Goal: Navigation & Orientation: Find specific page/section

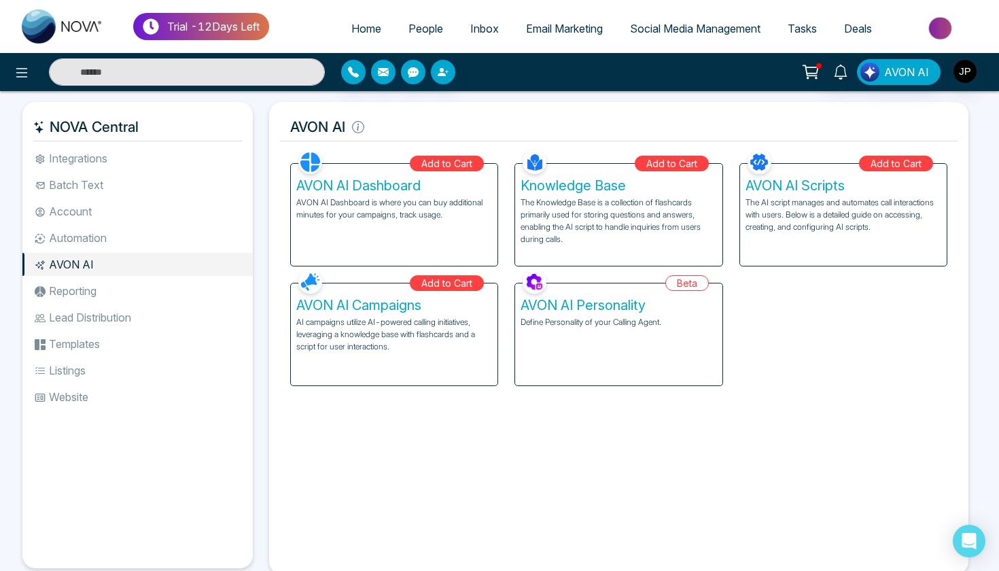
click at [560, 37] on link "Email Marketing" at bounding box center [564, 29] width 104 height 26
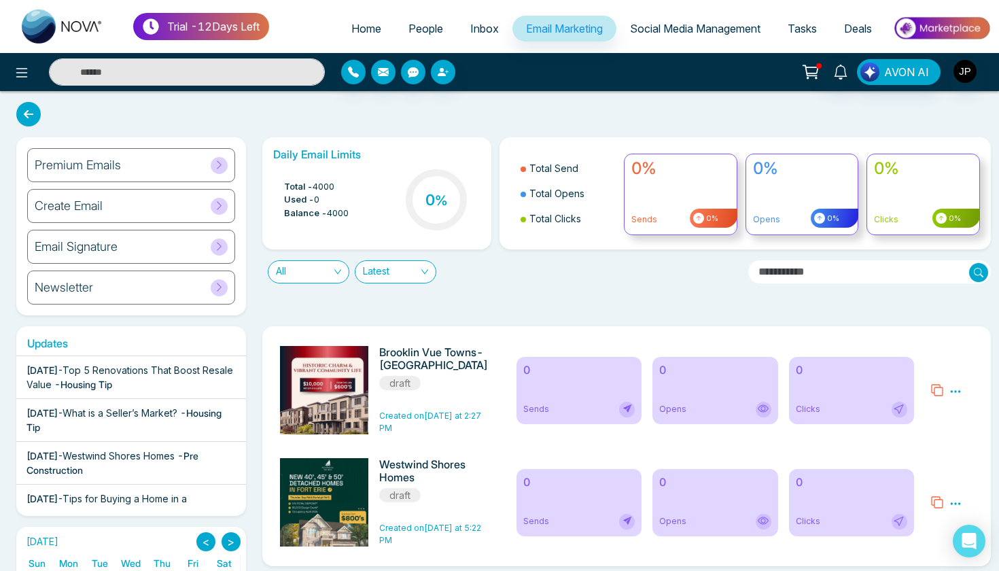
click at [348, 36] on link "Home" at bounding box center [366, 29] width 57 height 26
select select "*"
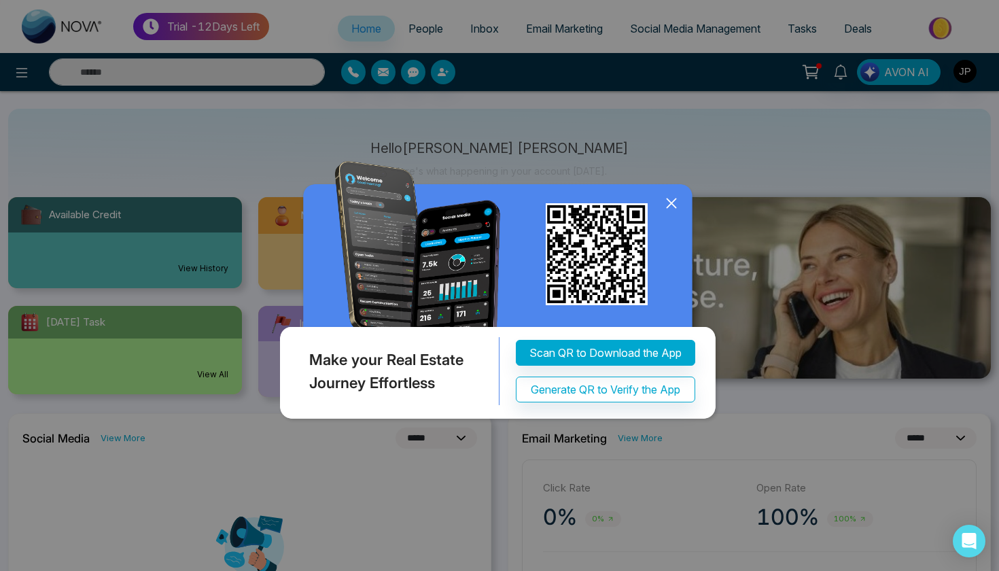
scroll to position [60, 0]
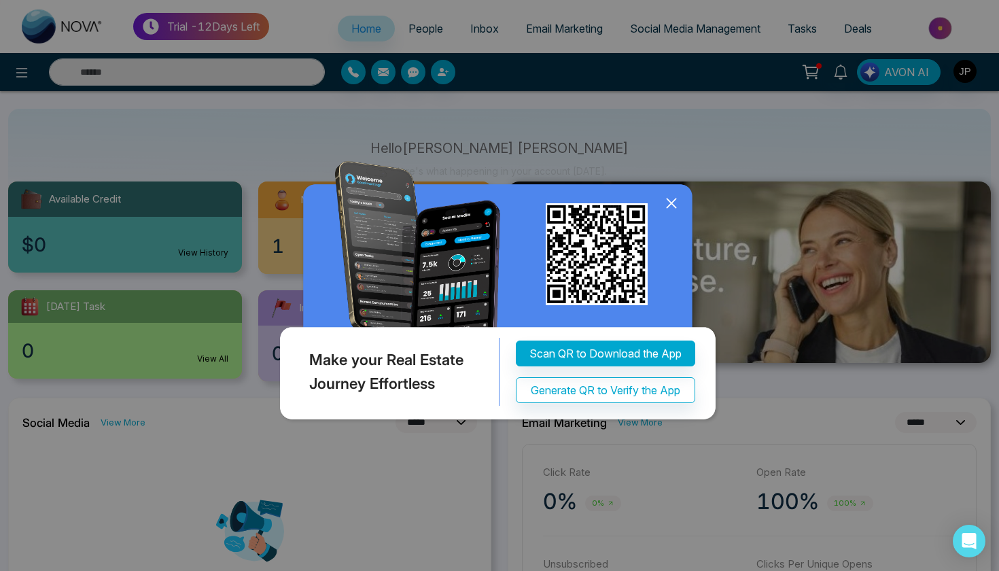
click at [671, 207] on icon at bounding box center [671, 203] width 20 height 20
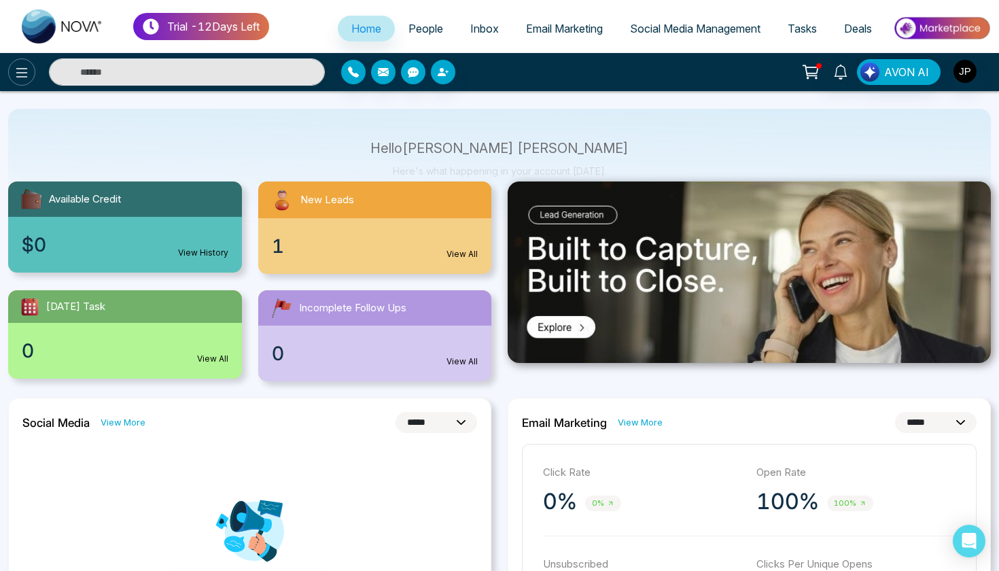
click at [8, 69] on button at bounding box center [21, 71] width 27 height 27
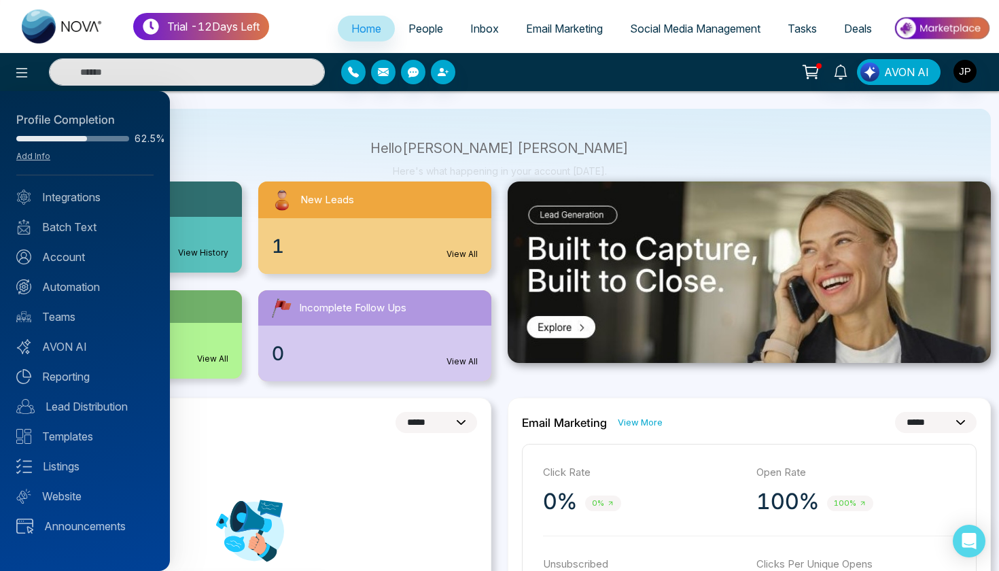
click at [194, 133] on div at bounding box center [499, 285] width 999 height 571
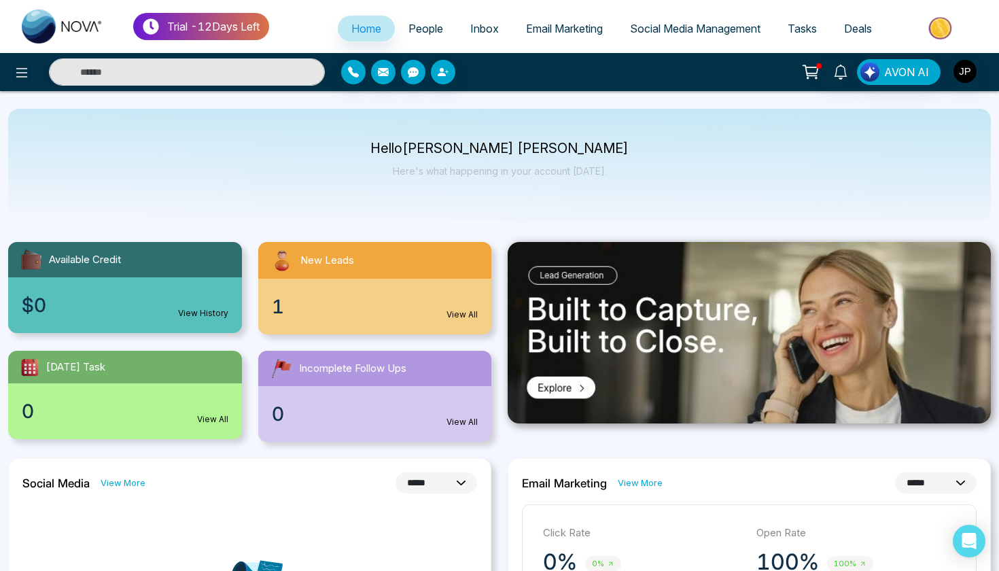
scroll to position [0, 0]
click at [526, 23] on span "Email Marketing" at bounding box center [564, 29] width 77 height 14
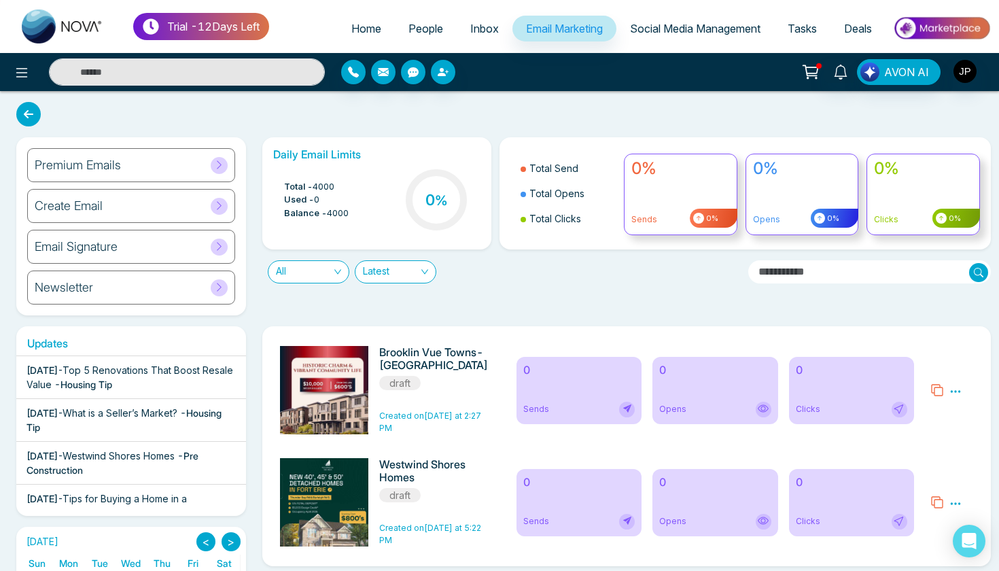
click at [959, 393] on icon at bounding box center [955, 391] width 12 height 12
click at [897, 344] on div "Brooklin Vue Towns-Treasure Hills draft Created on [DATE] at 2:27 PM 0 Sends 0 …" at bounding box center [626, 390] width 707 height 102
click at [656, 35] on link "Social Media Management" at bounding box center [695, 29] width 158 height 26
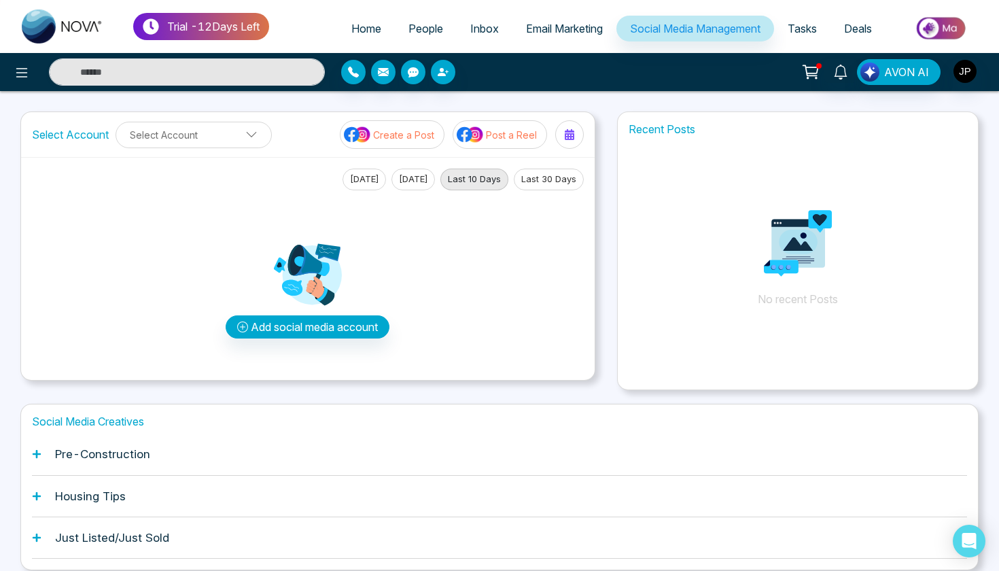
click at [372, 39] on link "Home" at bounding box center [366, 29] width 57 height 26
select select "*"
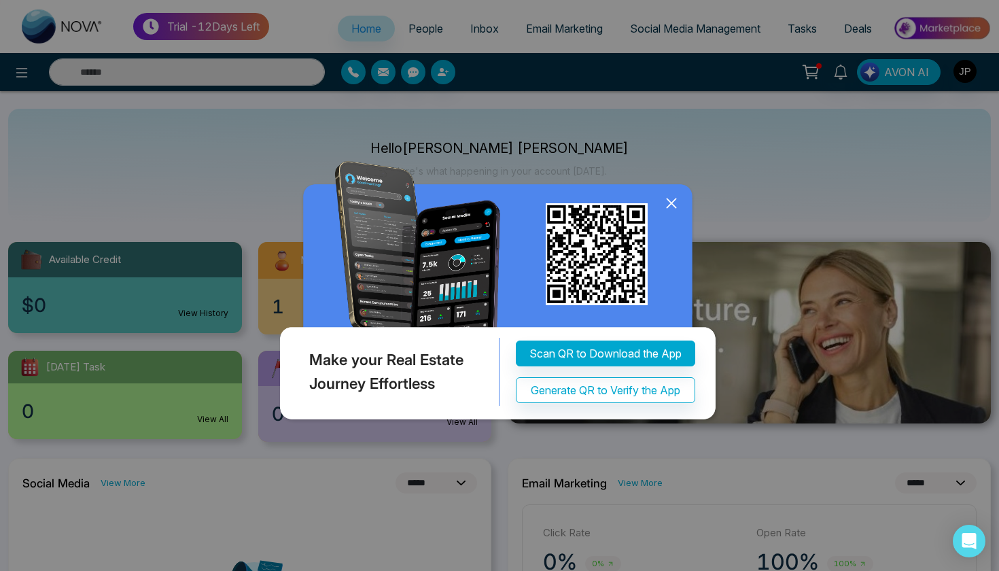
click at [667, 205] on icon at bounding box center [671, 203] width 20 height 20
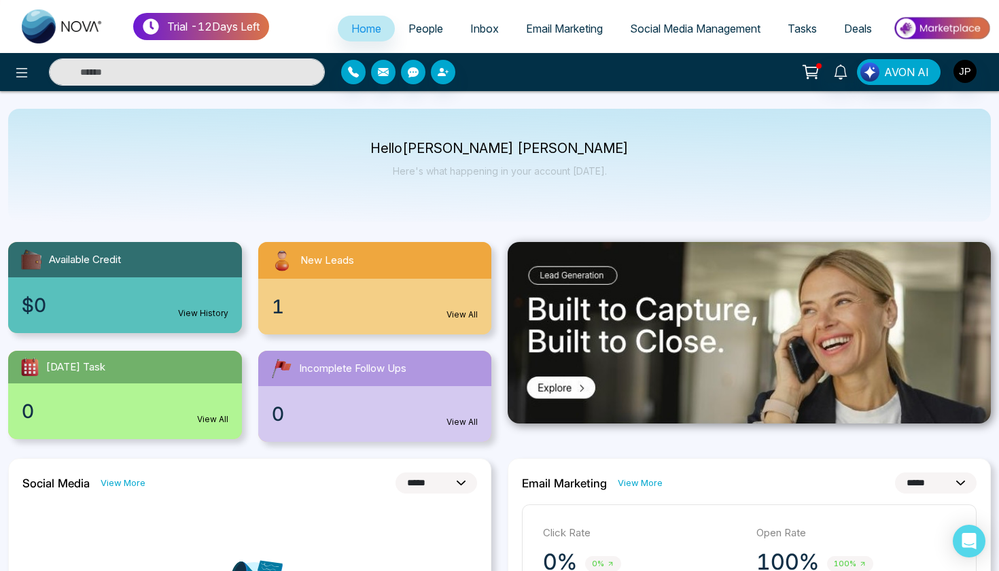
click at [808, 77] on circle at bounding box center [807, 77] width 1 height 1
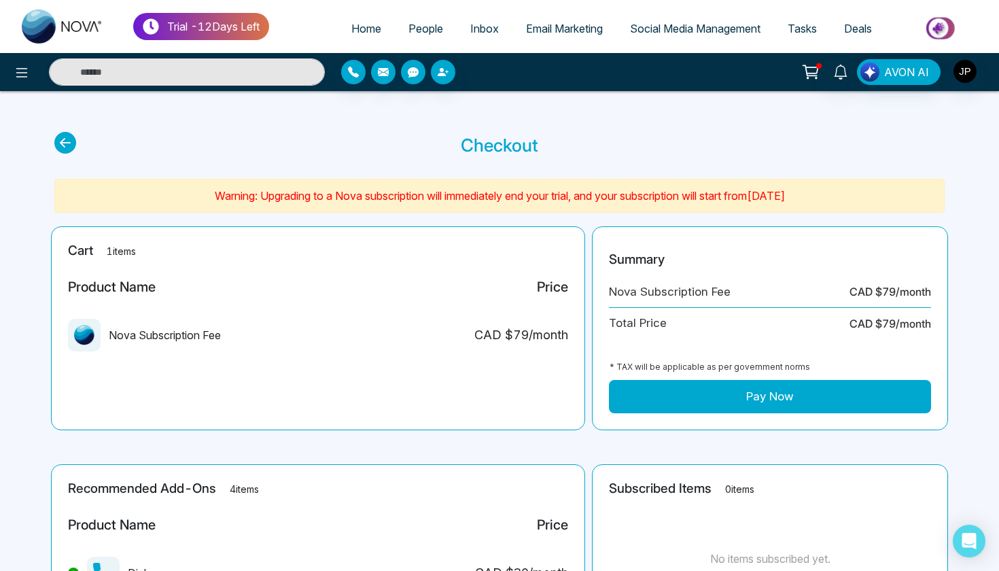
click at [365, 31] on span "Home" at bounding box center [366, 29] width 30 height 14
select select "*"
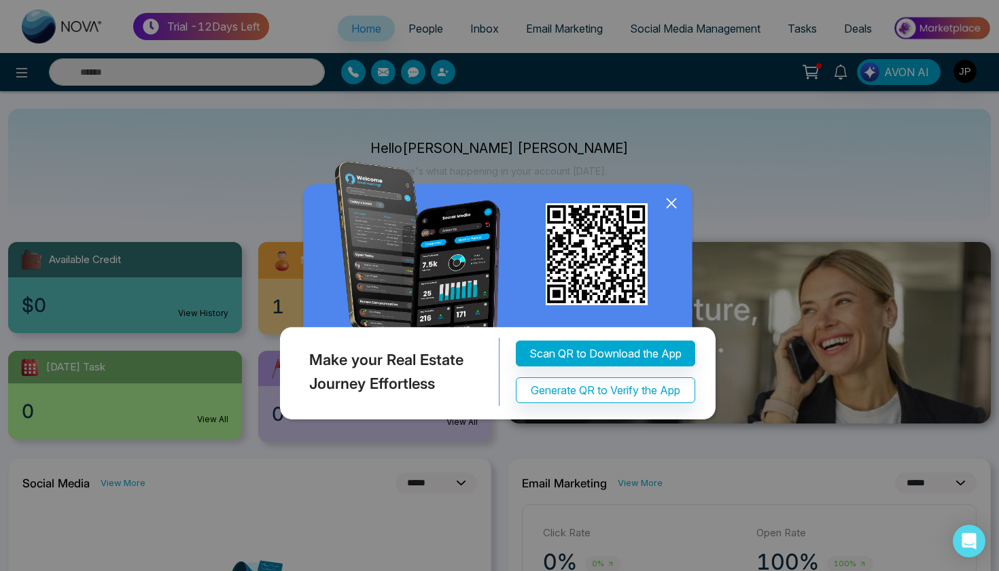
click at [670, 211] on icon at bounding box center [671, 203] width 20 height 20
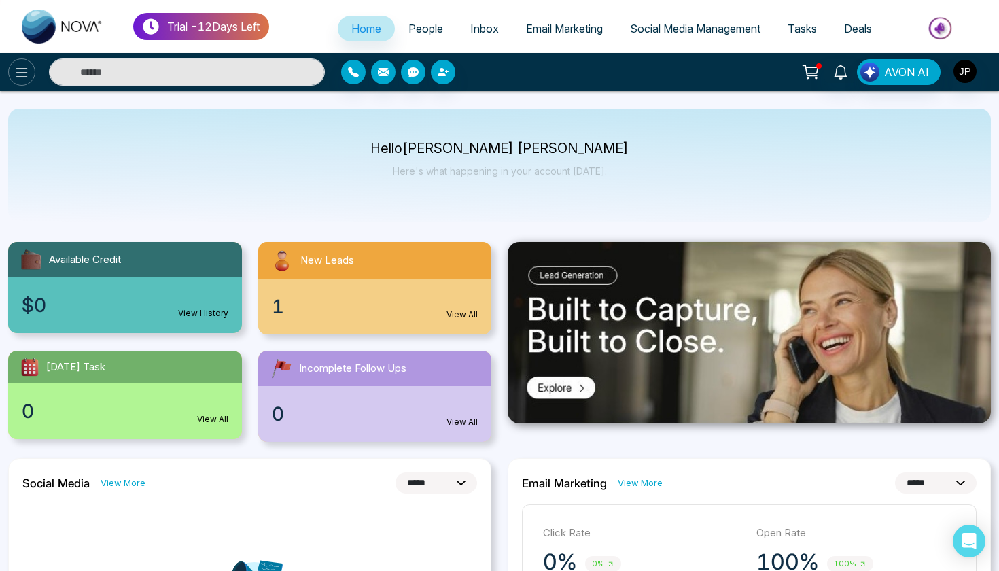
click at [24, 73] on icon at bounding box center [22, 73] width 16 height 16
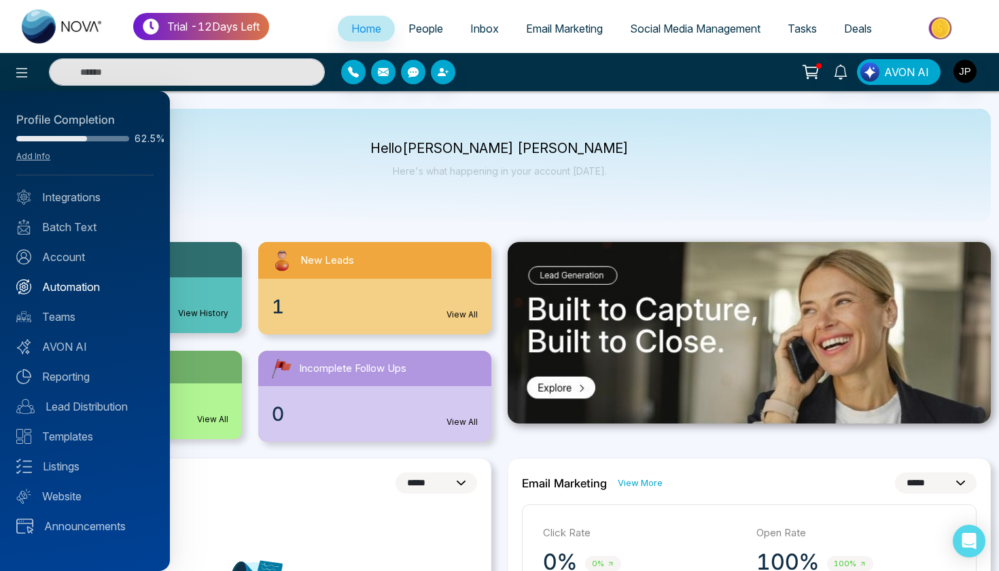
click at [75, 286] on link "Automation" at bounding box center [84, 287] width 137 height 16
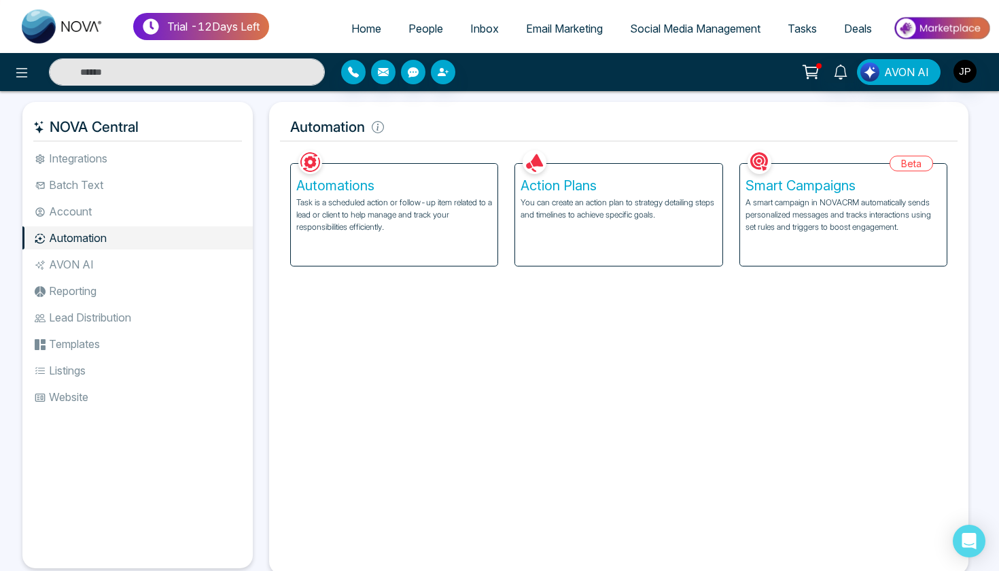
click at [114, 210] on li "Account" at bounding box center [137, 211] width 230 height 23
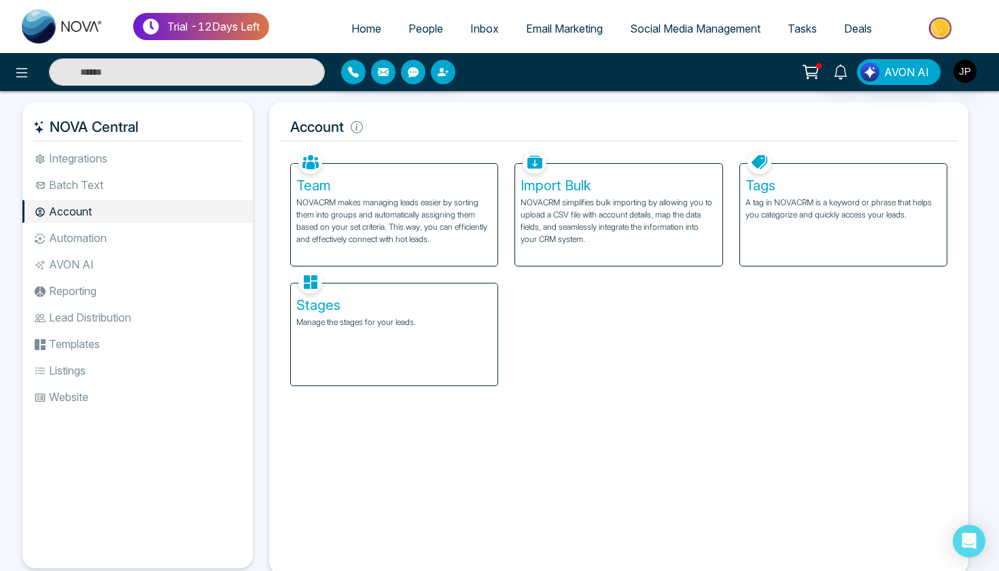
click at [97, 260] on li "AVON AI" at bounding box center [137, 264] width 230 height 23
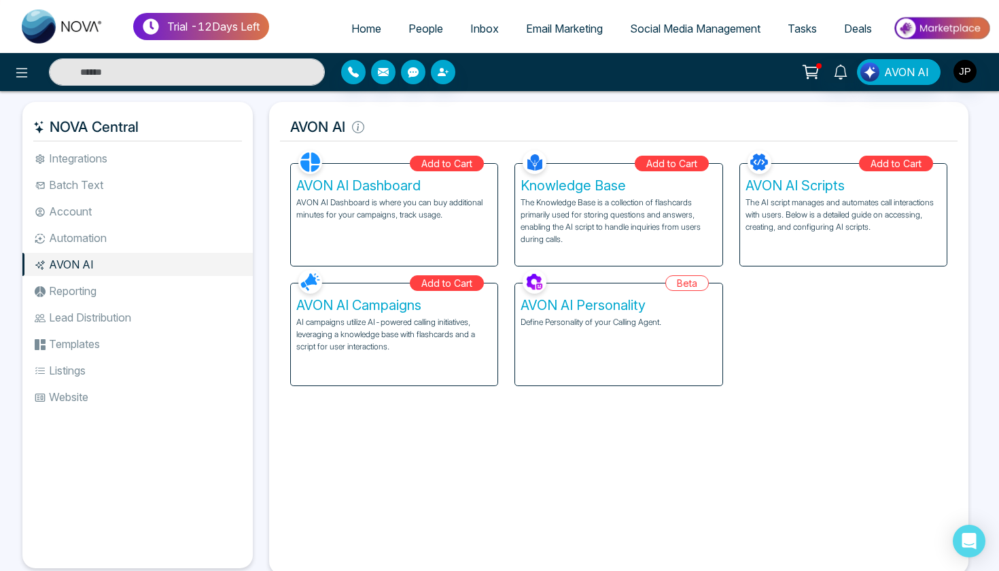
click at [91, 290] on li "Reporting" at bounding box center [137, 290] width 230 height 23
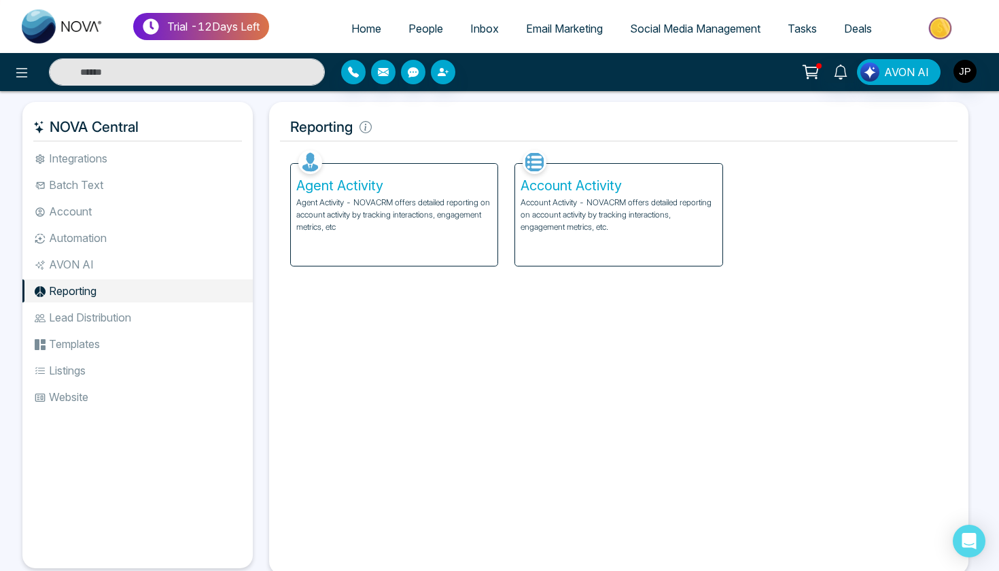
click at [120, 211] on li "Account" at bounding box center [137, 211] width 230 height 23
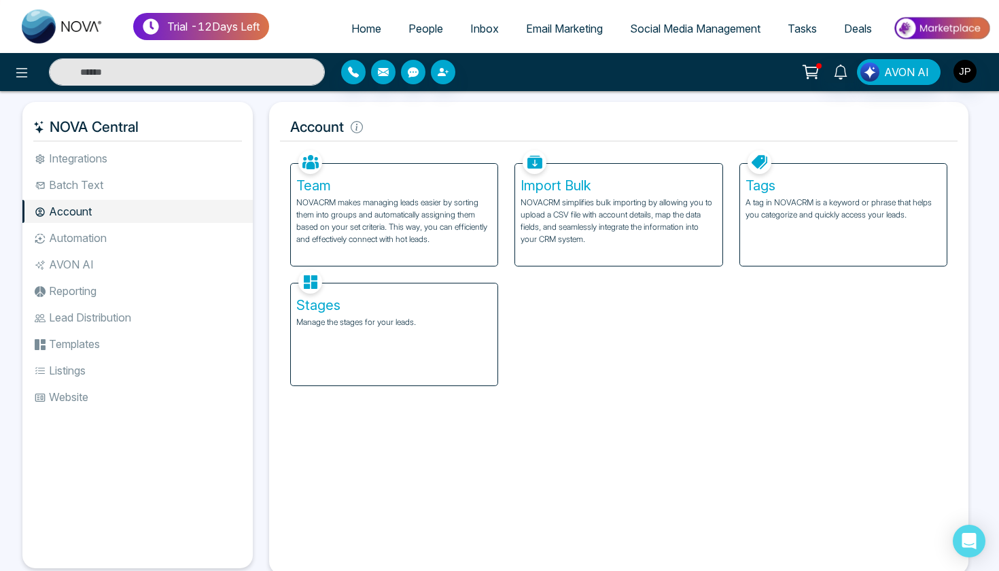
click at [113, 189] on li "Batch Text" at bounding box center [137, 184] width 230 height 23
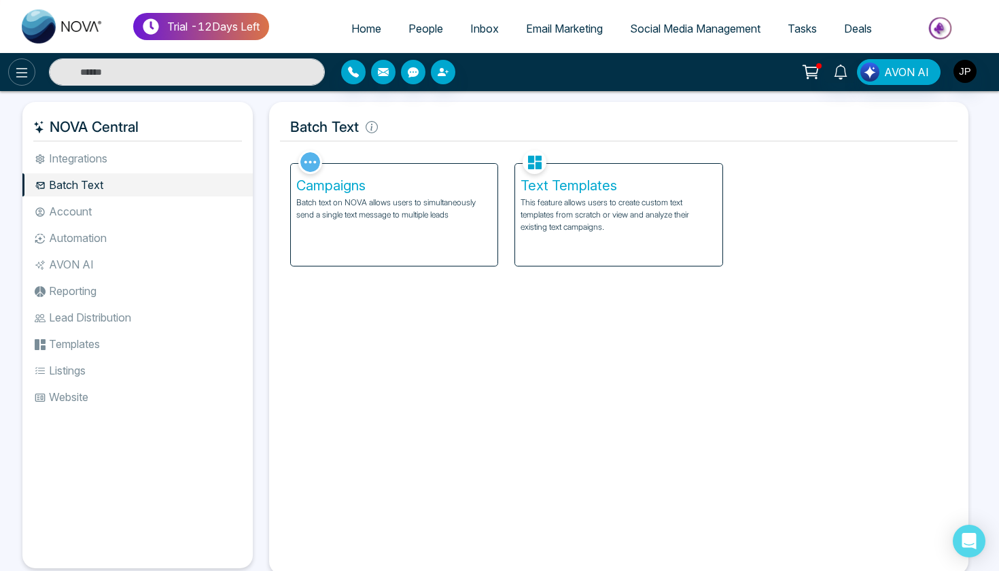
click at [31, 81] on button at bounding box center [21, 71] width 27 height 27
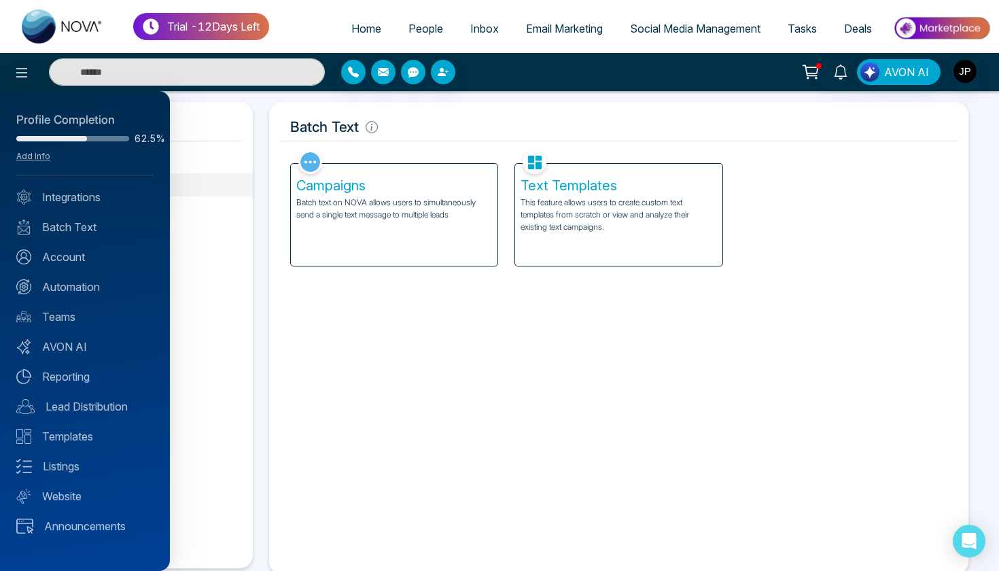
click at [79, 306] on div "Profile Completion 62.5% Add Info Integrations Batch Text Account Automation Te…" at bounding box center [85, 331] width 170 height 480
click at [76, 308] on link "Teams" at bounding box center [84, 316] width 137 height 16
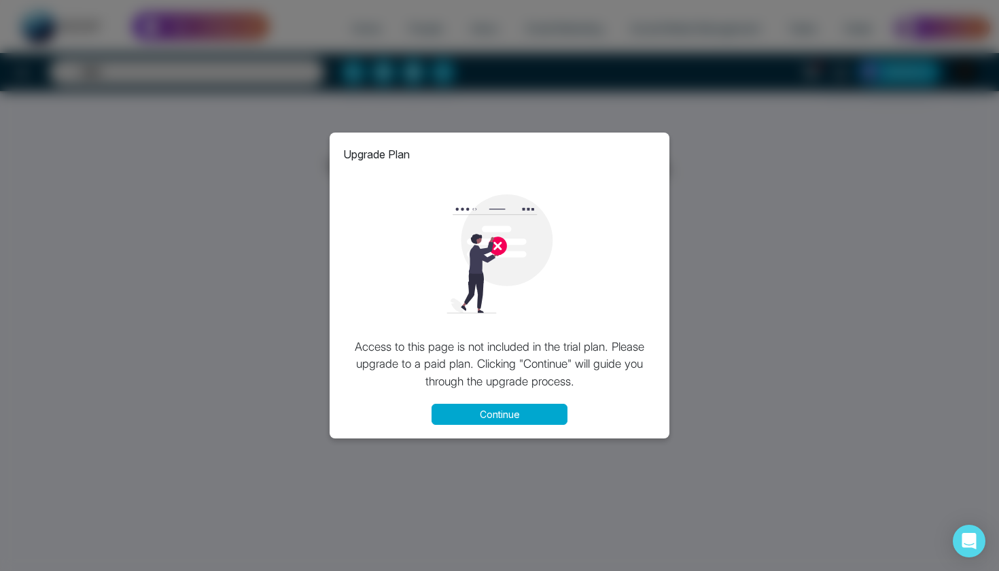
click at [475, 420] on button "Continue" at bounding box center [499, 413] width 136 height 21
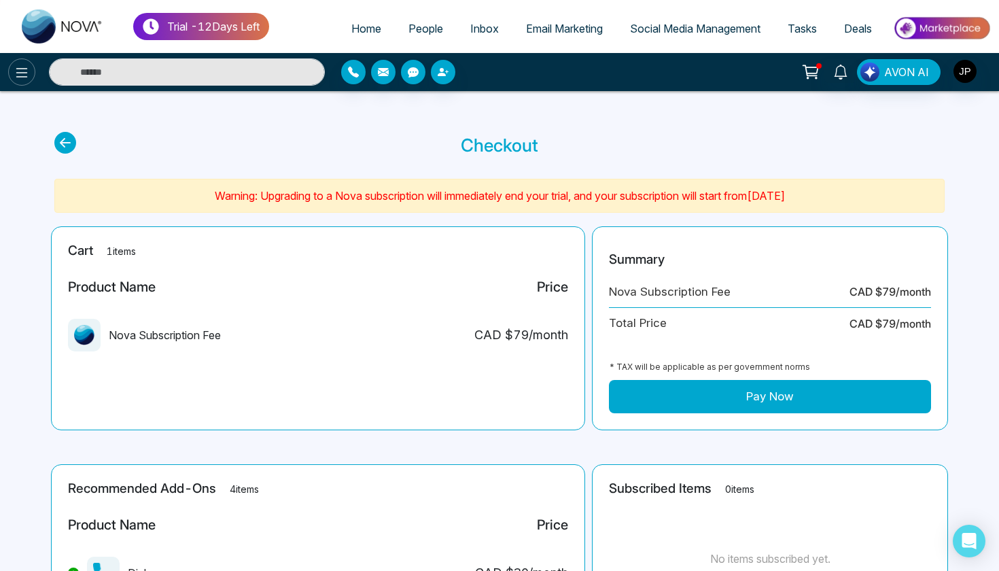
click at [27, 67] on icon at bounding box center [22, 73] width 16 height 16
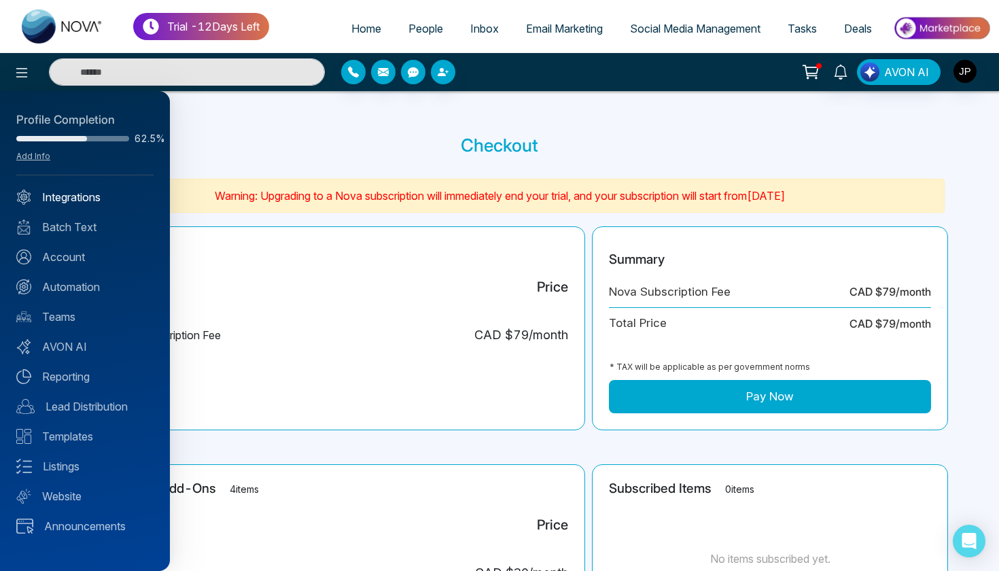
click at [82, 202] on link "Integrations" at bounding box center [84, 197] width 137 height 16
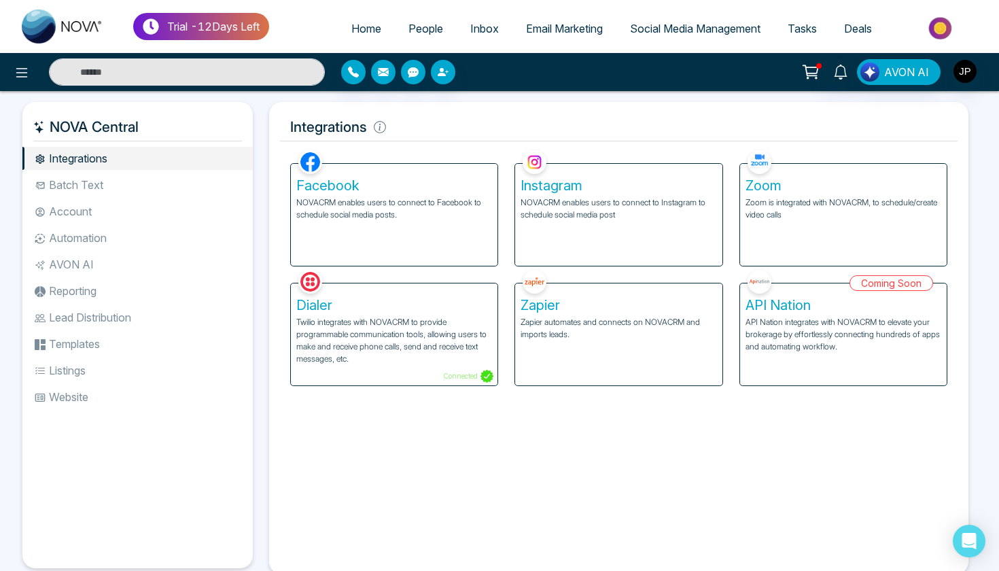
click at [368, 30] on span "Home" at bounding box center [366, 29] width 30 height 14
select select "*"
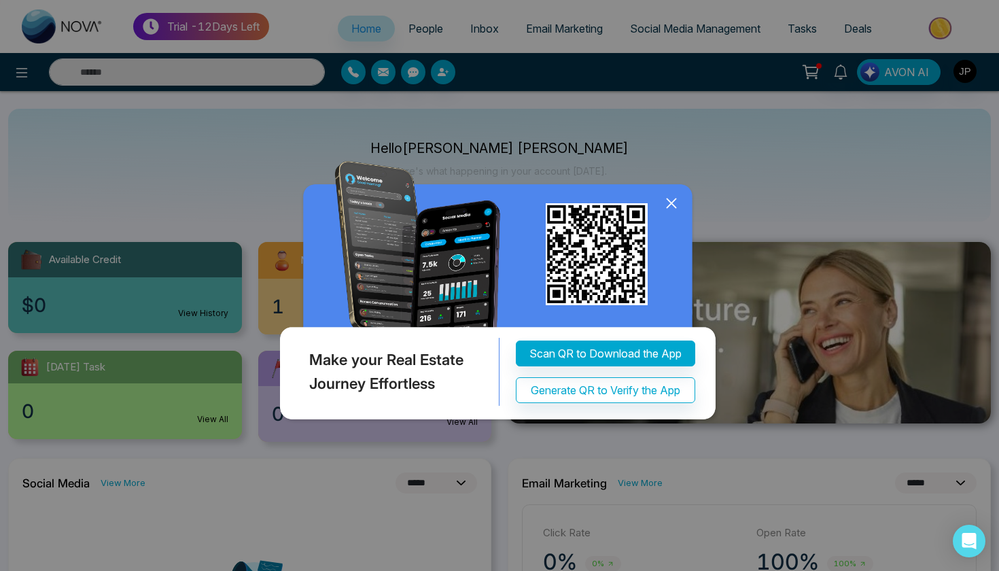
click at [662, 203] on icon at bounding box center [671, 203] width 20 height 20
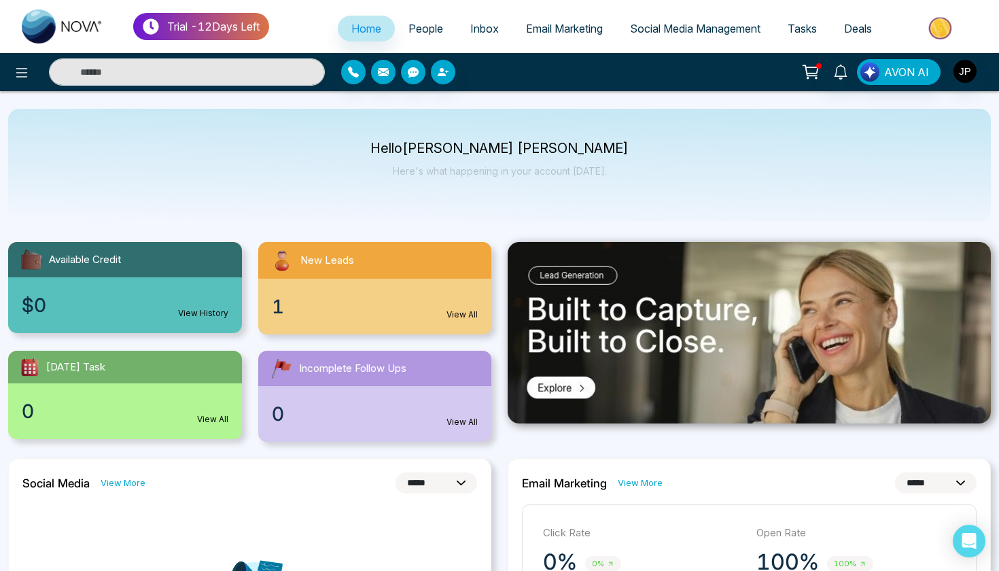
click at [581, 35] on span "Email Marketing" at bounding box center [564, 29] width 77 height 14
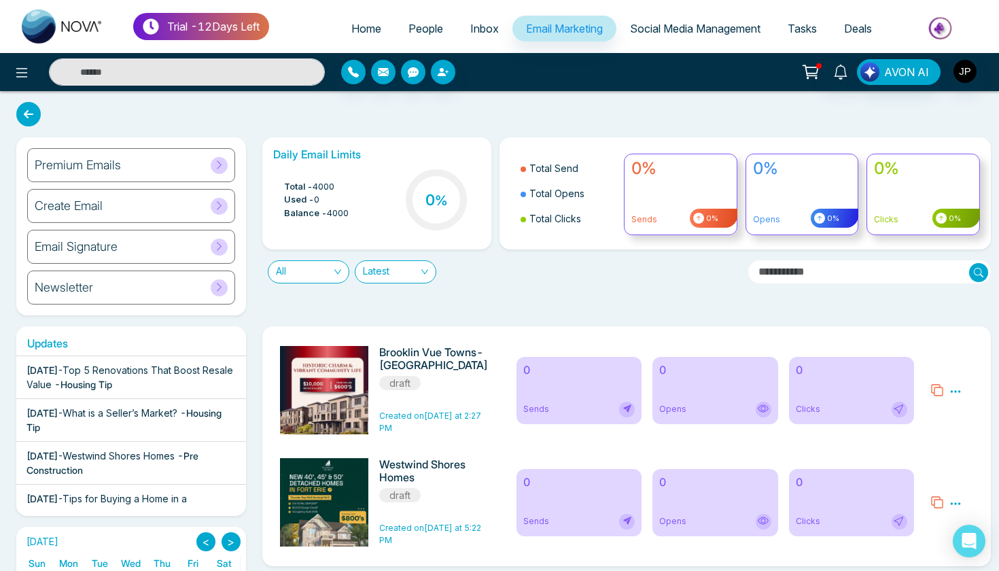
click at [701, 34] on span "Social Media Management" at bounding box center [695, 29] width 130 height 14
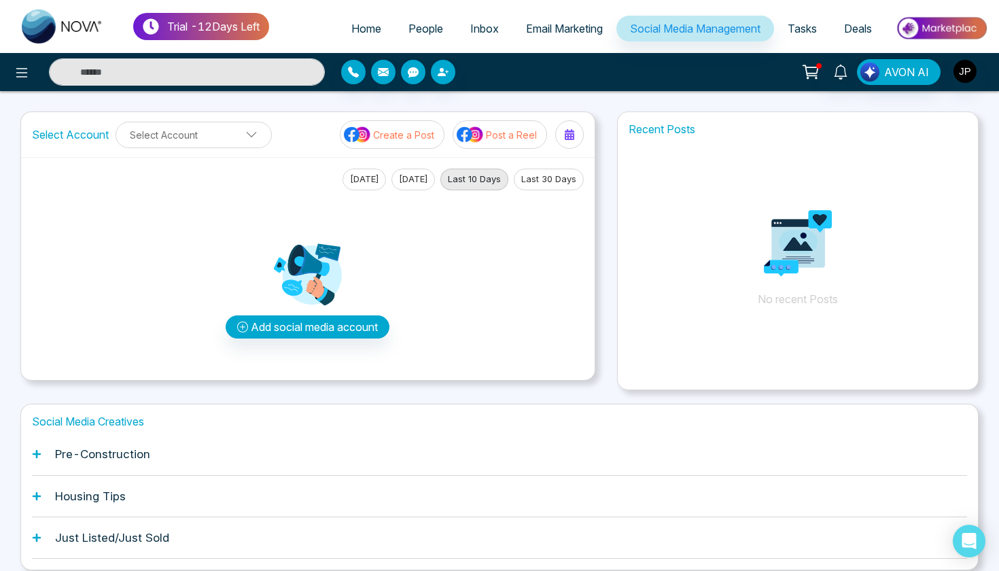
click at [363, 36] on link "Home" at bounding box center [366, 29] width 57 height 26
select select "*"
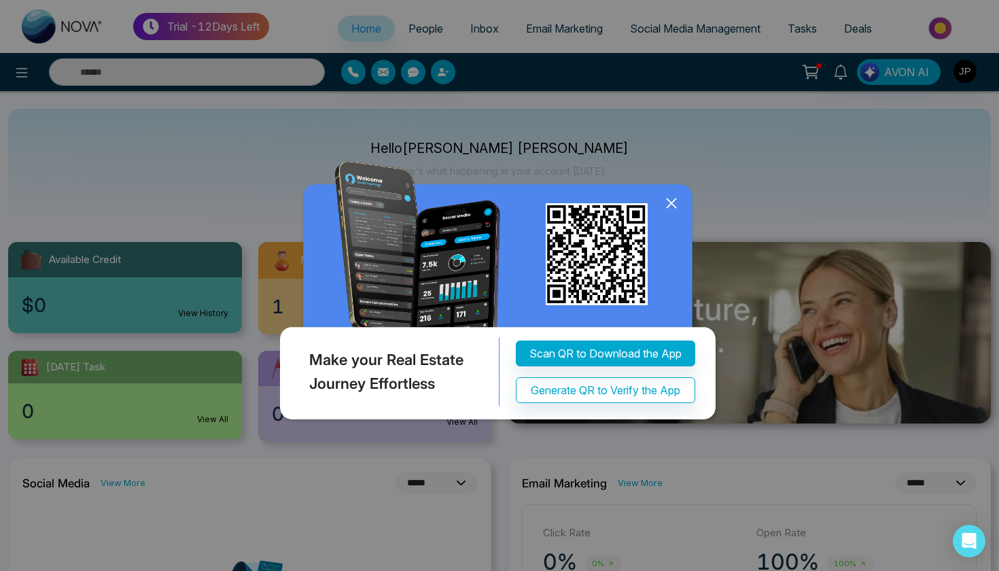
click at [670, 206] on icon at bounding box center [671, 203] width 20 height 20
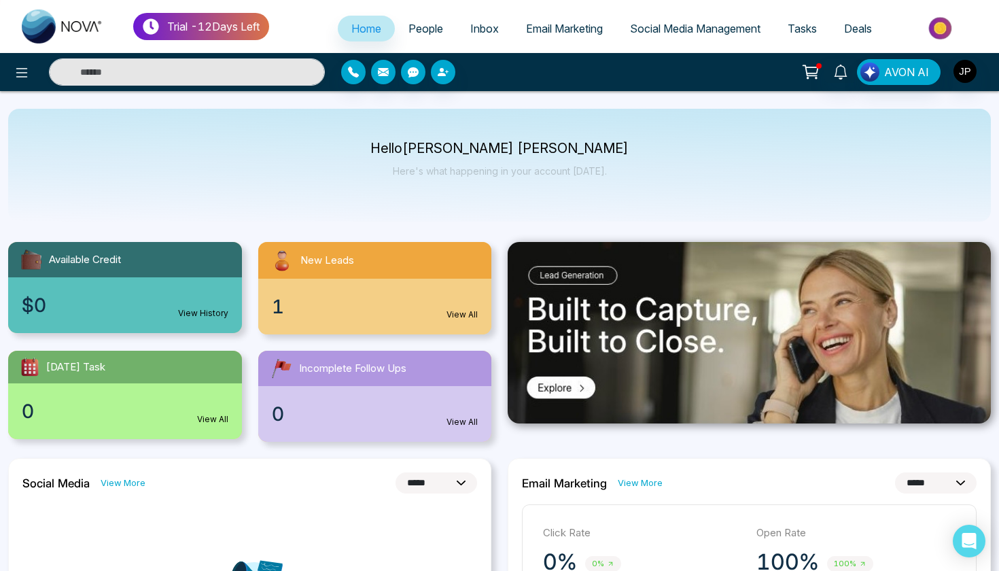
click at [864, 22] on span "Deals" at bounding box center [858, 29] width 28 height 14
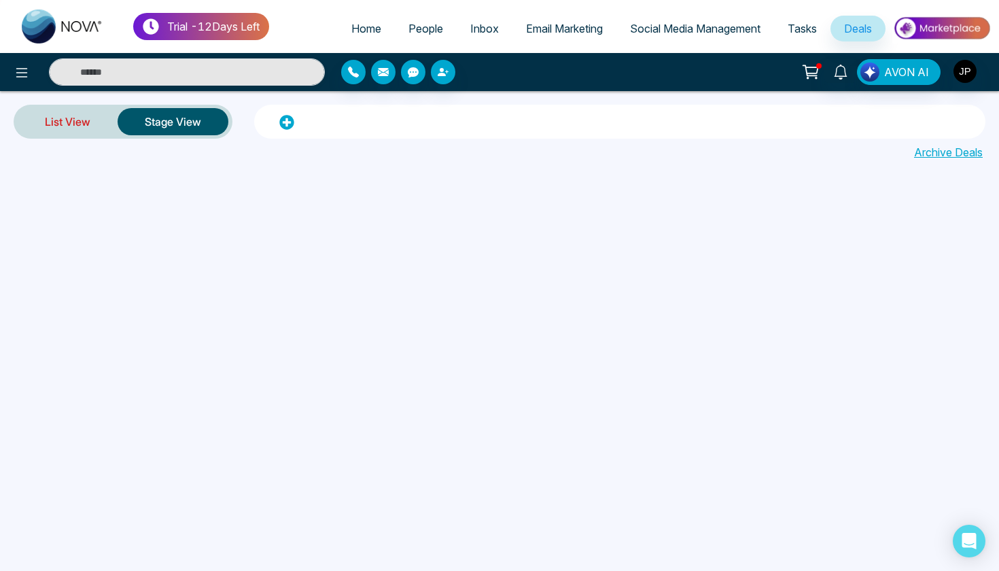
click at [92, 130] on link "List View" at bounding box center [68, 121] width 100 height 33
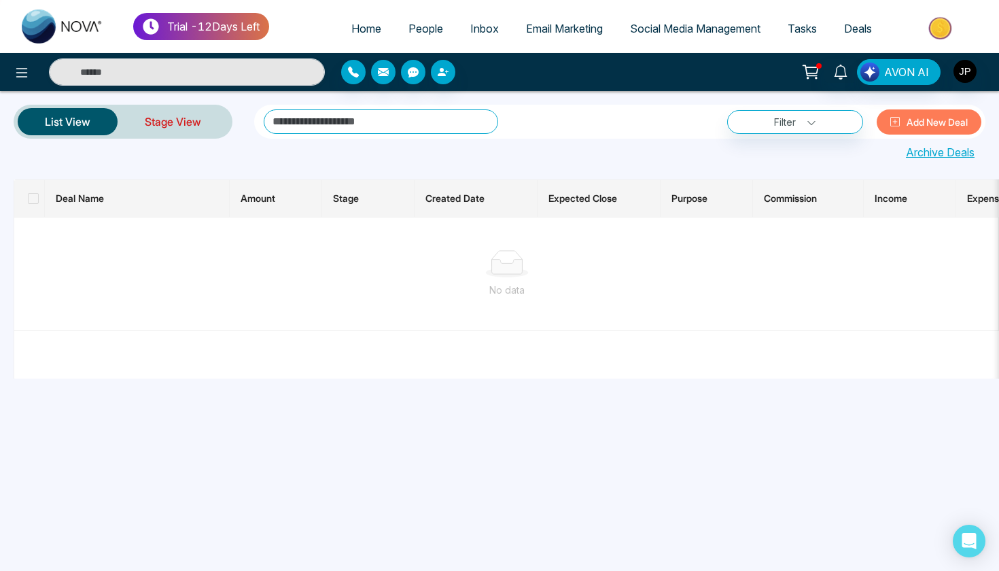
click at [145, 122] on link "Stage View" at bounding box center [173, 121] width 111 height 33
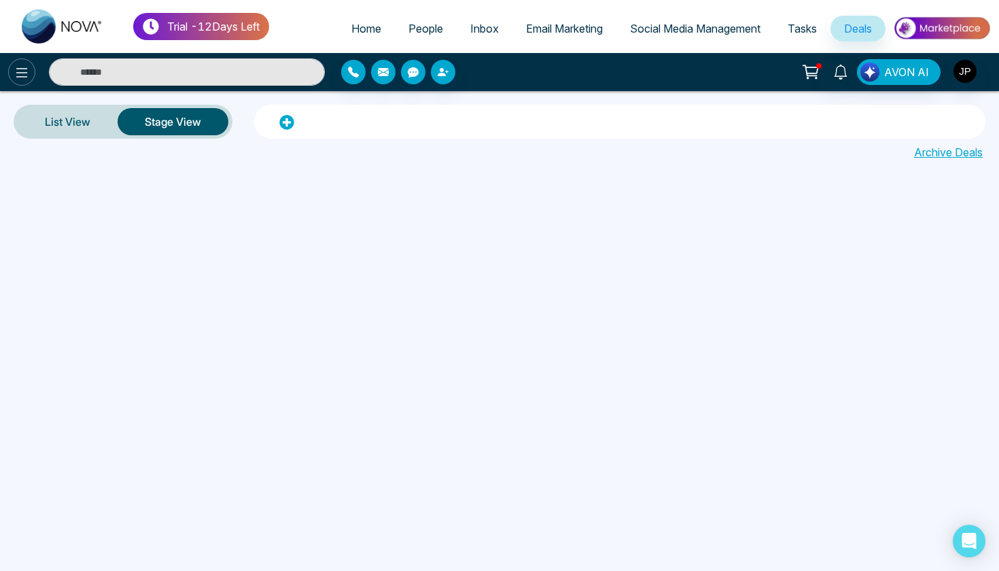
click at [17, 71] on icon at bounding box center [22, 73] width 16 height 16
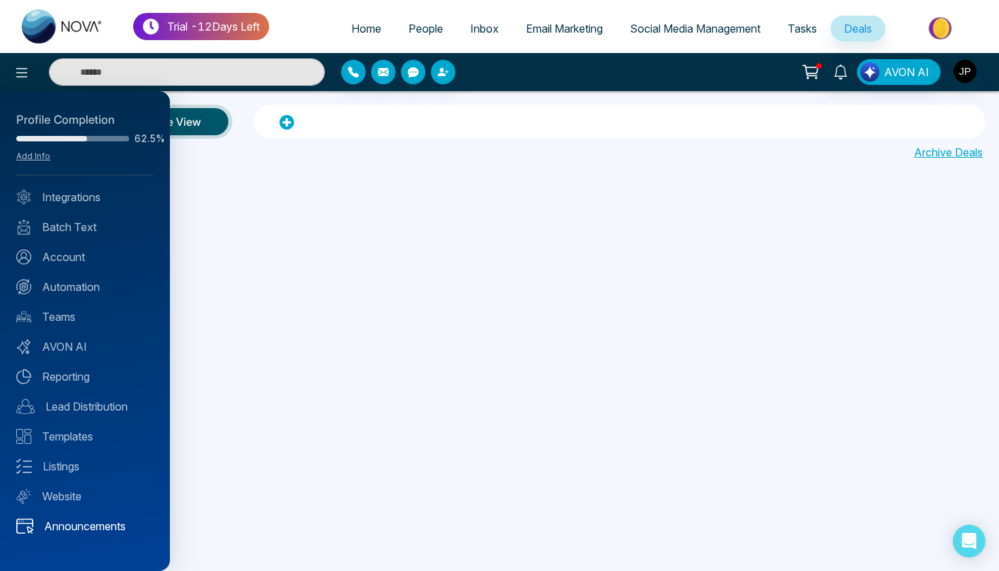
click at [88, 533] on link "Announcements" at bounding box center [84, 526] width 137 height 16
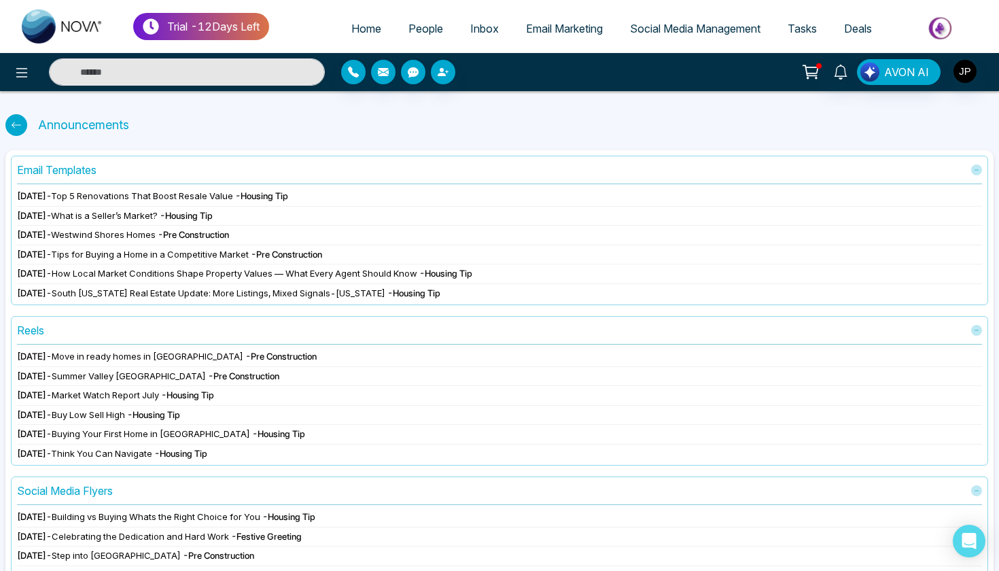
click at [13, 124] on icon at bounding box center [17, 125] width 10 height 6
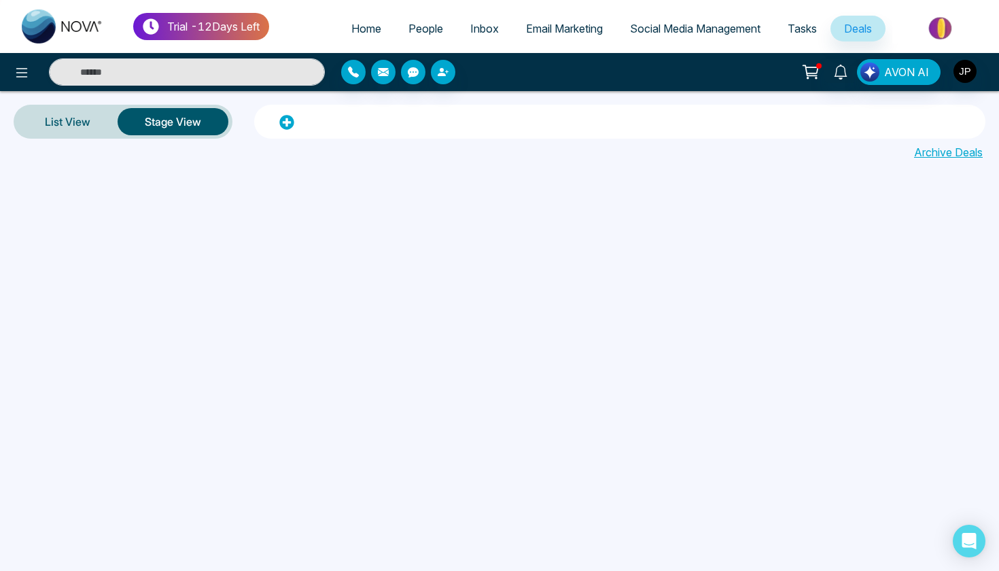
click at [364, 26] on span "Home" at bounding box center [366, 29] width 30 height 14
select select "*"
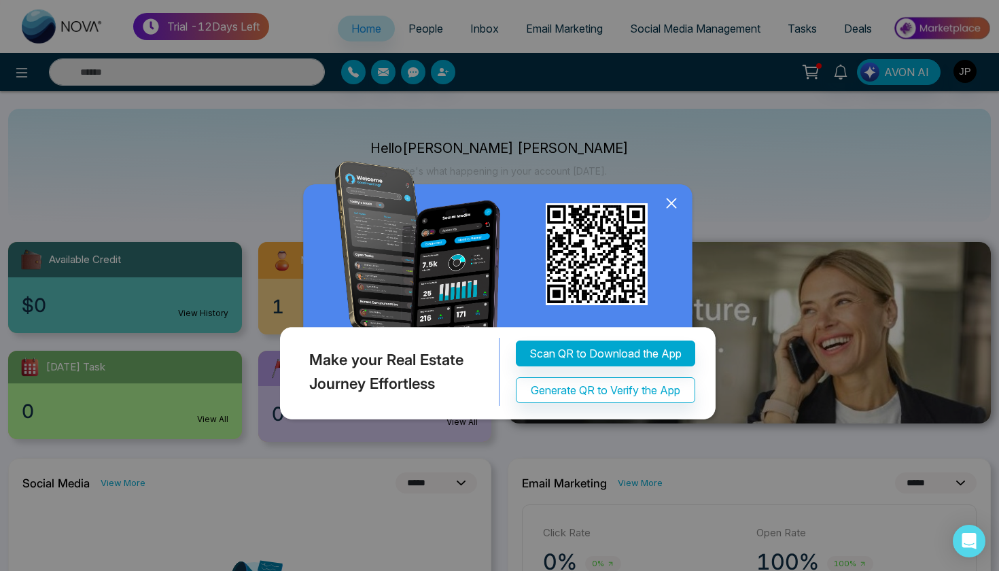
click at [668, 209] on icon at bounding box center [671, 203] width 20 height 20
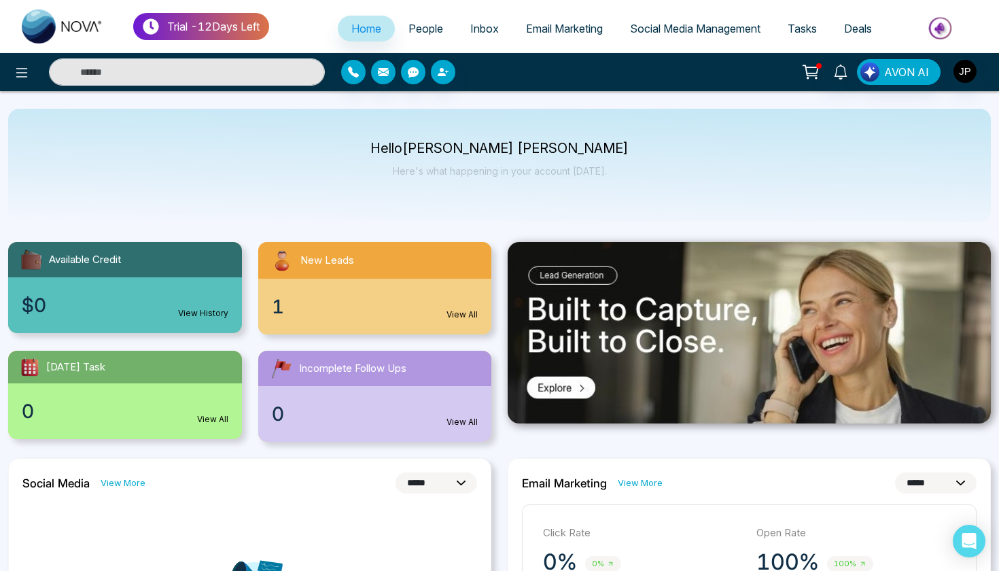
click at [807, 75] on icon at bounding box center [810, 71] width 19 height 19
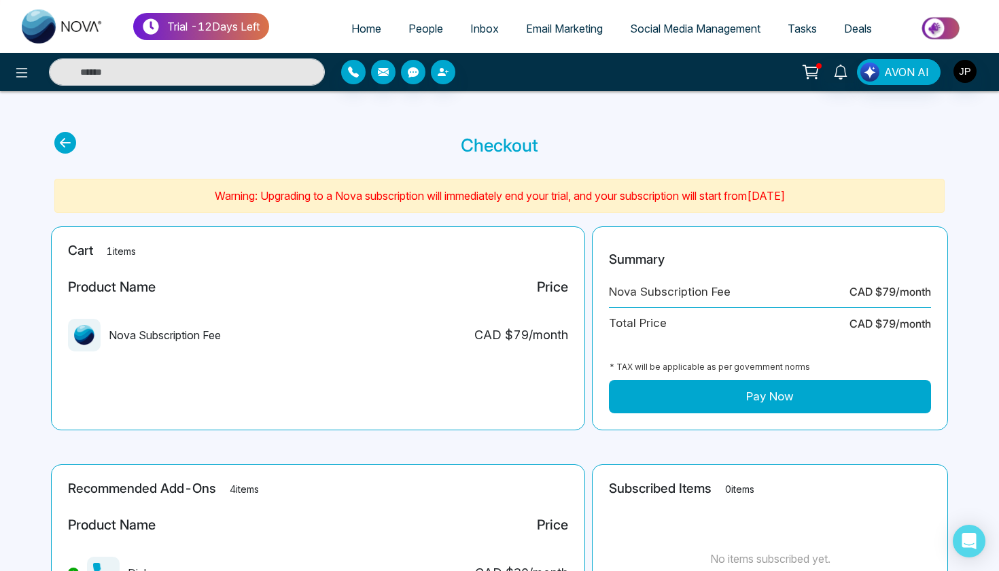
click at [353, 26] on span "Home" at bounding box center [366, 29] width 30 height 14
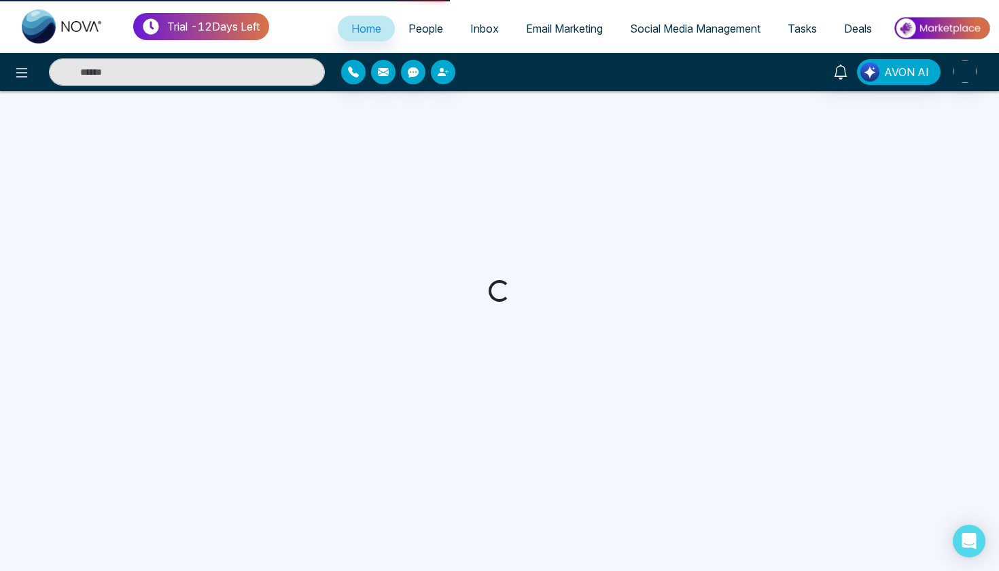
select select "*"
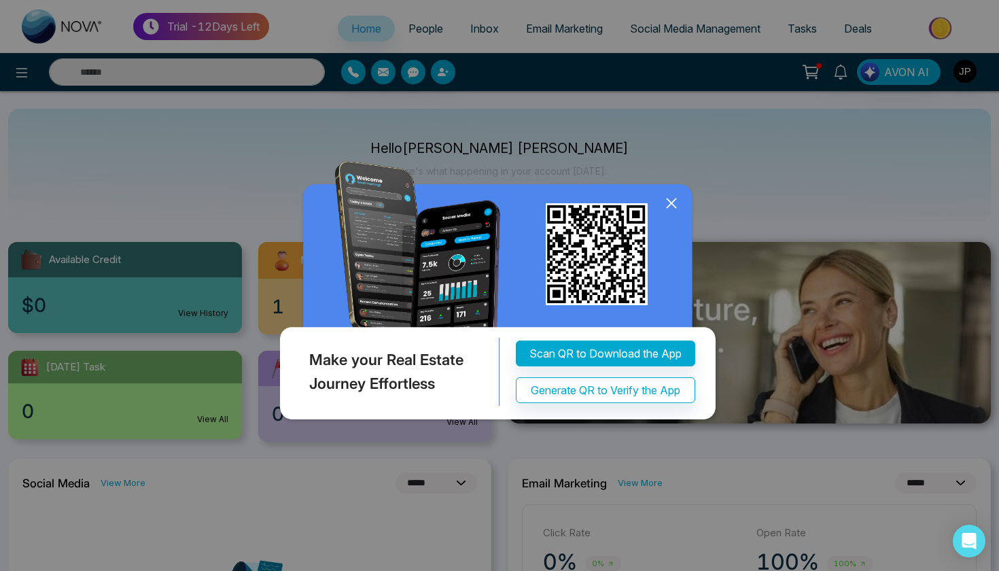
click at [680, 202] on icon at bounding box center [671, 203] width 20 height 20
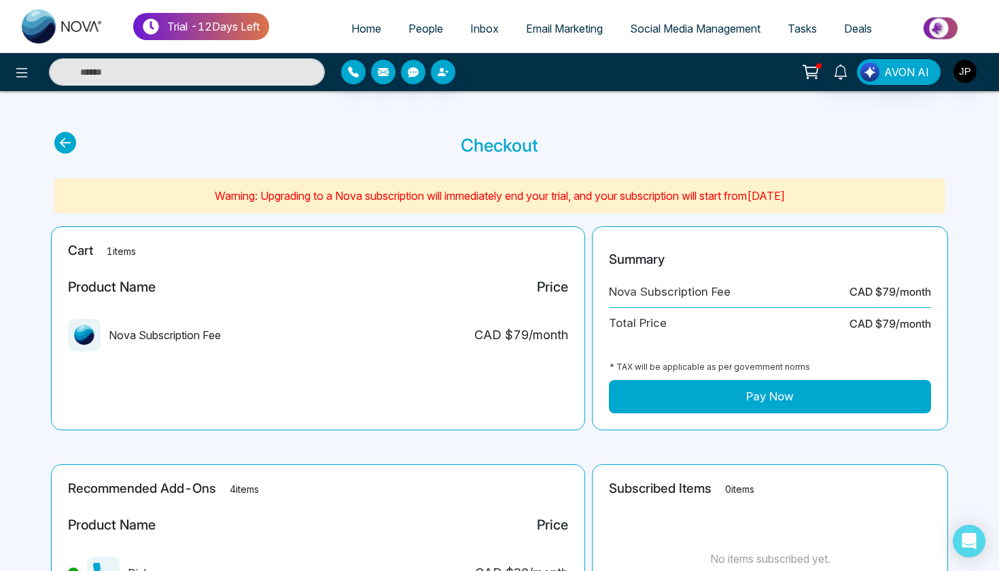
click at [356, 40] on link "Home" at bounding box center [366, 29] width 57 height 26
select select "*"
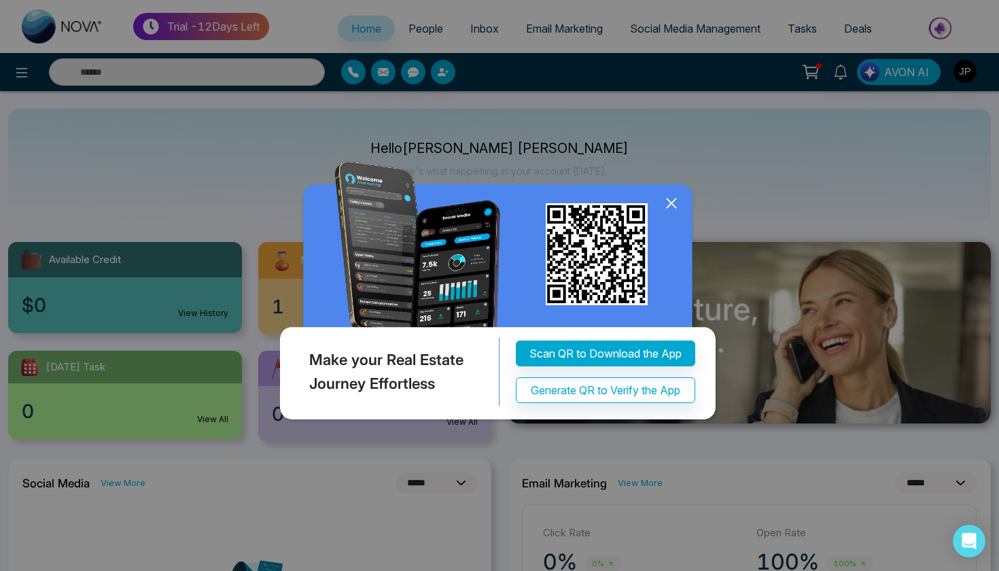
click at [667, 206] on icon at bounding box center [671, 203] width 20 height 20
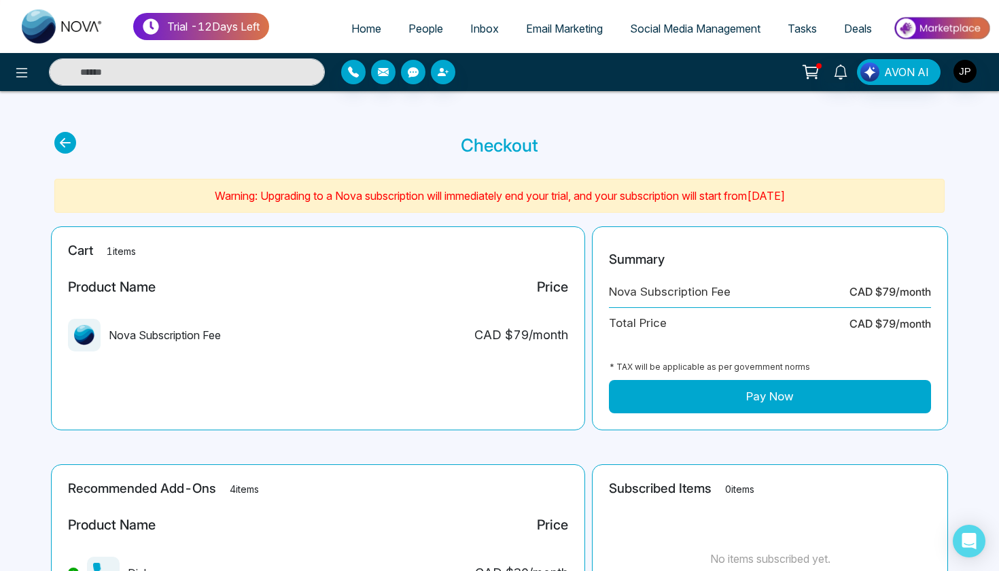
click at [973, 27] on img at bounding box center [941, 28] width 98 height 31
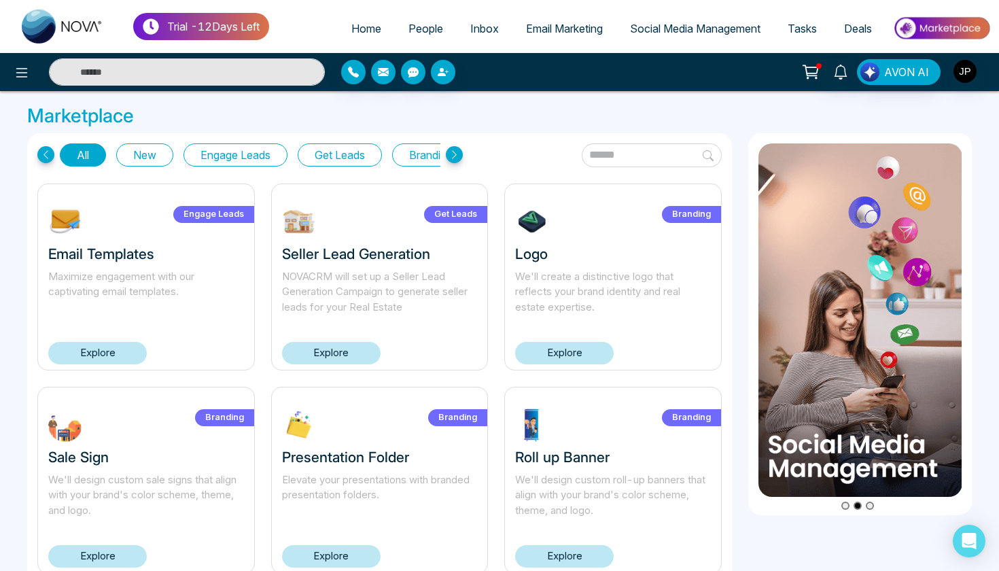
click at [333, 359] on link "Explore" at bounding box center [331, 353] width 98 height 22
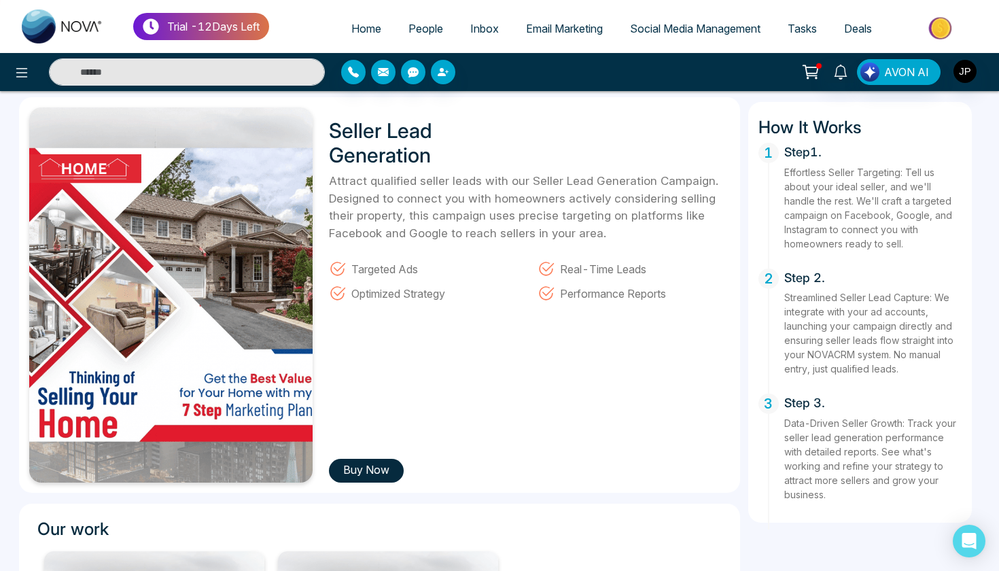
scroll to position [41, 0]
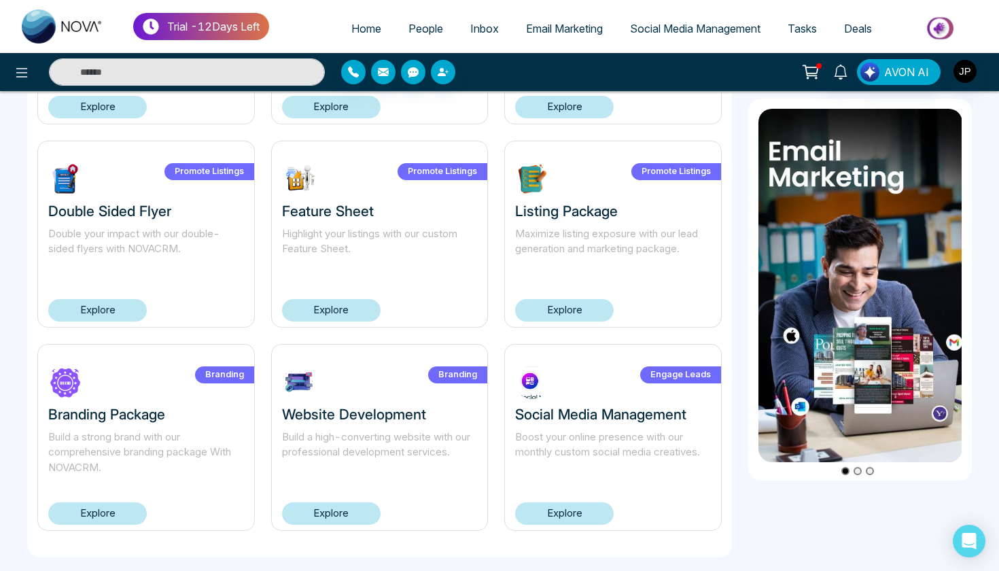
scroll to position [855, 0]
click at [20, 74] on icon at bounding box center [22, 73] width 16 height 16
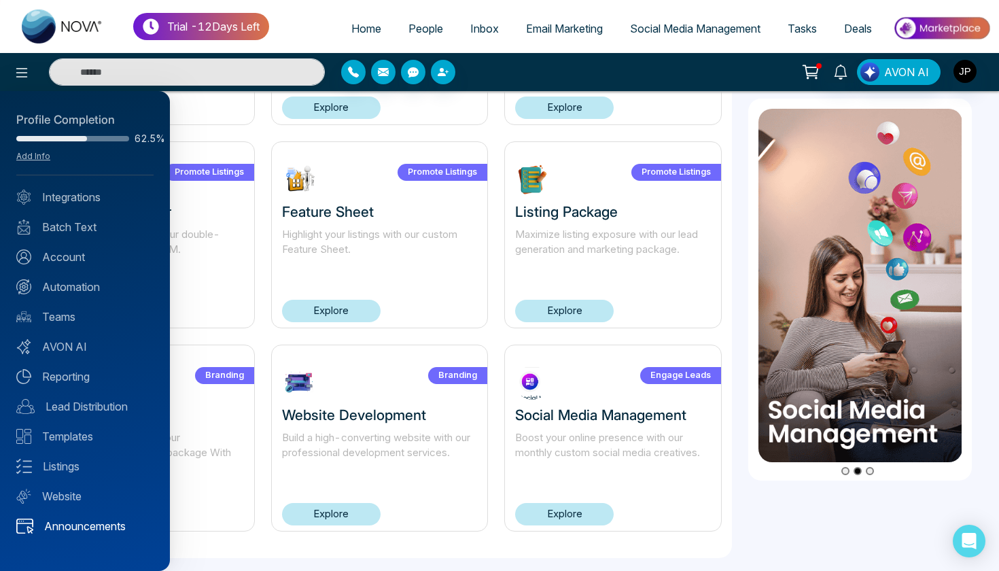
click at [86, 531] on link "Announcements" at bounding box center [84, 526] width 137 height 16
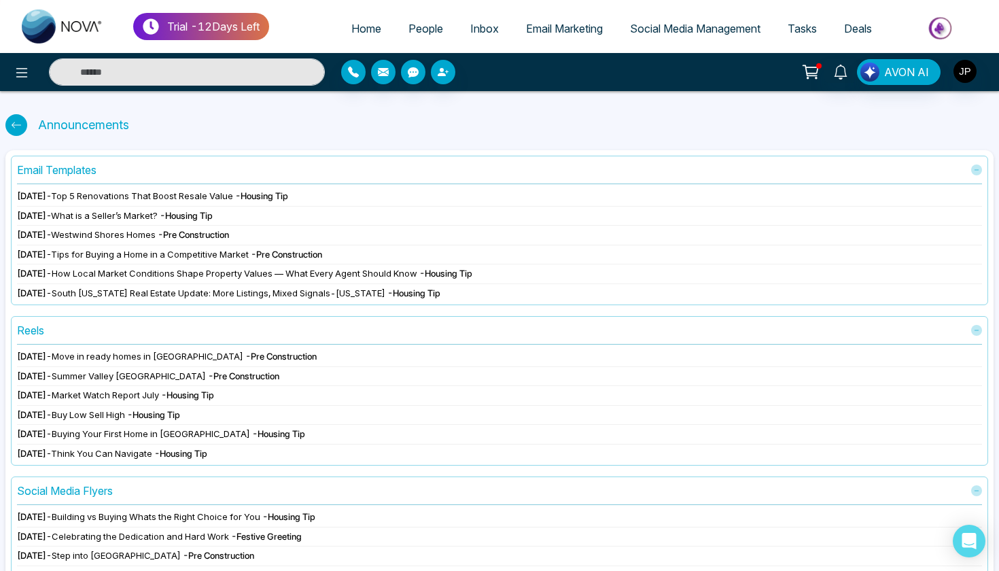
scroll to position [1, 0]
click at [28, 62] on button at bounding box center [21, 71] width 27 height 27
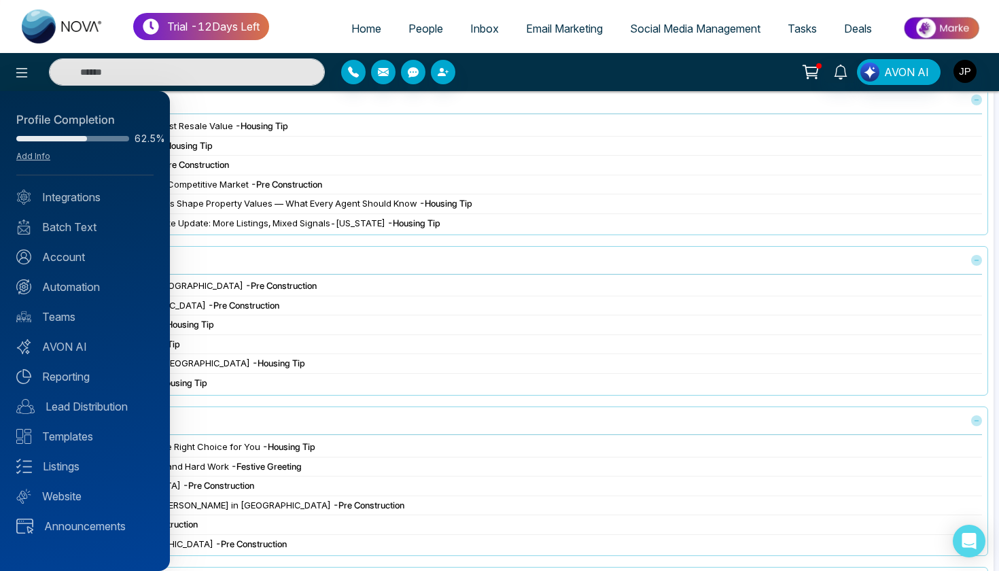
scroll to position [65, 0]
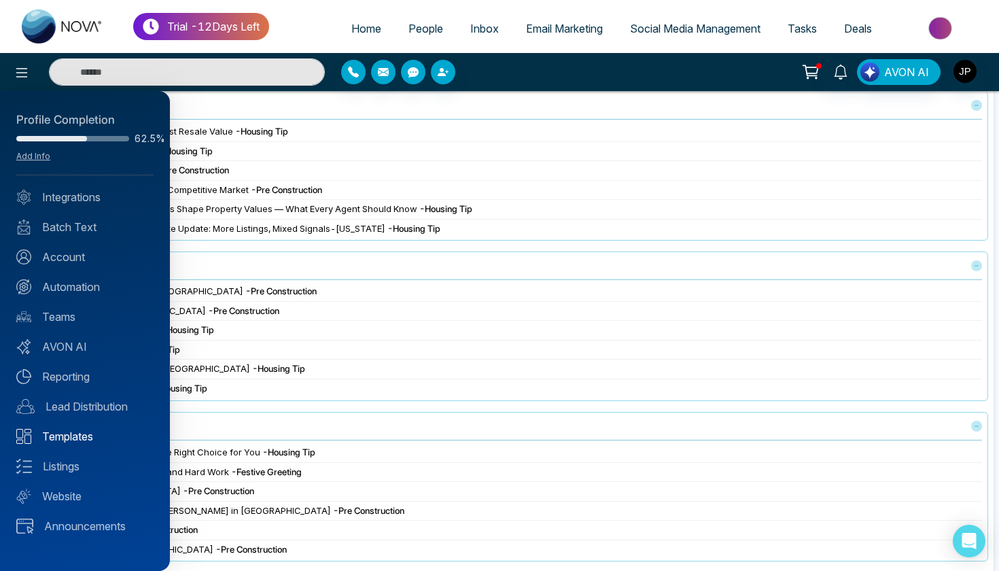
click at [56, 435] on link "Templates" at bounding box center [84, 436] width 137 height 16
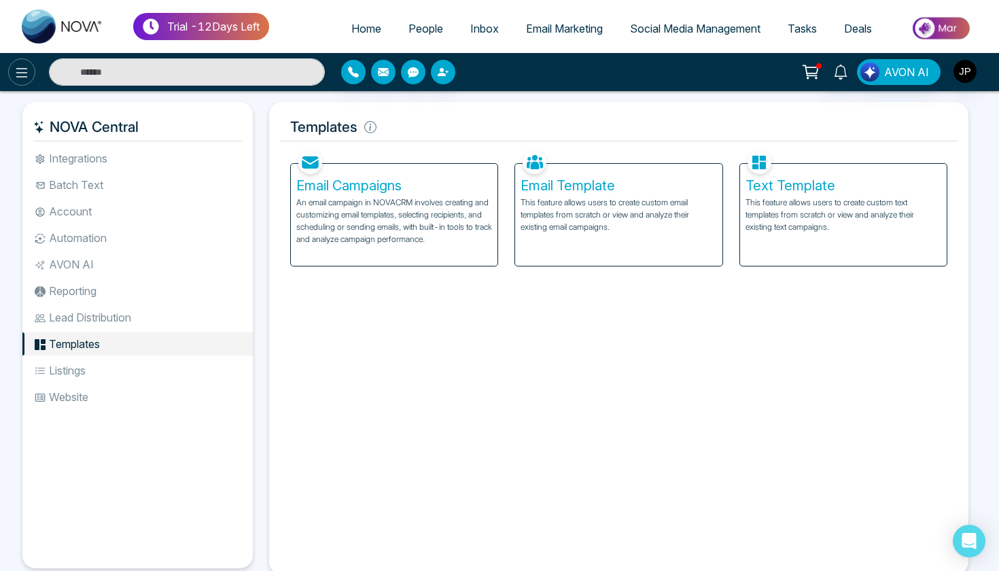
click at [18, 84] on button at bounding box center [21, 71] width 27 height 27
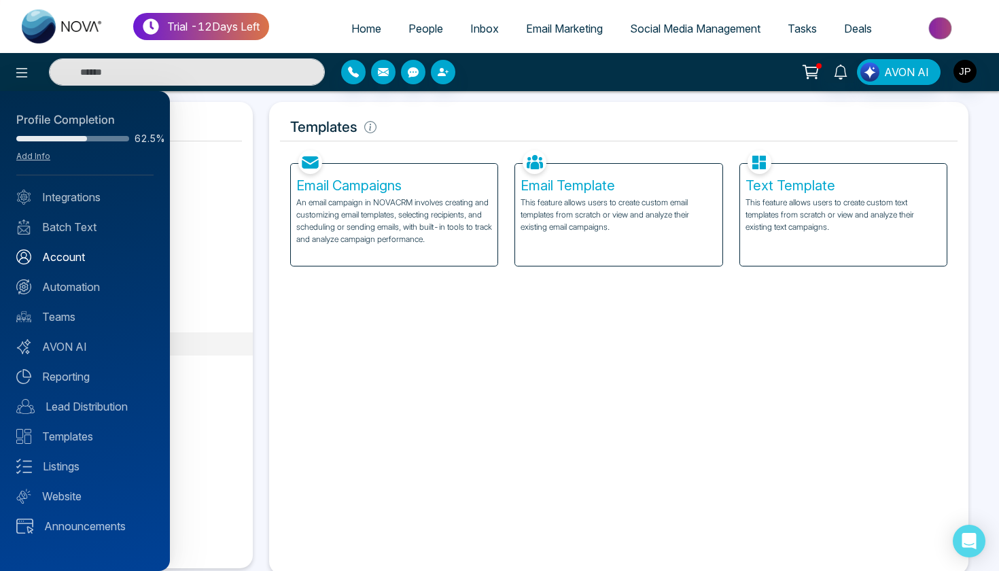
click at [35, 253] on link "Account" at bounding box center [84, 257] width 137 height 16
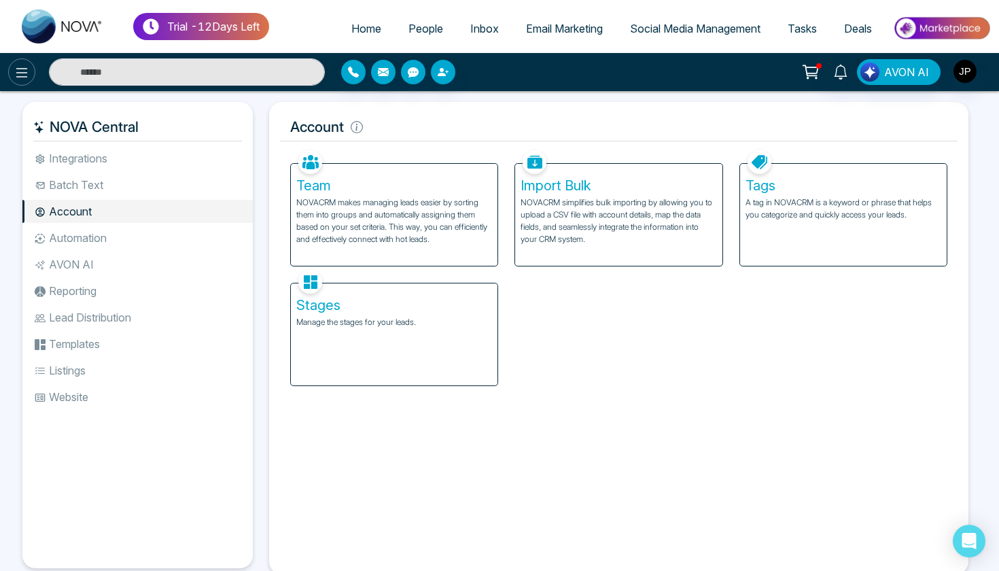
click at [29, 83] on button at bounding box center [21, 71] width 27 height 27
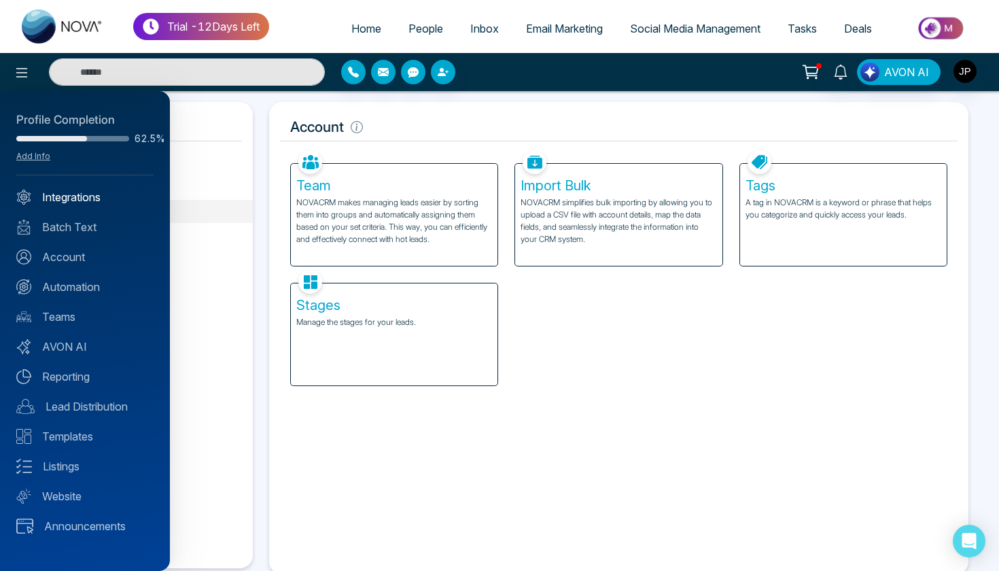
click at [32, 192] on link "Integrations" at bounding box center [84, 197] width 137 height 16
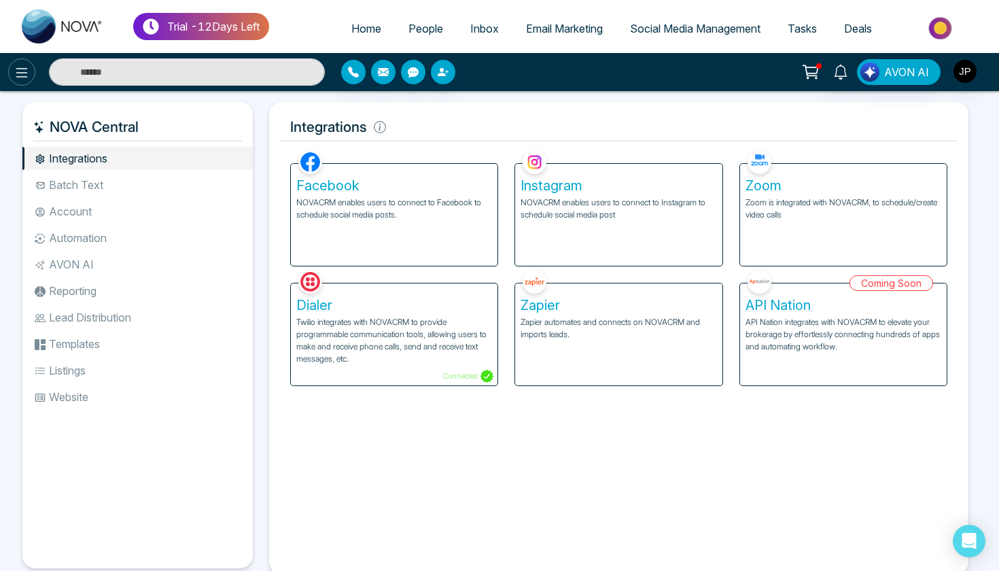
click at [24, 78] on icon at bounding box center [22, 73] width 16 height 16
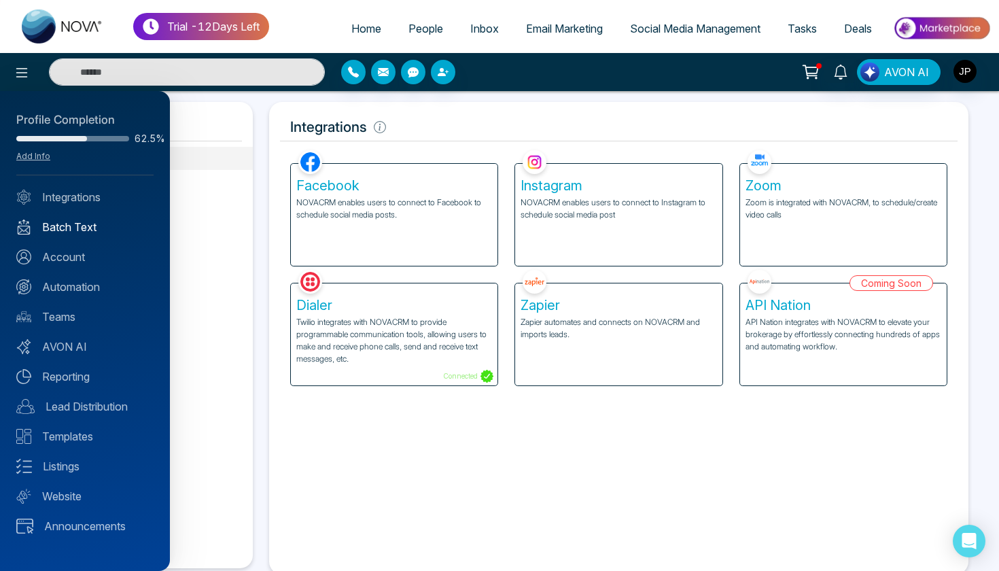
click at [71, 221] on link "Batch Text" at bounding box center [84, 227] width 137 height 16
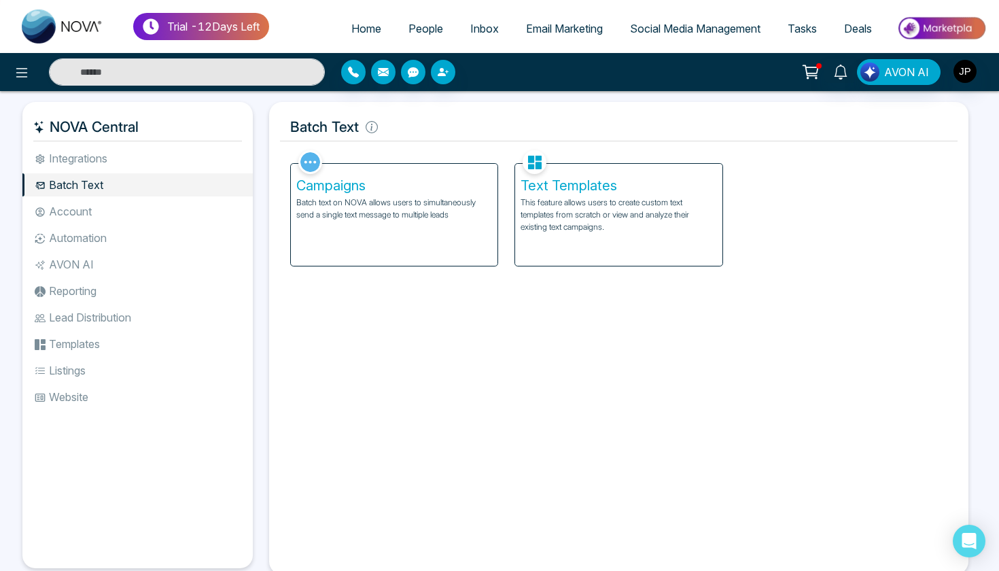
click at [98, 242] on li "Automation" at bounding box center [137, 237] width 230 height 23
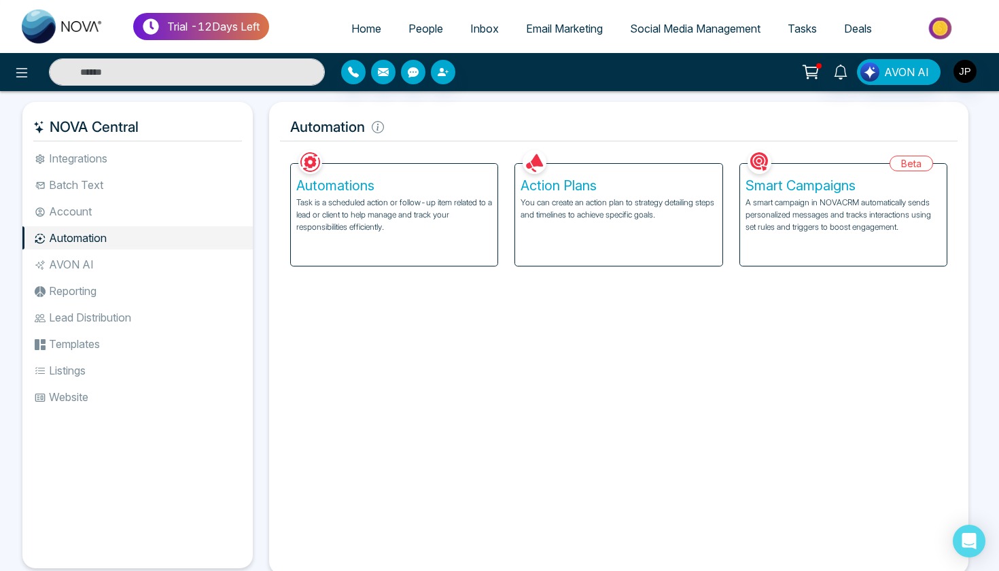
click at [98, 273] on li "AVON AI" at bounding box center [137, 264] width 230 height 23
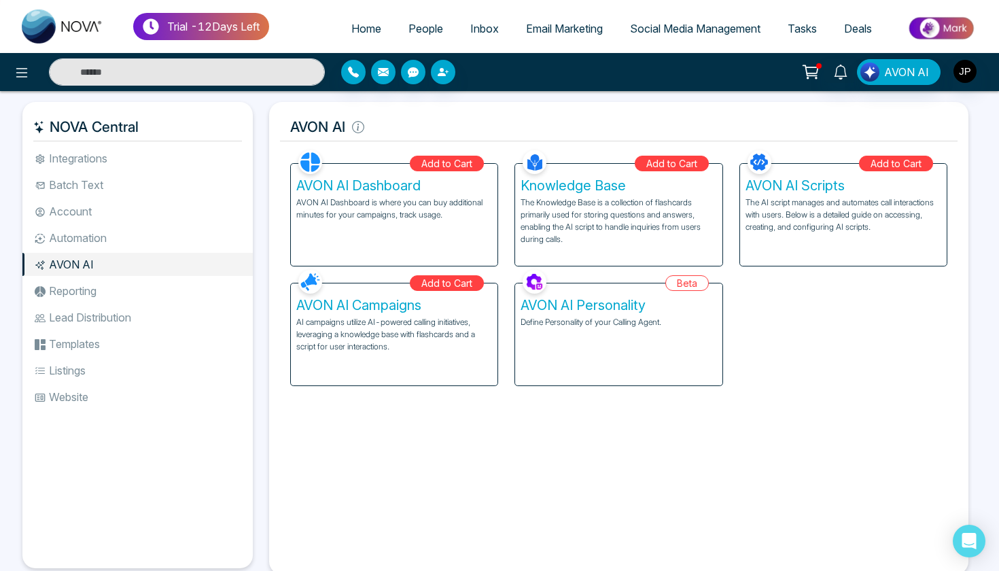
click at [101, 285] on li "Reporting" at bounding box center [137, 290] width 230 height 23
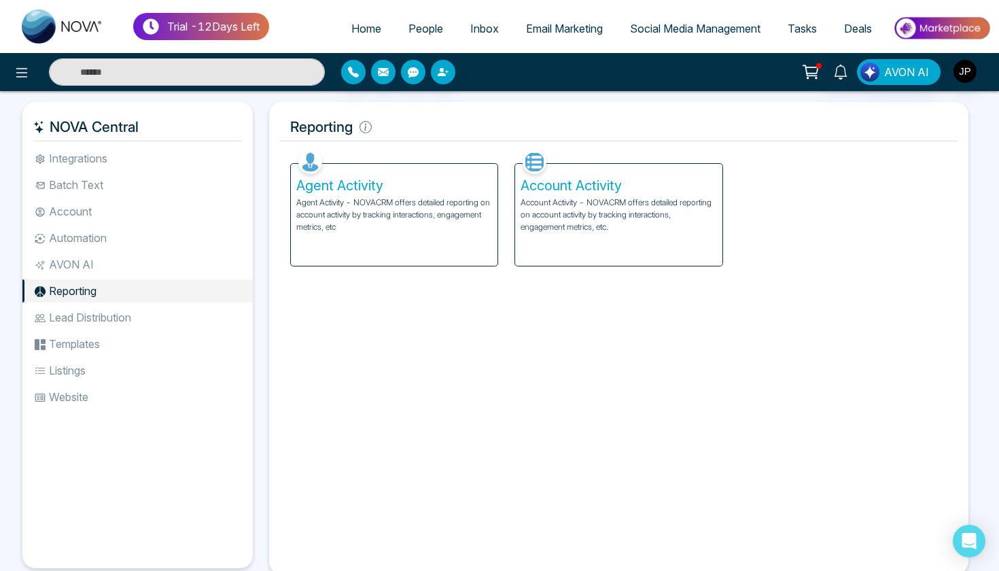
click at [295, 372] on div "Facebook NOVACRM enables users to connect to Facebook to schedule social media …" at bounding box center [618, 355] width 677 height 416
click at [189, 323] on li "Lead Distribution" at bounding box center [137, 317] width 230 height 23
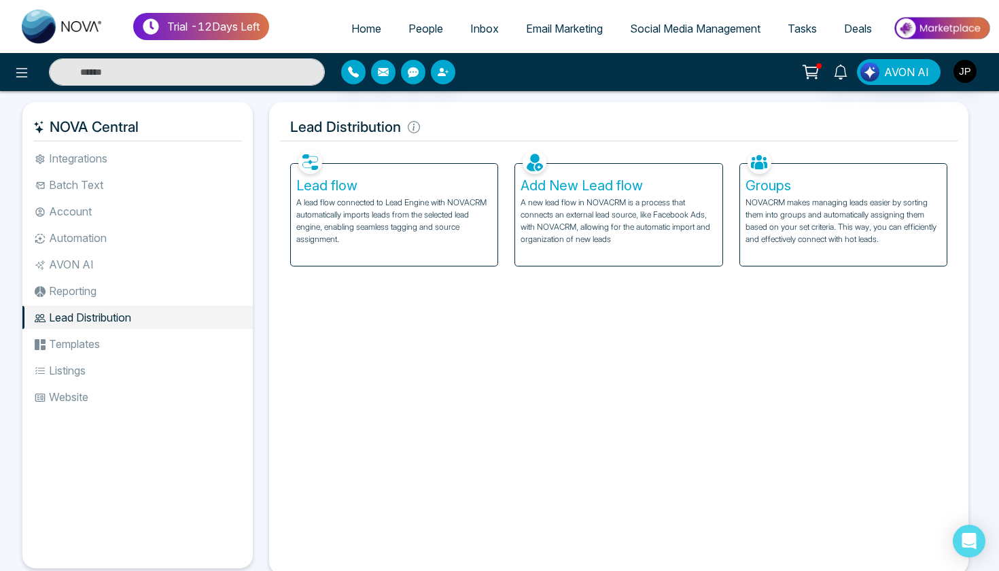
click at [155, 344] on li "Templates" at bounding box center [137, 343] width 230 height 23
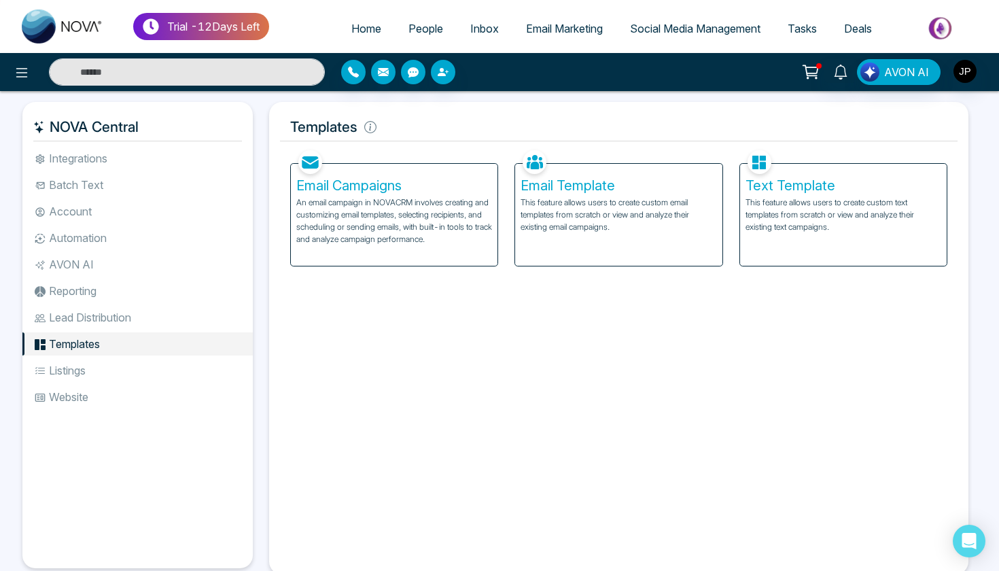
click at [127, 236] on li "Automation" at bounding box center [137, 237] width 230 height 23
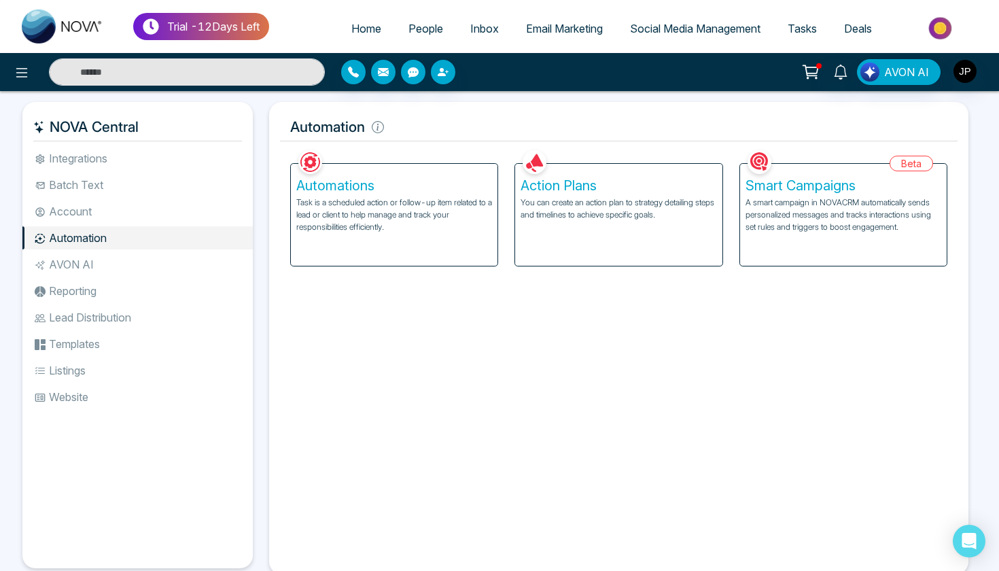
click at [125, 189] on li "Batch Text" at bounding box center [137, 184] width 230 height 23
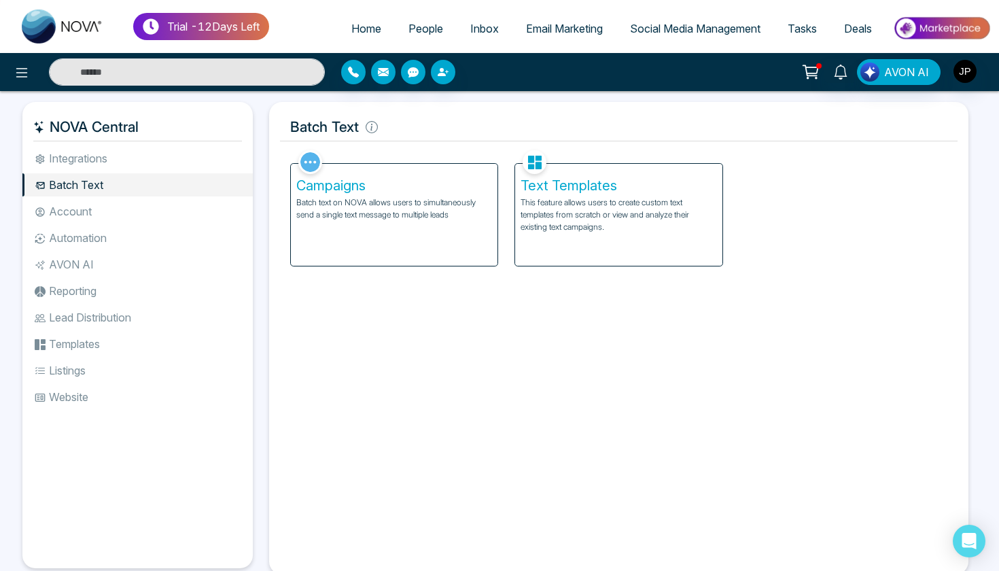
click at [121, 152] on li "Integrations" at bounding box center [137, 158] width 230 height 23
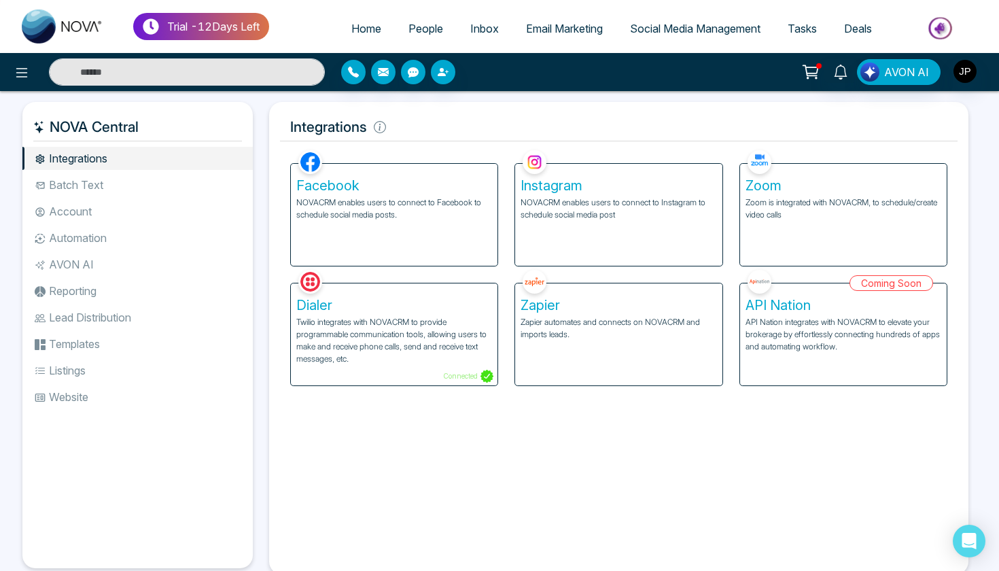
click at [119, 294] on li "Reporting" at bounding box center [137, 290] width 230 height 23
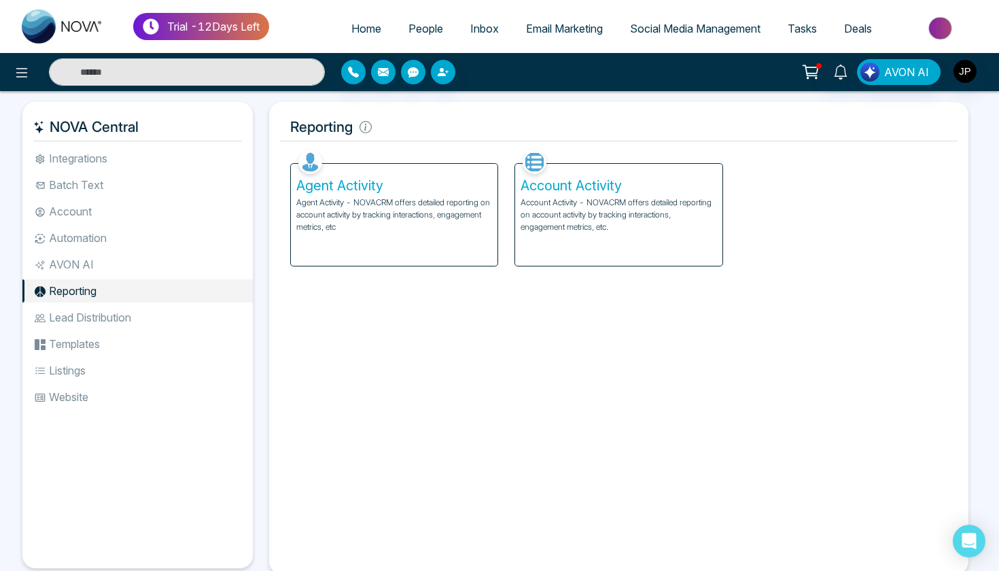
click at [583, 30] on span "Email Marketing" at bounding box center [564, 29] width 77 height 14
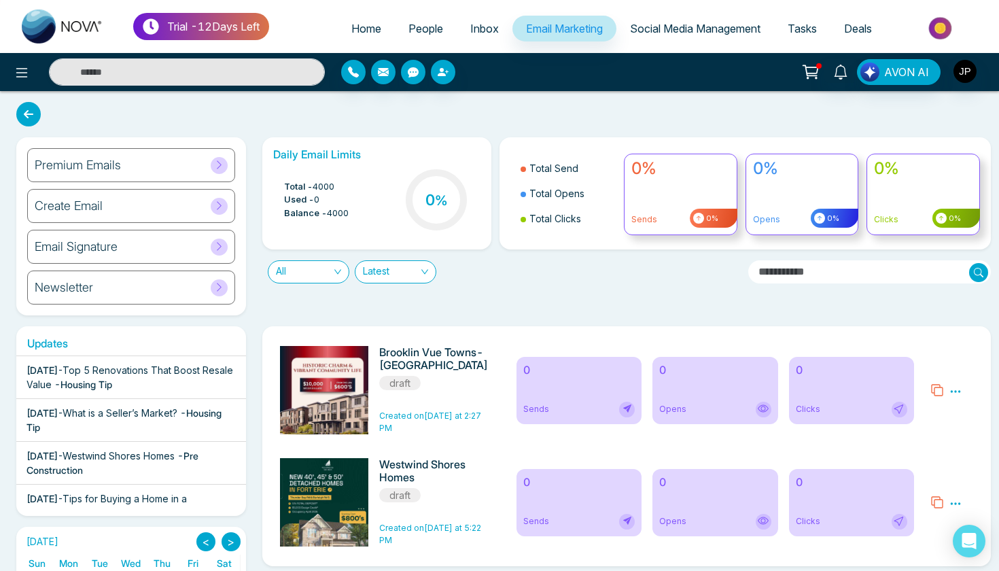
click at [663, 44] on ul "Home People Inbox Email Marketing Social Media Management Tasks Deals" at bounding box center [629, 29] width 721 height 37
click at [662, 34] on span "Social Media Management" at bounding box center [695, 29] width 130 height 14
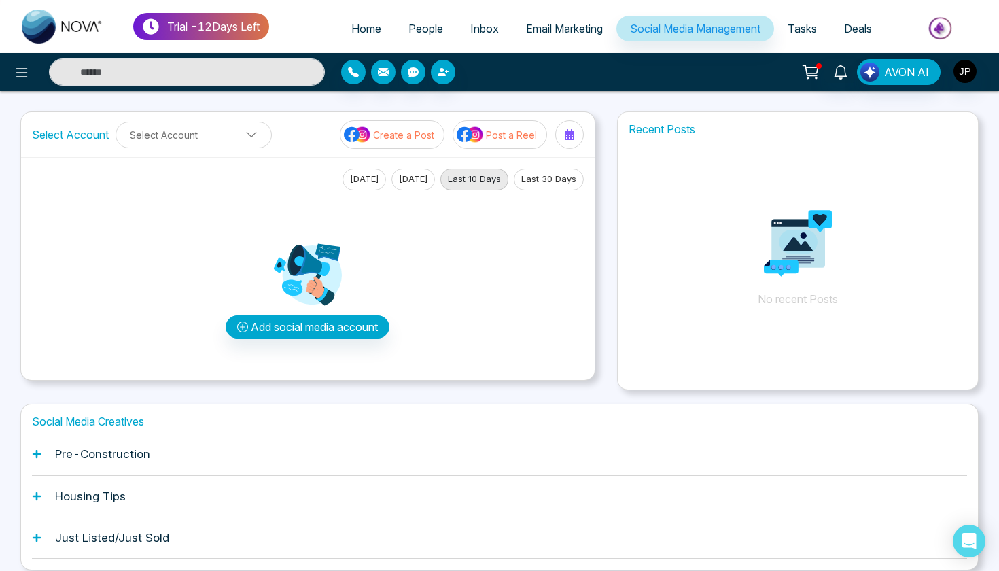
click at [840, 23] on link "Deals" at bounding box center [857, 29] width 55 height 26
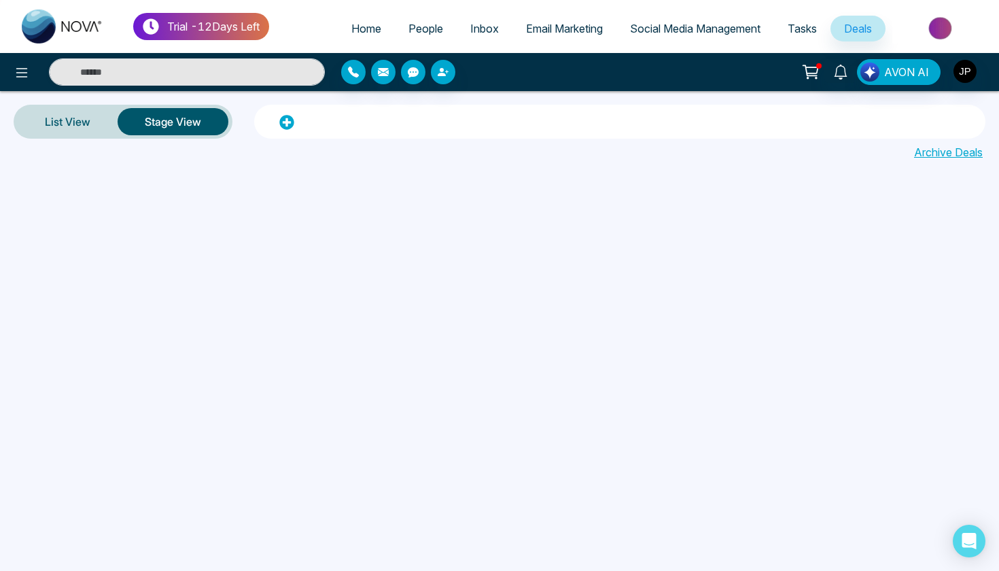
click at [814, 29] on span "Tasks" at bounding box center [801, 29] width 29 height 14
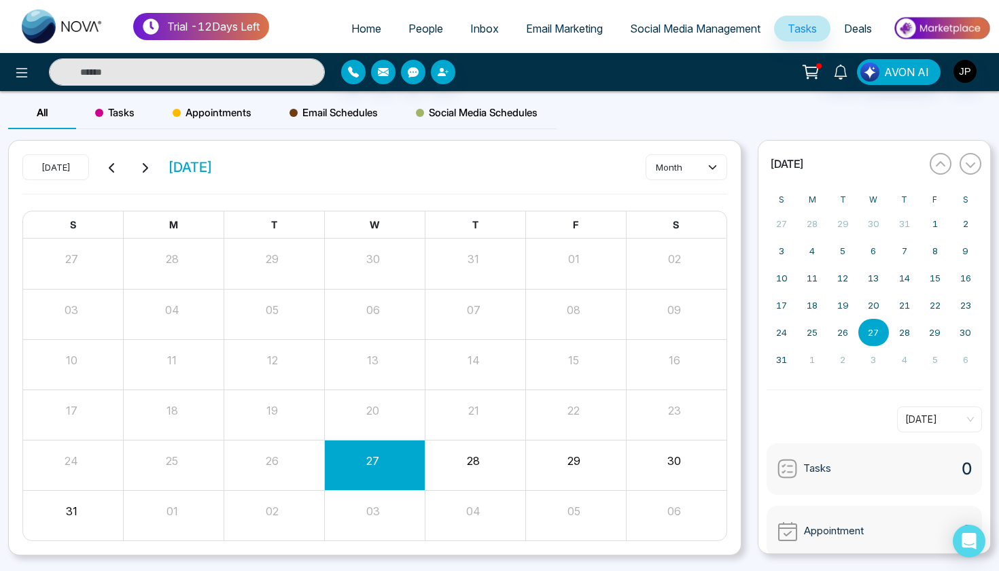
click at [692, 36] on link "Social Media Management" at bounding box center [695, 29] width 158 height 26
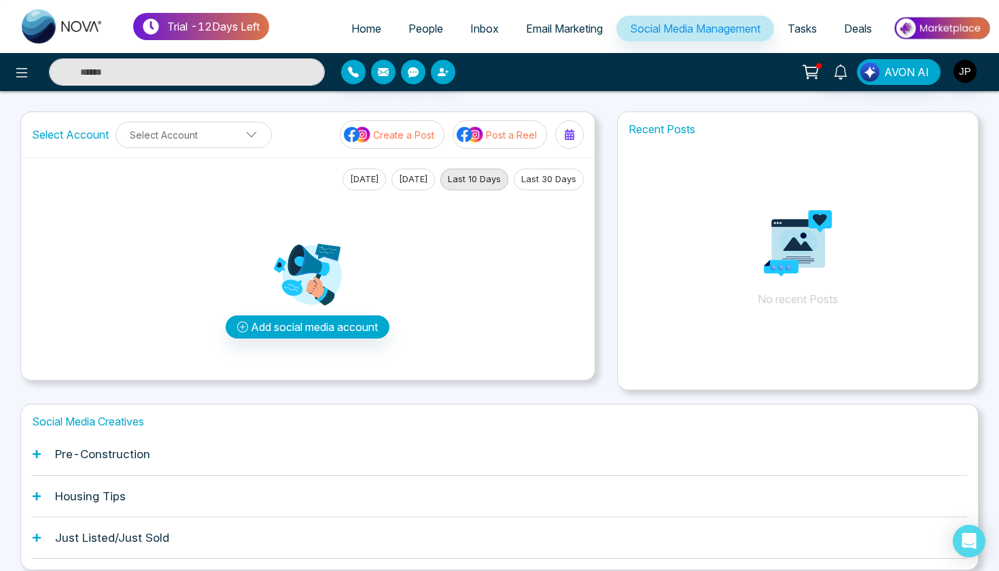
click at [429, 39] on link "People" at bounding box center [426, 29] width 62 height 26
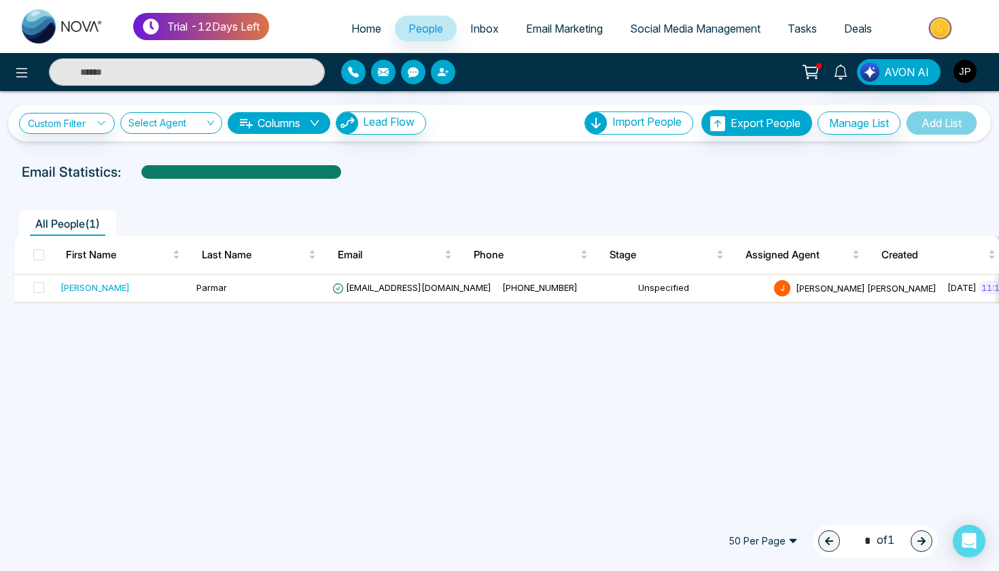
click at [350, 38] on link "Home" at bounding box center [366, 29] width 57 height 26
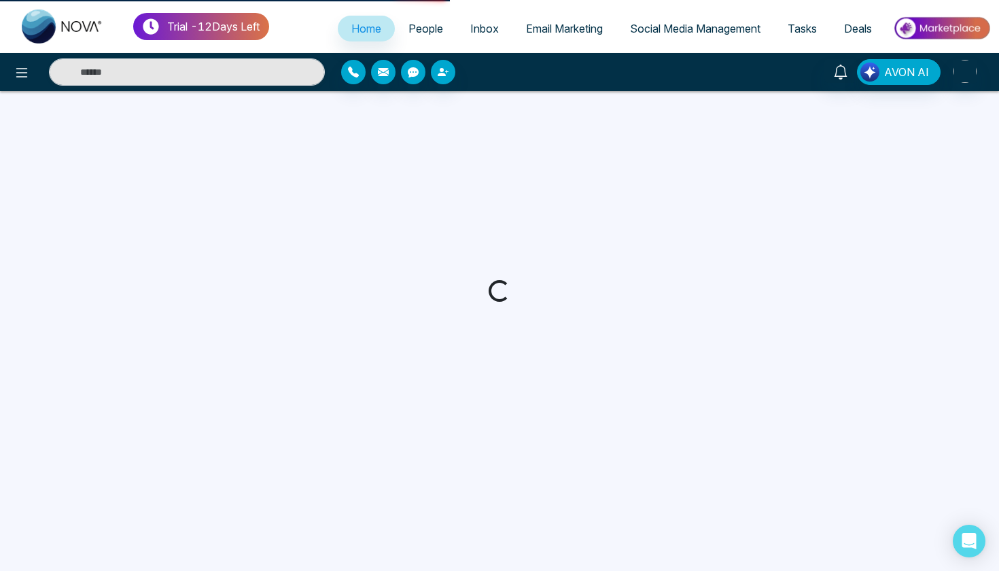
select select "*"
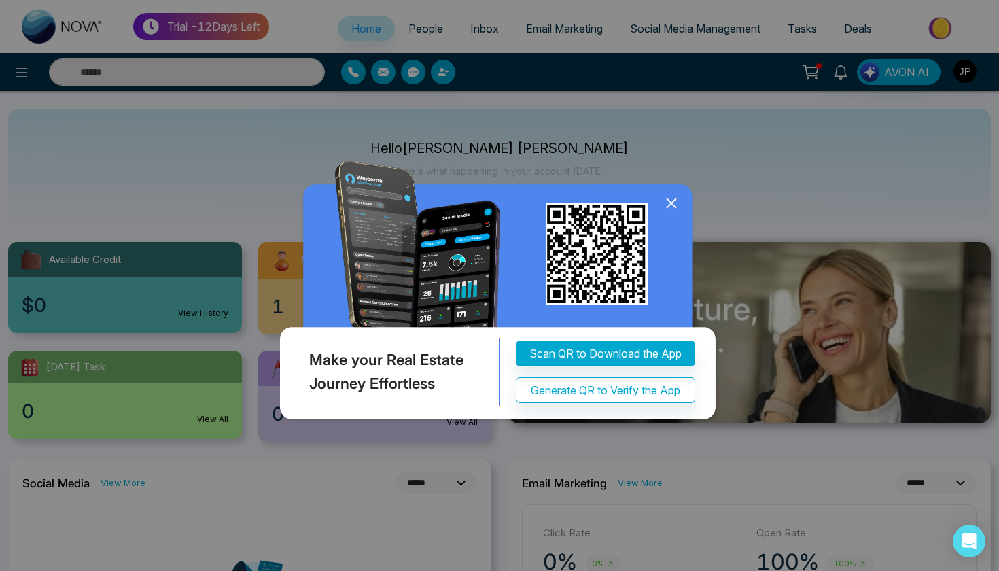
click at [676, 204] on icon at bounding box center [671, 203] width 20 height 20
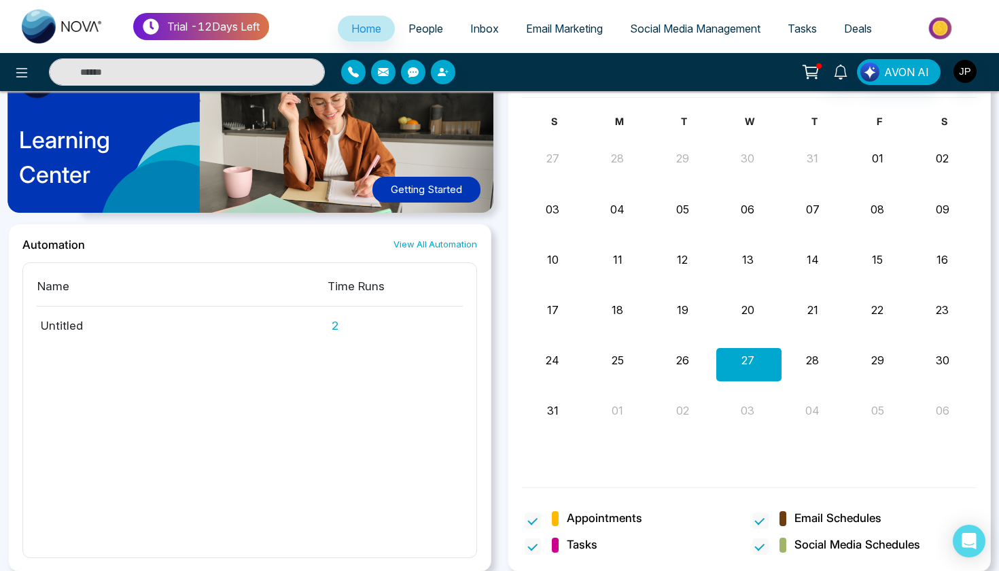
scroll to position [715, 0]
click at [499, 376] on div "[DATE] View More S M T W T F S 27 28 29 30 31 01 02 03 04 05 06 07 08 09 10 11 …" at bounding box center [748, 311] width 499 height 522
click at [806, 359] on button "28" at bounding box center [812, 361] width 13 height 16
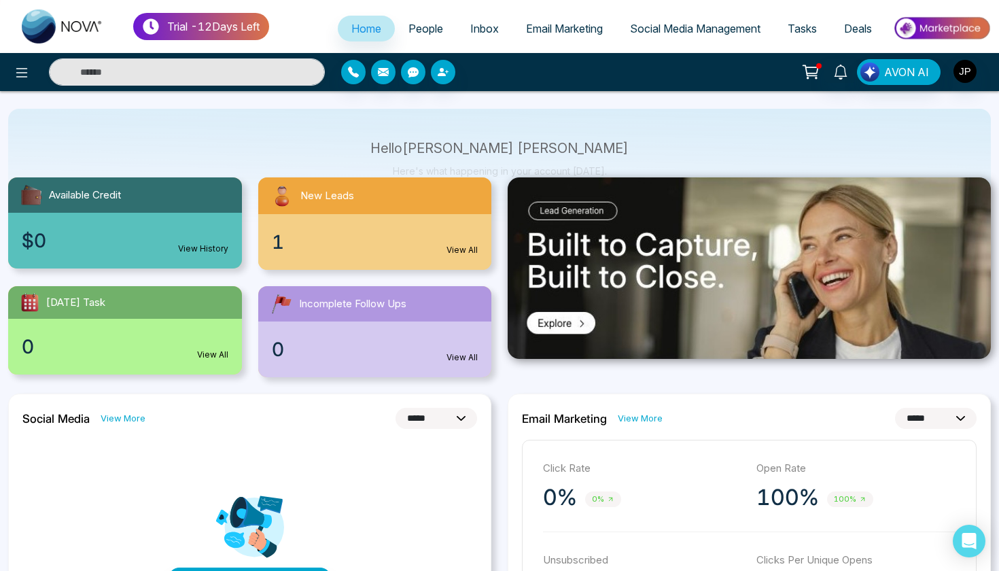
scroll to position [79, 0]
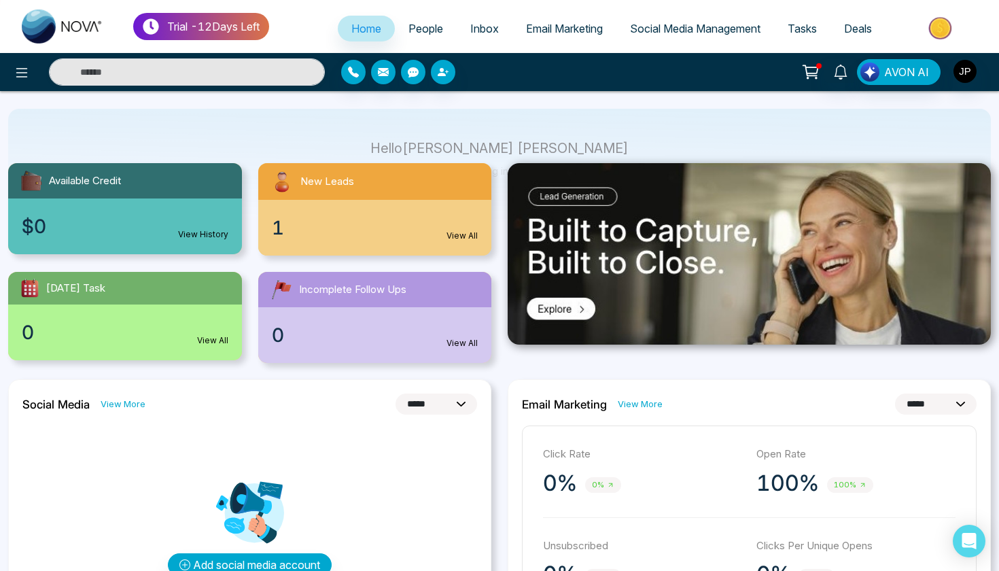
click at [435, 236] on div "1 View All" at bounding box center [375, 228] width 234 height 56
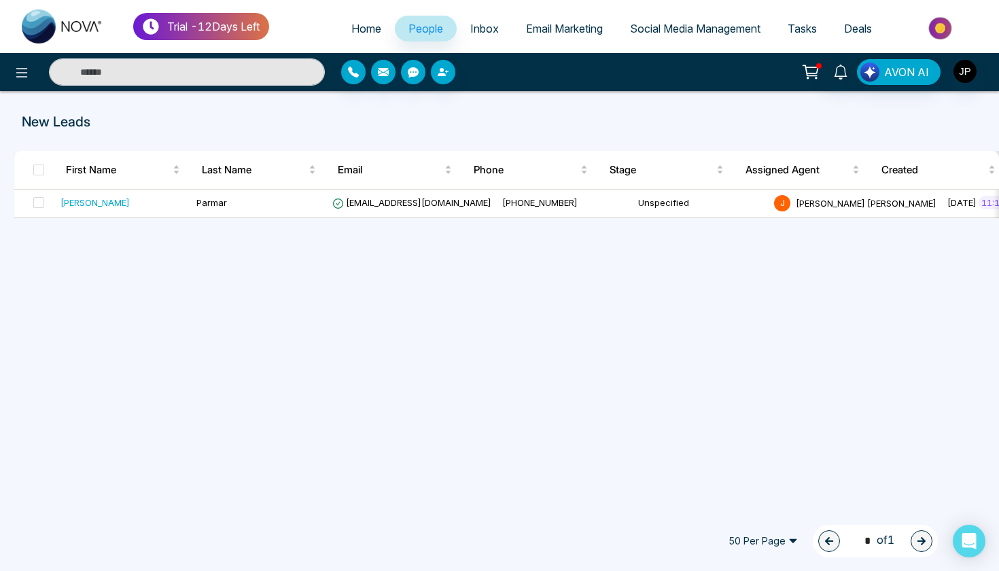
select select "*"
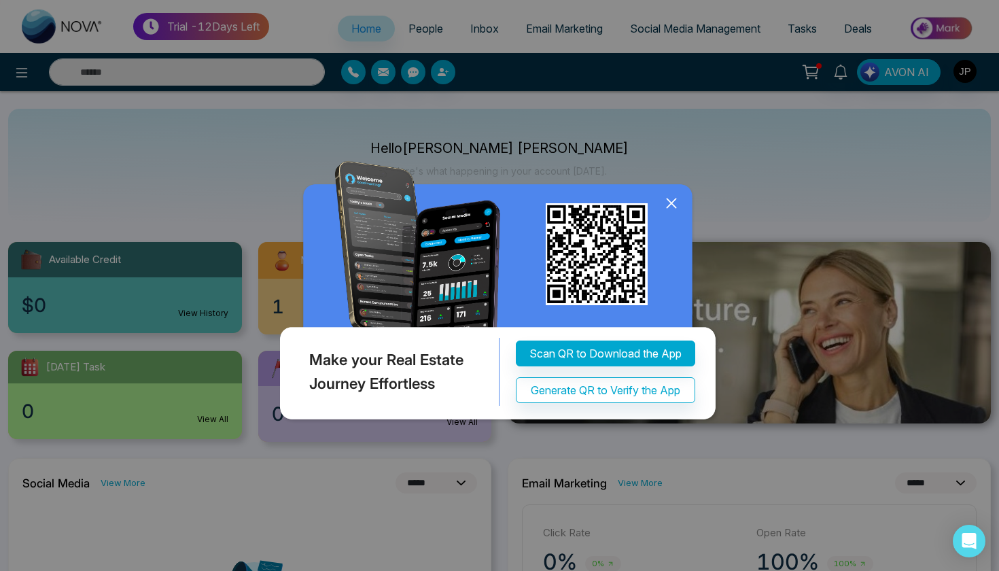
click at [674, 204] on icon at bounding box center [671, 203] width 20 height 20
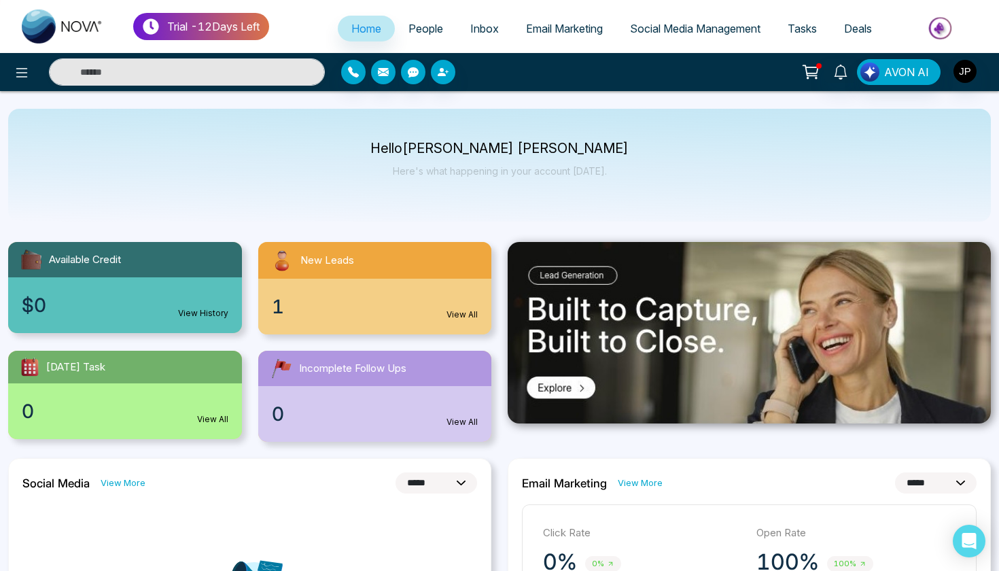
click at [414, 31] on span "People" at bounding box center [425, 29] width 35 height 14
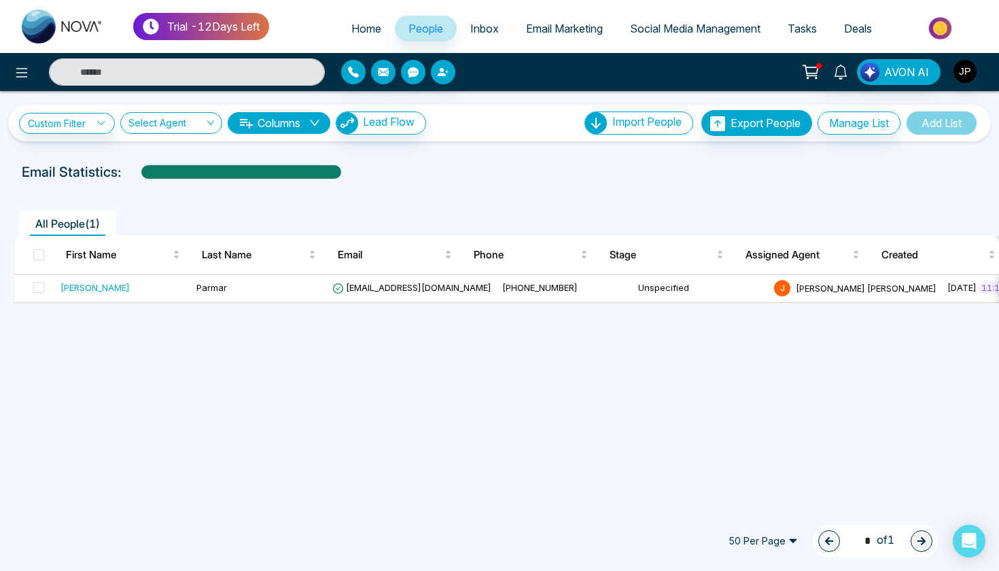
click at [545, 26] on span "Email Marketing" at bounding box center [564, 29] width 77 height 14
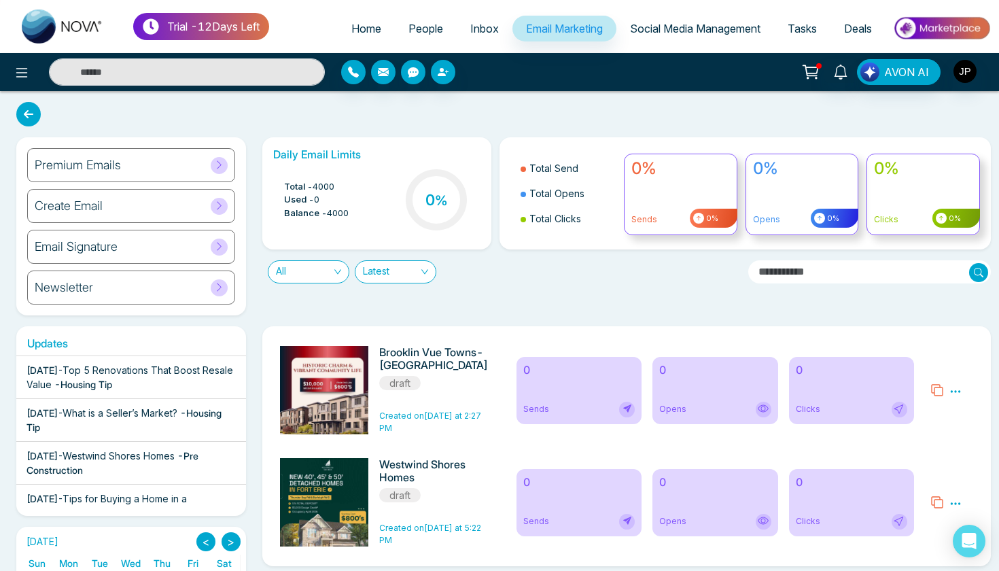
click at [691, 21] on link "Social Media Management" at bounding box center [695, 29] width 158 height 26
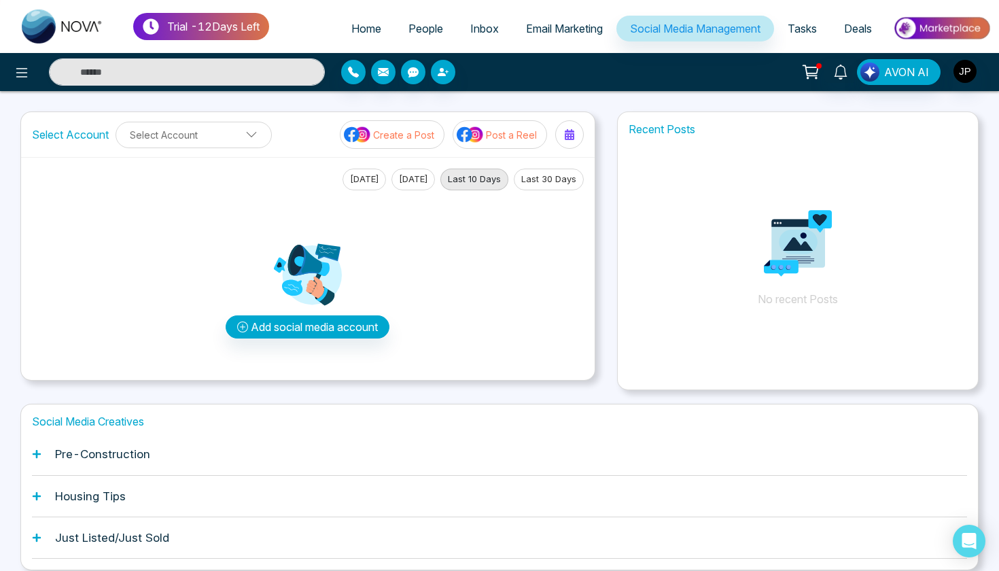
click at [412, 37] on link "People" at bounding box center [426, 29] width 62 height 26
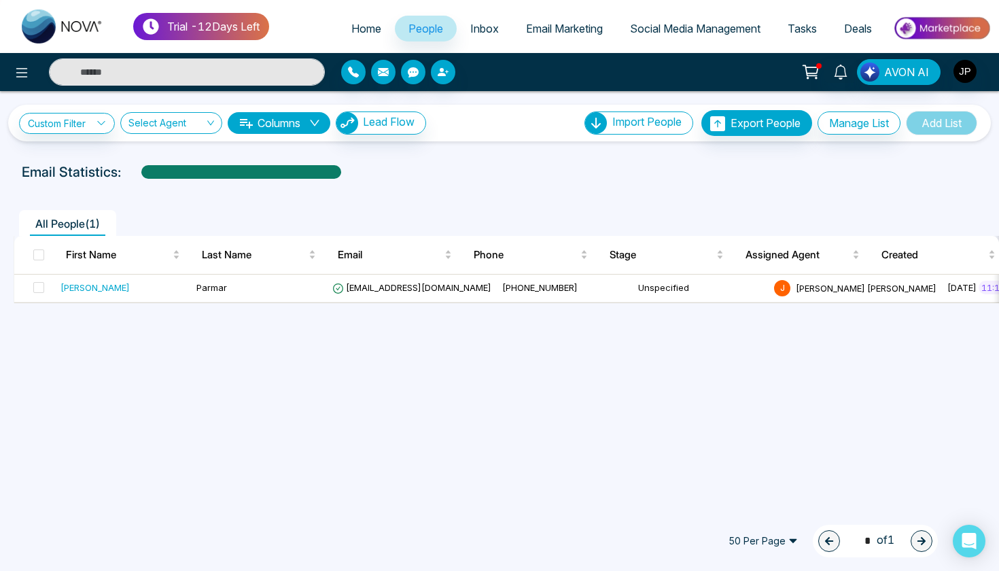
click at [367, 30] on span "Home" at bounding box center [366, 29] width 30 height 14
select select "*"
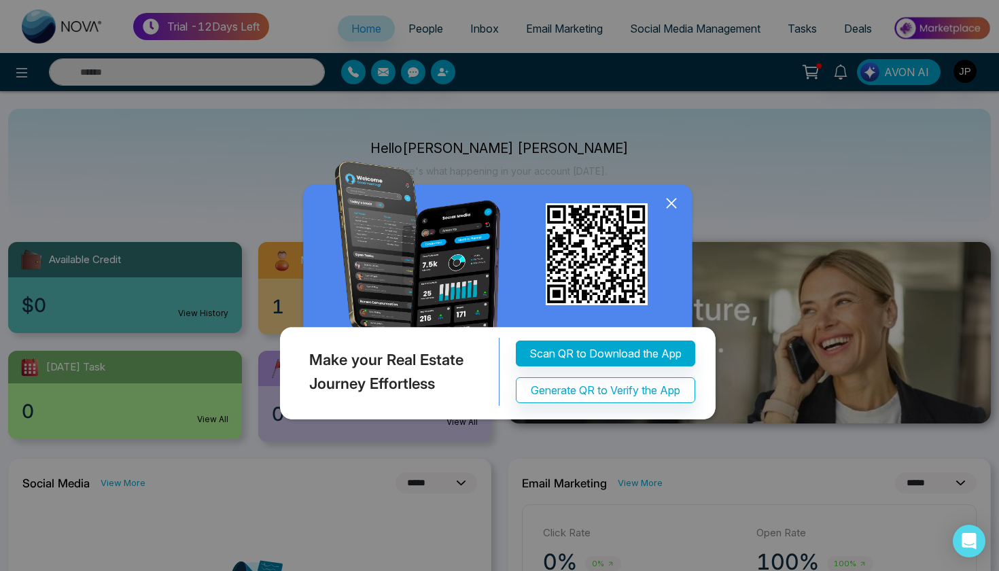
click at [669, 198] on icon at bounding box center [671, 203] width 20 height 20
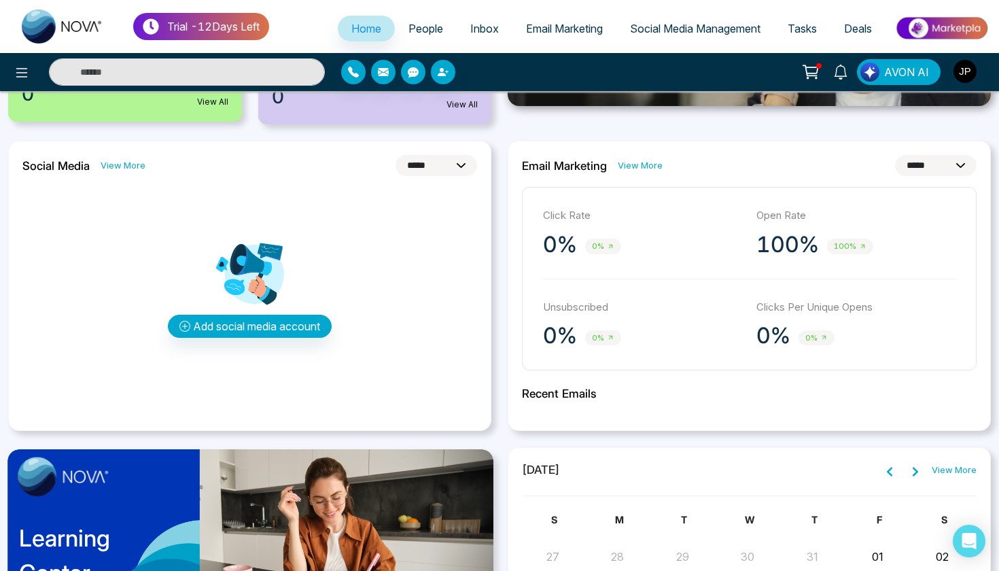
scroll to position [317, 0]
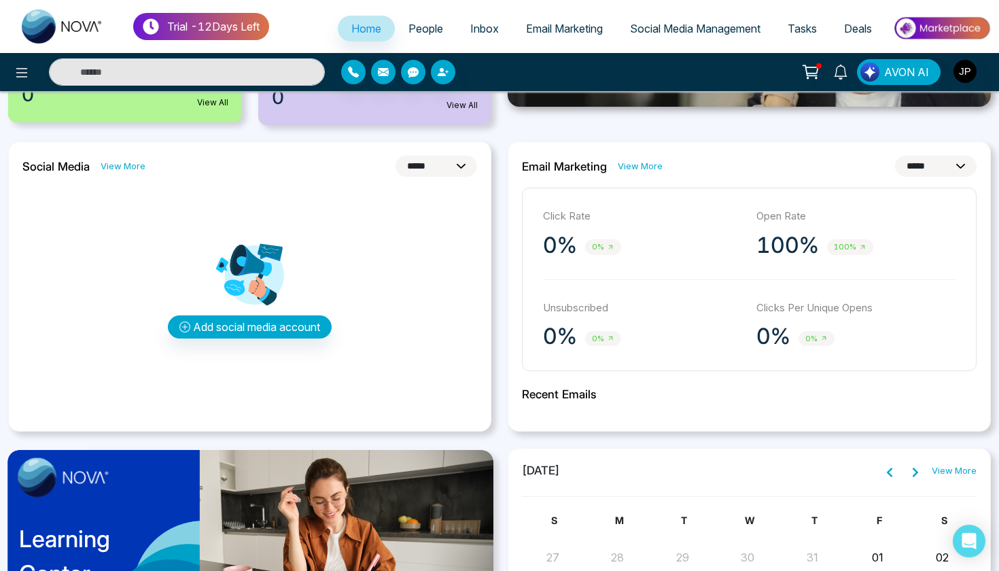
click at [582, 32] on span "Email Marketing" at bounding box center [564, 29] width 77 height 14
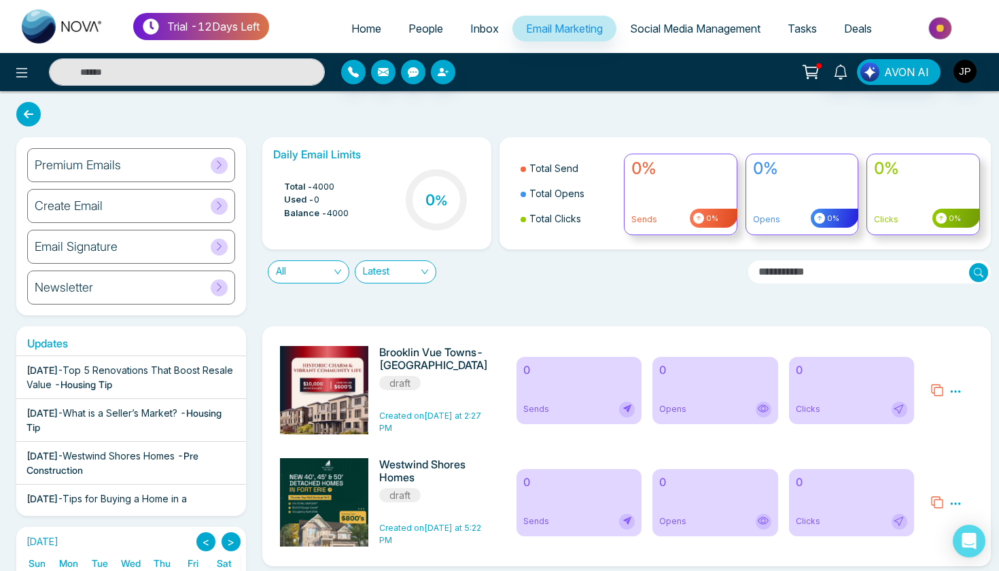
click at [801, 34] on span "Tasks" at bounding box center [801, 29] width 29 height 14
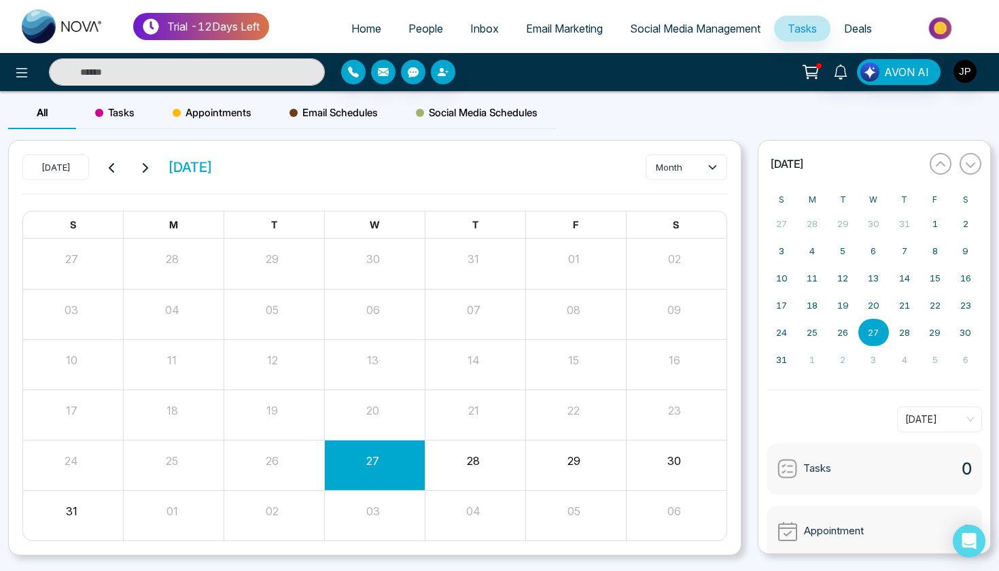
click at [857, 29] on span "Deals" at bounding box center [858, 29] width 28 height 14
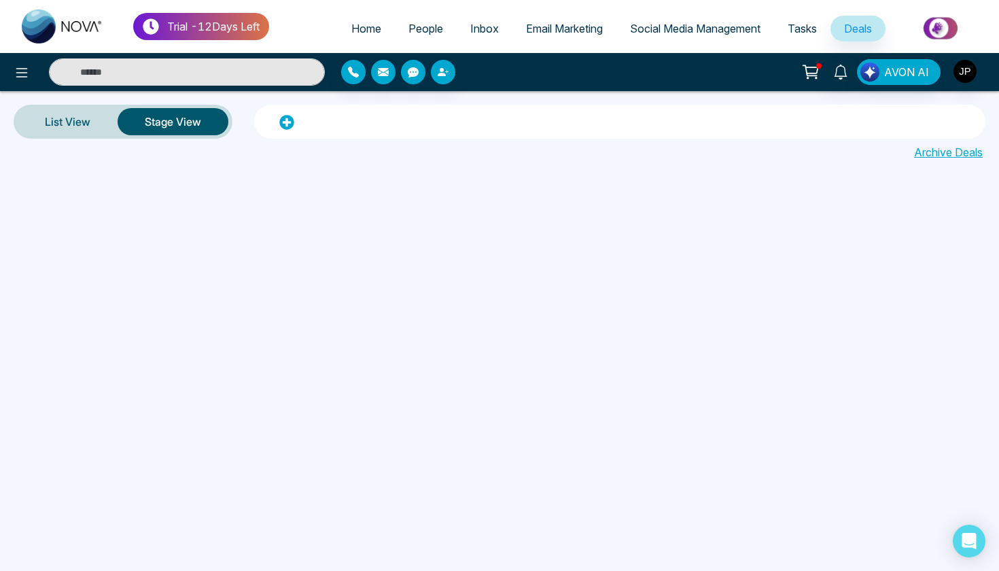
click at [431, 29] on span "People" at bounding box center [425, 29] width 35 height 14
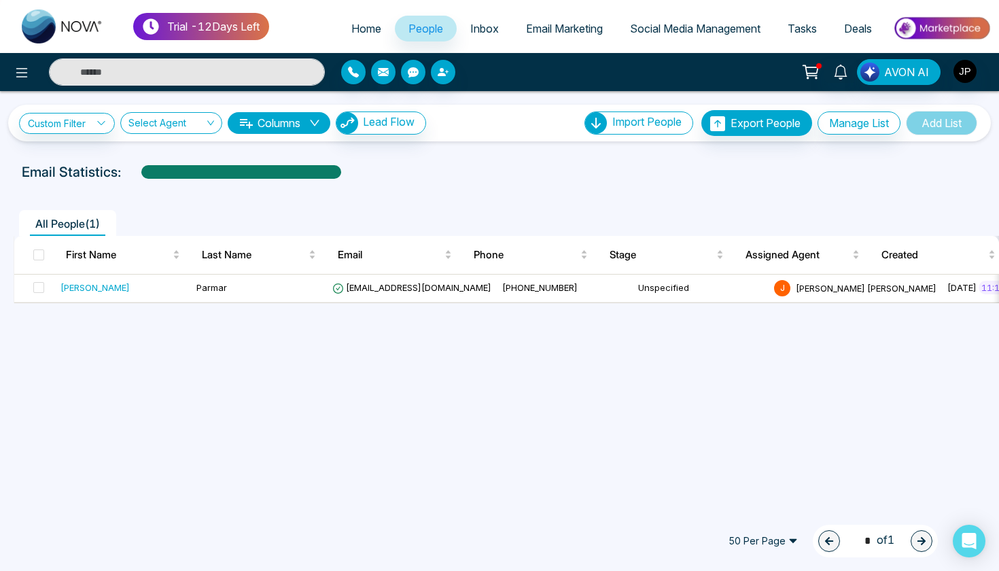
click at [514, 22] on link "Email Marketing" at bounding box center [564, 29] width 104 height 26
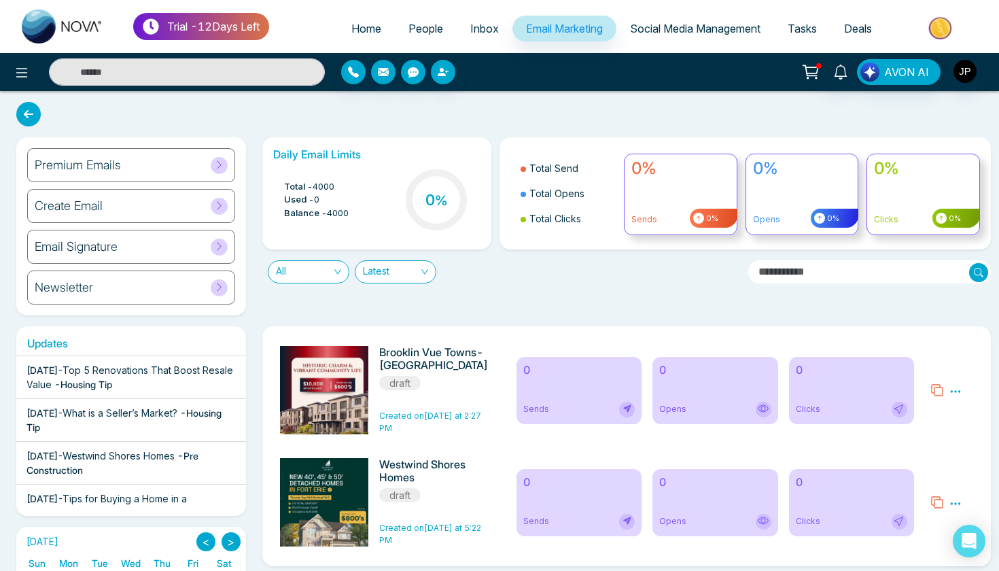
click at [642, 35] on span "Social Media Management" at bounding box center [695, 29] width 130 height 14
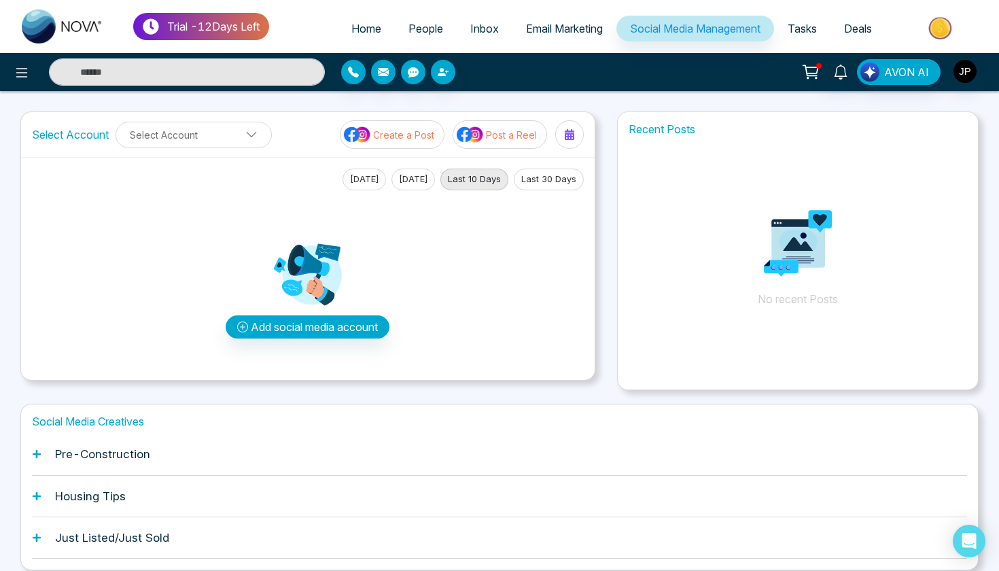
click at [484, 33] on span "Inbox" at bounding box center [484, 29] width 29 height 14
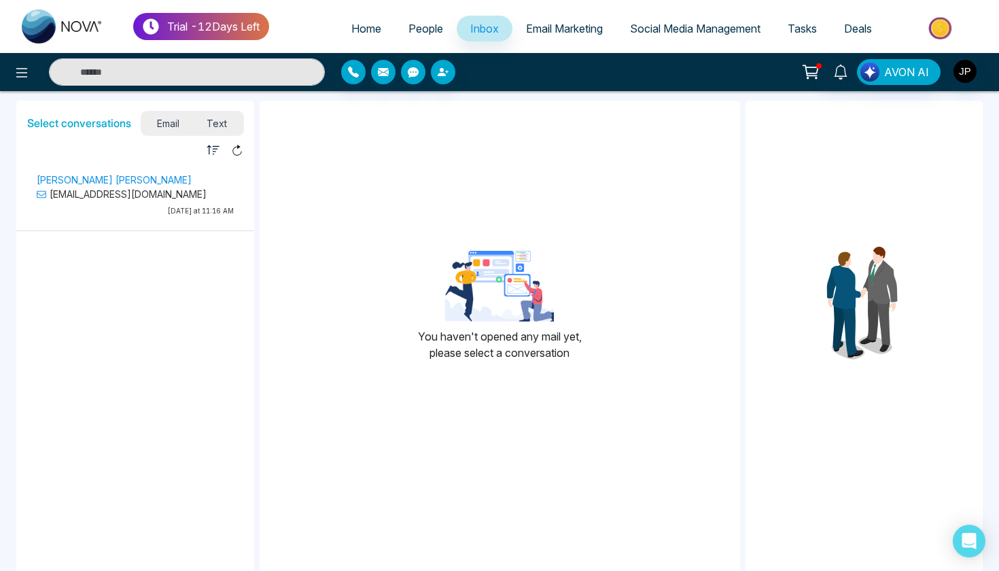
click at [427, 26] on span "People" at bounding box center [425, 29] width 35 height 14
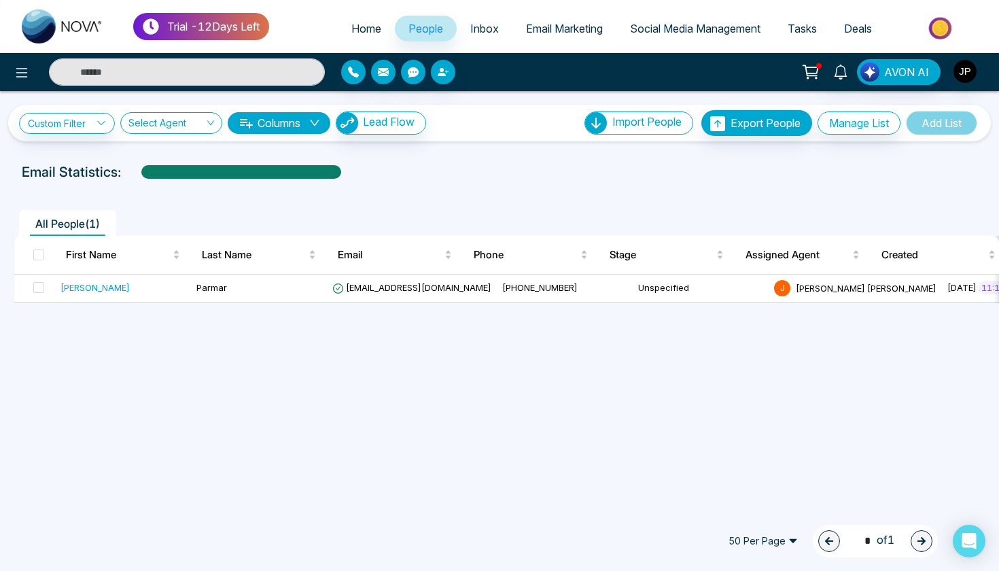
click at [527, 36] on link "Email Marketing" at bounding box center [564, 29] width 104 height 26
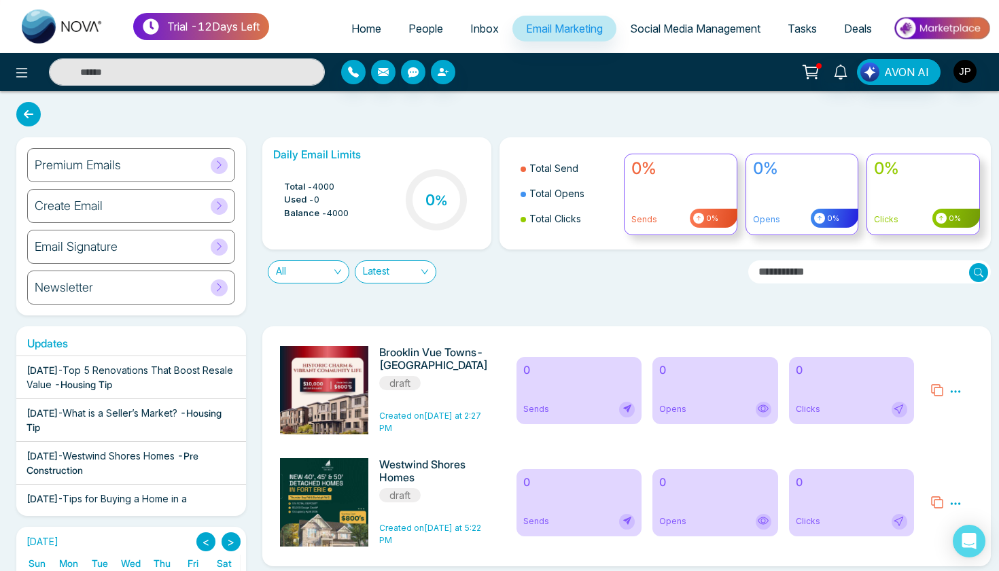
click at [660, 36] on link "Social Media Management" at bounding box center [695, 29] width 158 height 26
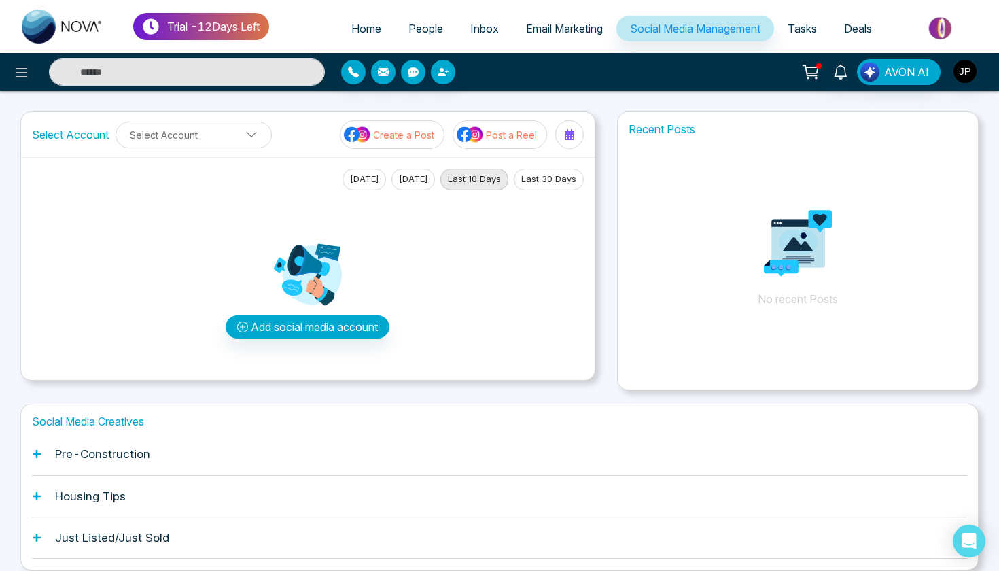
click at [550, 27] on span "Email Marketing" at bounding box center [564, 29] width 77 height 14
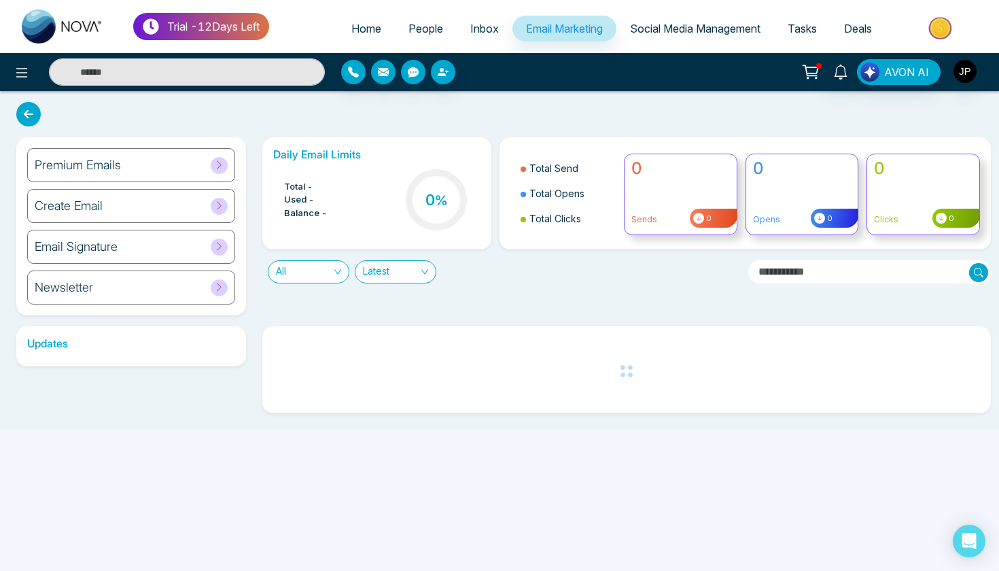
click at [199, 164] on div "Premium Emails" at bounding box center [131, 165] width 208 height 34
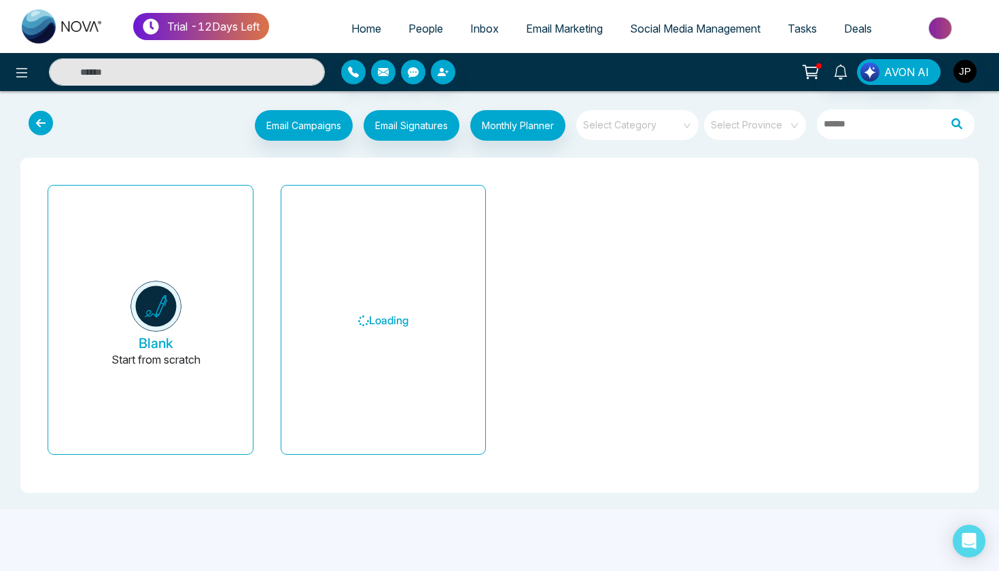
click at [47, 122] on icon at bounding box center [41, 123] width 24 height 24
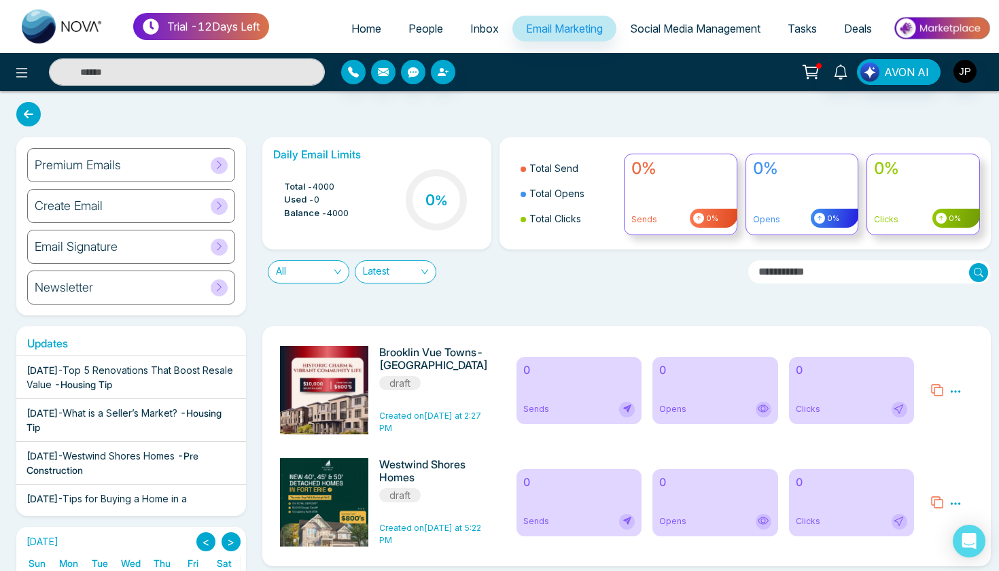
click at [364, 33] on span "Home" at bounding box center [366, 29] width 30 height 14
select select "*"
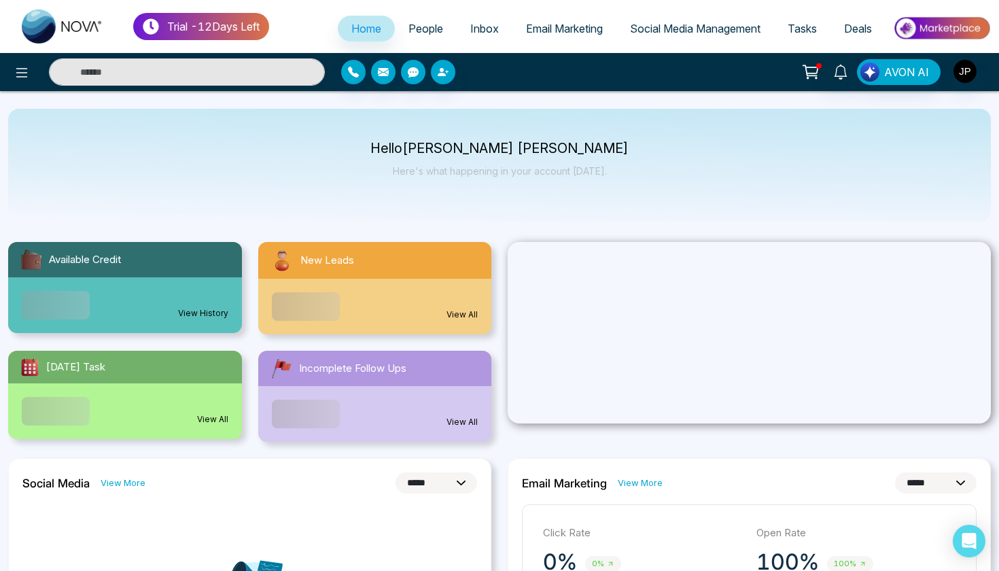
click at [181, 307] on link "View History" at bounding box center [203, 313] width 50 height 12
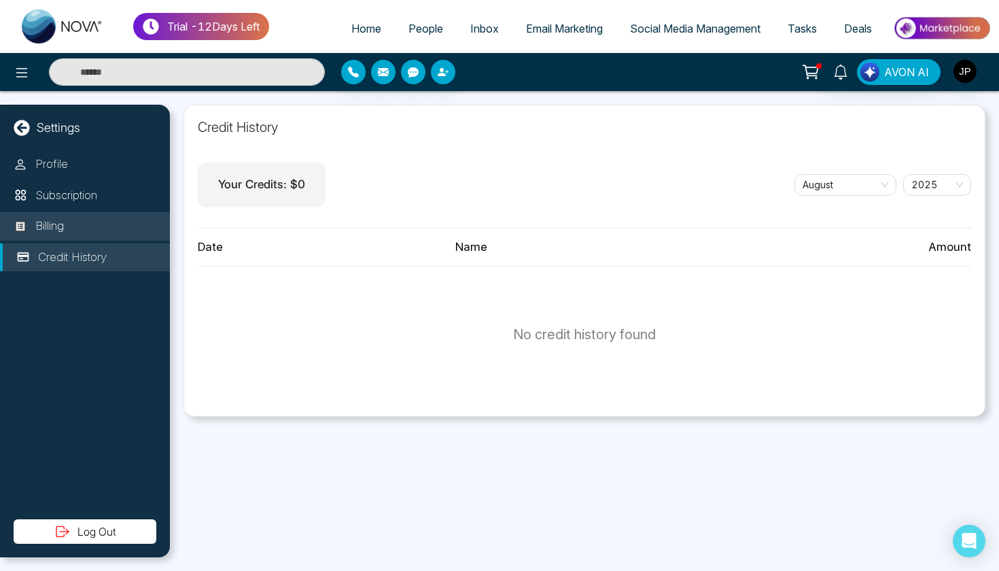
click at [95, 234] on li "Billing" at bounding box center [85, 226] width 170 height 29
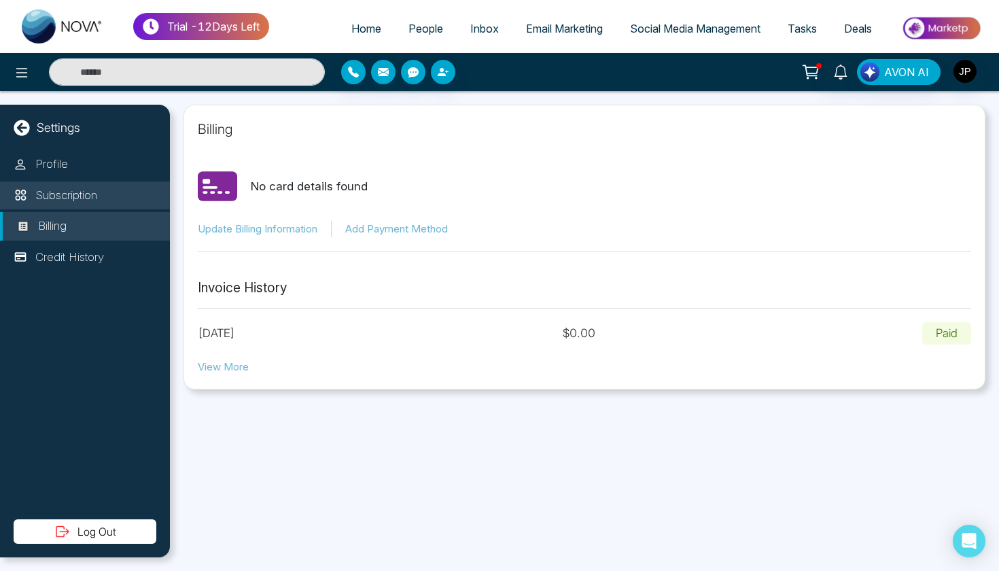
click at [94, 202] on p "Subscription" at bounding box center [66, 196] width 62 height 18
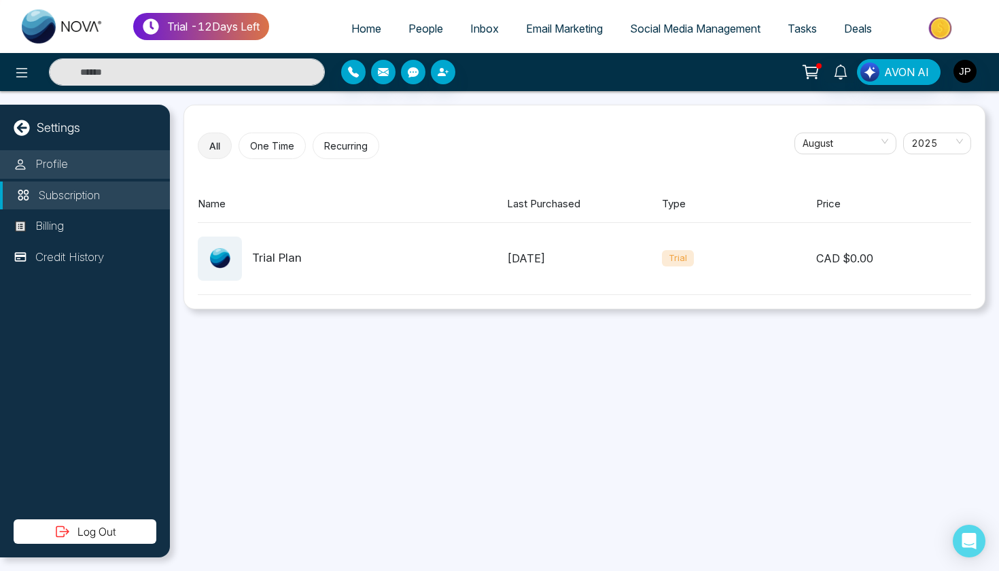
click at [78, 159] on li "Profile" at bounding box center [85, 164] width 170 height 29
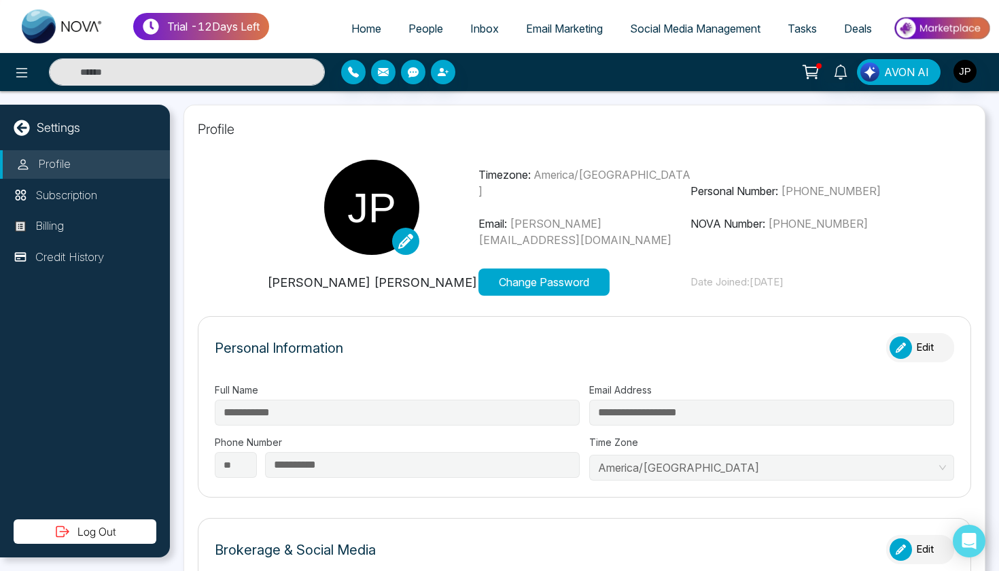
type input "**********"
click at [72, 254] on p "Credit History" at bounding box center [69, 258] width 69 height 18
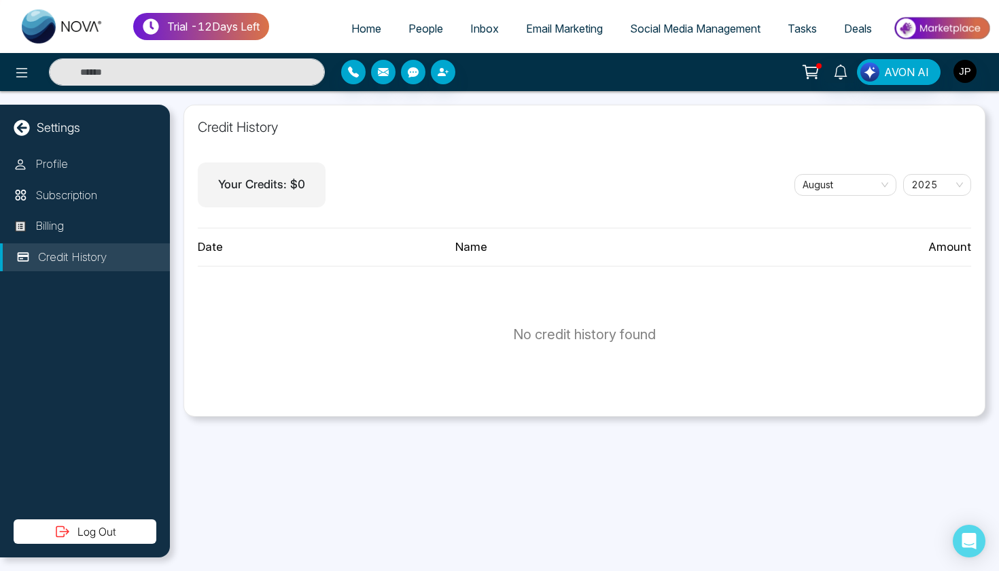
click at [264, 176] on p "Your Credits: $ 0" at bounding box center [261, 185] width 87 height 18
click at [264, 177] on p "Your Credits: $ 0" at bounding box center [261, 185] width 87 height 18
click at [564, 210] on div "Credit History Your Credits: $ 0 [DATE] Date Name Amount No credit history found" at bounding box center [584, 261] width 802 height 312
click at [352, 32] on span "Home" at bounding box center [366, 29] width 30 height 14
select select "*"
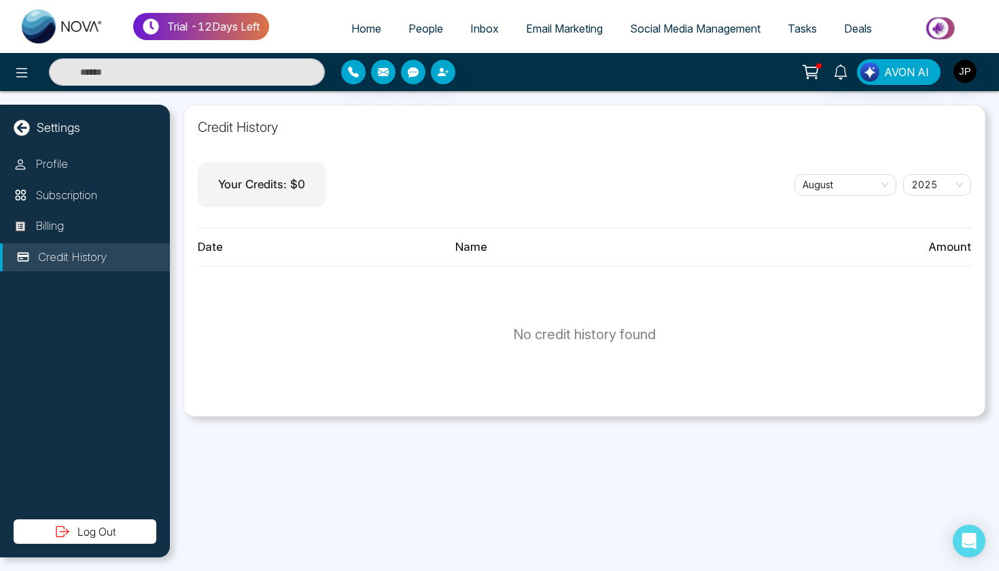
select select "*"
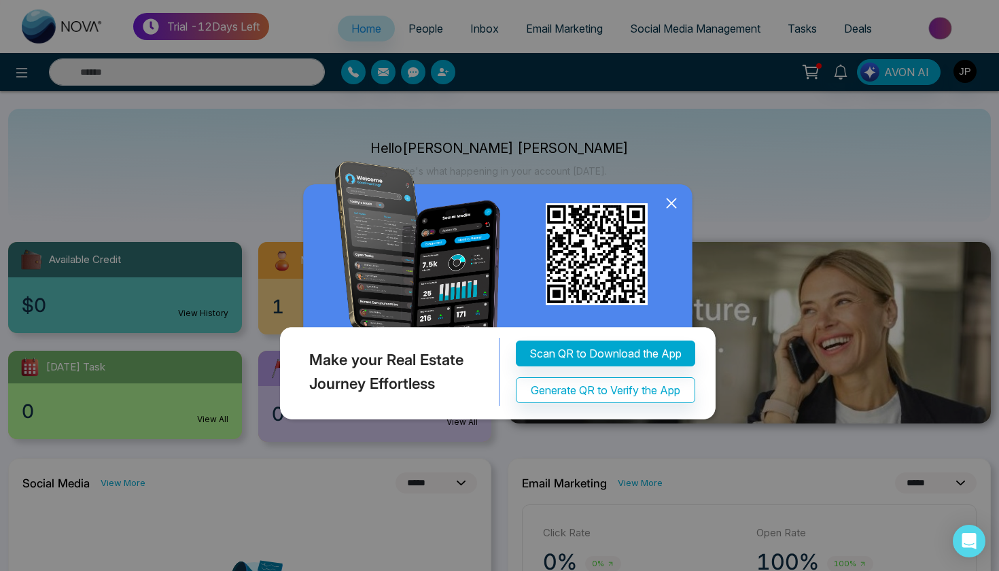
click at [668, 206] on icon at bounding box center [671, 203] width 20 height 20
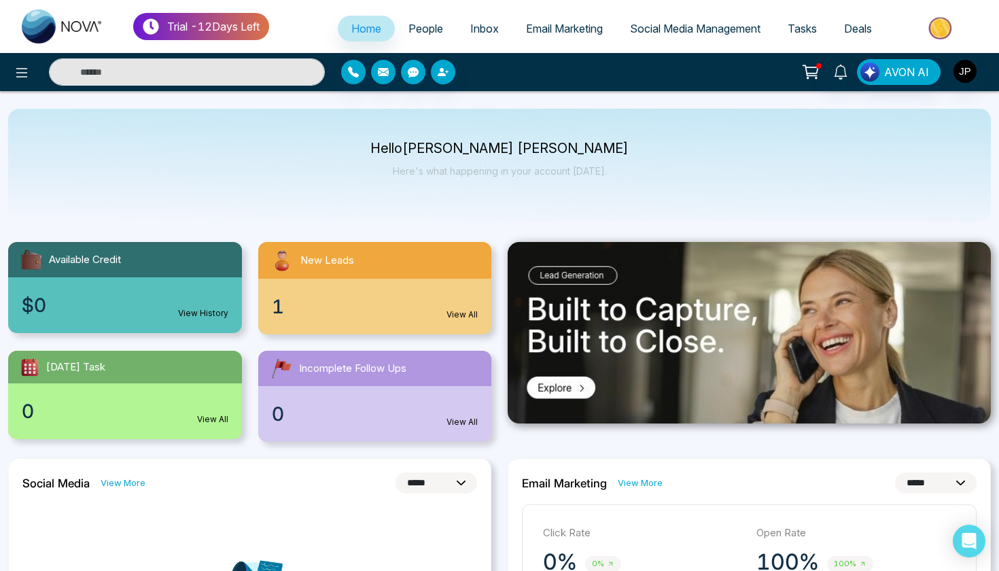
click at [552, 30] on span "Email Marketing" at bounding box center [564, 29] width 77 height 14
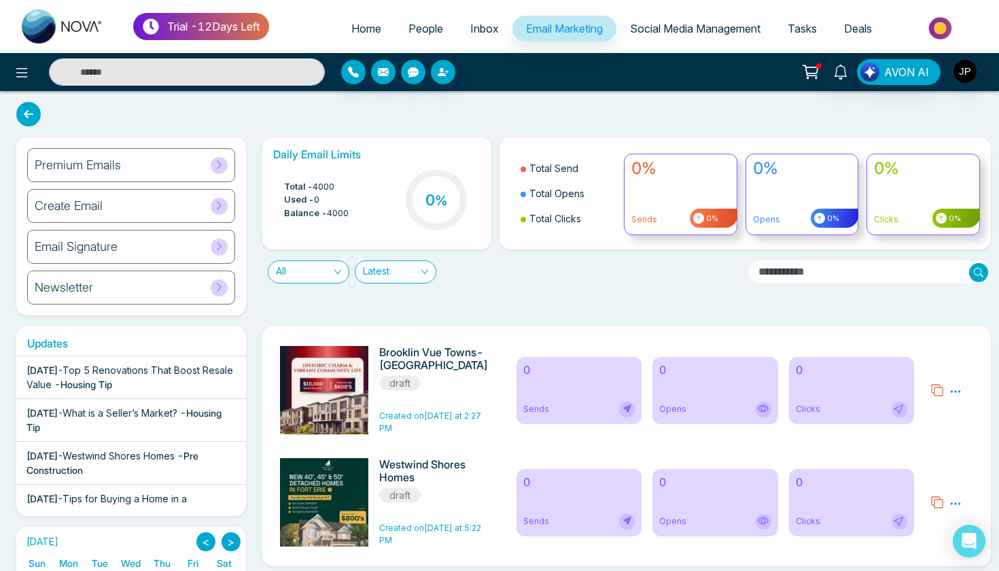
click at [663, 29] on span "Social Media Management" at bounding box center [695, 29] width 130 height 14
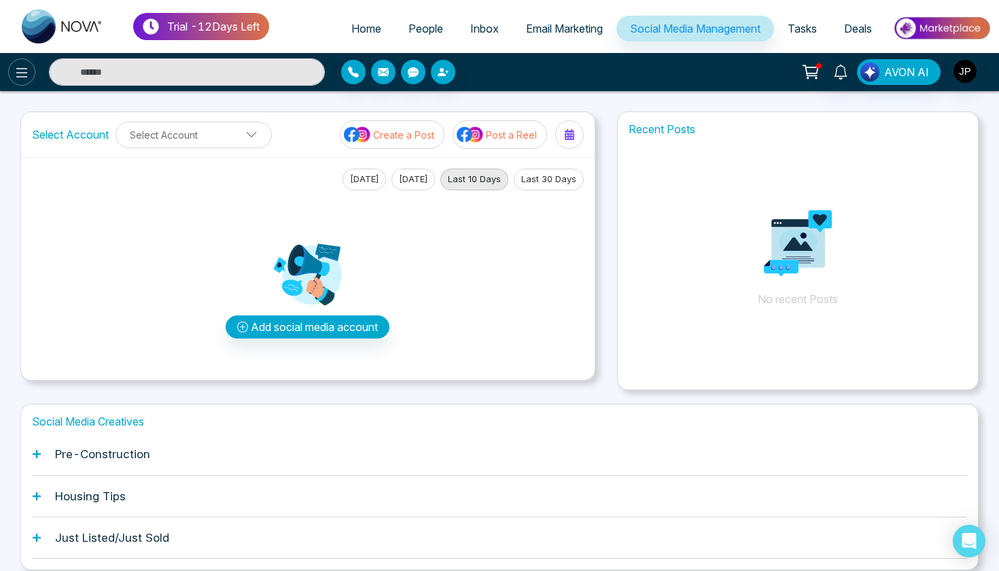
click at [26, 71] on icon at bounding box center [22, 73] width 16 height 16
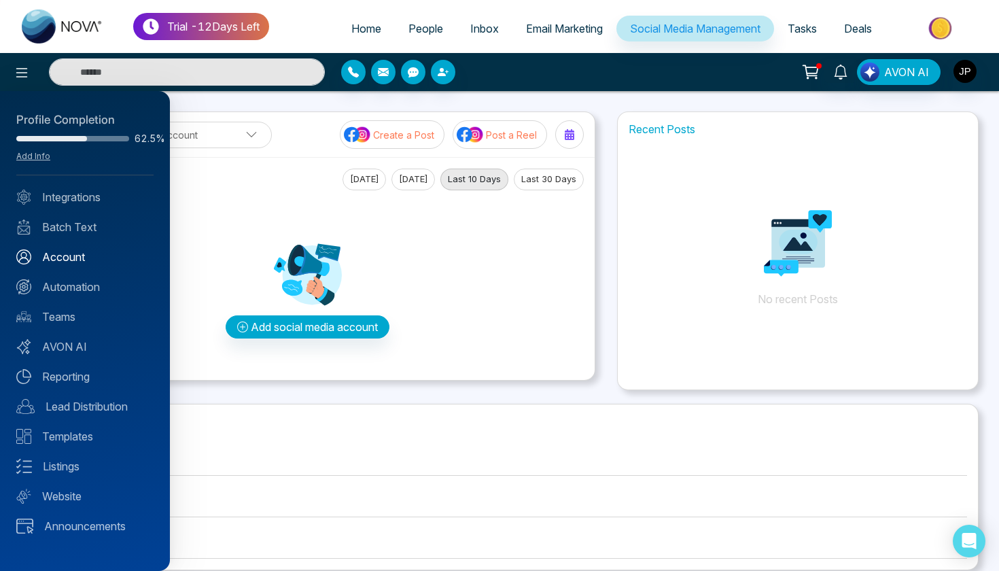
click at [84, 257] on link "Account" at bounding box center [84, 257] width 137 height 16
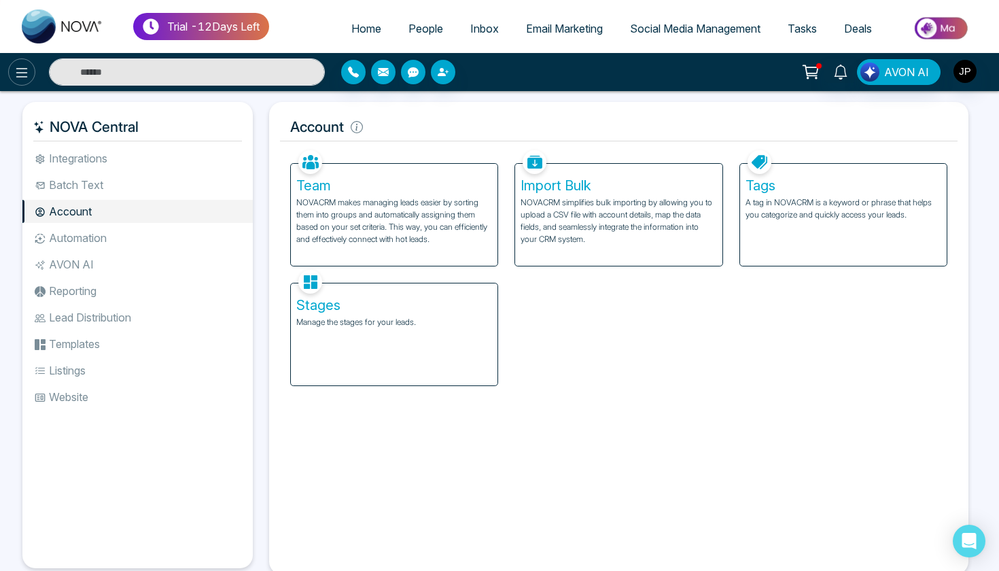
click at [14, 79] on icon at bounding box center [22, 73] width 16 height 16
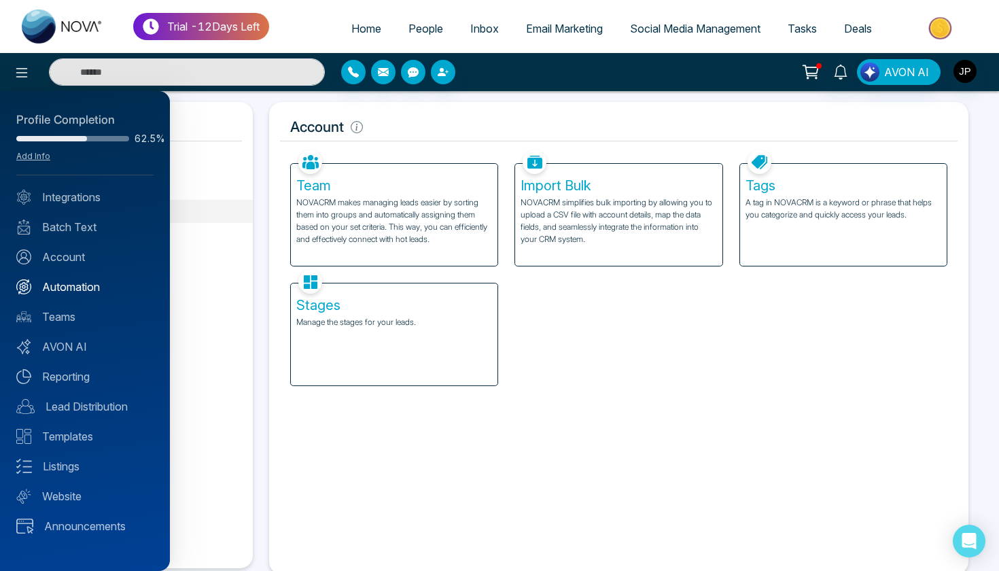
click at [74, 279] on link "Automation" at bounding box center [84, 287] width 137 height 16
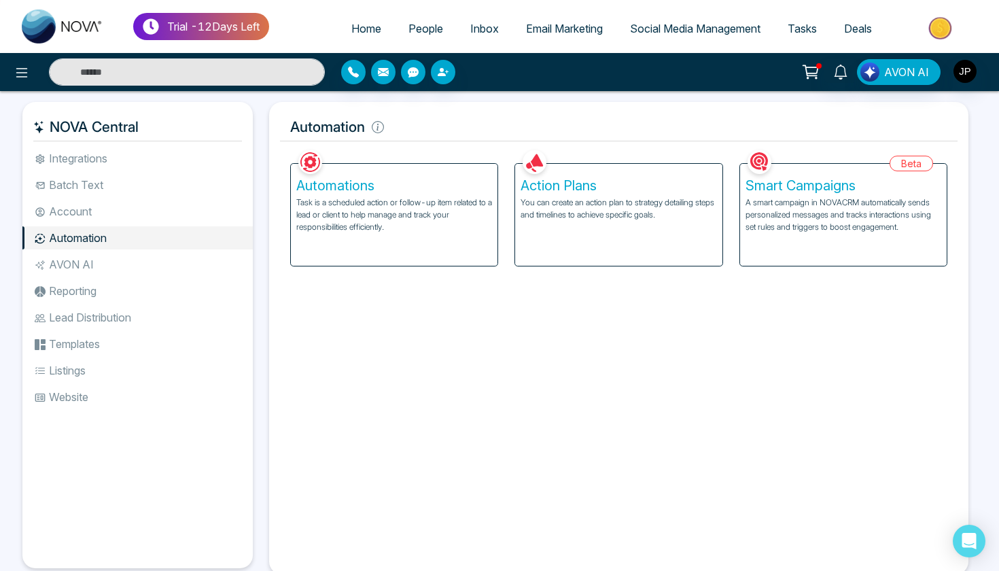
click at [62, 169] on li "Integrations" at bounding box center [137, 158] width 230 height 23
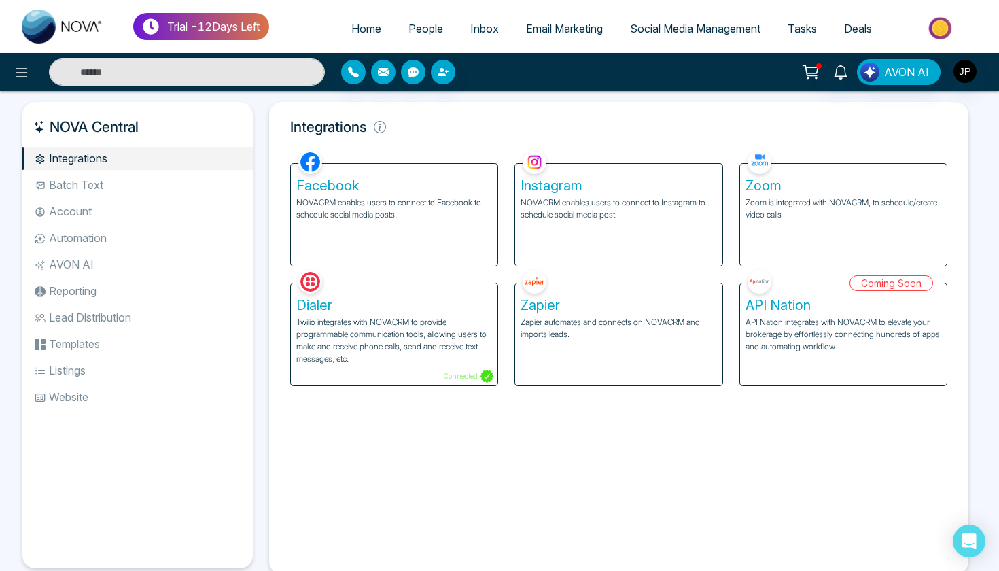
click at [61, 181] on li "Batch Text" at bounding box center [137, 184] width 230 height 23
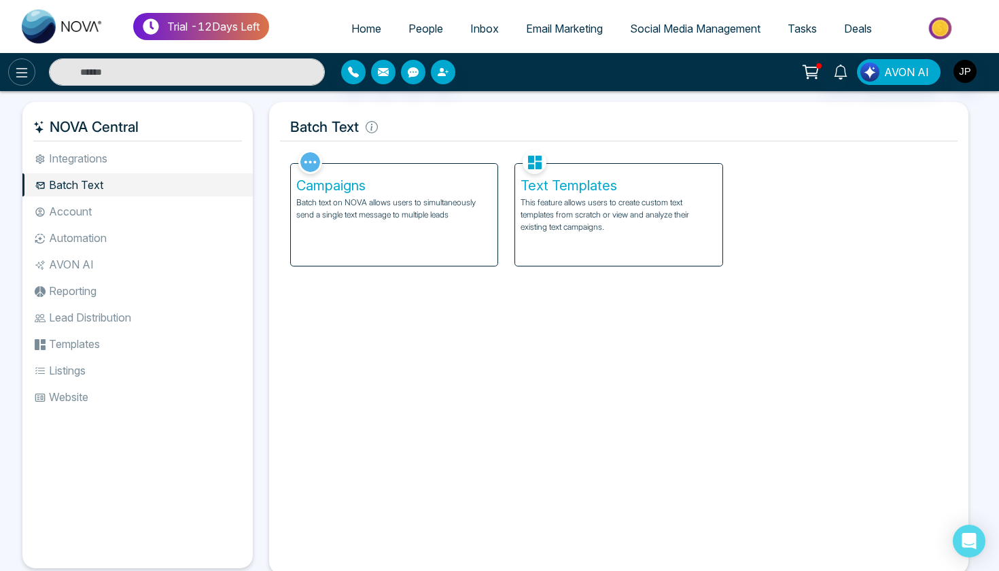
click at [22, 78] on icon at bounding box center [22, 73] width 16 height 16
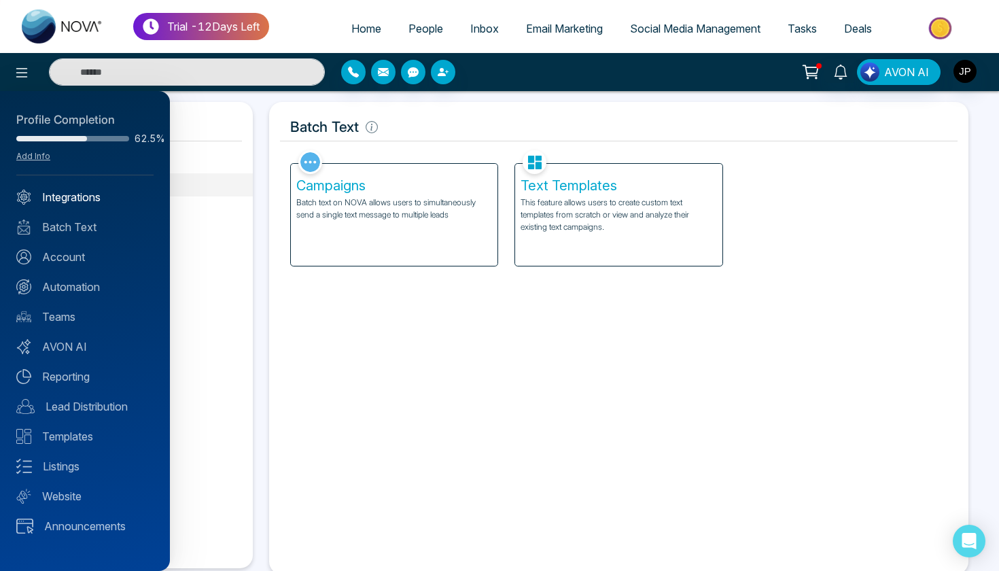
click at [118, 203] on link "Integrations" at bounding box center [84, 197] width 137 height 16
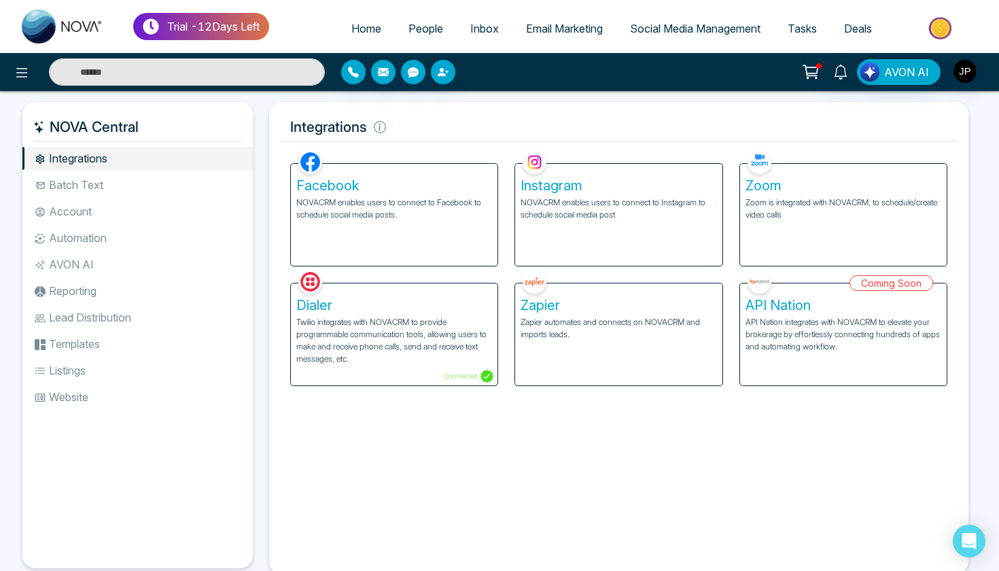
click at [103, 377] on li "Listings" at bounding box center [137, 370] width 230 height 23
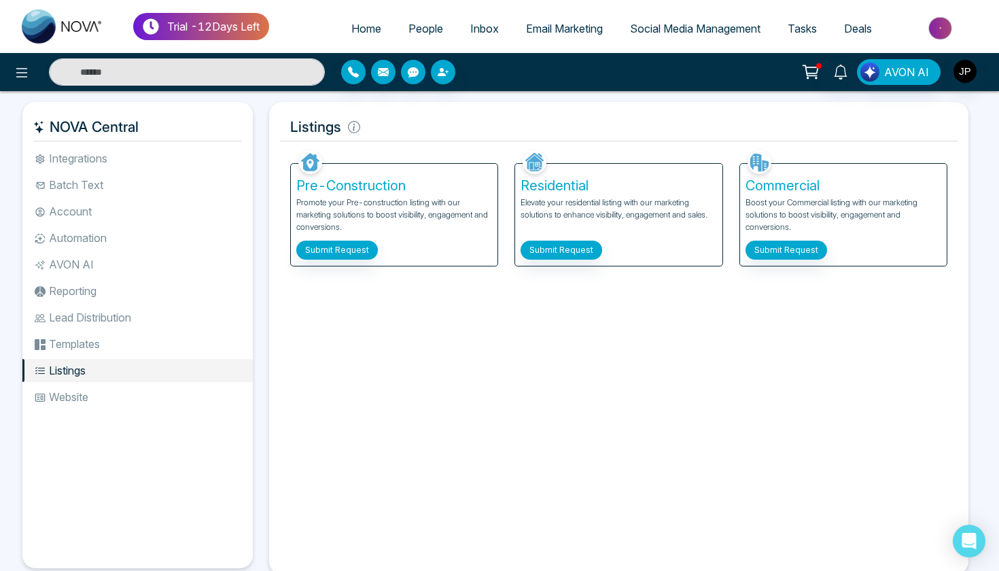
click at [101, 392] on li "Website" at bounding box center [137, 396] width 230 height 23
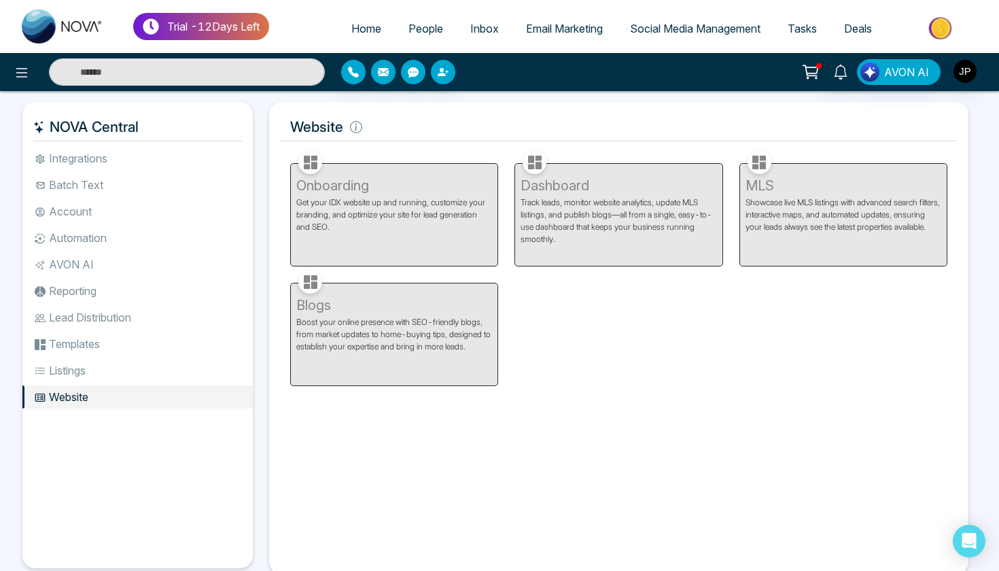
click at [107, 189] on li "Batch Text" at bounding box center [137, 184] width 230 height 23
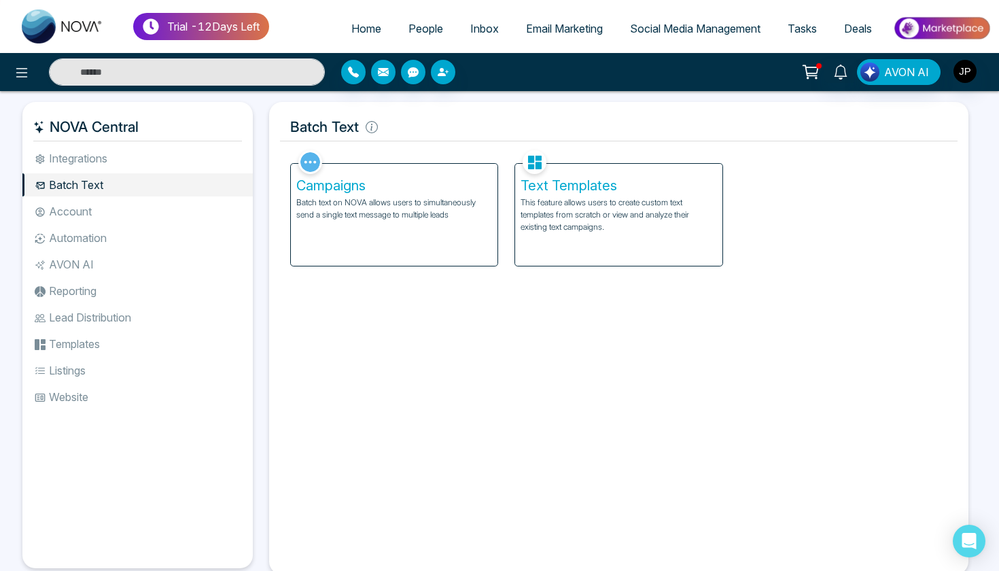
click at [99, 164] on li "Integrations" at bounding box center [137, 158] width 230 height 23
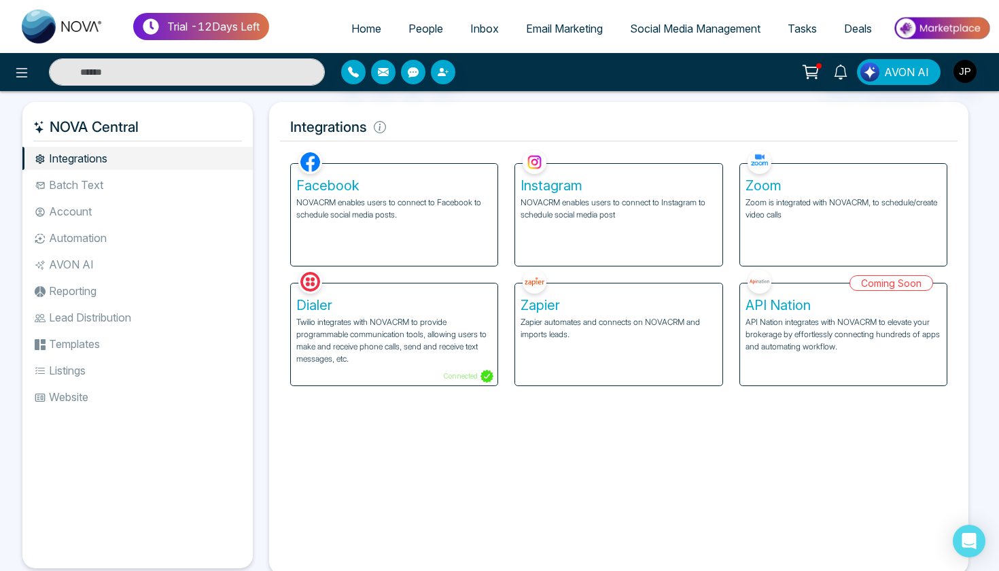
click at [105, 231] on li "Automation" at bounding box center [137, 237] width 230 height 23
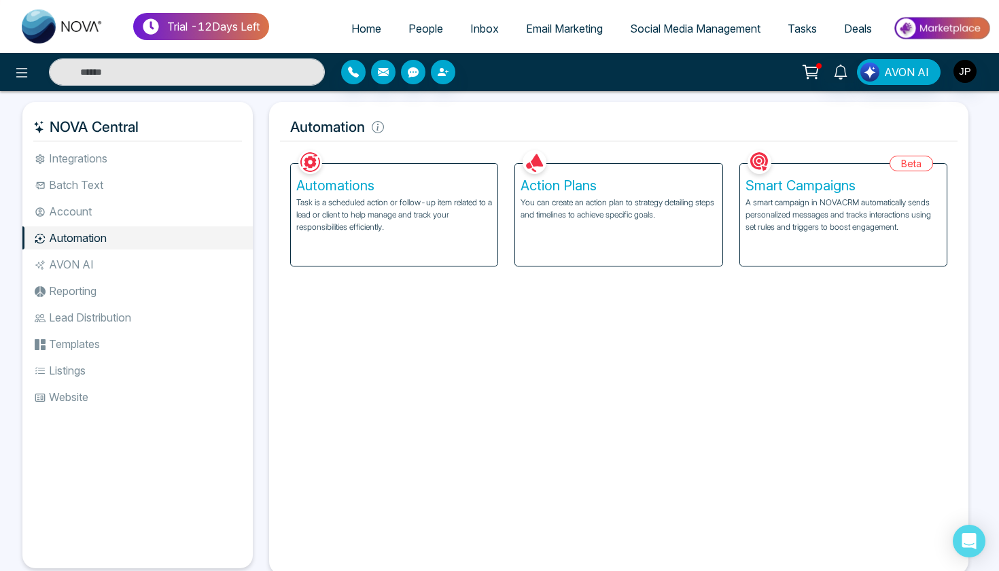
click at [118, 272] on li "AVON AI" at bounding box center [137, 264] width 230 height 23
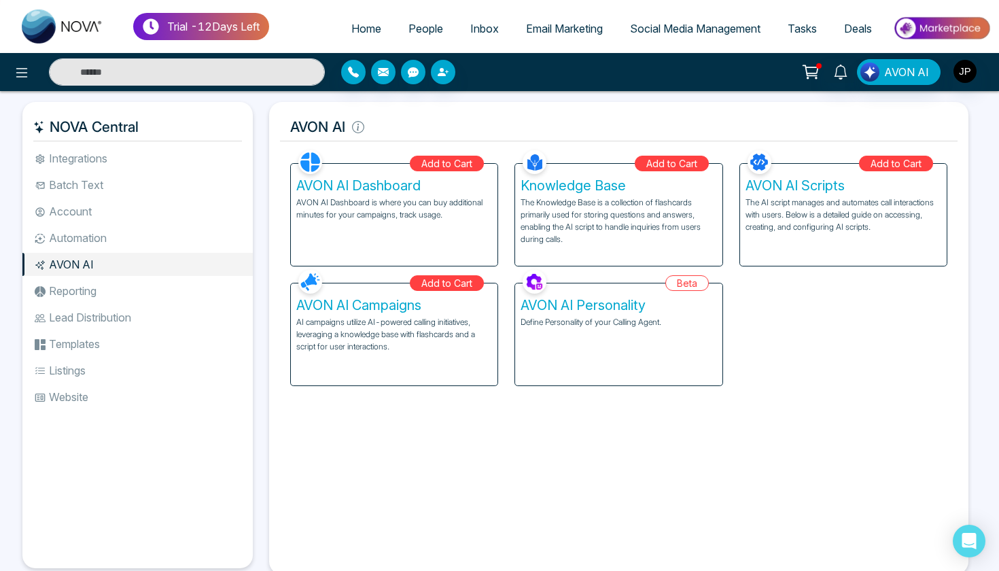
click at [117, 286] on li "Reporting" at bounding box center [137, 290] width 230 height 23
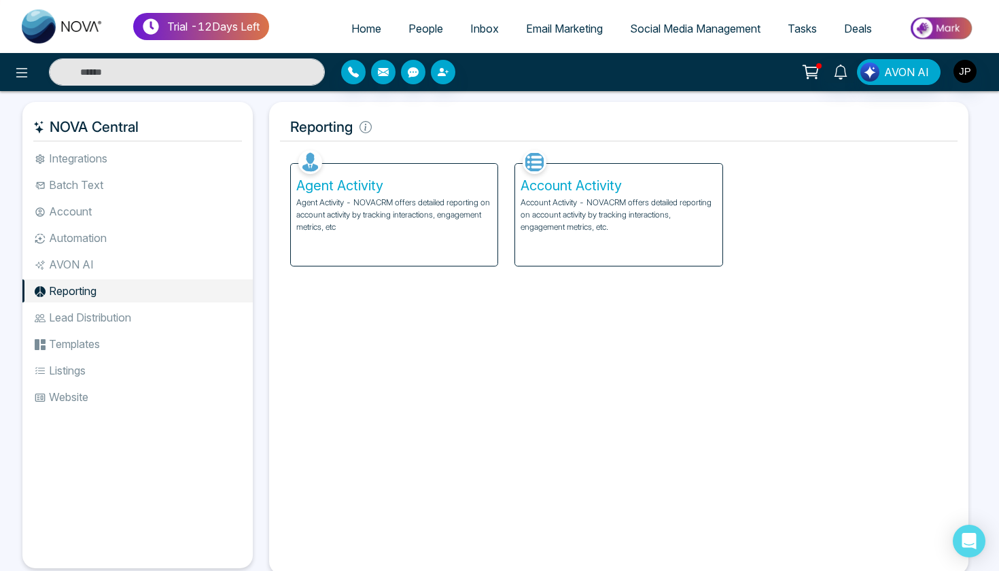
click at [127, 319] on li "Lead Distribution" at bounding box center [137, 317] width 230 height 23
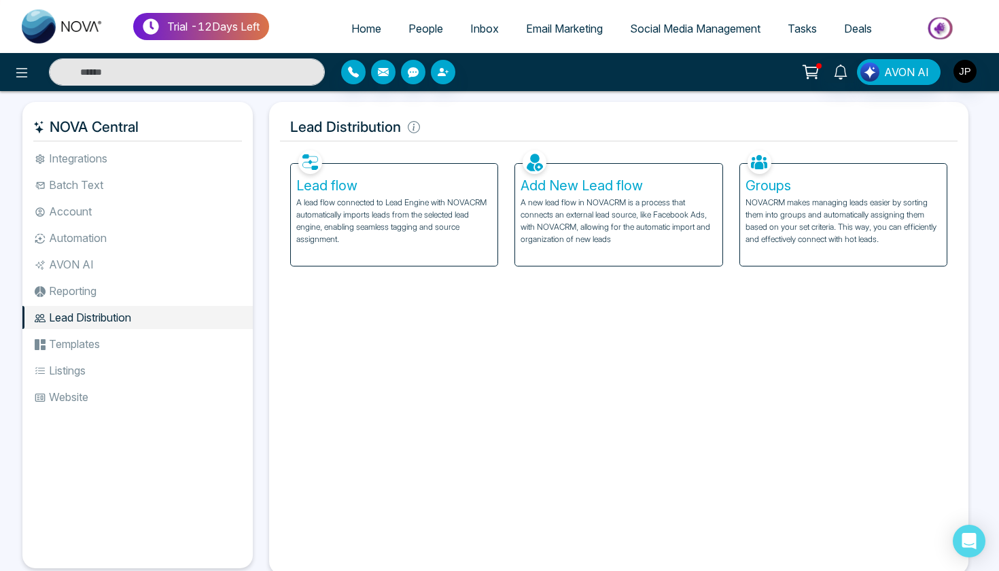
click at [106, 156] on li "Integrations" at bounding box center [137, 158] width 230 height 23
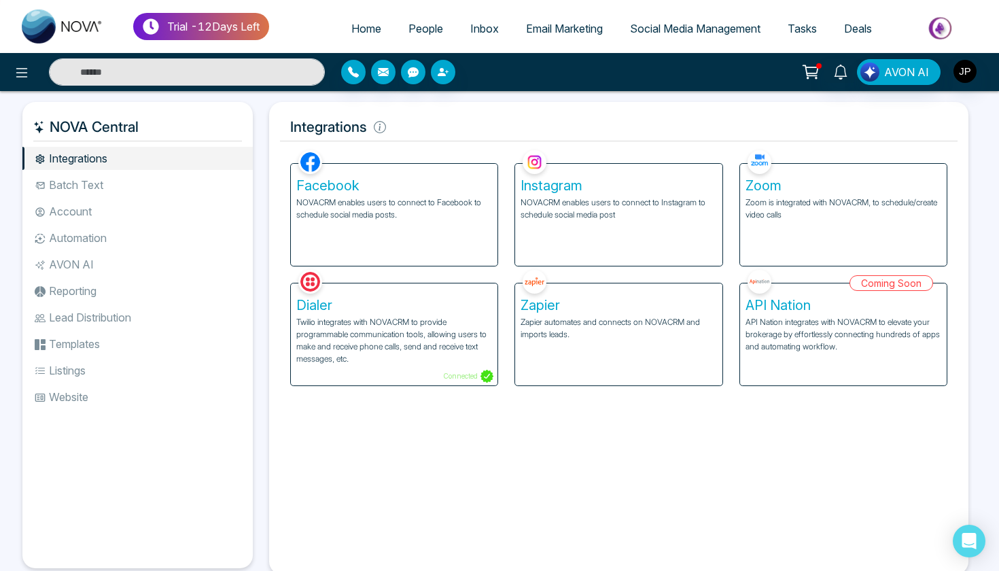
click at [431, 475] on div "Facebook NOVACRM enables users to connect to Facebook to schedule social media …" at bounding box center [618, 355] width 677 height 416
click at [82, 187] on li "Batch Text" at bounding box center [137, 184] width 230 height 23
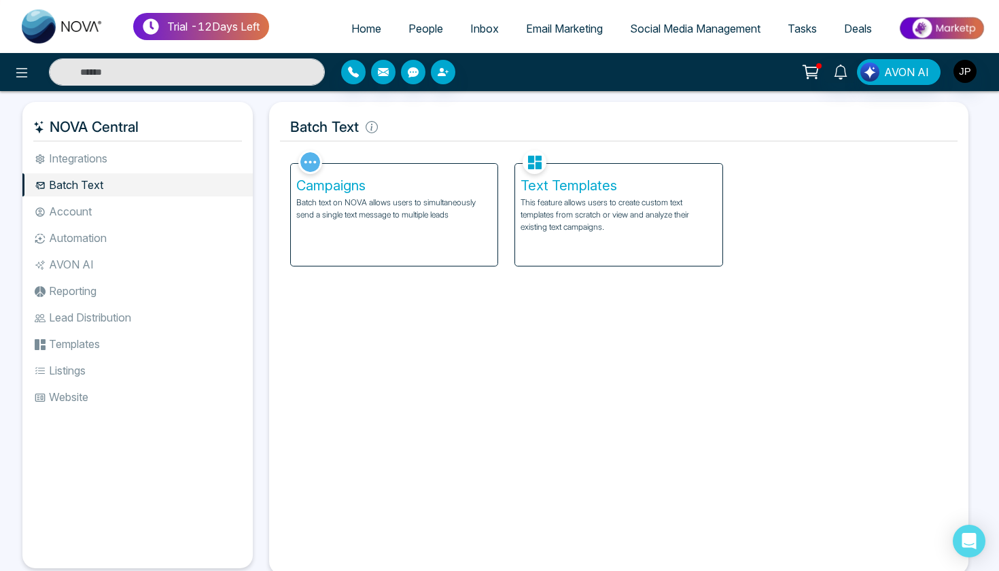
click at [85, 213] on li "Account" at bounding box center [137, 211] width 230 height 23
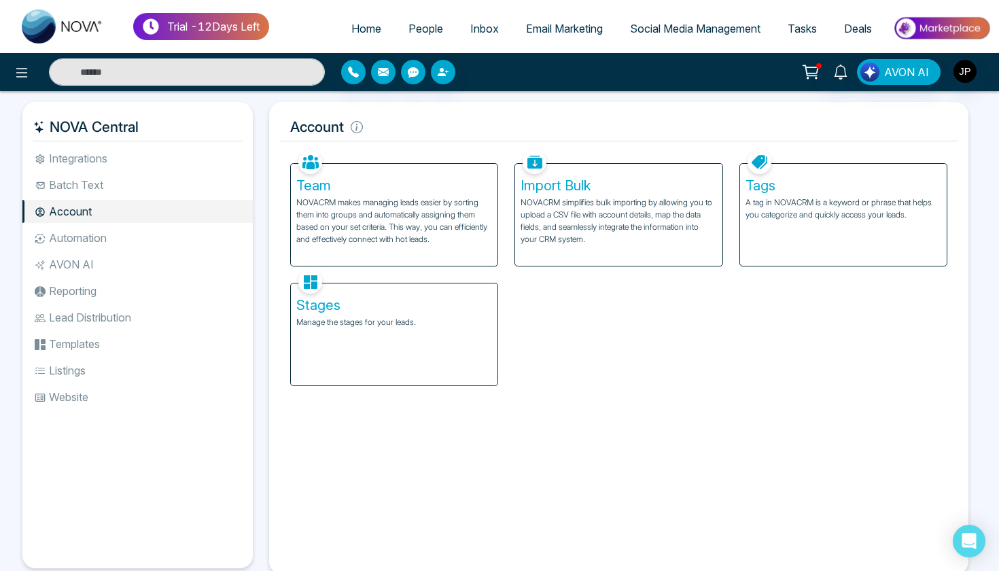
click at [88, 238] on li "Automation" at bounding box center [137, 237] width 230 height 23
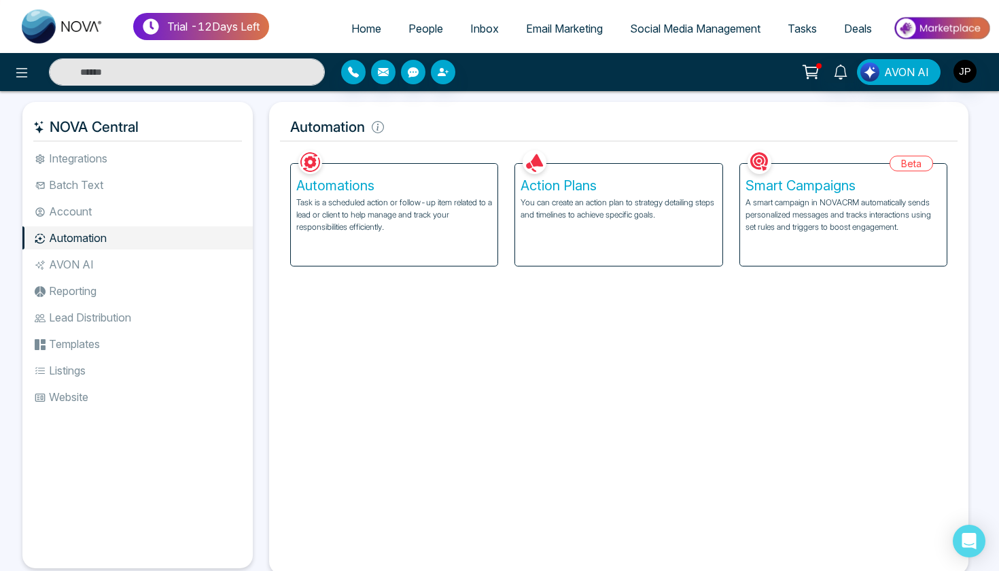
click at [91, 276] on ul "Integrations Batch Text Account Automation AVON AI Reporting Lead Distribution …" at bounding box center [137, 346] width 230 height 399
click at [90, 269] on li "AVON AI" at bounding box center [137, 264] width 230 height 23
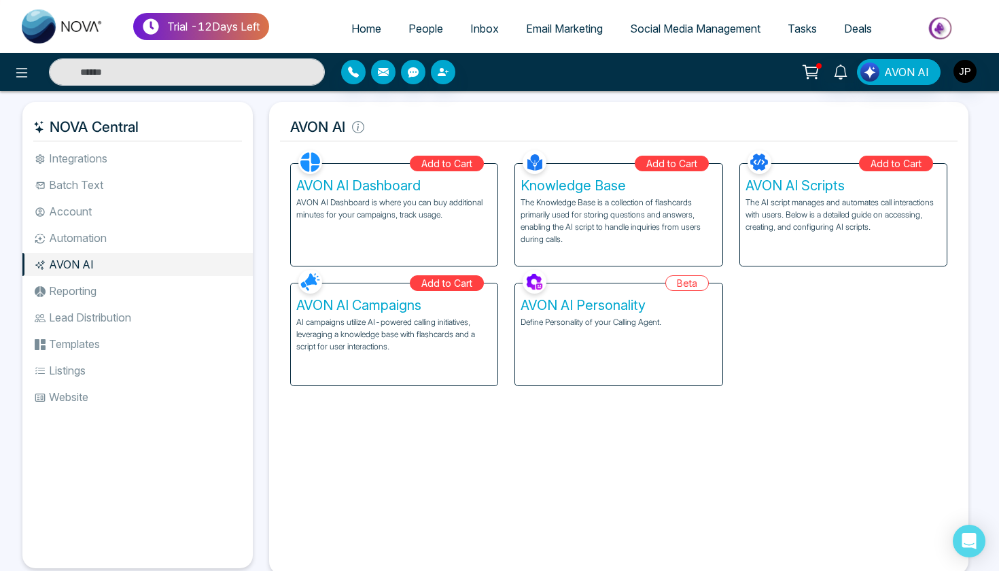
click at [88, 294] on li "Reporting" at bounding box center [137, 290] width 230 height 23
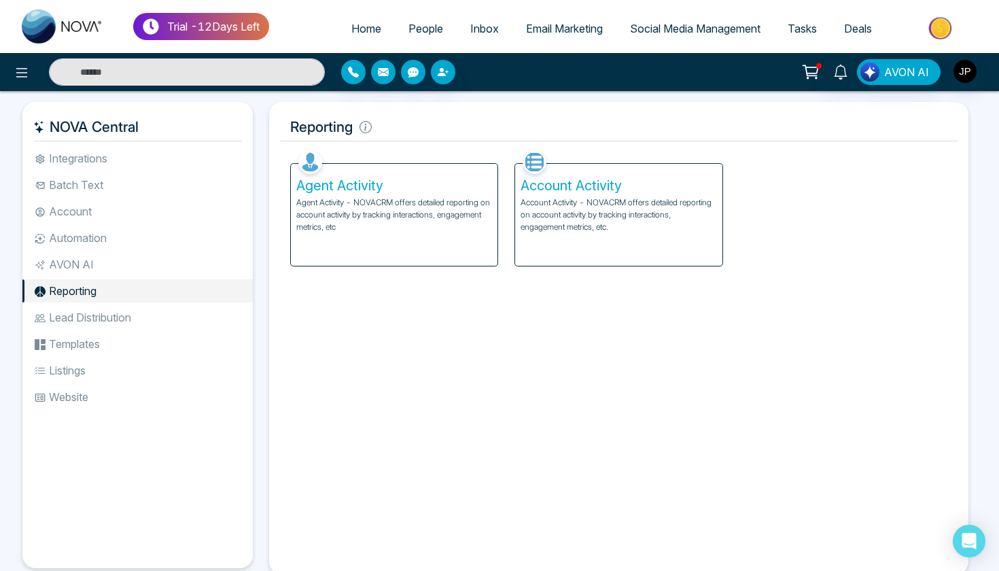
click at [73, 321] on li "Lead Distribution" at bounding box center [137, 317] width 230 height 23
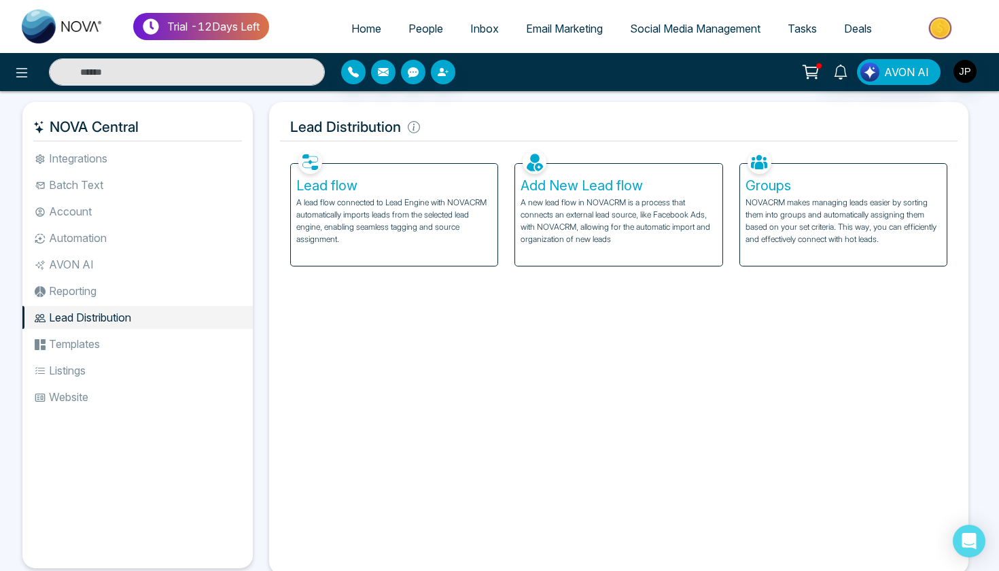
click at [86, 340] on li "Templates" at bounding box center [137, 343] width 230 height 23
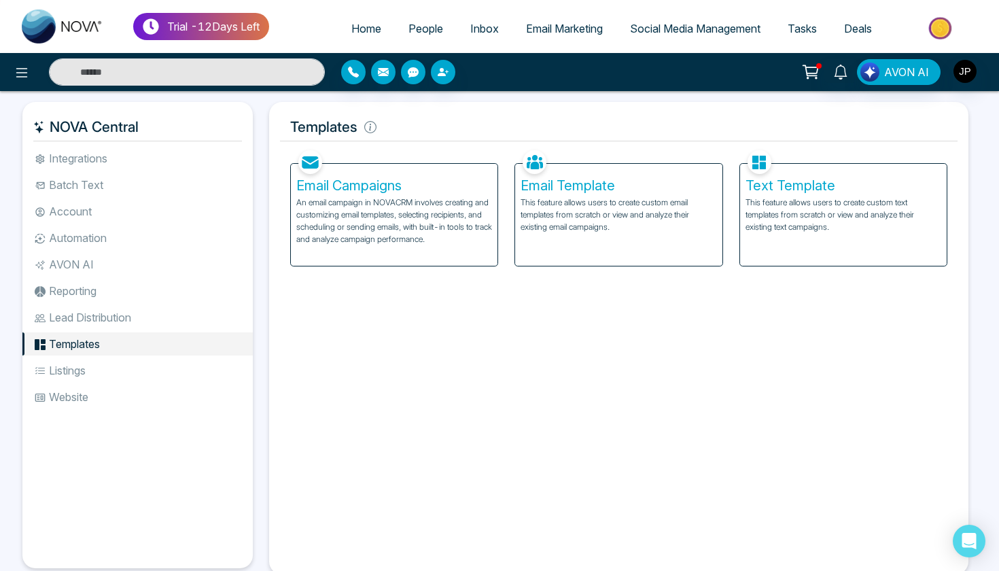
click at [80, 370] on li "Listings" at bounding box center [137, 370] width 230 height 23
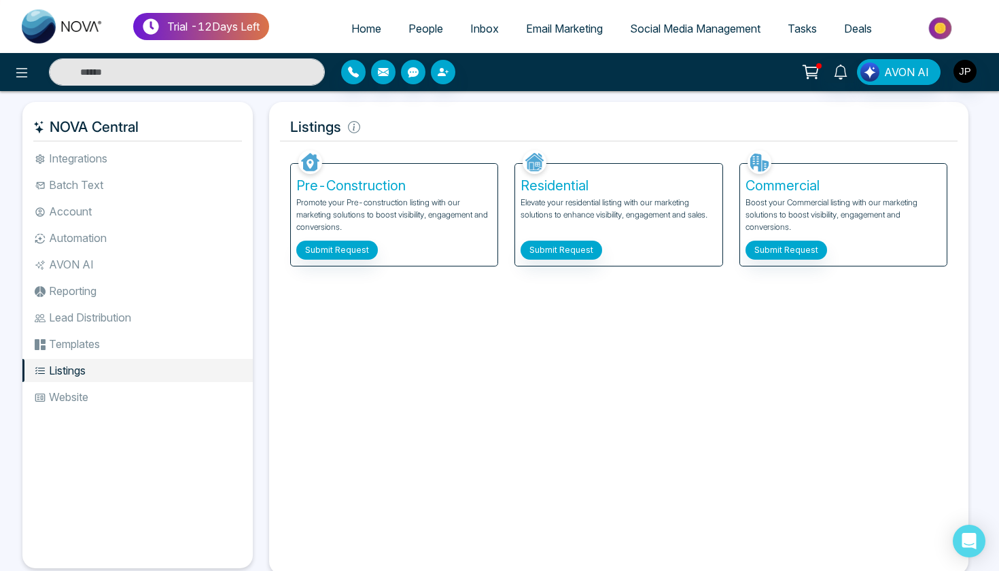
click at [82, 391] on li "Website" at bounding box center [137, 396] width 230 height 23
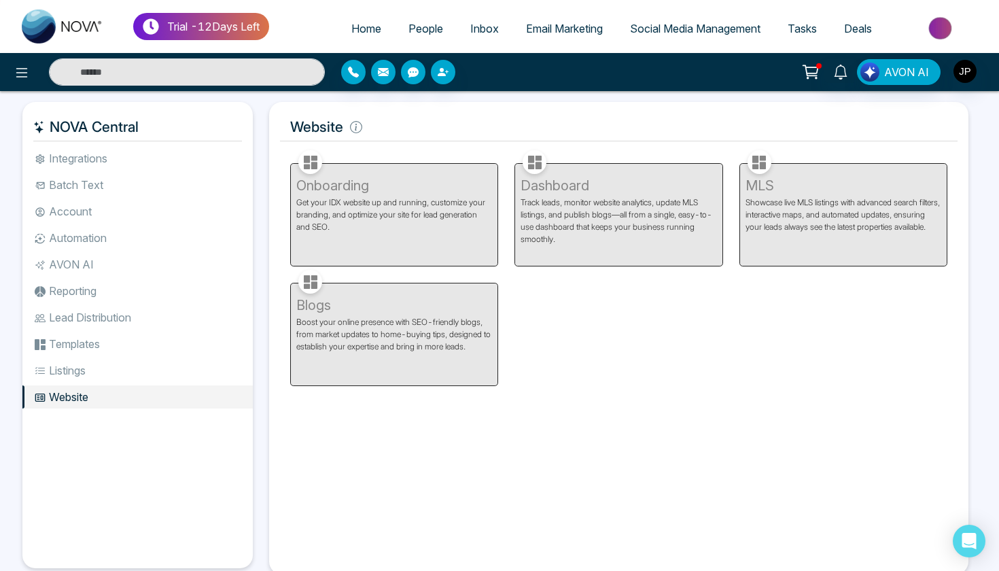
click at [121, 162] on li "Integrations" at bounding box center [137, 158] width 230 height 23
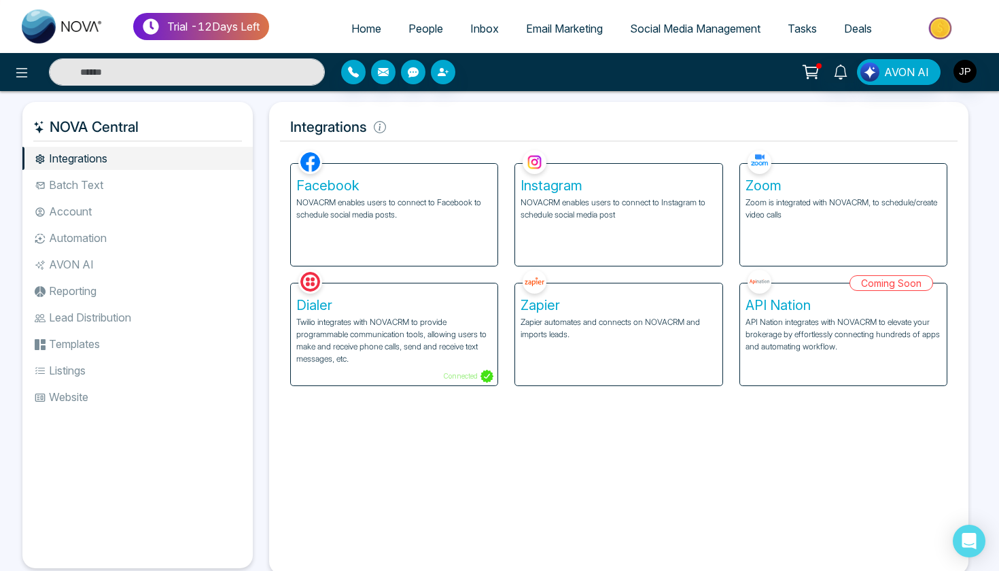
click at [412, 37] on link "People" at bounding box center [426, 29] width 62 height 26
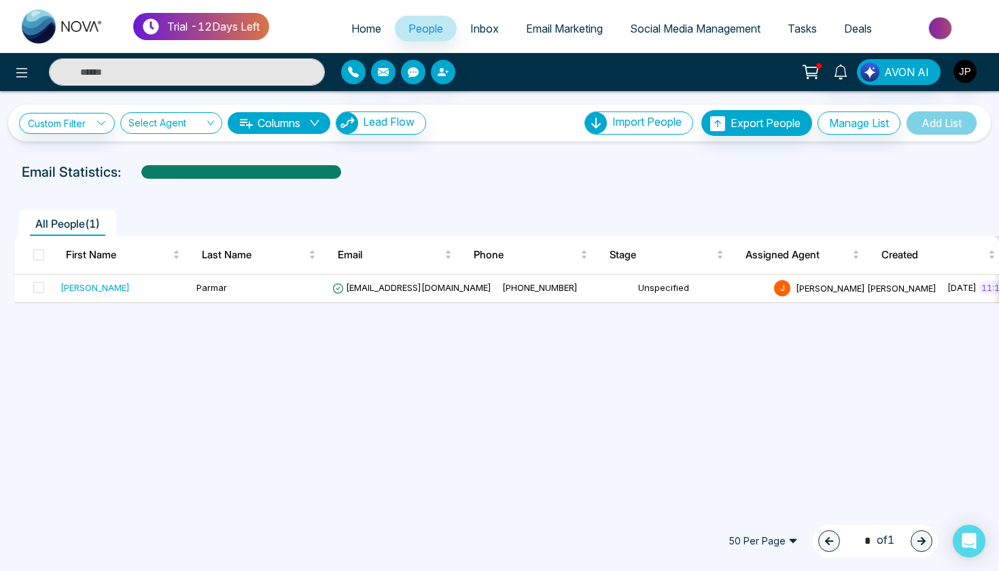
click at [363, 33] on span "Home" at bounding box center [366, 29] width 30 height 14
select select "*"
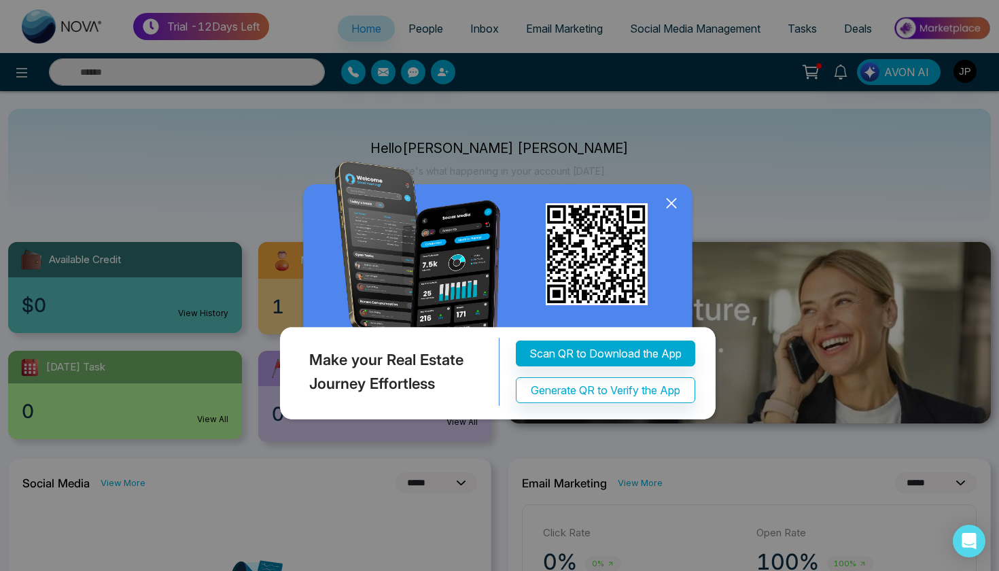
click at [666, 202] on icon at bounding box center [671, 203] width 20 height 20
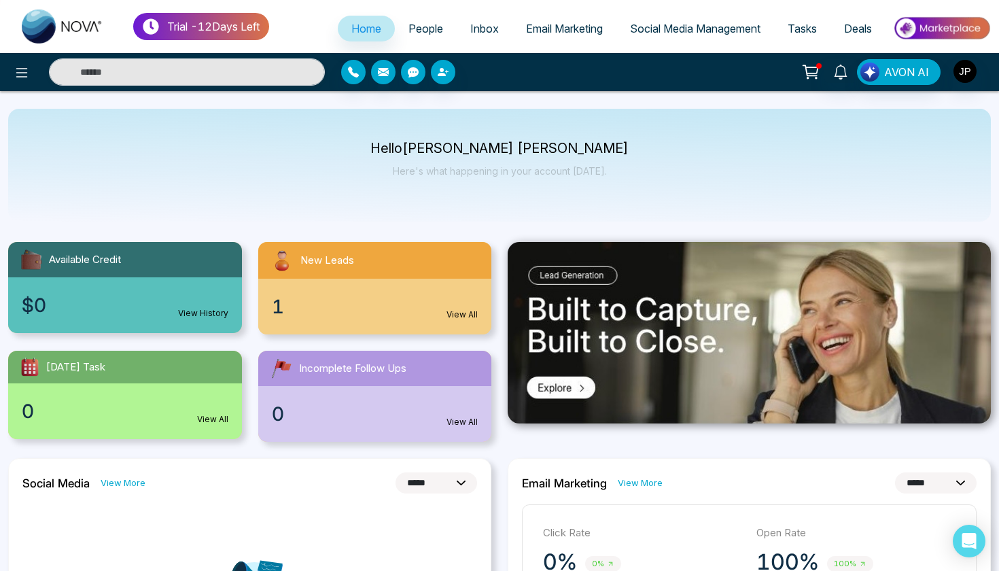
click at [567, 40] on link "Email Marketing" at bounding box center [564, 29] width 104 height 26
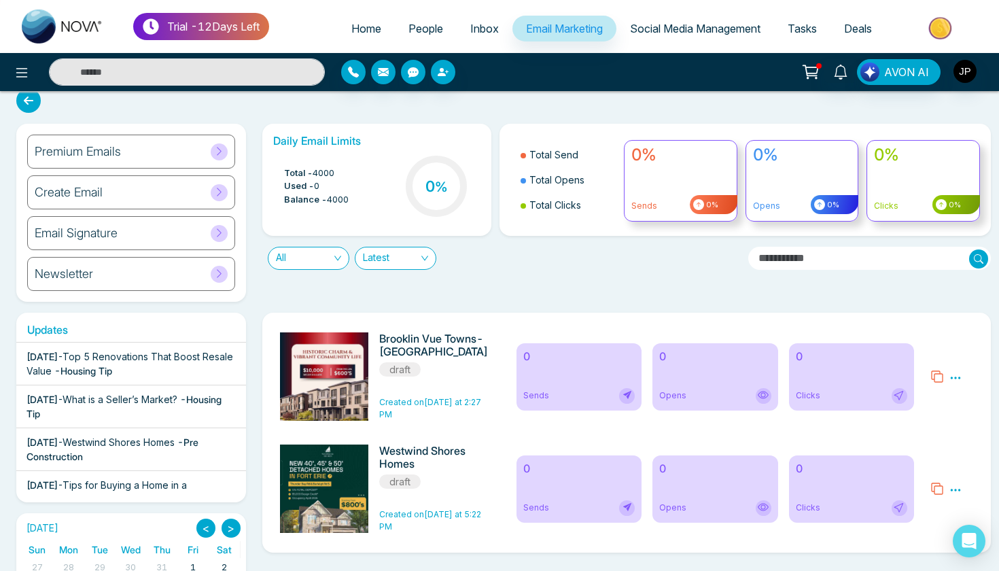
scroll to position [13, 0]
click at [959, 493] on icon at bounding box center [955, 490] width 12 height 12
click at [927, 532] on link "Edit" at bounding box center [922, 530] width 16 height 12
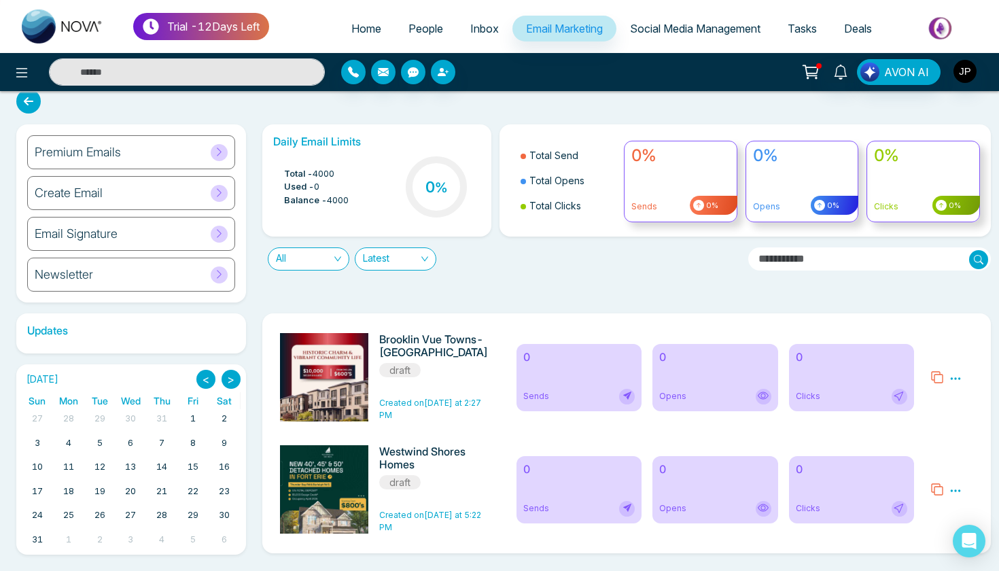
scroll to position [13, 0]
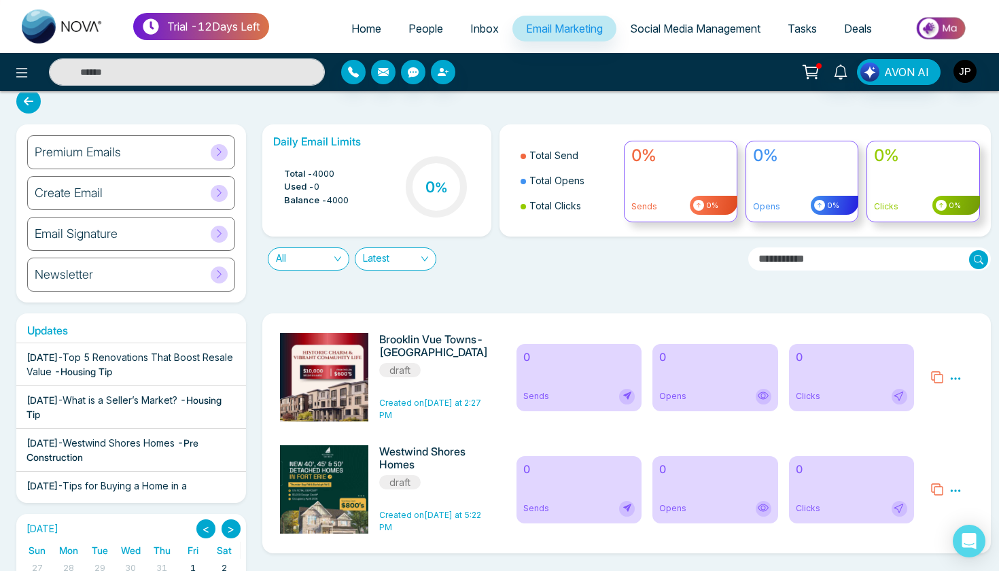
click at [955, 377] on icon at bounding box center [955, 378] width 12 height 12
click at [922, 420] on link "Edit" at bounding box center [922, 418] width 16 height 12
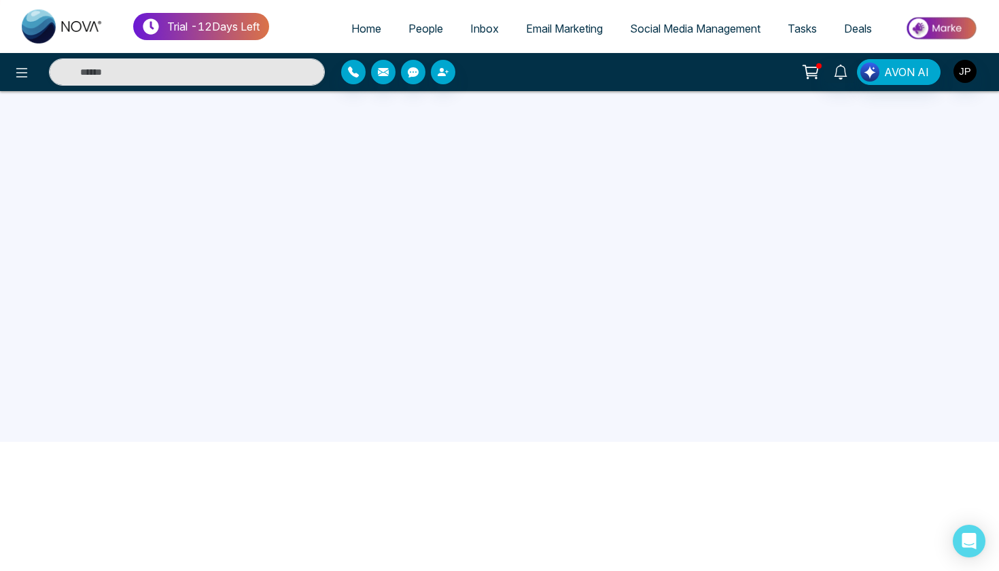
scroll to position [129, 0]
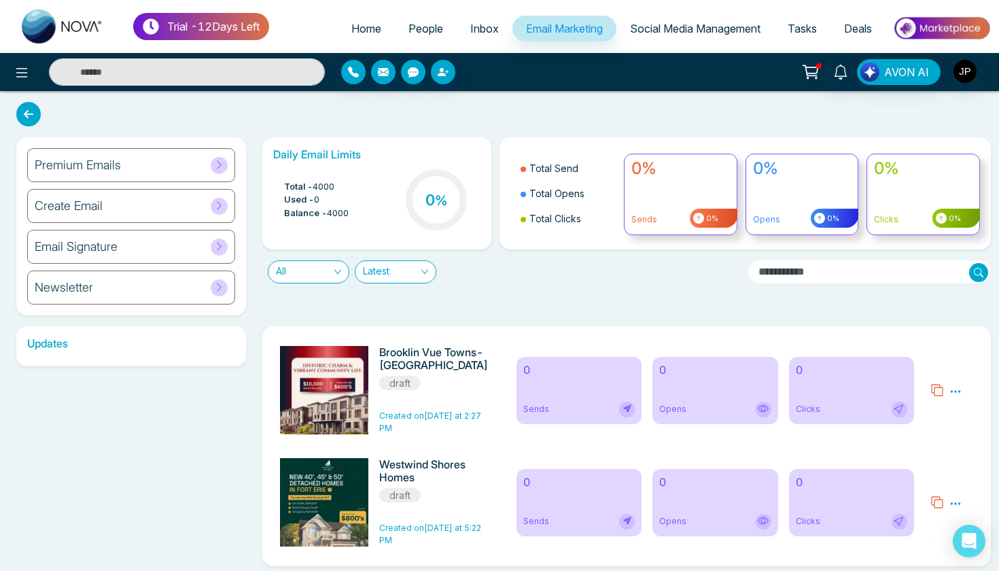
click at [121, 168] on h6 "Premium Emails" at bounding box center [78, 165] width 86 height 15
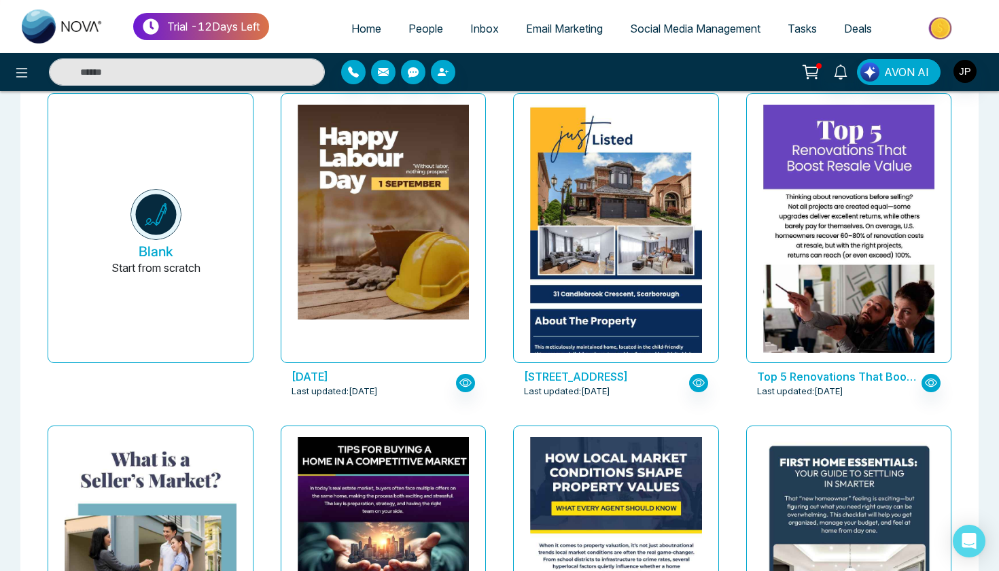
scroll to position [68, 0]
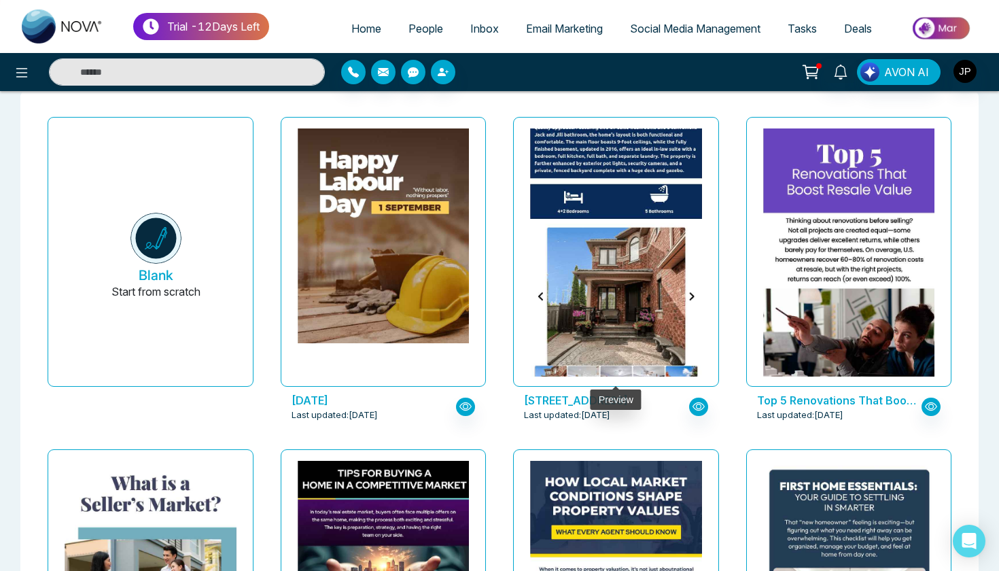
click at [571, 267] on img at bounding box center [615, 137] width 343 height 532
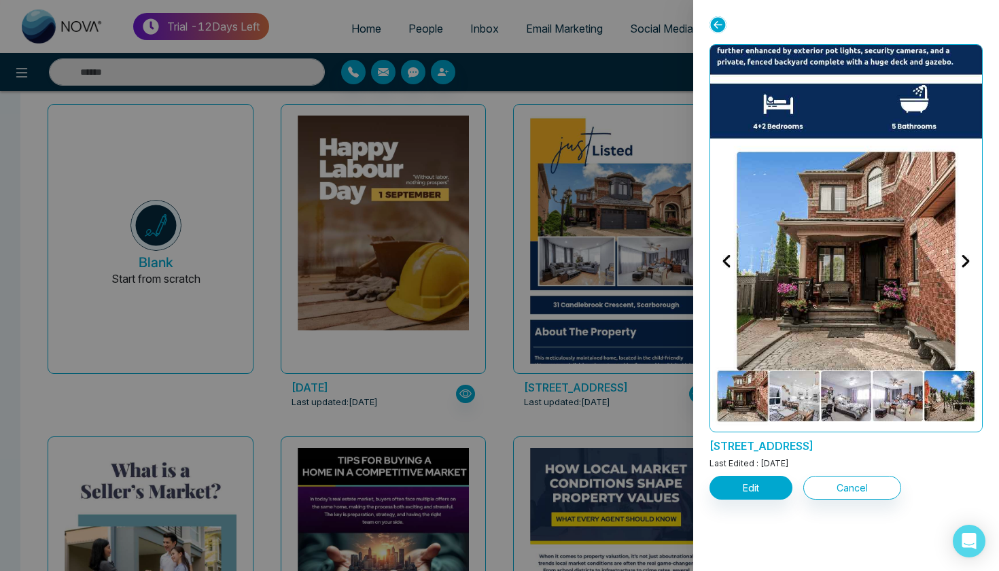
scroll to position [93, 0]
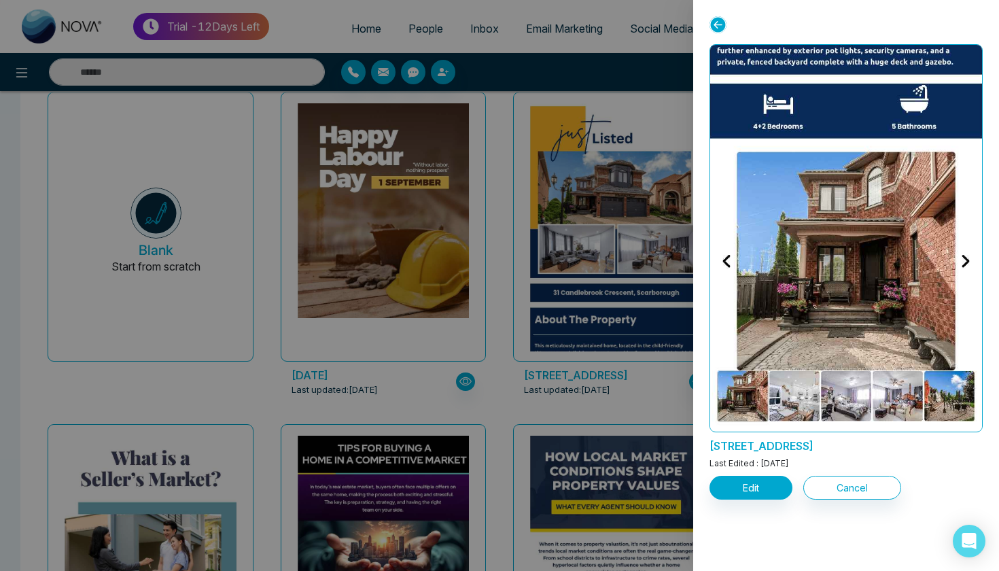
click at [965, 262] on img at bounding box center [845, 9] width 543 height 843
click at [759, 491] on button "Edit" at bounding box center [750, 487] width 83 height 24
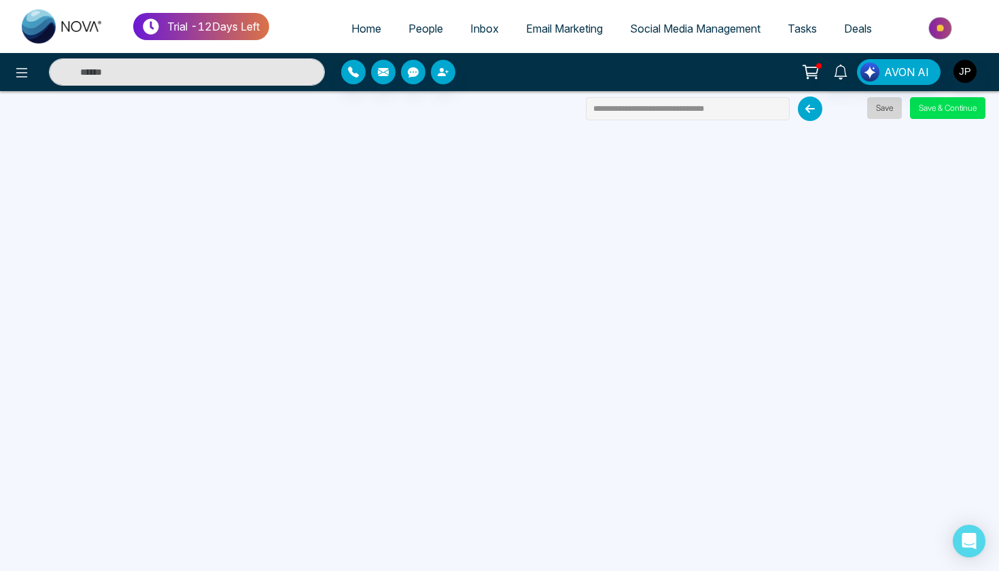
click at [886, 113] on button "Save" at bounding box center [884, 108] width 35 height 22
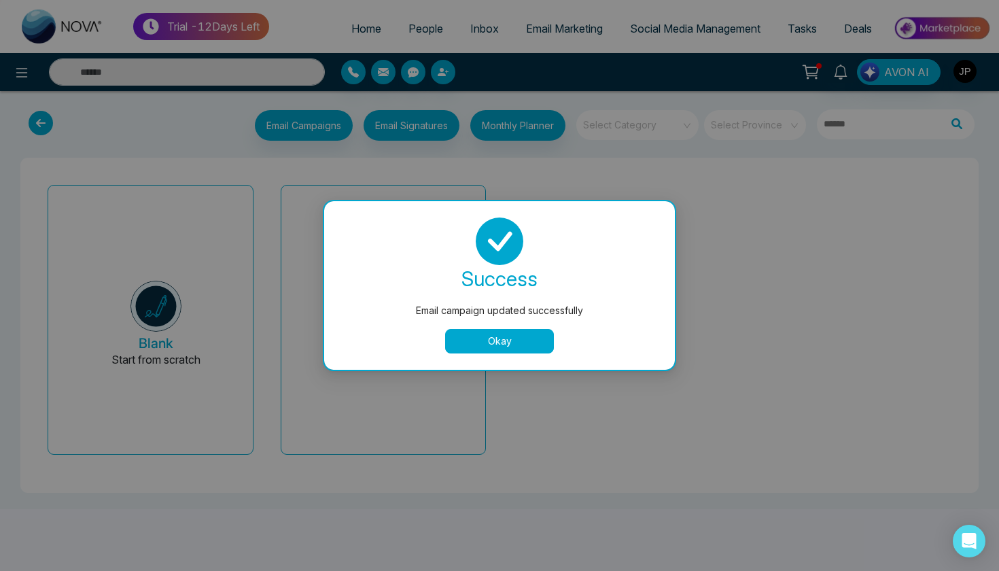
click at [499, 347] on button "Okay" at bounding box center [499, 341] width 109 height 24
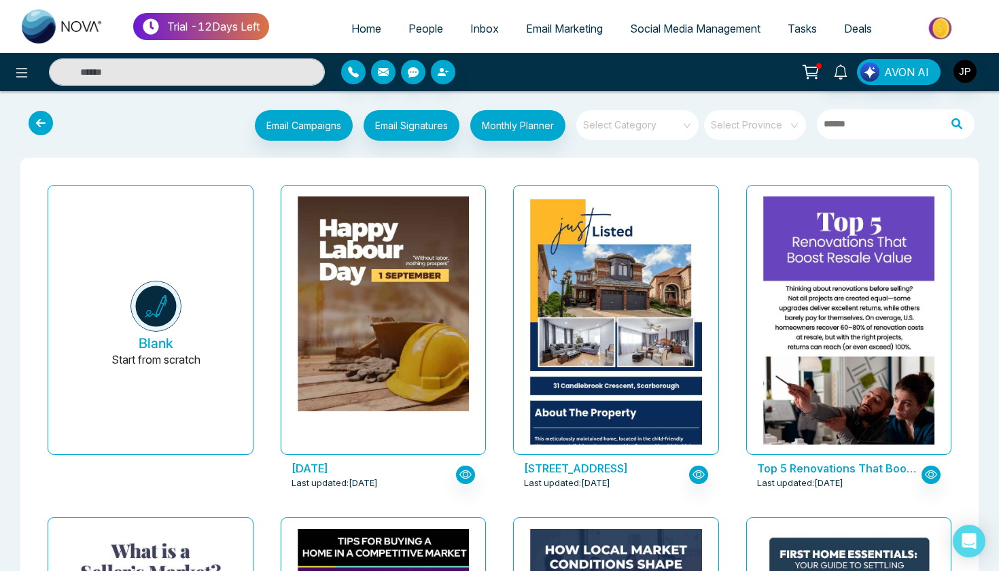
click at [741, 32] on span "Social Media Management" at bounding box center [695, 29] width 130 height 14
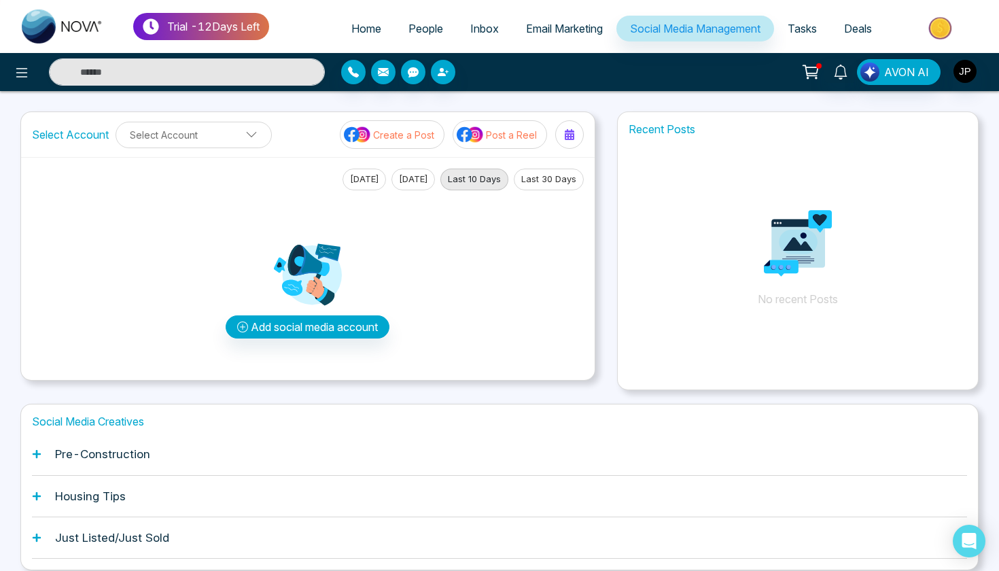
click at [577, 134] on div at bounding box center [569, 135] width 22 height 22
click at [597, 345] on div "Select Account Select Account Create a Post Post a Reel [DATE] [DATE] Last 10 D…" at bounding box center [499, 250] width 958 height 279
click at [603, 135] on div "Select Account Select Account Create a Post Post a Reel [DATE] [DATE] Last 10 D…" at bounding box center [499, 250] width 958 height 279
click at [602, 112] on div "Select Account Select Account Create a Post Post a Reel [DATE] [DATE] Last 10 D…" at bounding box center [499, 250] width 958 height 279
click at [547, 35] on span "Email Marketing" at bounding box center [564, 29] width 77 height 14
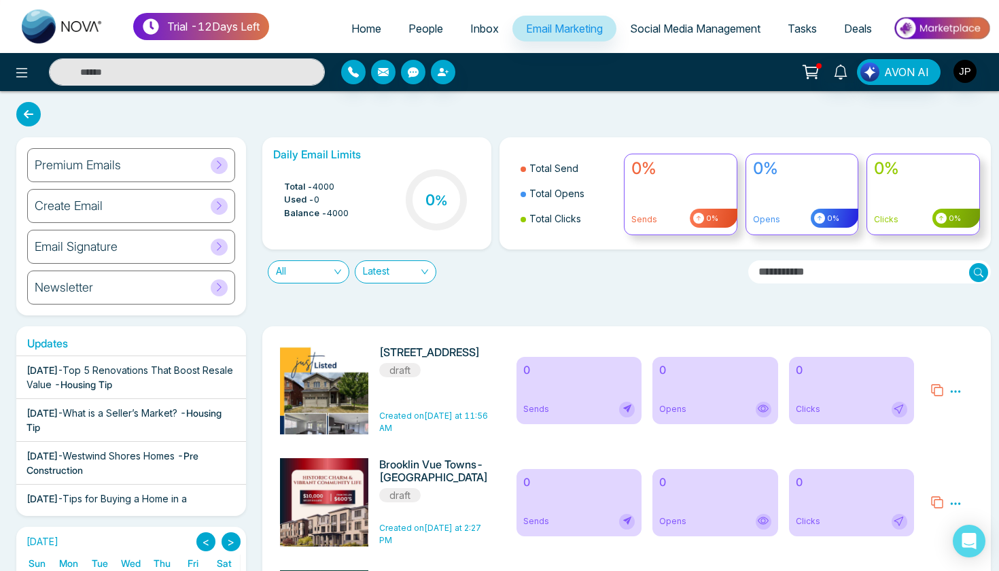
click at [473, 32] on span "Inbox" at bounding box center [484, 29] width 29 height 14
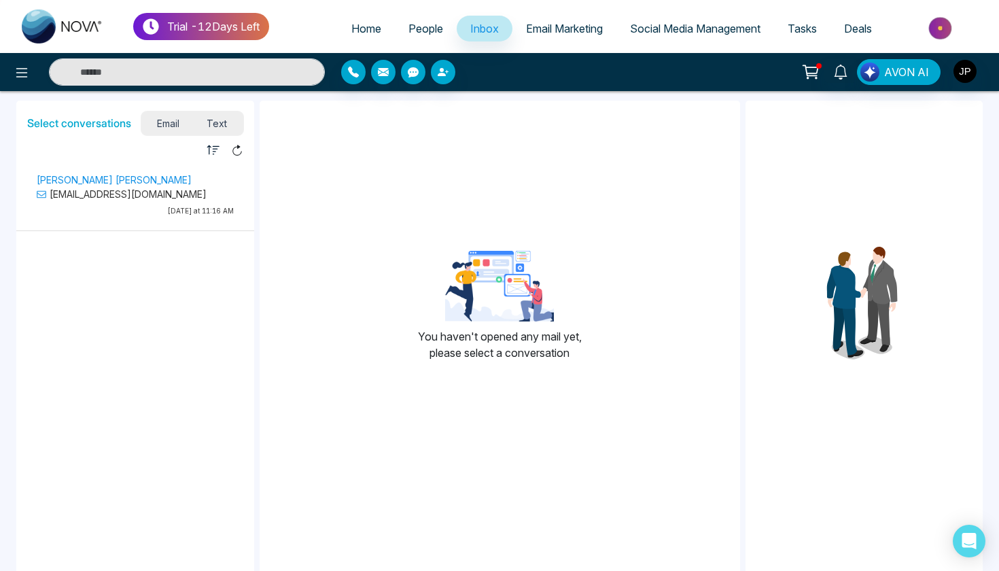
click at [410, 30] on span "People" at bounding box center [425, 29] width 35 height 14
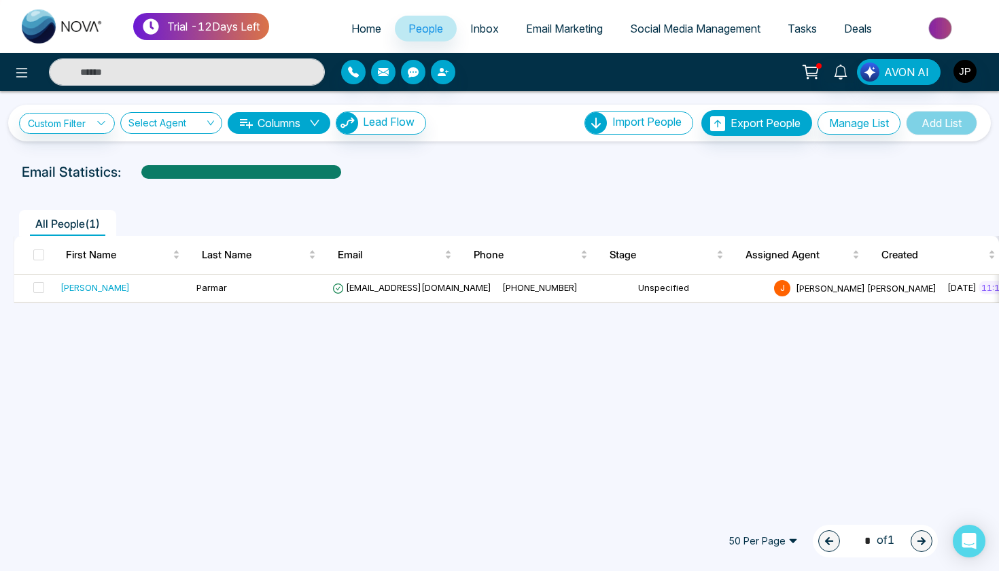
click at [356, 29] on span "Home" at bounding box center [366, 29] width 30 height 14
select select "*"
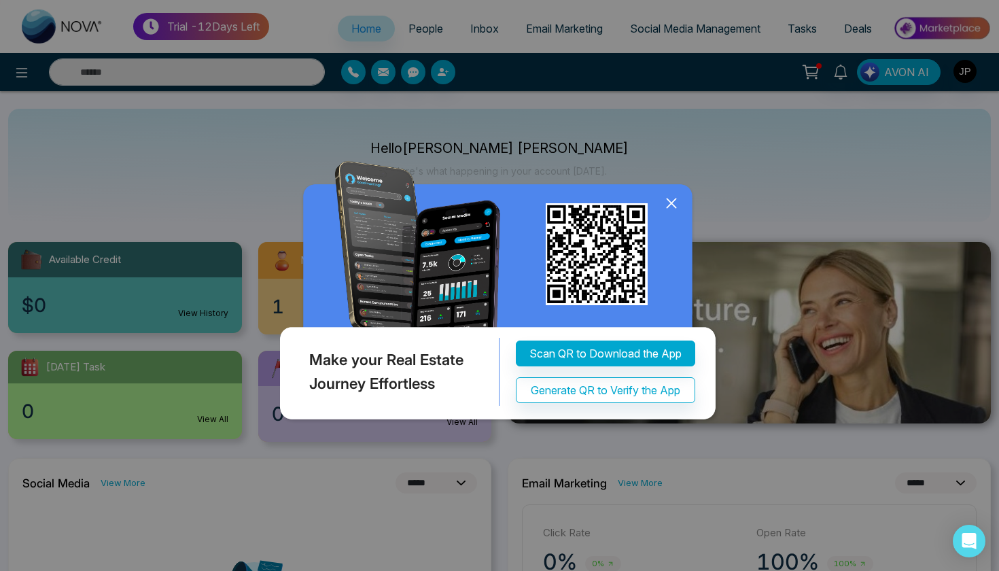
click at [668, 200] on icon at bounding box center [670, 203] width 9 height 9
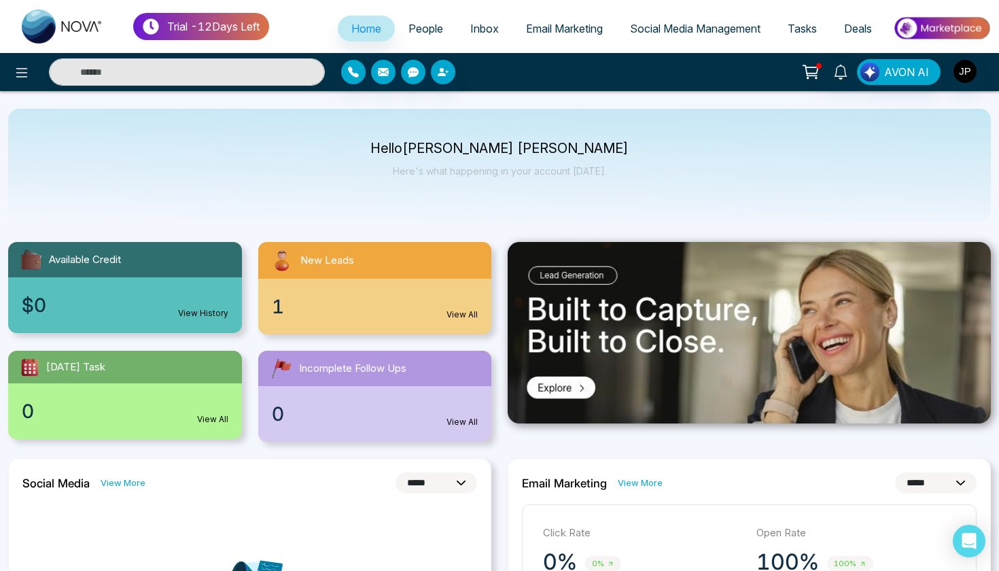
click at [669, 164] on div "Hello [PERSON_NAME] [PERSON_NAME] Here's what happening in your account [DATE]." at bounding box center [499, 165] width 982 height 113
click at [777, 22] on link "Tasks" at bounding box center [802, 29] width 56 height 26
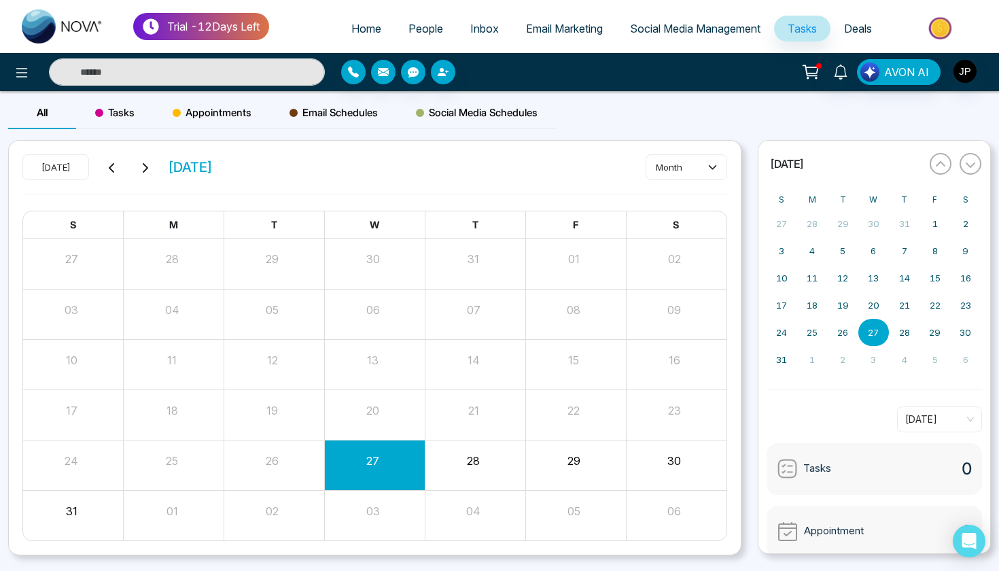
click at [567, 40] on link "Email Marketing" at bounding box center [564, 29] width 104 height 26
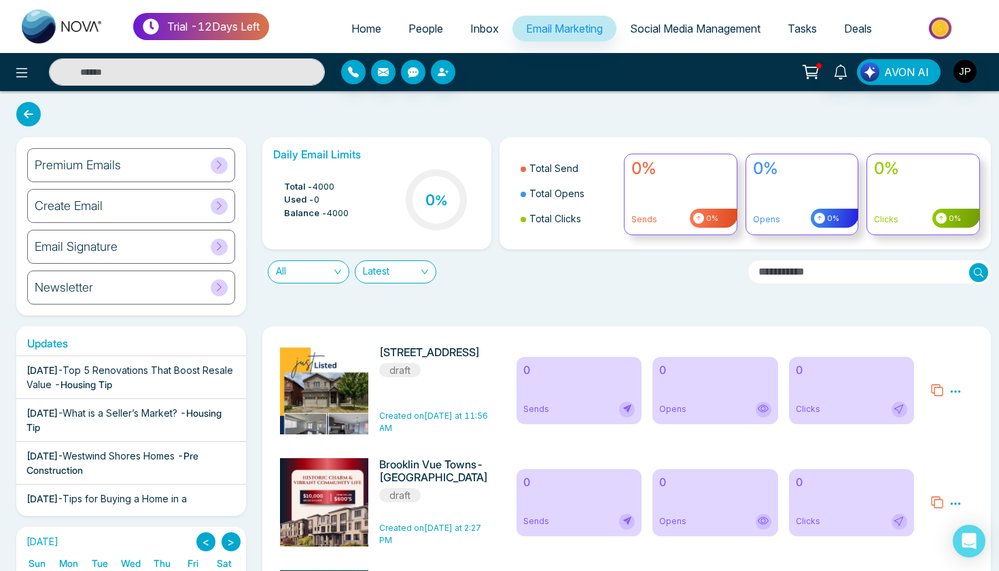
click at [472, 21] on link "Inbox" at bounding box center [484, 29] width 56 height 26
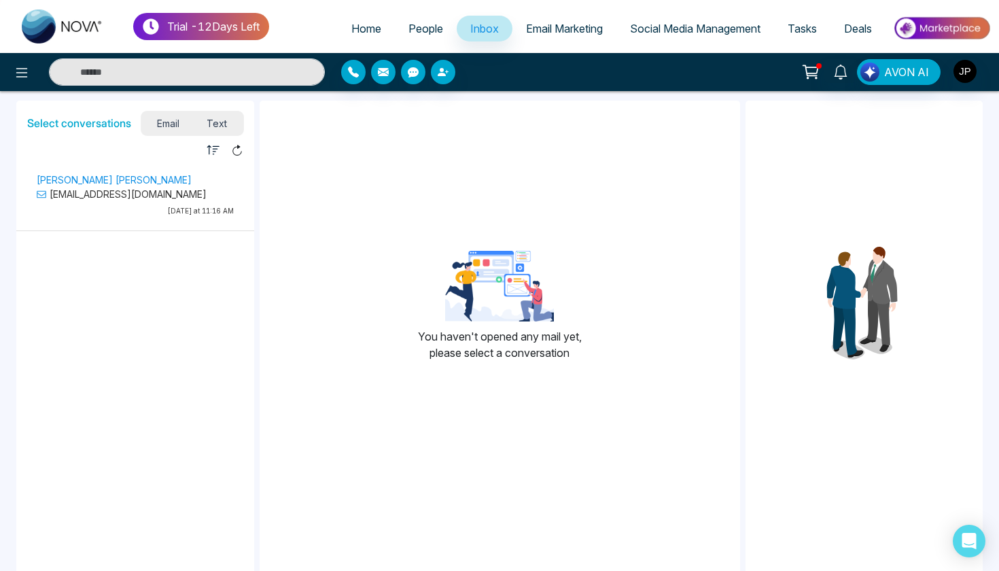
click at [138, 207] on p "[DATE] at 11:16 AM" at bounding box center [135, 211] width 197 height 10
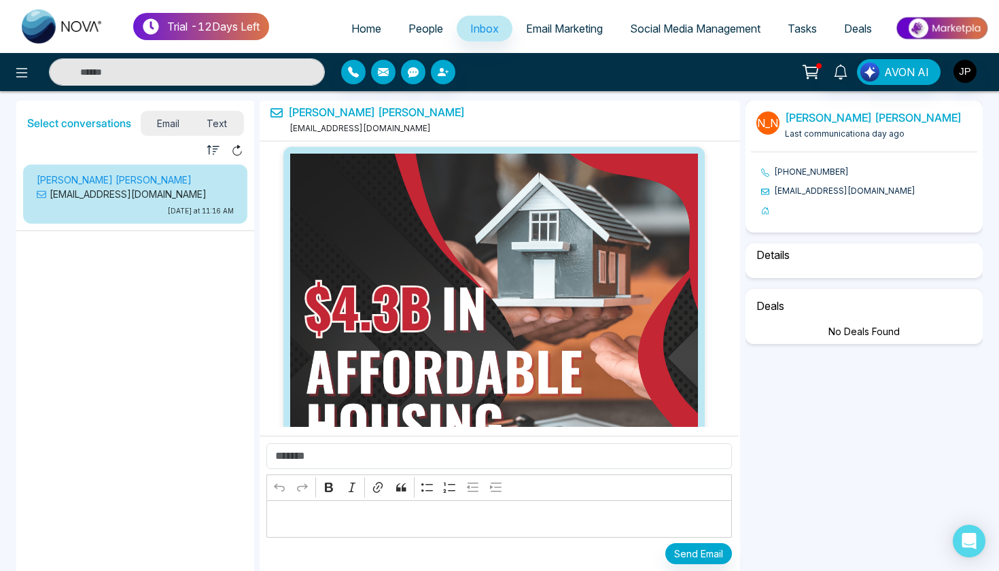
scroll to position [1513, 0]
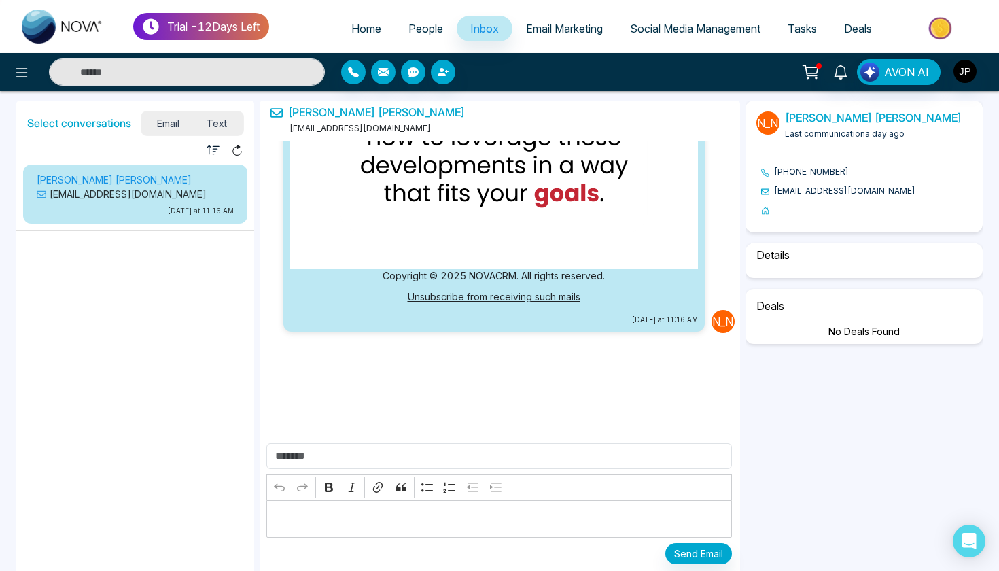
select select "*"
select select "********"
select select "*****"
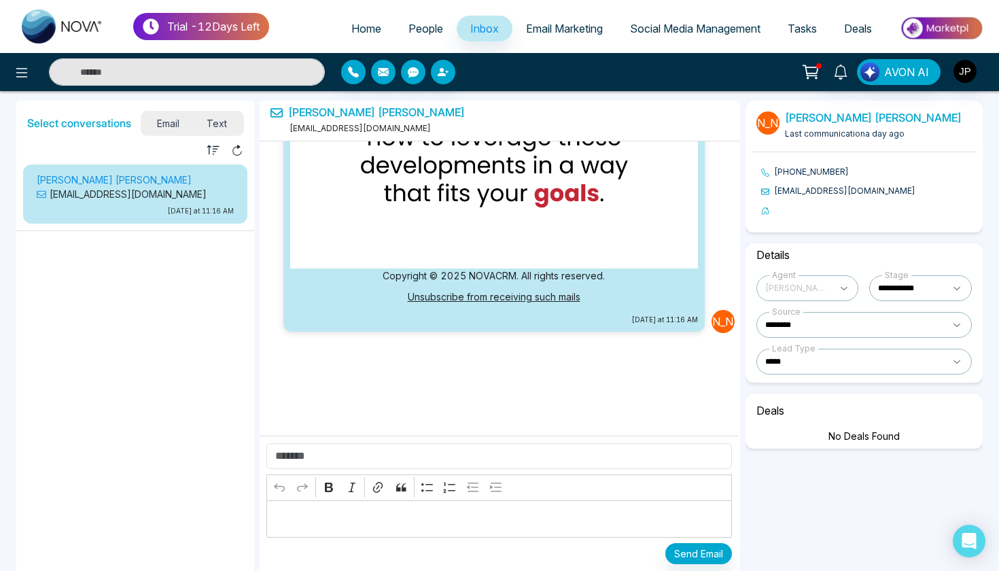
click at [543, 34] on span "Email Marketing" at bounding box center [564, 29] width 77 height 14
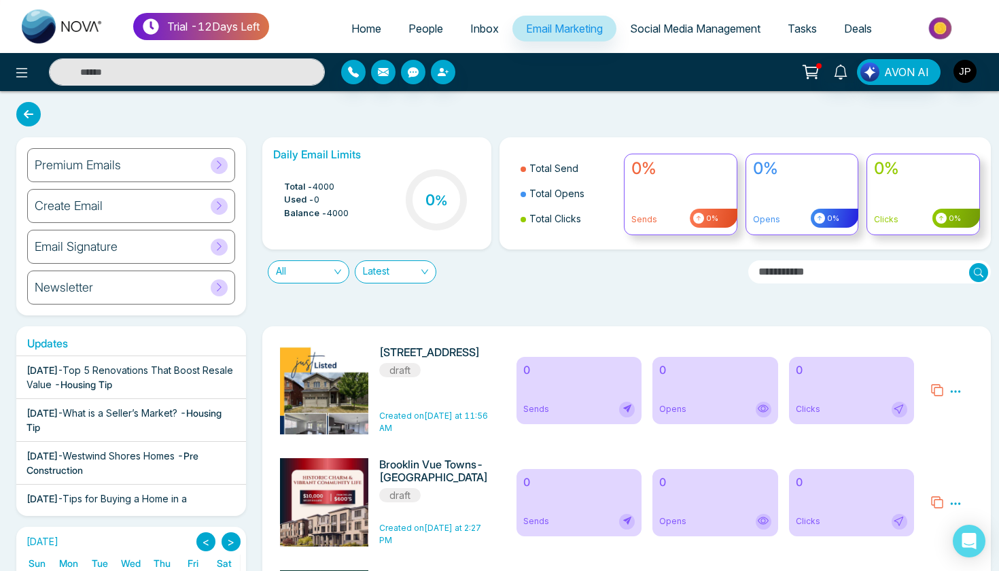
click at [523, 290] on div "Daily Email Limits Total - 4000 Used - 0 Balance - 4000 0 % Total Send Total Op…" at bounding box center [622, 226] width 737 height 178
click at [522, 292] on div "Daily Email Limits Total - 4000 Used - 0 Balance - 4000 0 % Total Send Total Op…" at bounding box center [622, 226] width 737 height 178
click at [353, 41] on link "Home" at bounding box center [366, 29] width 57 height 26
select select "*"
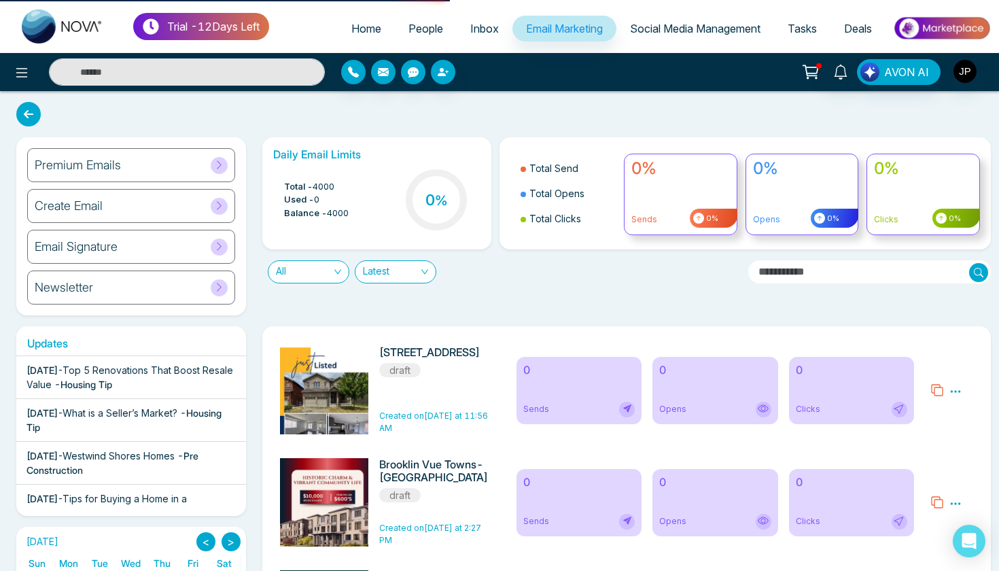
select select "*"
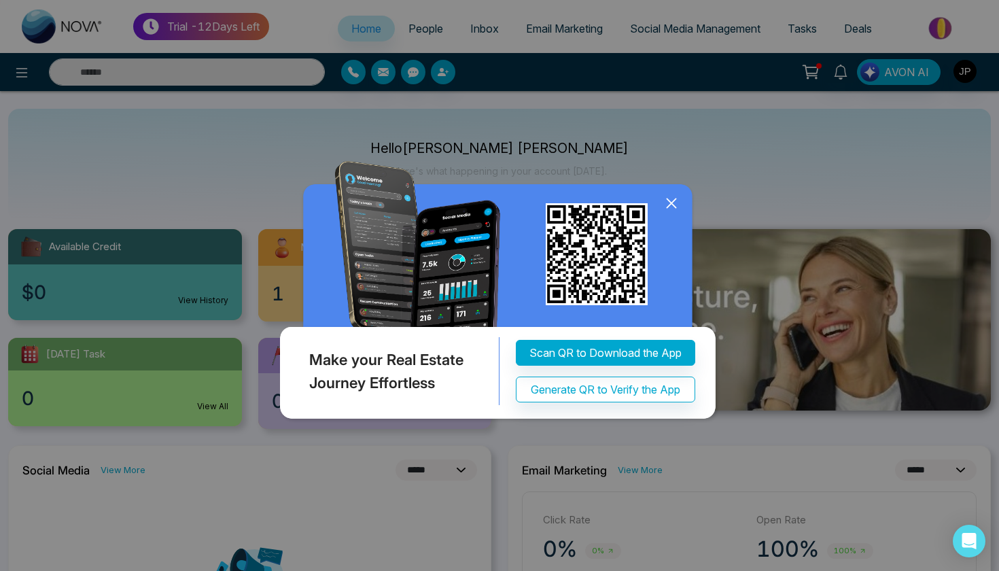
scroll to position [26, 0]
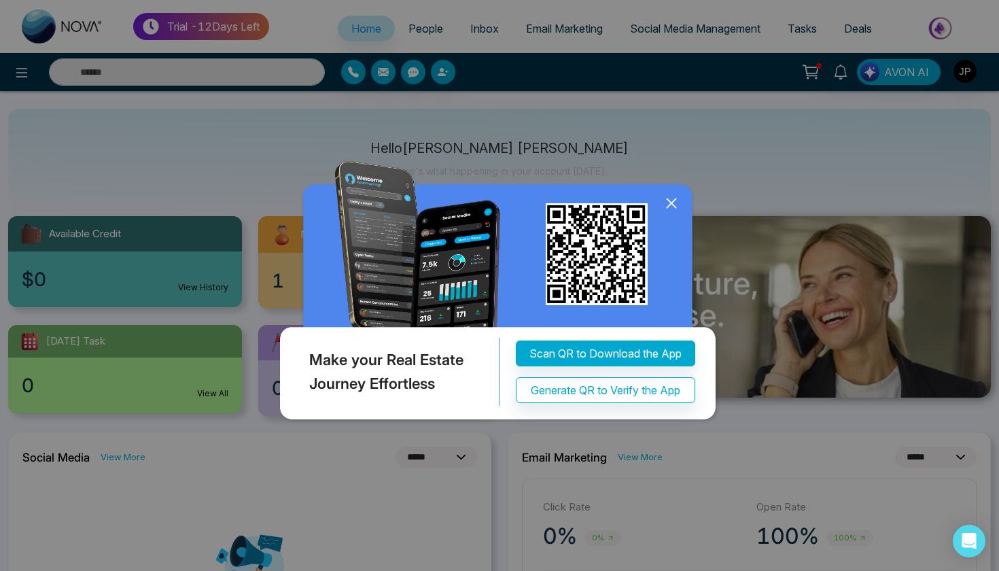
click at [670, 200] on icon at bounding box center [671, 203] width 20 height 20
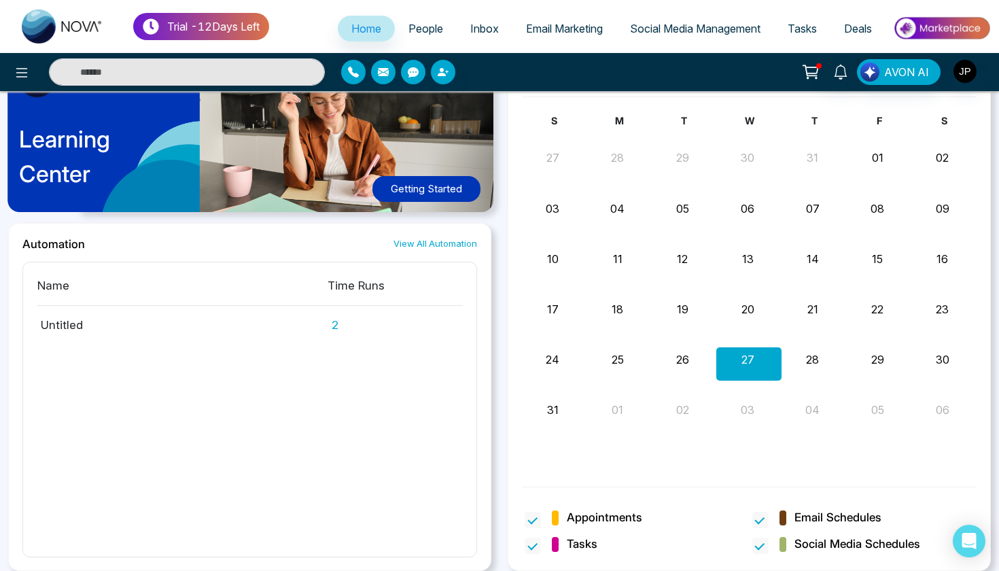
scroll to position [715, 0]
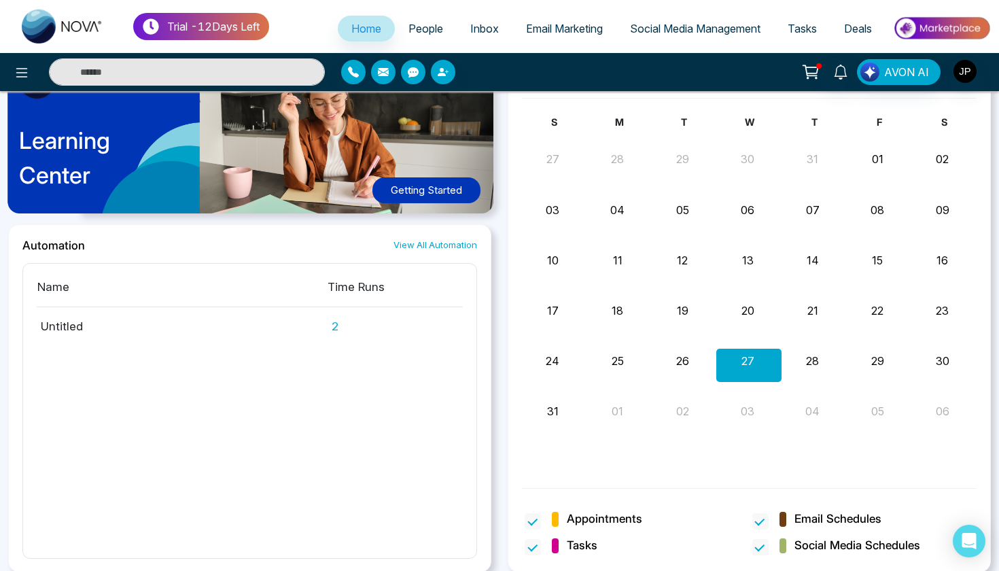
click at [816, 361] on button "28" at bounding box center [812, 361] width 13 height 16
click at [814, 361] on button "28" at bounding box center [812, 361] width 13 height 16
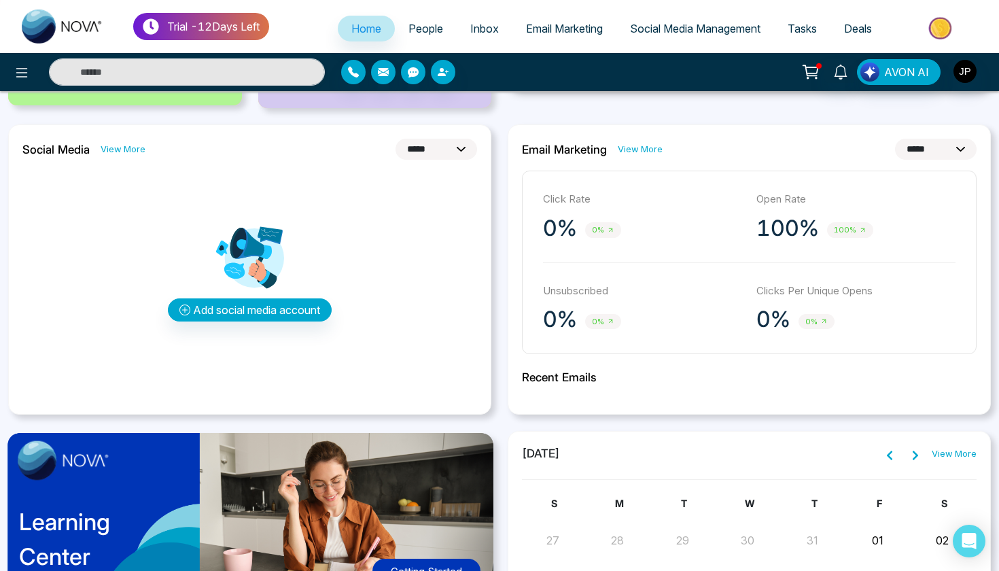
scroll to position [335, 0]
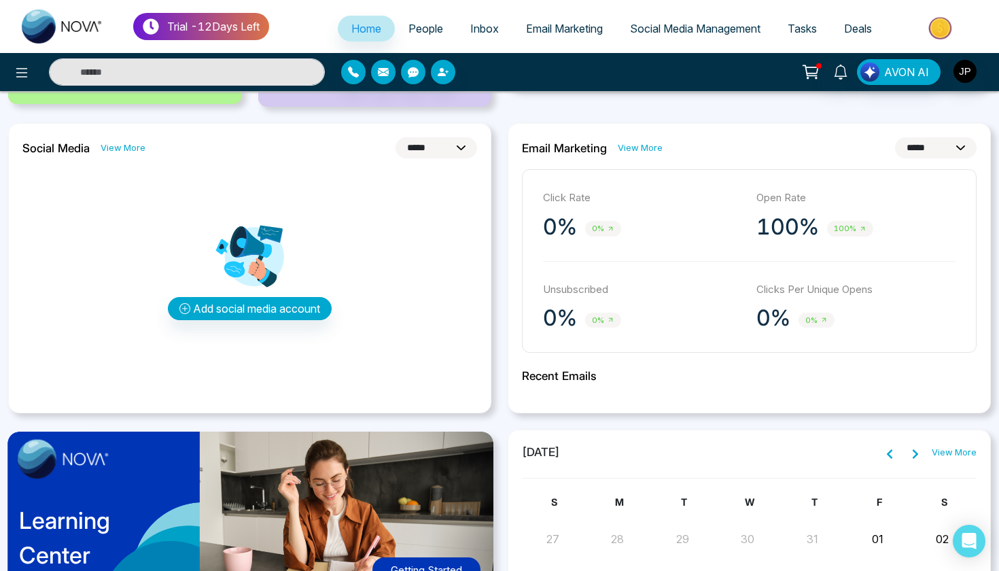
click at [808, 37] on link "Tasks" at bounding box center [802, 29] width 56 height 26
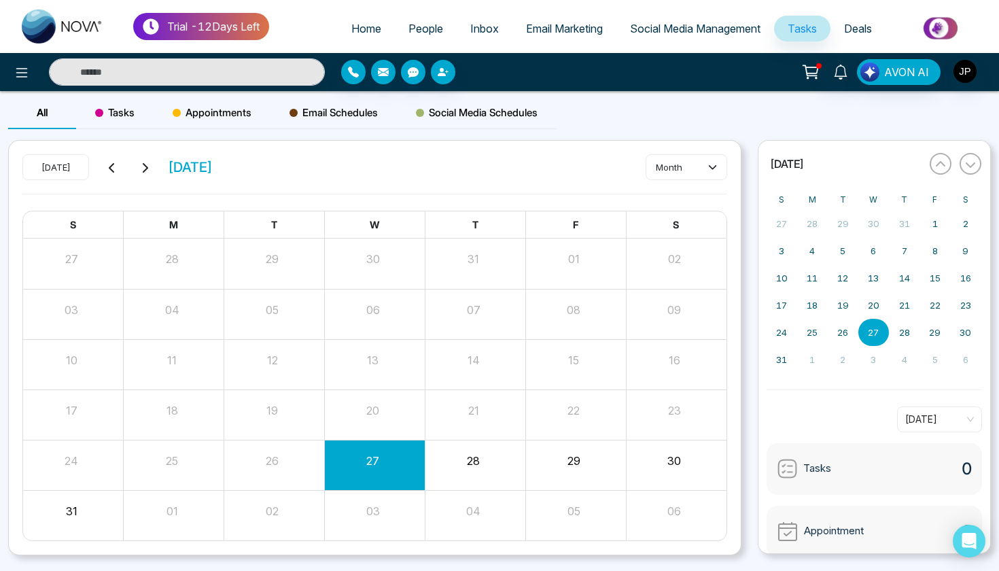
click at [526, 33] on span "Email Marketing" at bounding box center [564, 29] width 77 height 14
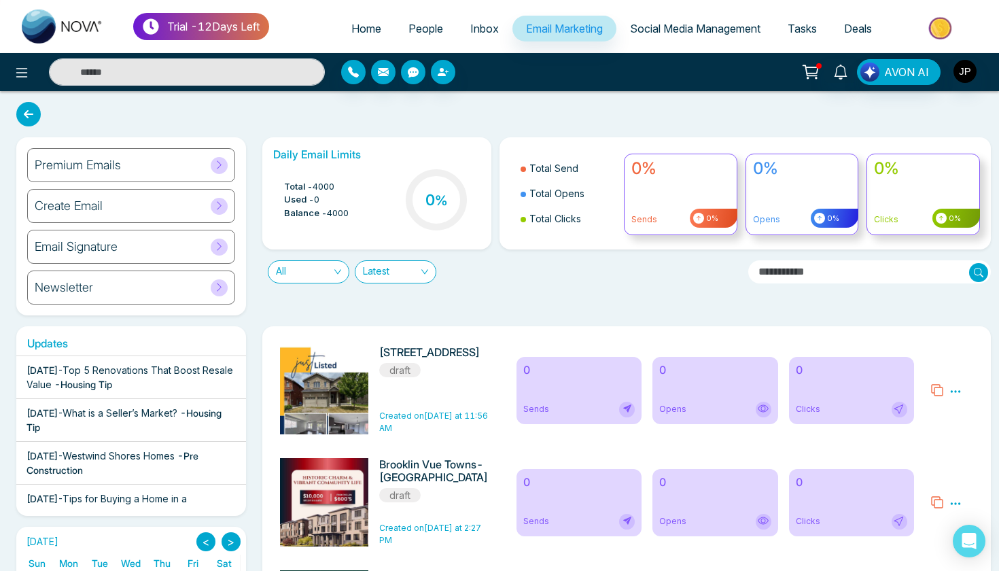
click at [460, 41] on link "Inbox" at bounding box center [484, 29] width 56 height 26
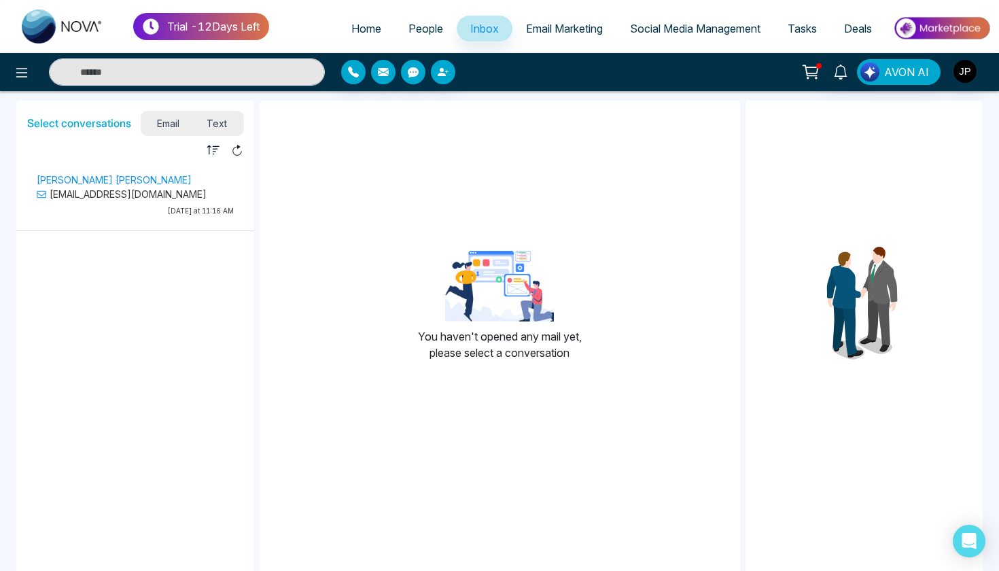
click at [353, 39] on link "Home" at bounding box center [366, 29] width 57 height 26
select select "*"
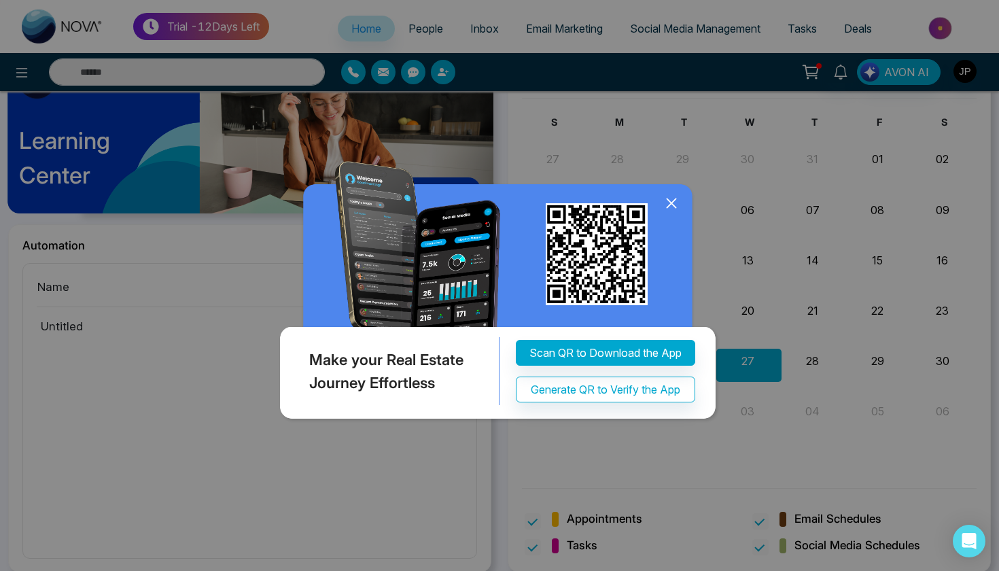
scroll to position [700, 0]
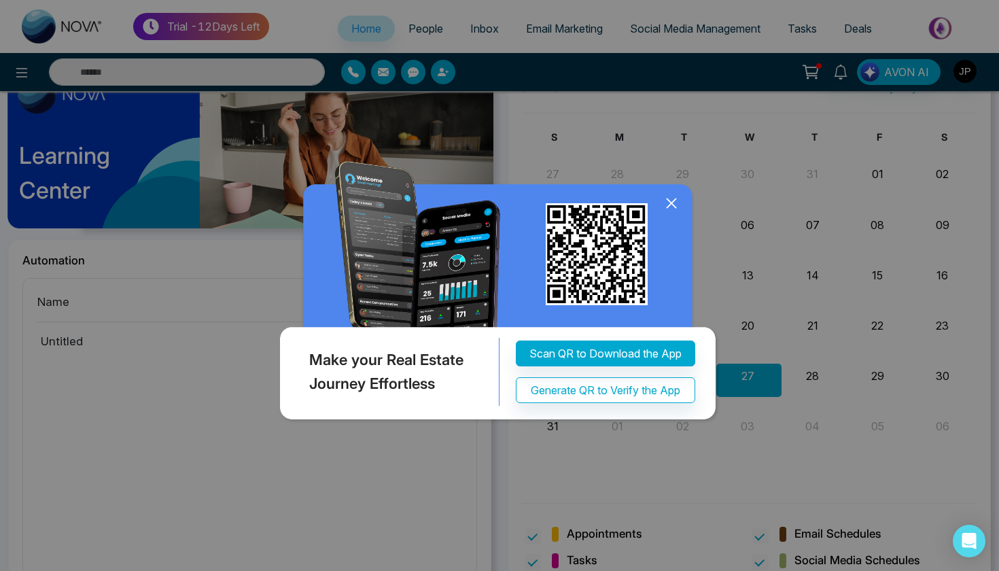
click at [667, 201] on icon at bounding box center [671, 203] width 20 height 20
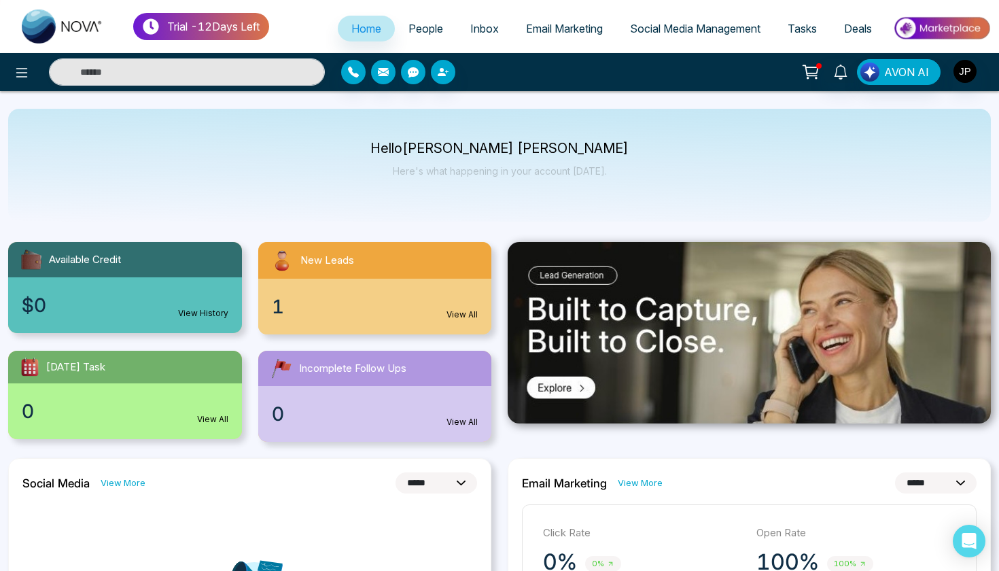
scroll to position [0, 0]
click at [412, 28] on span "People" at bounding box center [425, 29] width 35 height 14
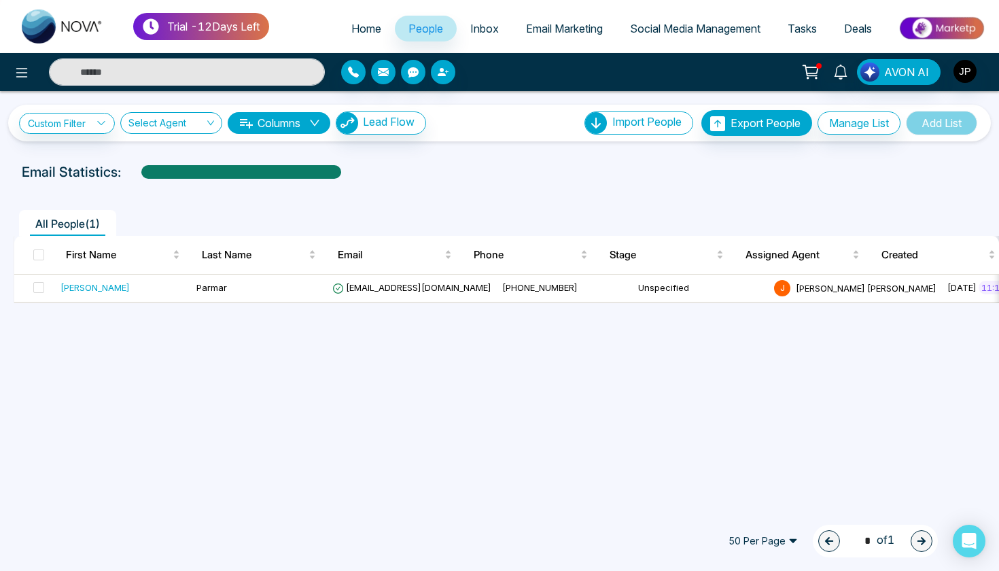
click at [492, 38] on link "Inbox" at bounding box center [484, 29] width 56 height 26
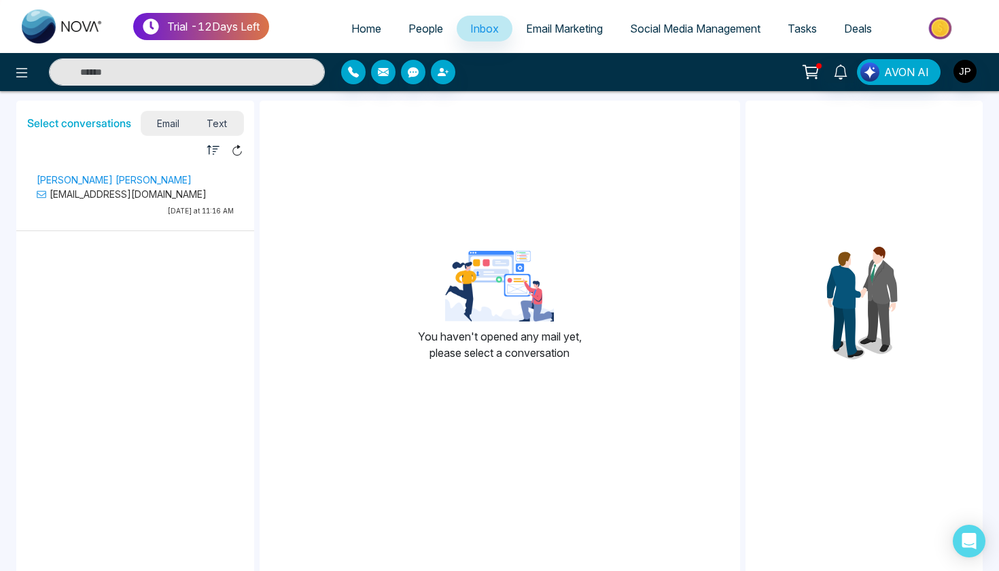
click at [175, 197] on p "[EMAIL_ADDRESS][DOMAIN_NAME]" at bounding box center [135, 194] width 197 height 14
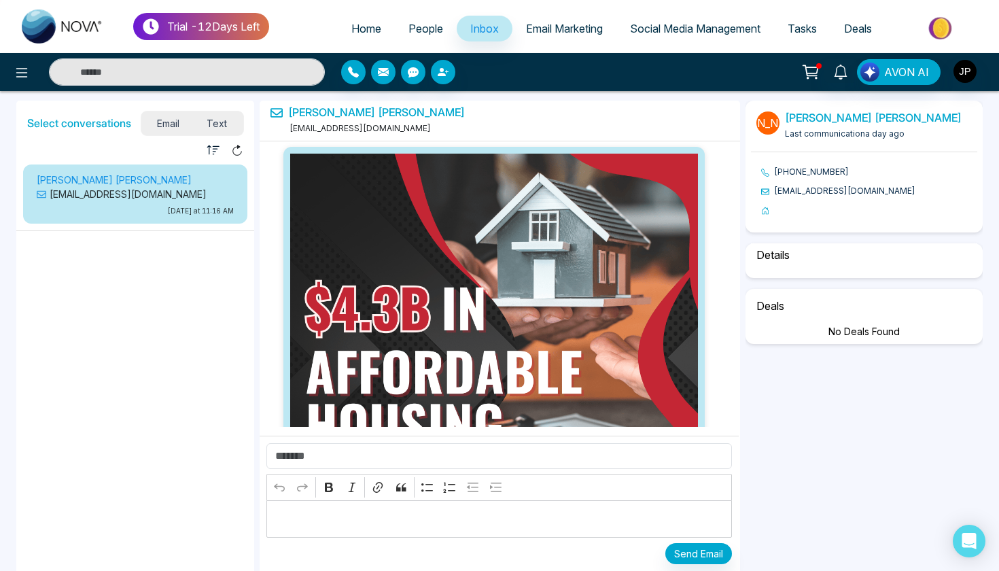
scroll to position [1513, 0]
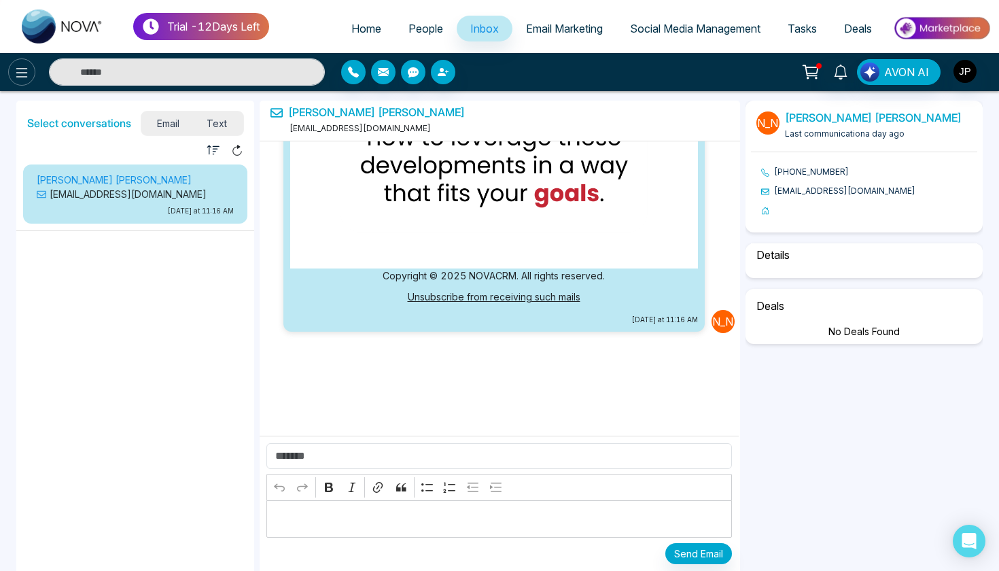
select select "*"
select select "********"
select select "*****"
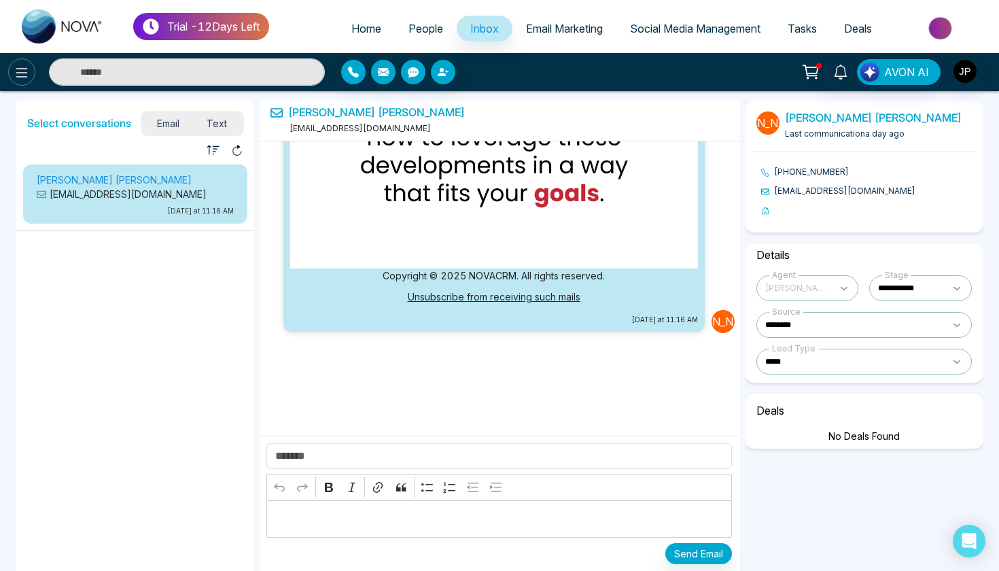
click at [26, 70] on icon at bounding box center [22, 73] width 16 height 16
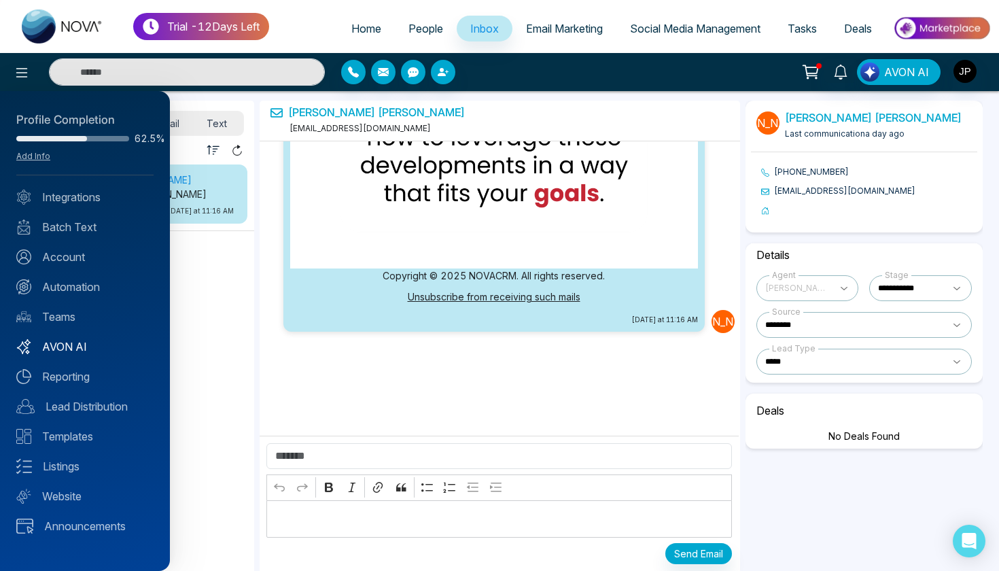
click at [73, 341] on link "AVON AI" at bounding box center [84, 346] width 137 height 16
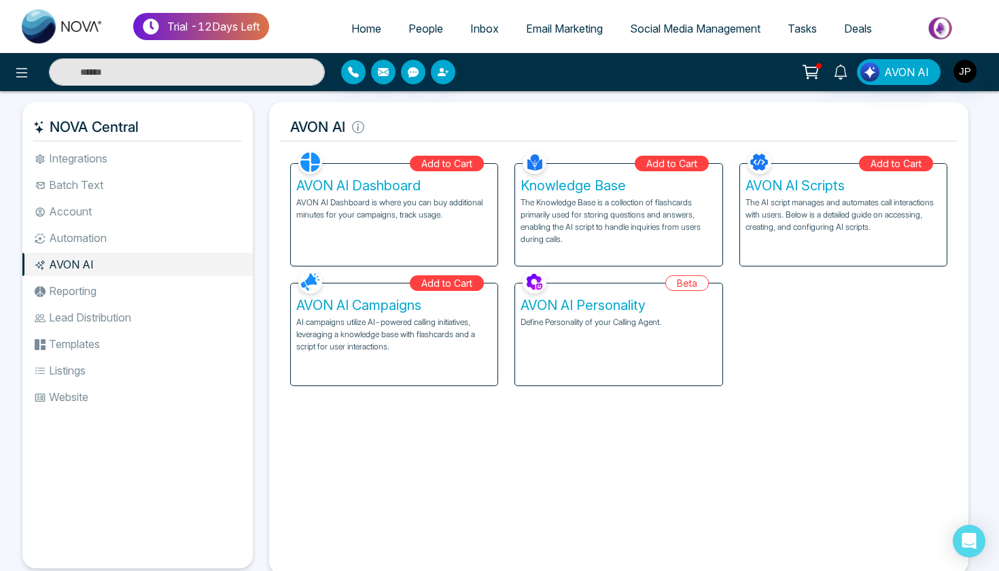
click at [92, 167] on li "Integrations" at bounding box center [137, 158] width 230 height 23
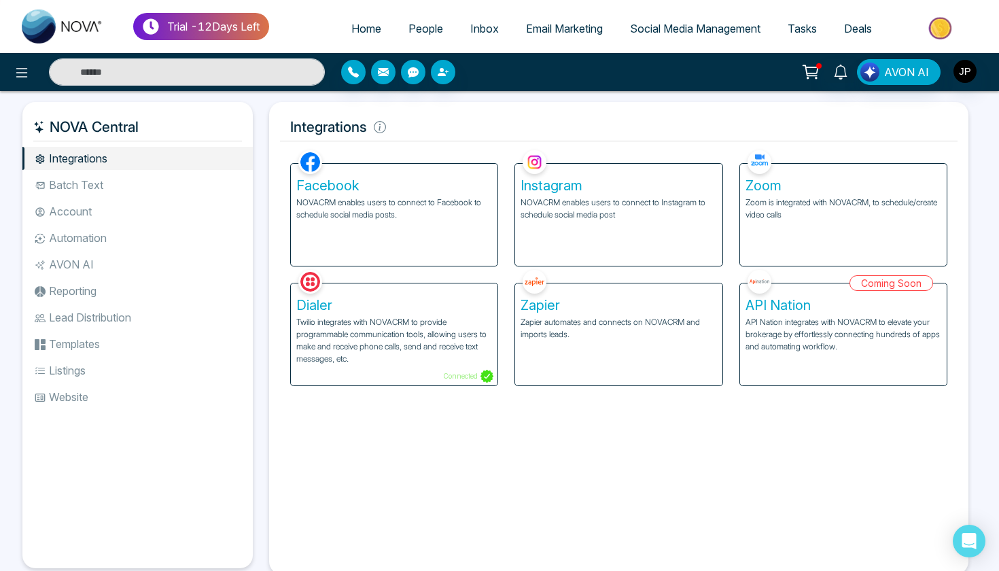
click at [103, 183] on li "Batch Text" at bounding box center [137, 184] width 230 height 23
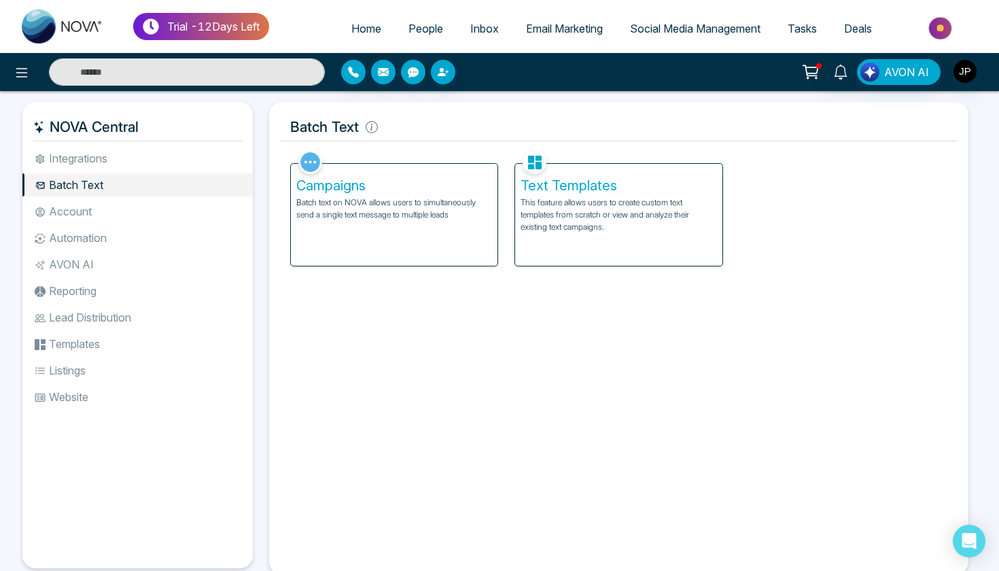
click at [96, 207] on li "Account" at bounding box center [137, 211] width 230 height 23
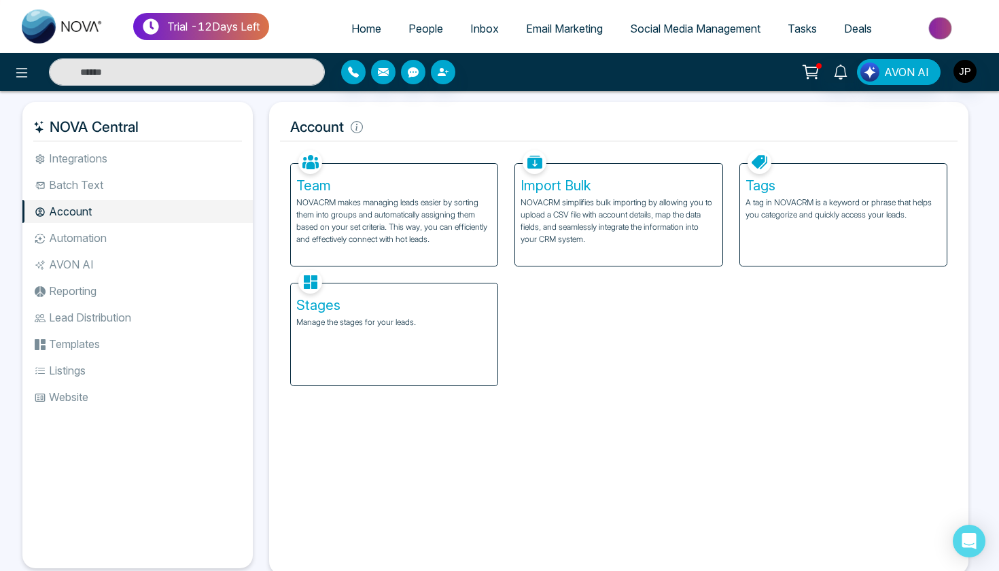
click at [103, 234] on li "Automation" at bounding box center [137, 237] width 230 height 23
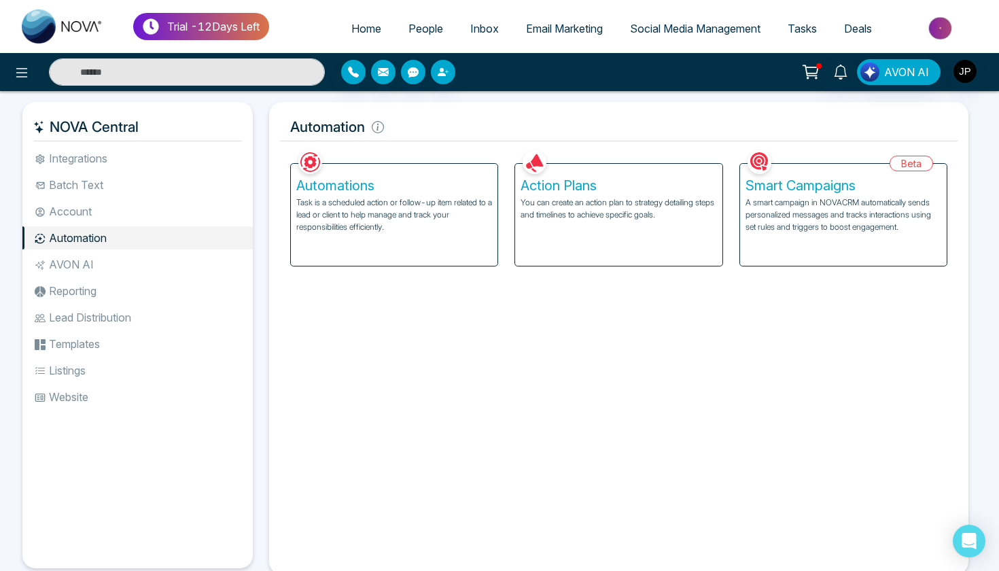
click at [98, 272] on li "AVON AI" at bounding box center [137, 264] width 230 height 23
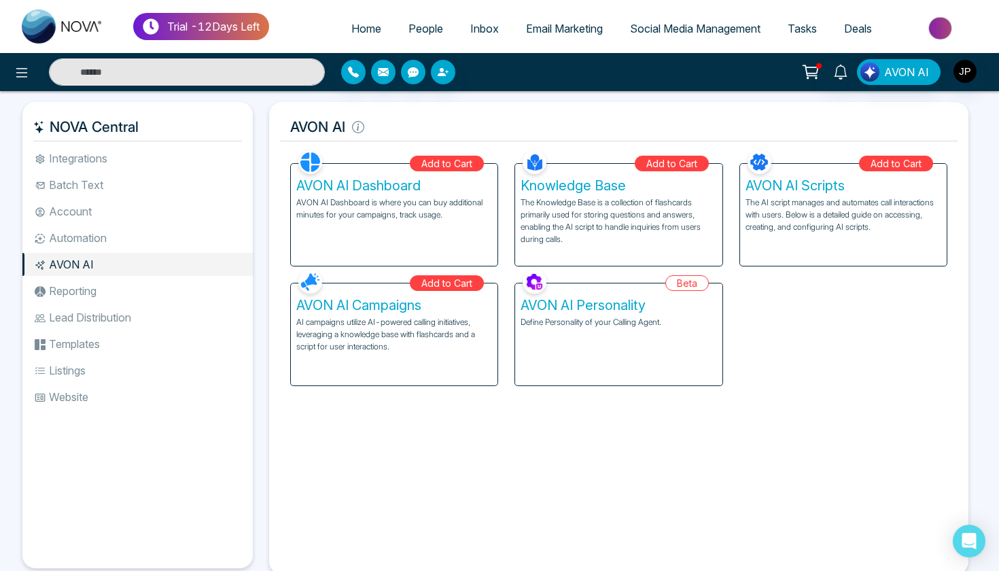
click at [95, 287] on li "Reporting" at bounding box center [137, 290] width 230 height 23
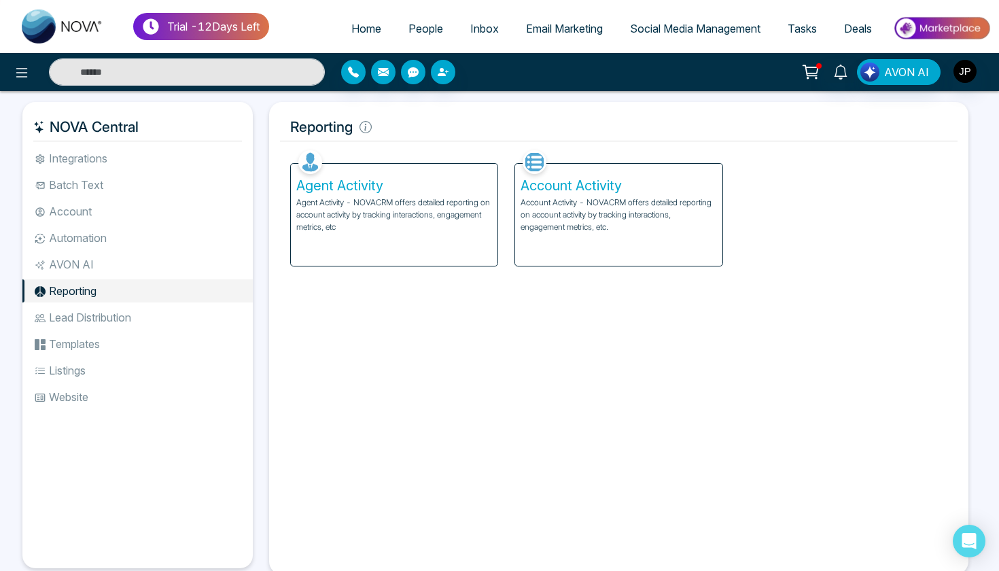
click at [98, 315] on li "Lead Distribution" at bounding box center [137, 317] width 230 height 23
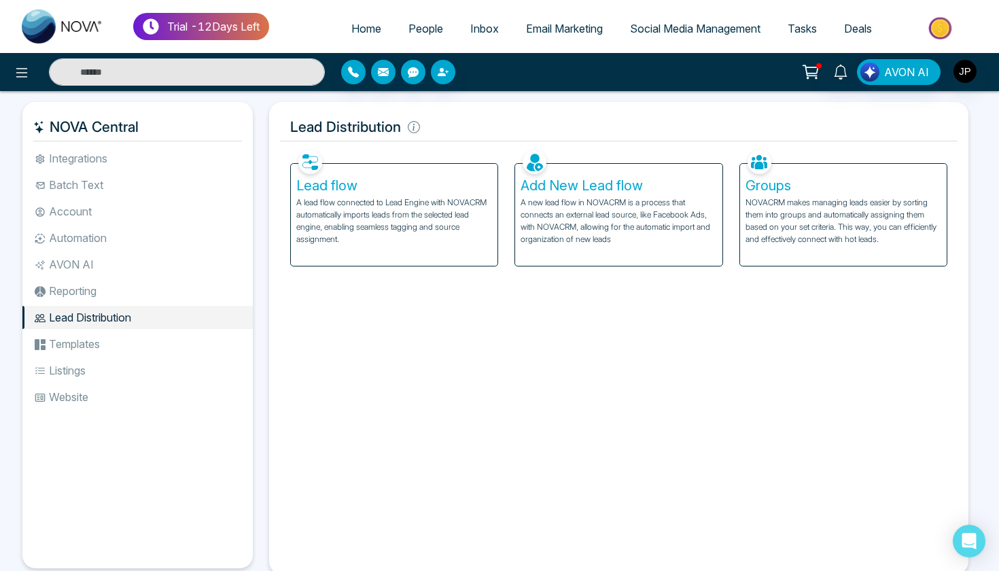
click at [162, 339] on li "Templates" at bounding box center [137, 343] width 230 height 23
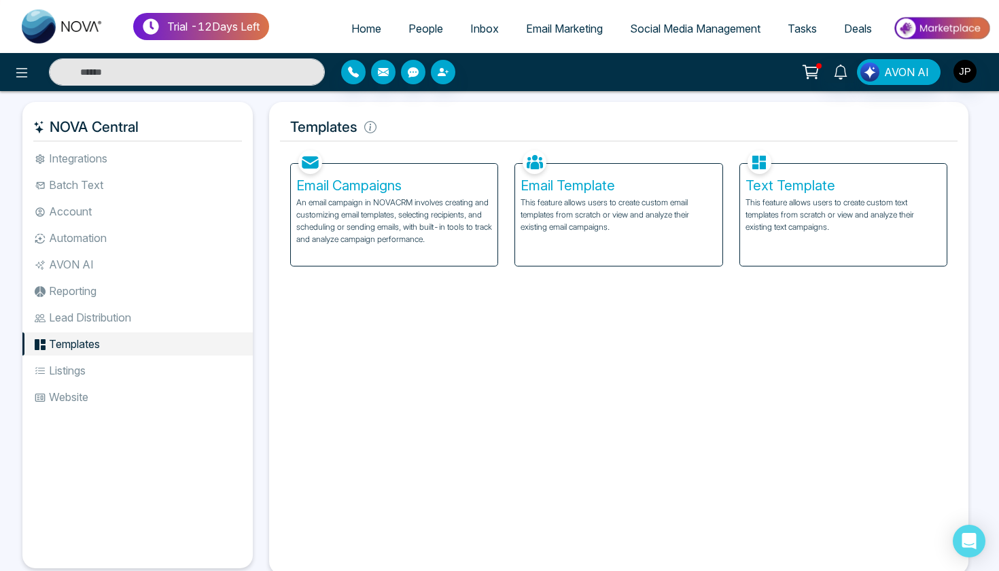
click at [120, 380] on li "Listings" at bounding box center [137, 370] width 230 height 23
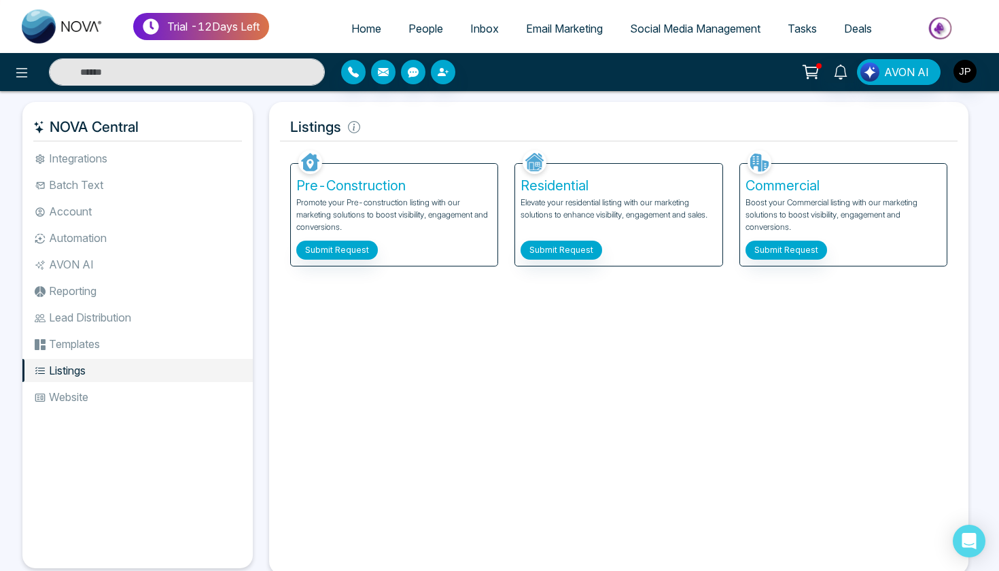
click at [110, 391] on li "Website" at bounding box center [137, 396] width 230 height 23
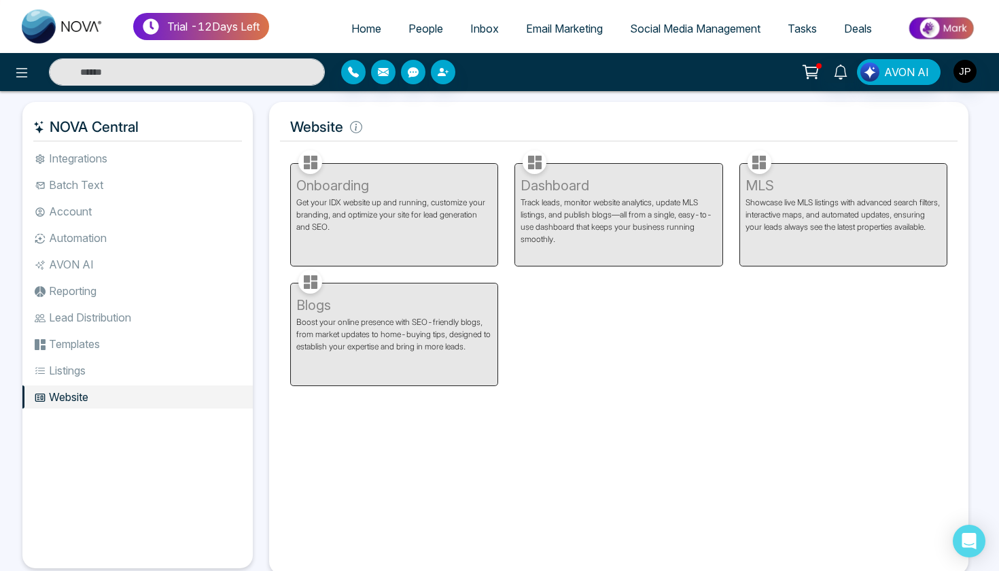
click at [100, 370] on li "Listings" at bounding box center [137, 370] width 230 height 23
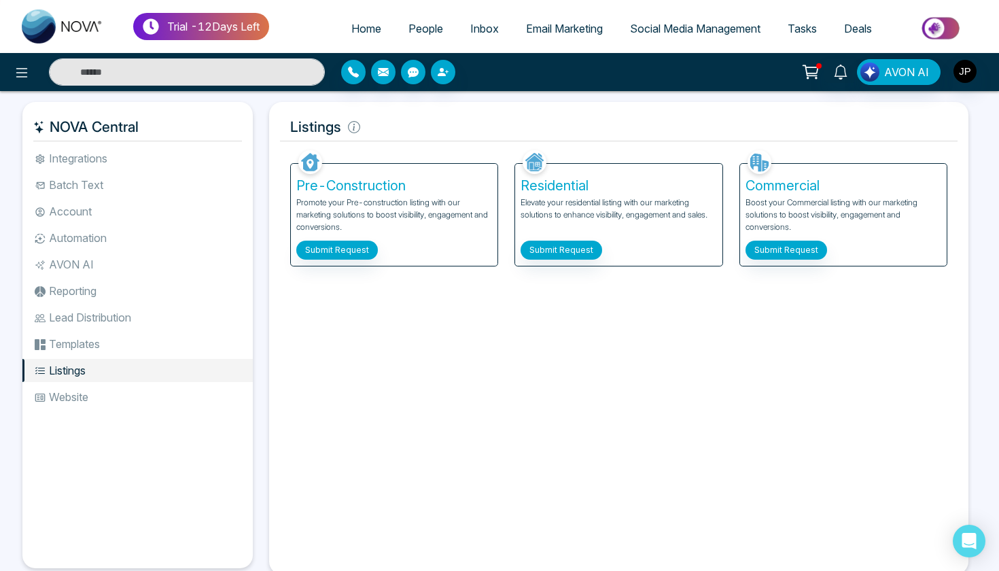
click at [111, 337] on li "Templates" at bounding box center [137, 343] width 230 height 23
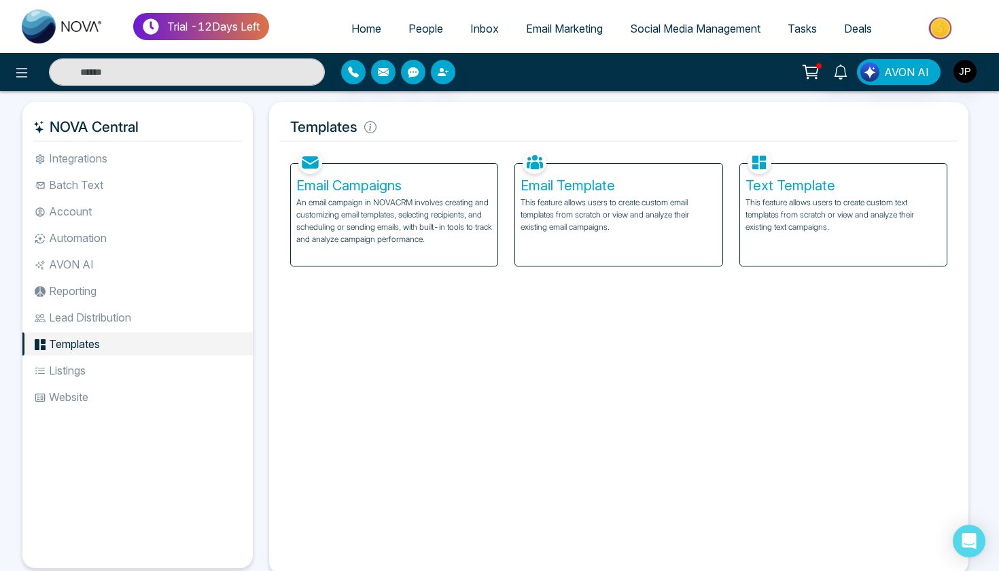
click at [111, 310] on li "Lead Distribution" at bounding box center [137, 317] width 230 height 23
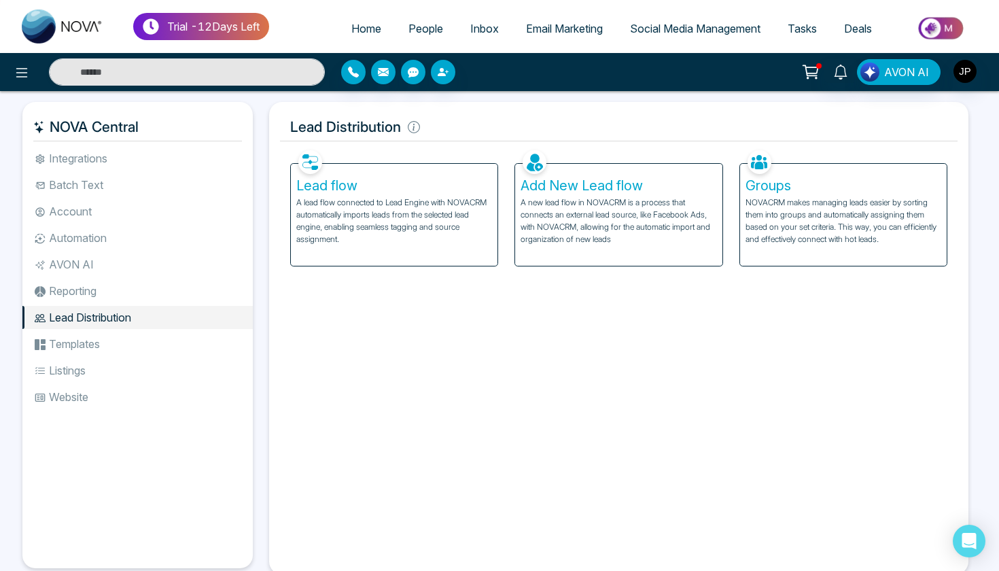
click at [93, 290] on li "Reporting" at bounding box center [137, 290] width 230 height 23
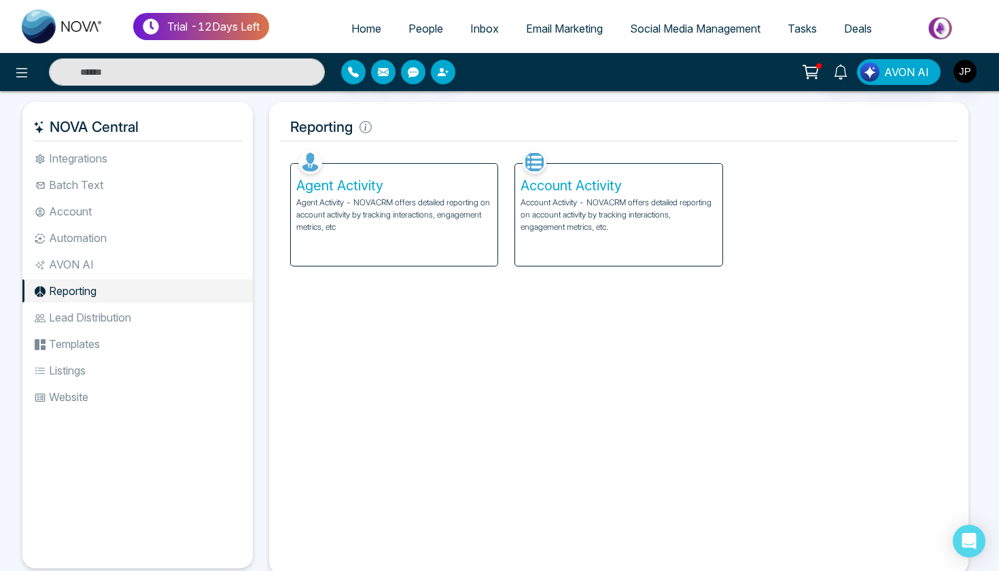
click at [88, 268] on li "AVON AI" at bounding box center [137, 264] width 230 height 23
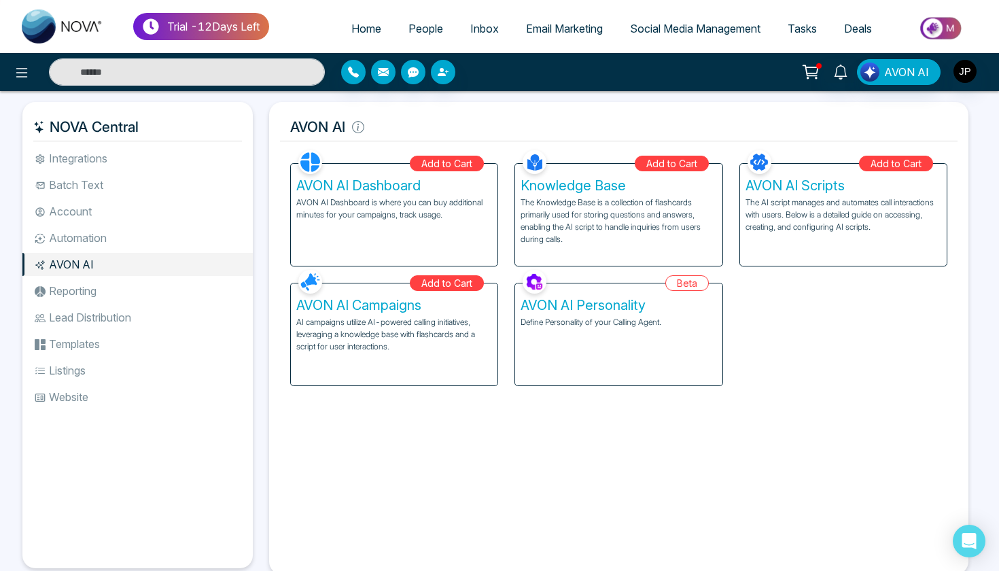
click at [93, 248] on li "Automation" at bounding box center [137, 237] width 230 height 23
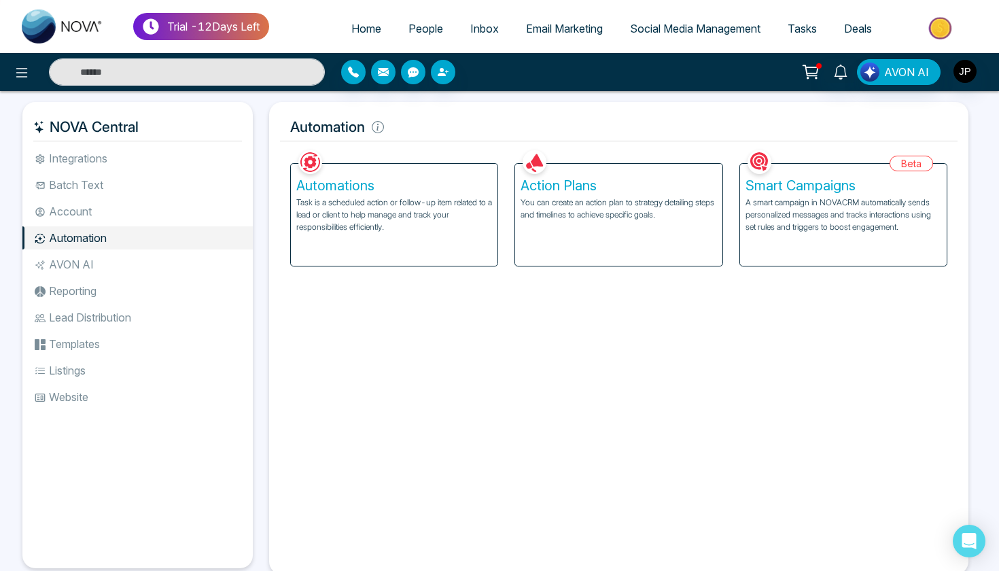
click at [90, 221] on li "Account" at bounding box center [137, 211] width 230 height 23
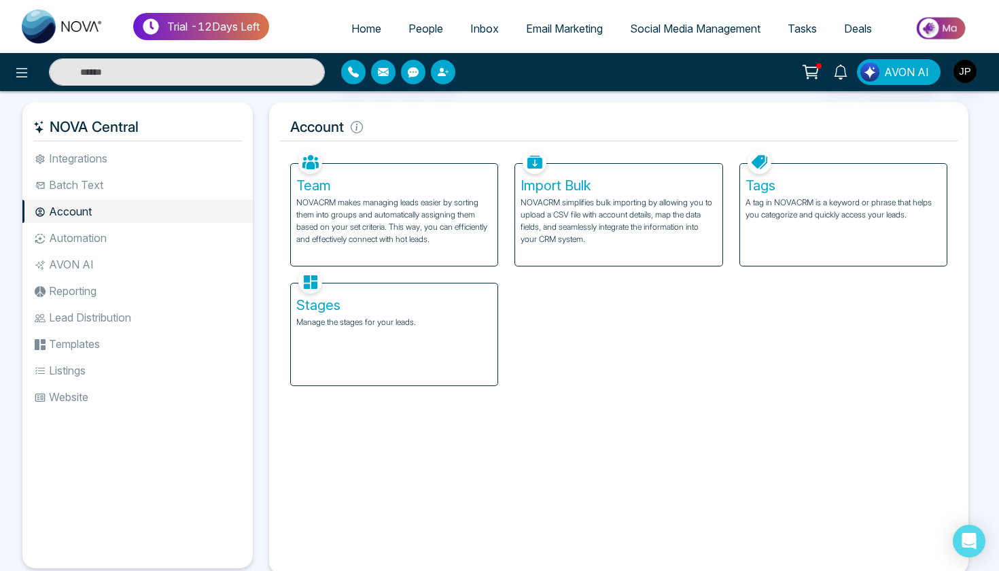
click at [82, 185] on li "Batch Text" at bounding box center [137, 184] width 230 height 23
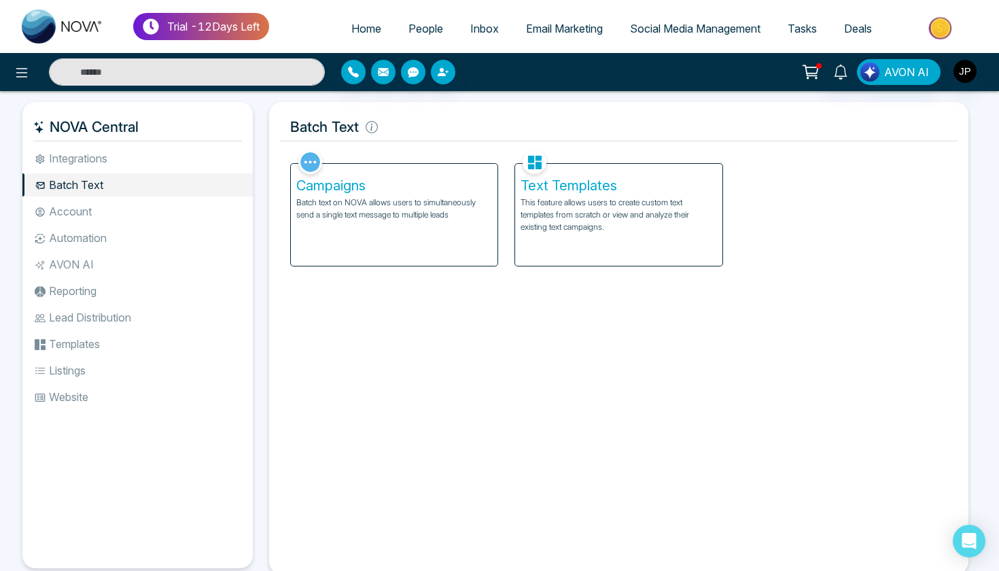
click at [90, 168] on li "Integrations" at bounding box center [137, 158] width 230 height 23
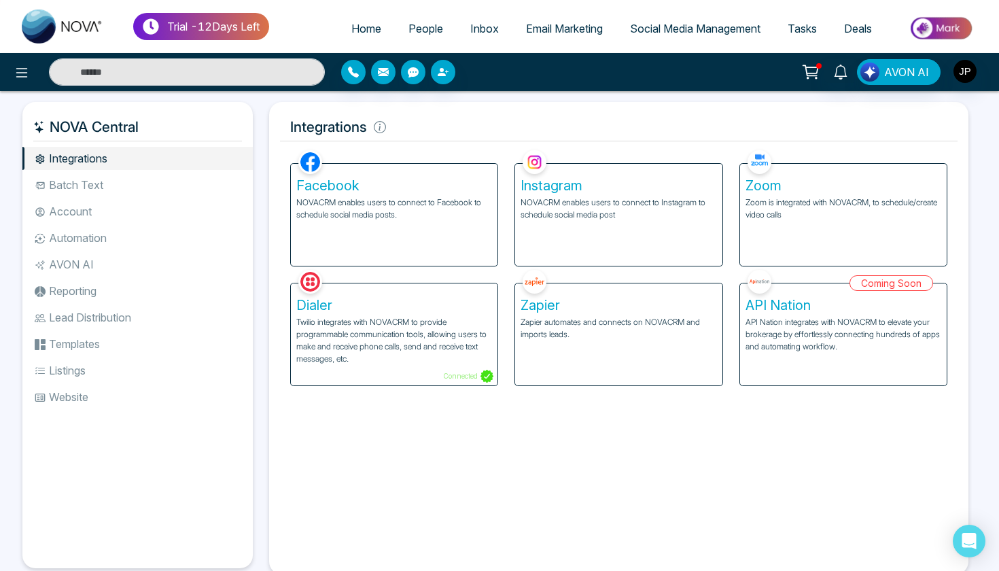
click at [451, 193] on h5 "Facebook" at bounding box center [394, 185] width 196 height 16
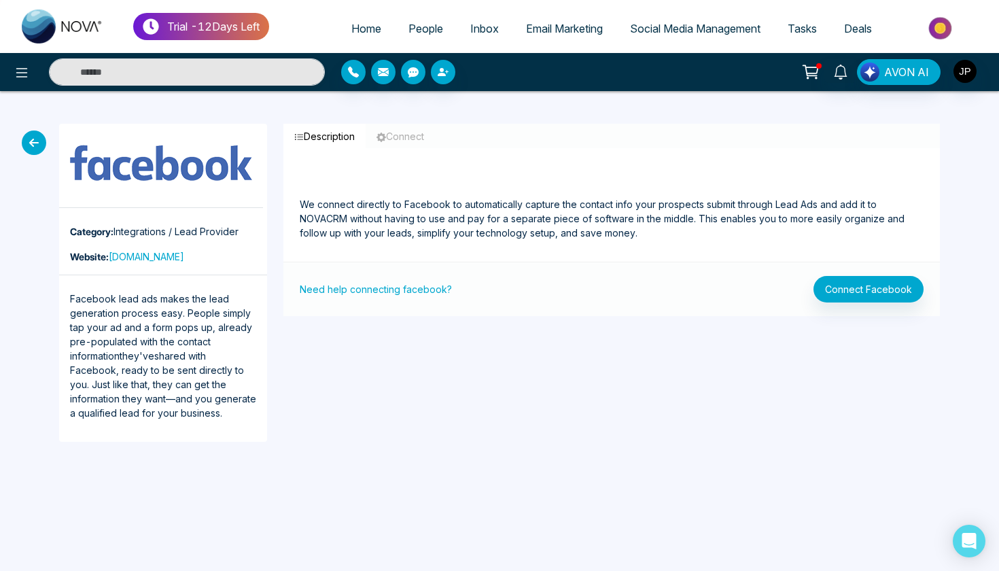
click at [40, 146] on icon at bounding box center [34, 142] width 24 height 24
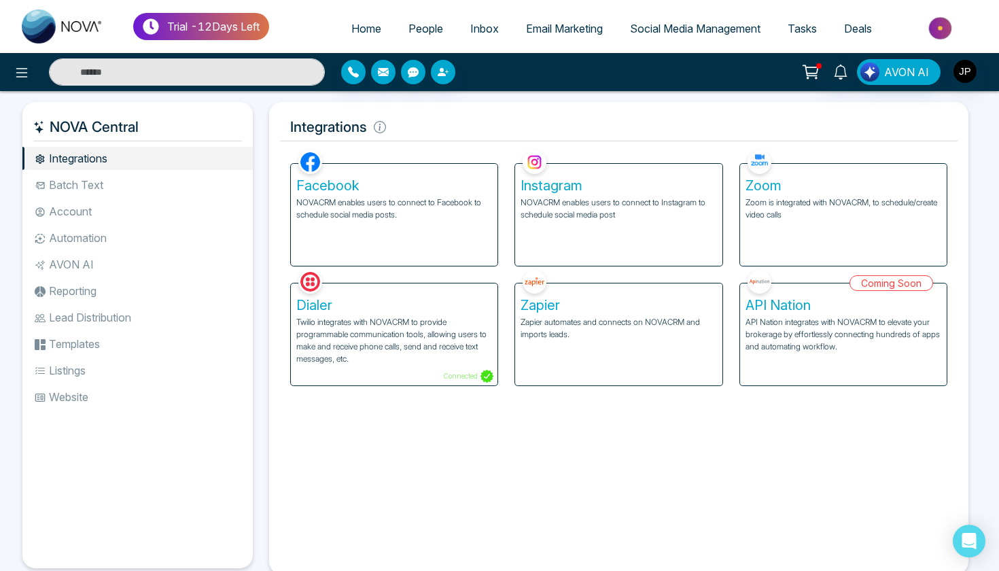
click at [133, 191] on li "Batch Text" at bounding box center [137, 184] width 230 height 23
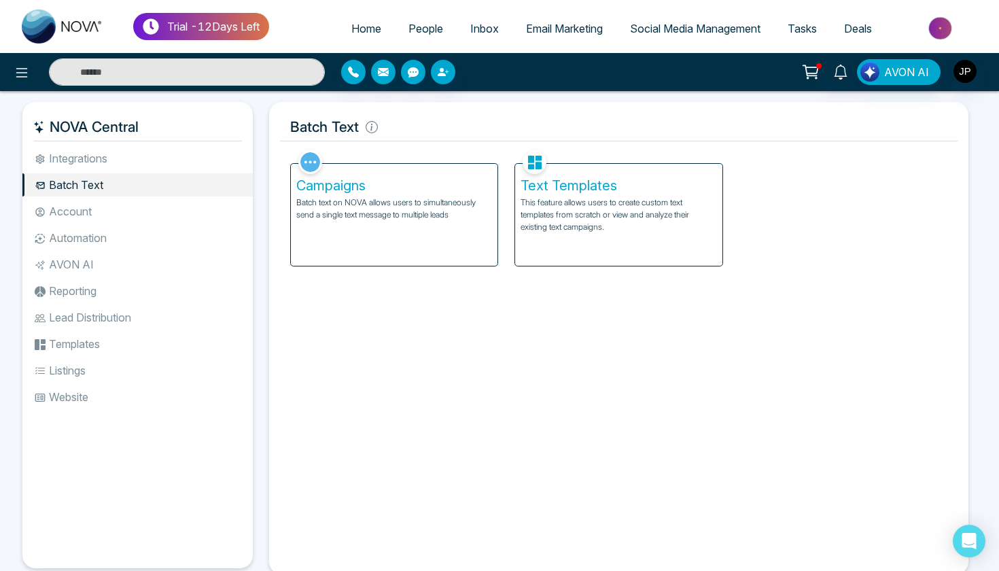
click at [141, 212] on li "Account" at bounding box center [137, 211] width 230 height 23
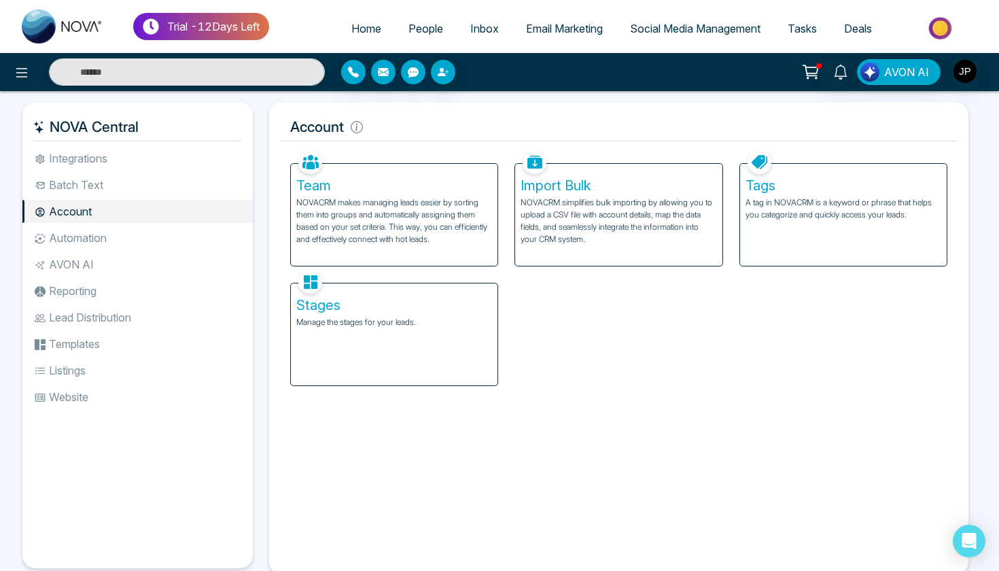
click at [133, 242] on li "Automation" at bounding box center [137, 237] width 230 height 23
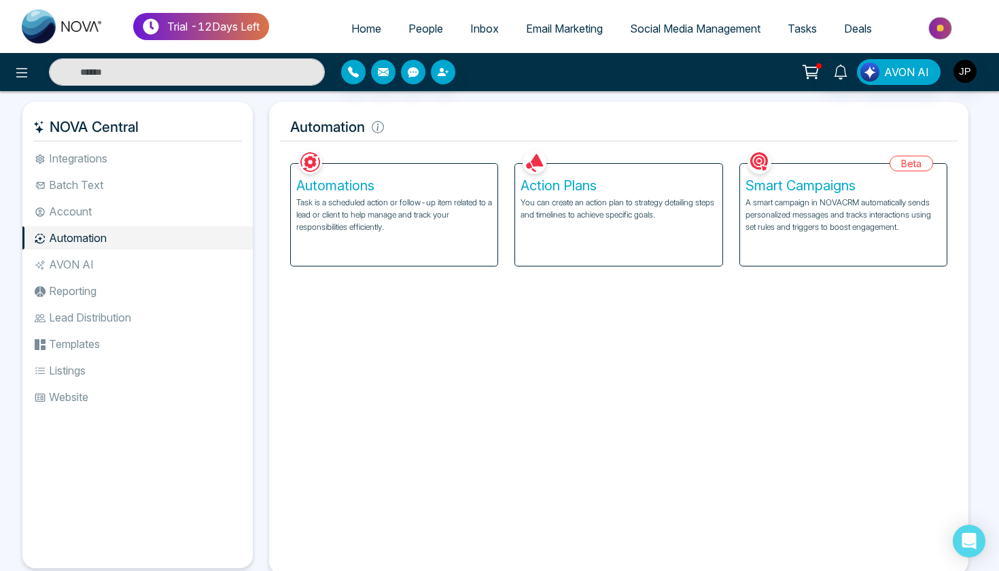
click at [128, 257] on li "AVON AI" at bounding box center [137, 264] width 230 height 23
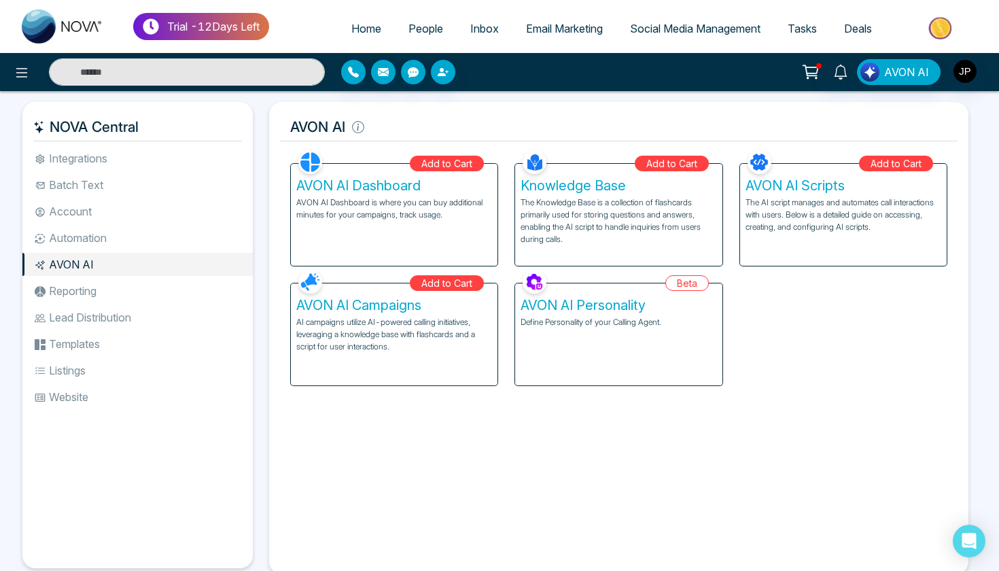
click at [192, 311] on li "Lead Distribution" at bounding box center [137, 317] width 230 height 23
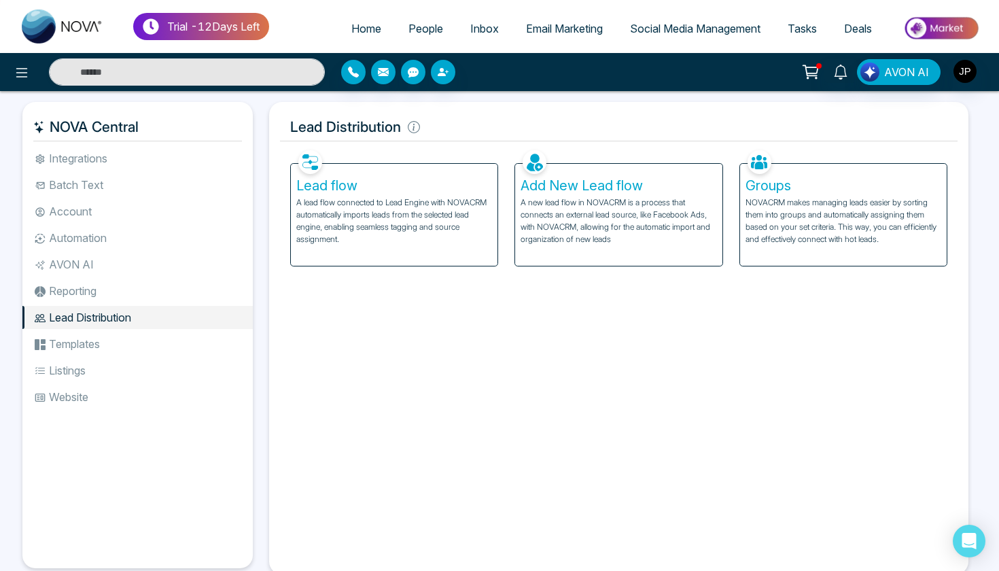
click at [812, 33] on span "Tasks" at bounding box center [801, 29] width 29 height 14
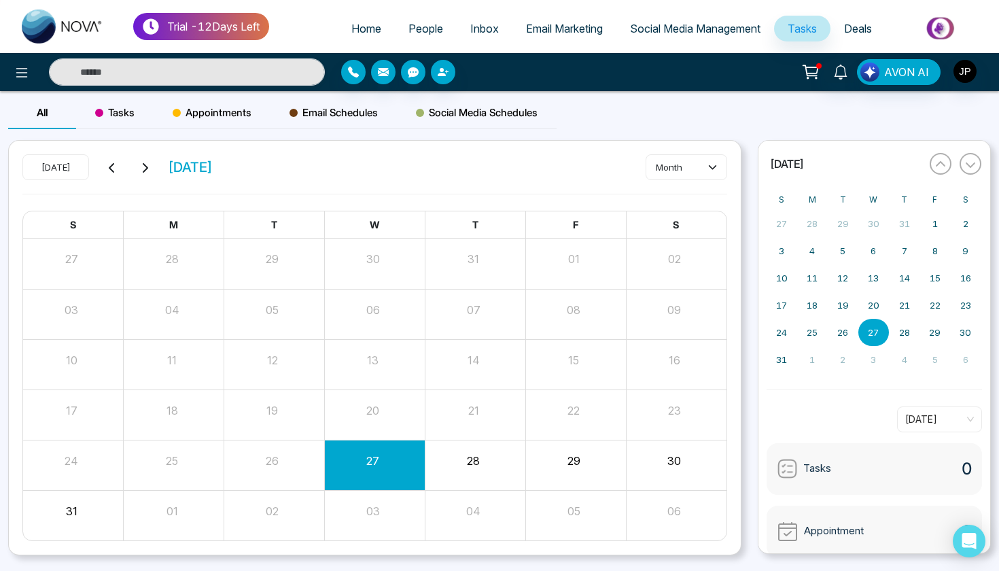
click at [414, 36] on link "People" at bounding box center [426, 29] width 62 height 26
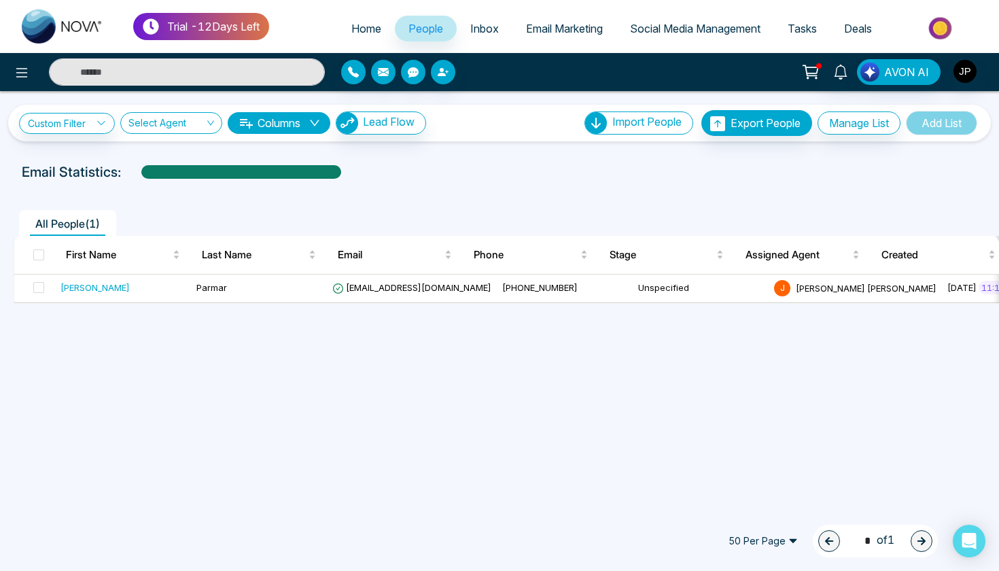
click at [351, 24] on span "Home" at bounding box center [366, 29] width 30 height 14
select select "*"
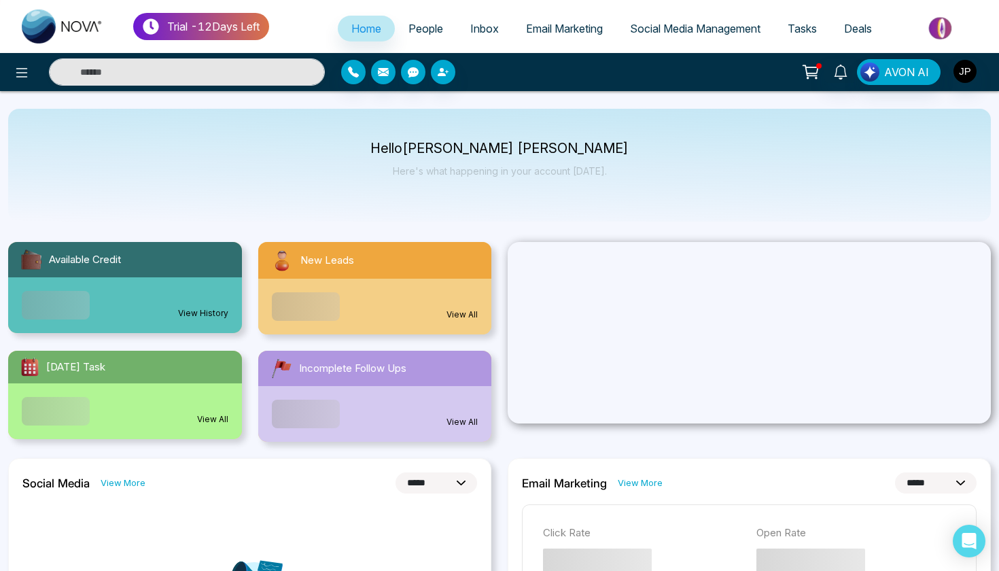
click at [475, 36] on link "Inbox" at bounding box center [484, 29] width 56 height 26
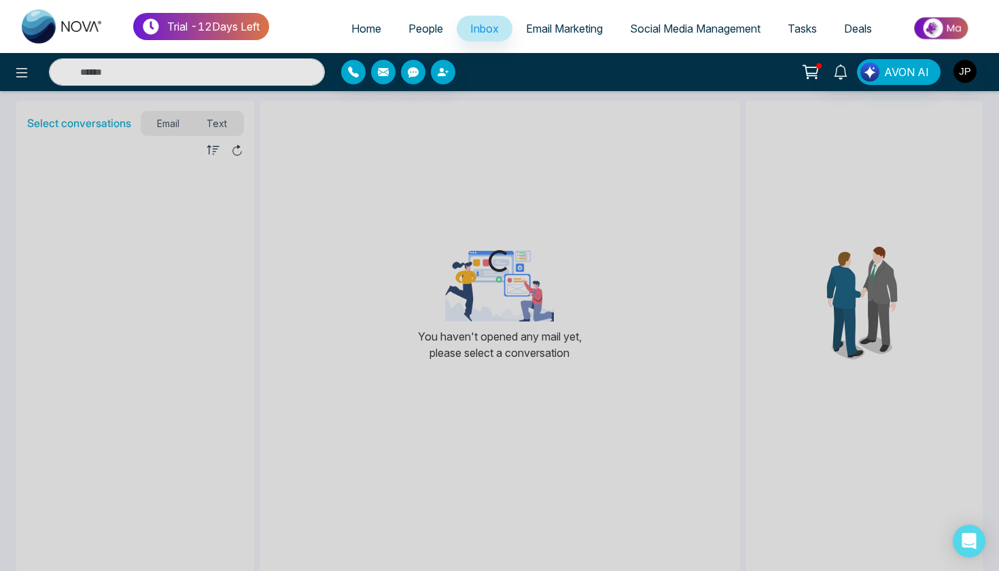
click at [568, 29] on span "Email Marketing" at bounding box center [564, 29] width 77 height 14
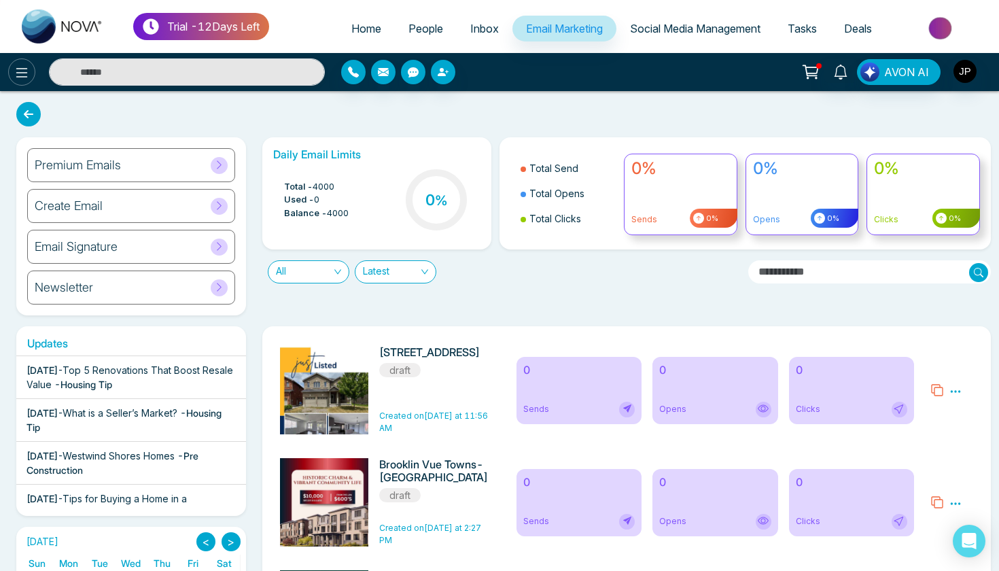
click at [21, 77] on icon at bounding box center [22, 73] width 16 height 16
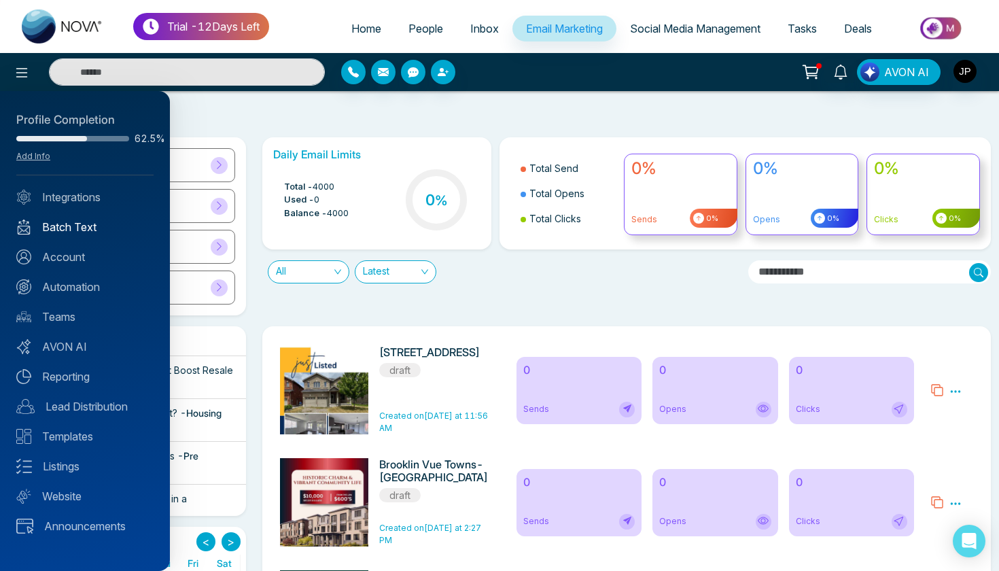
click at [77, 228] on link "Batch Text" at bounding box center [84, 227] width 137 height 16
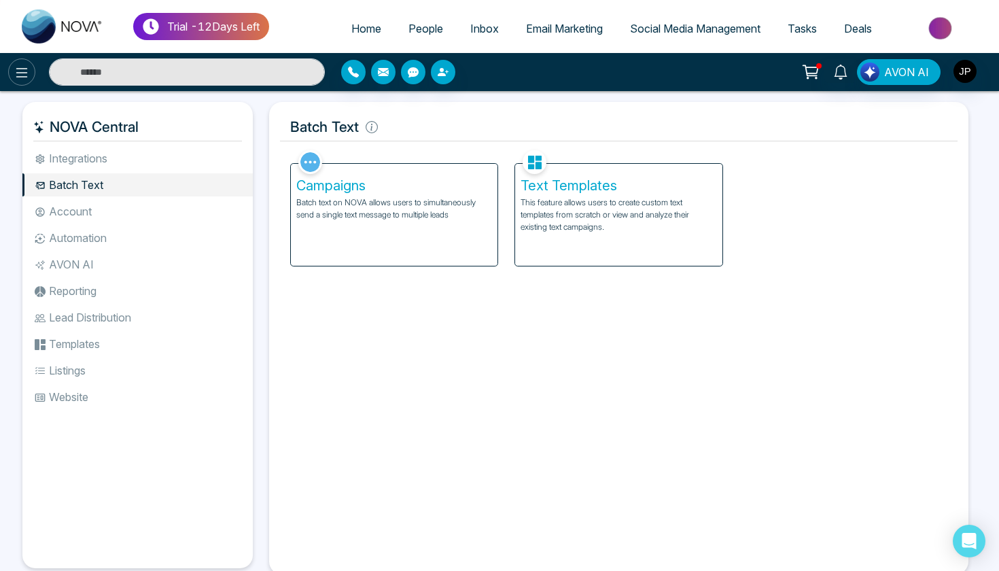
click at [17, 74] on icon at bounding box center [22, 73] width 16 height 16
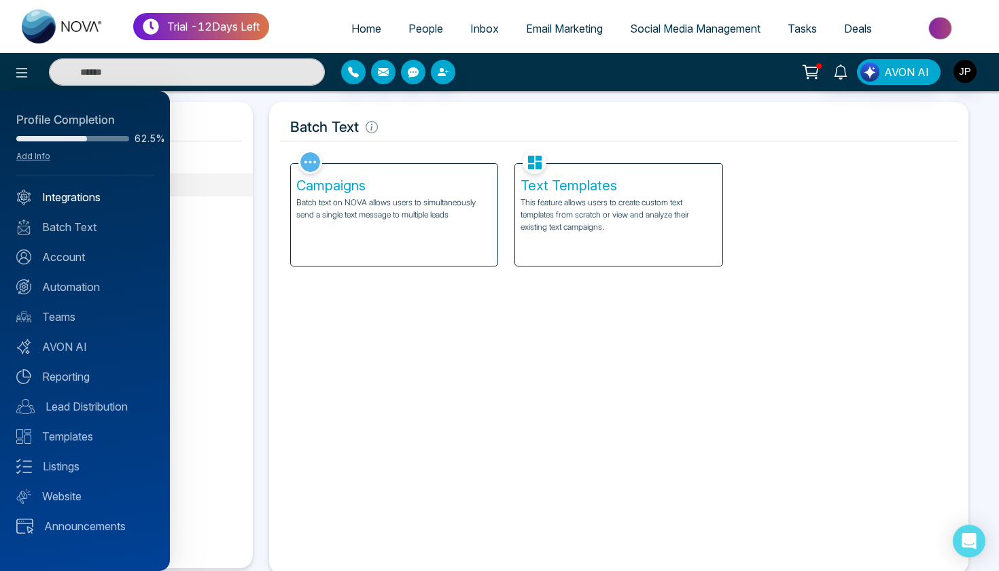
click at [73, 200] on link "Integrations" at bounding box center [84, 197] width 137 height 16
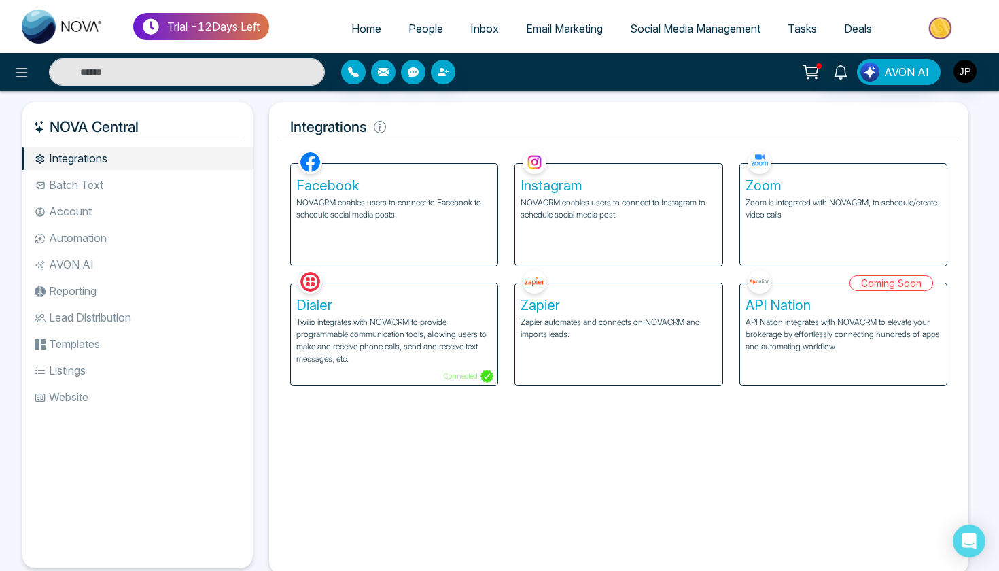
click at [103, 218] on li "Account" at bounding box center [137, 211] width 230 height 23
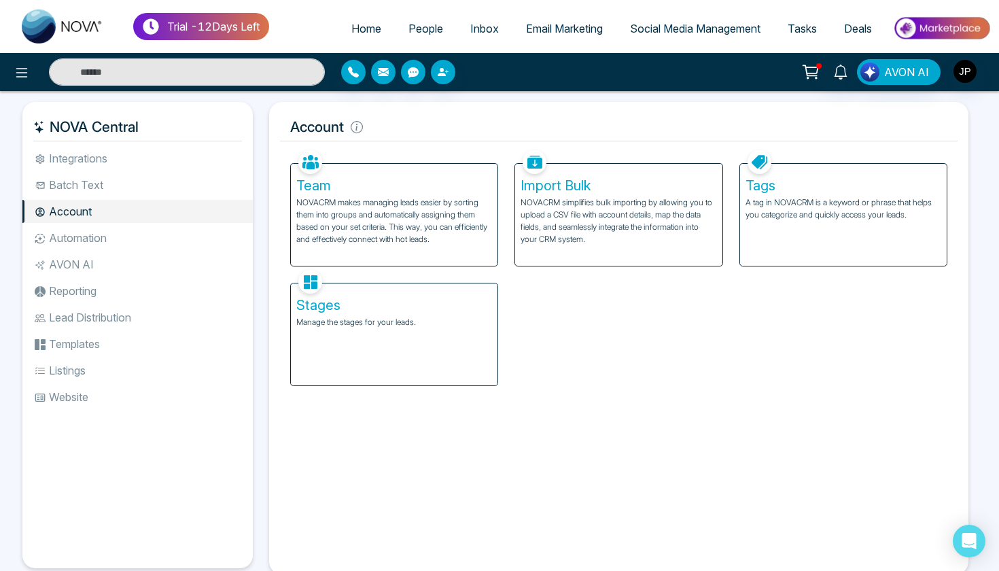
click at [124, 189] on li "Batch Text" at bounding box center [137, 184] width 230 height 23
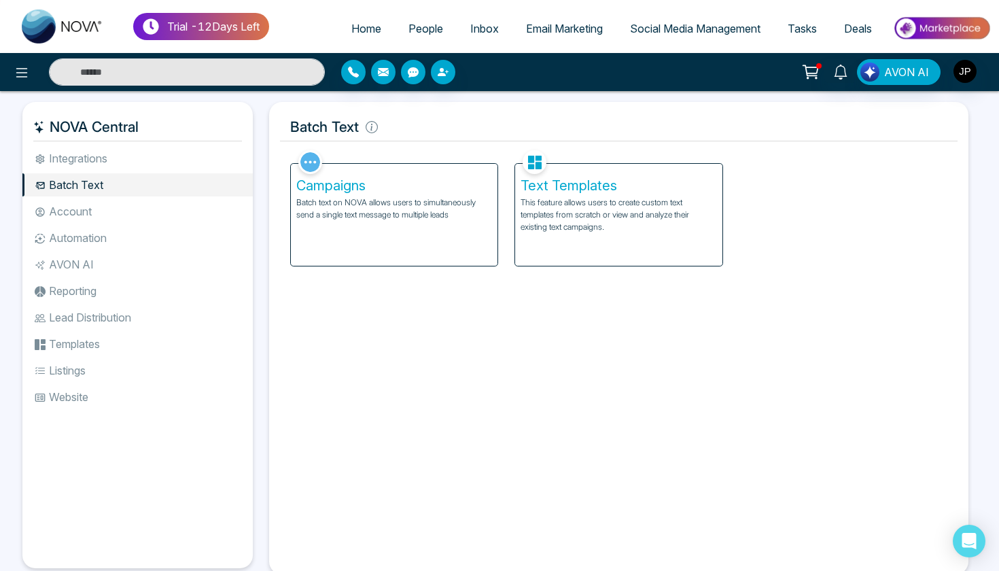
click at [537, 33] on span "Email Marketing" at bounding box center [564, 29] width 77 height 14
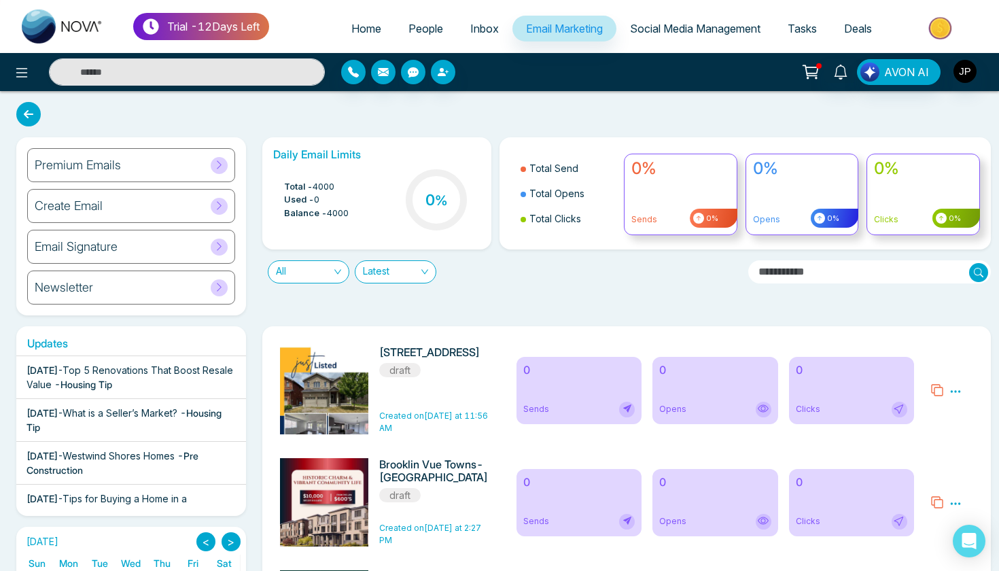
click at [474, 32] on span "Inbox" at bounding box center [484, 29] width 29 height 14
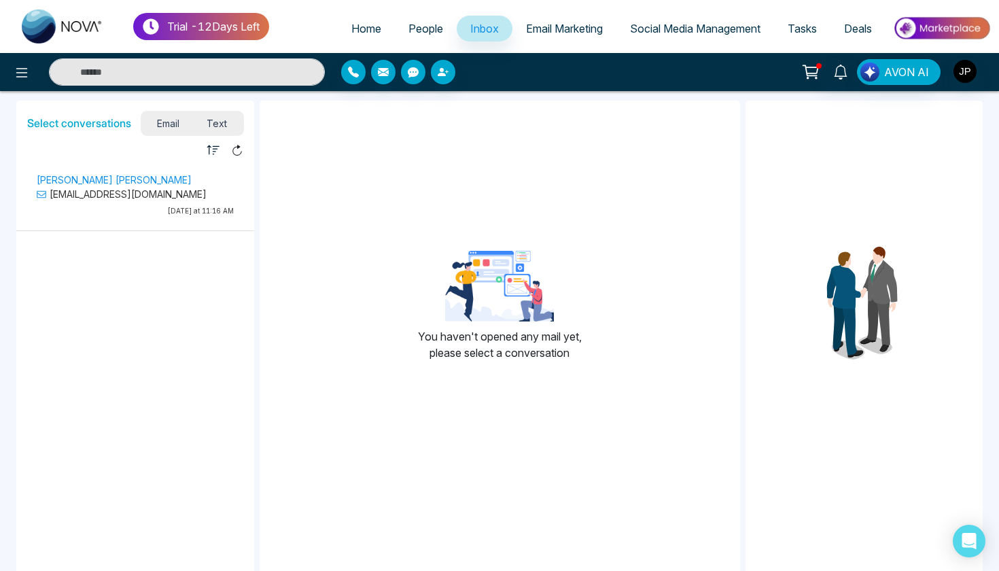
click at [219, 124] on span "Text" at bounding box center [217, 123] width 48 height 18
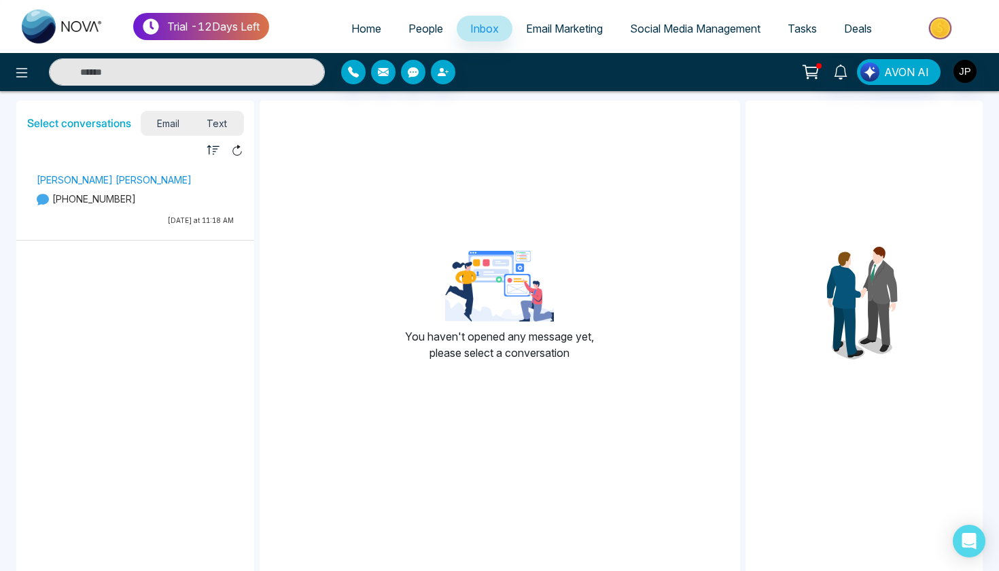
click at [174, 194] on p "[PHONE_NUMBER]" at bounding box center [135, 199] width 197 height 14
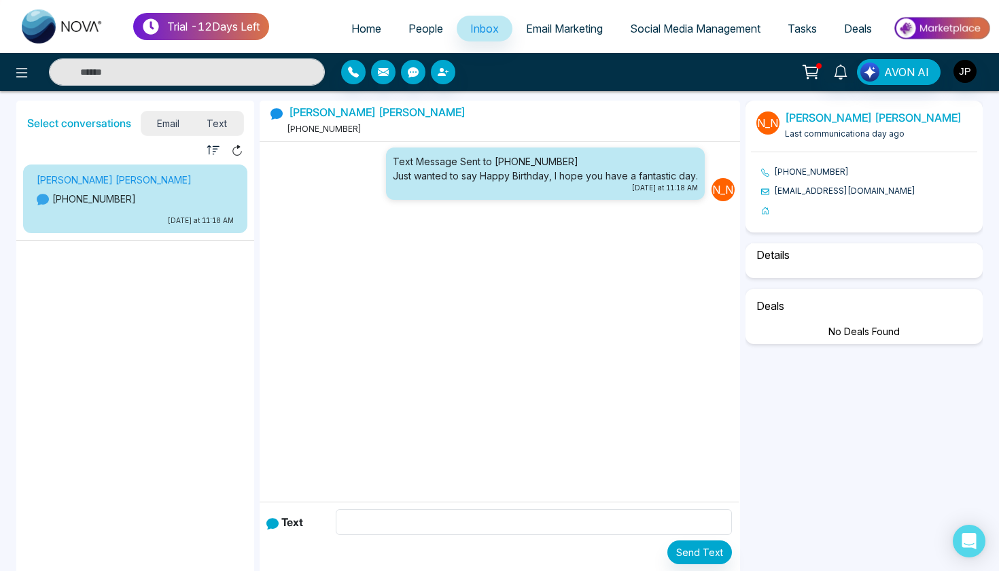
select select "*"
select select "********"
select select "*****"
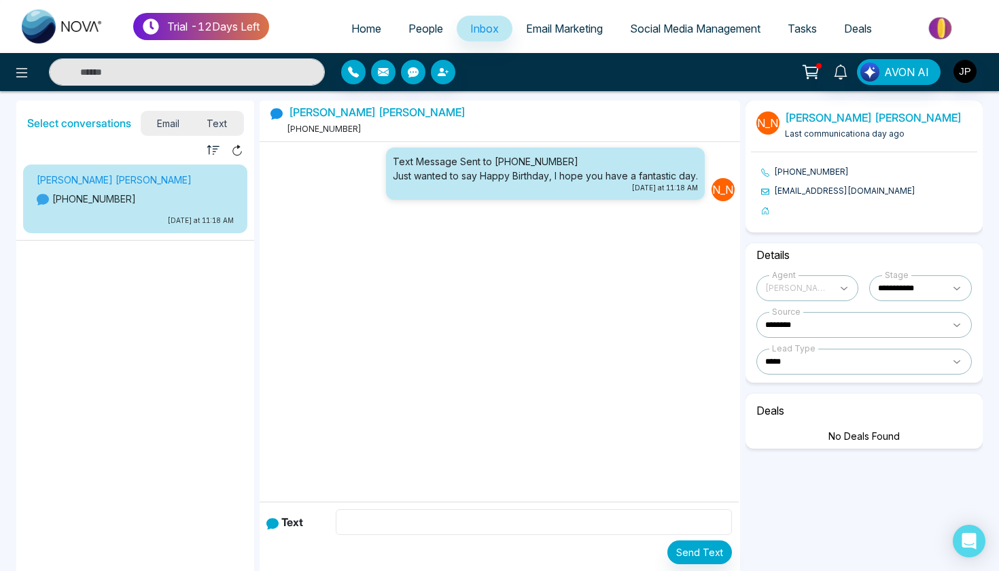
click at [446, 527] on input "text" at bounding box center [534, 522] width 396 height 26
click at [297, 511] on div "Text" at bounding box center [499, 522] width 466 height 26
click at [658, 34] on span "Social Media Management" at bounding box center [695, 29] width 130 height 14
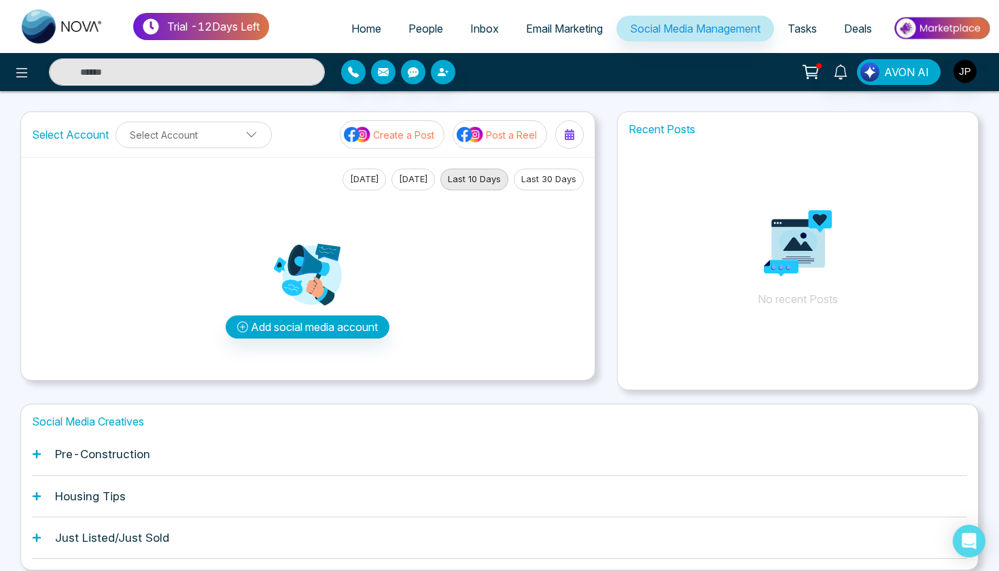
click at [545, 39] on link "Email Marketing" at bounding box center [564, 29] width 104 height 26
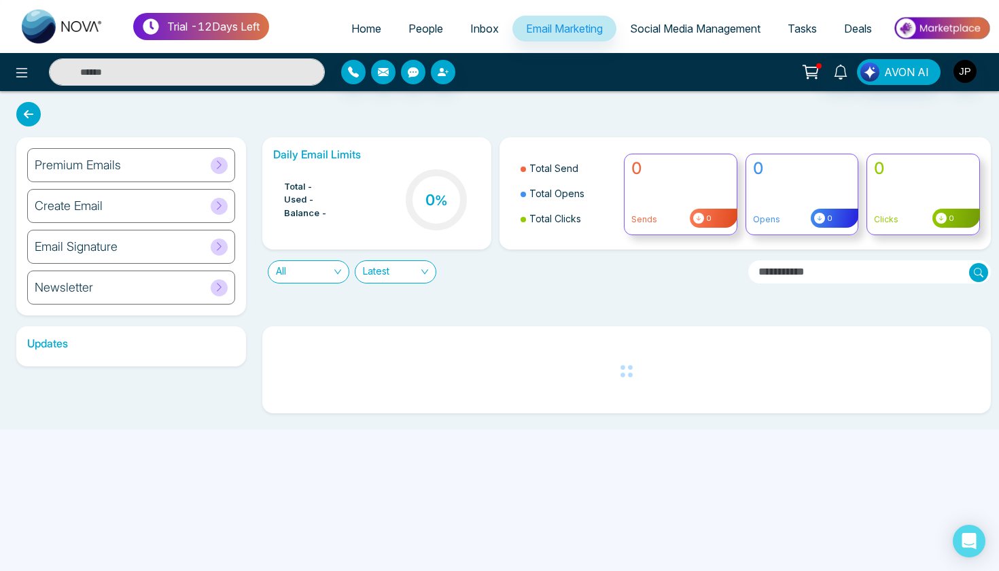
click at [351, 26] on span "Home" at bounding box center [366, 29] width 30 height 14
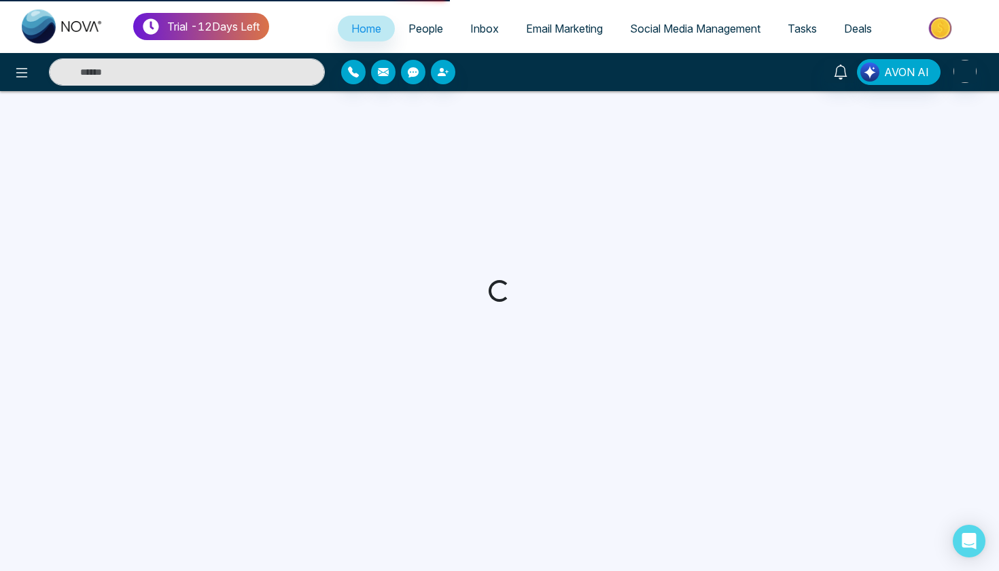
select select "*"
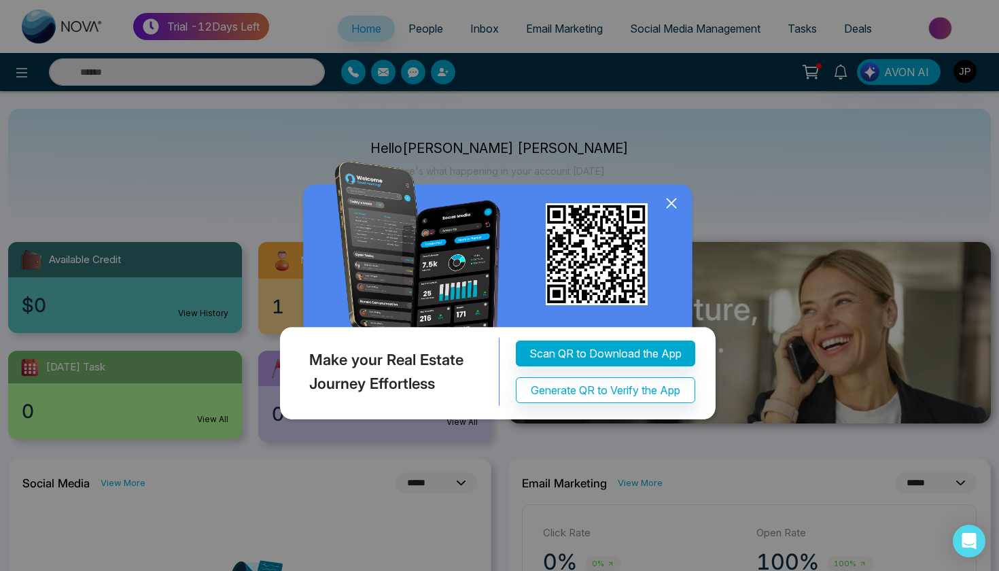
click at [675, 206] on icon at bounding box center [671, 203] width 20 height 20
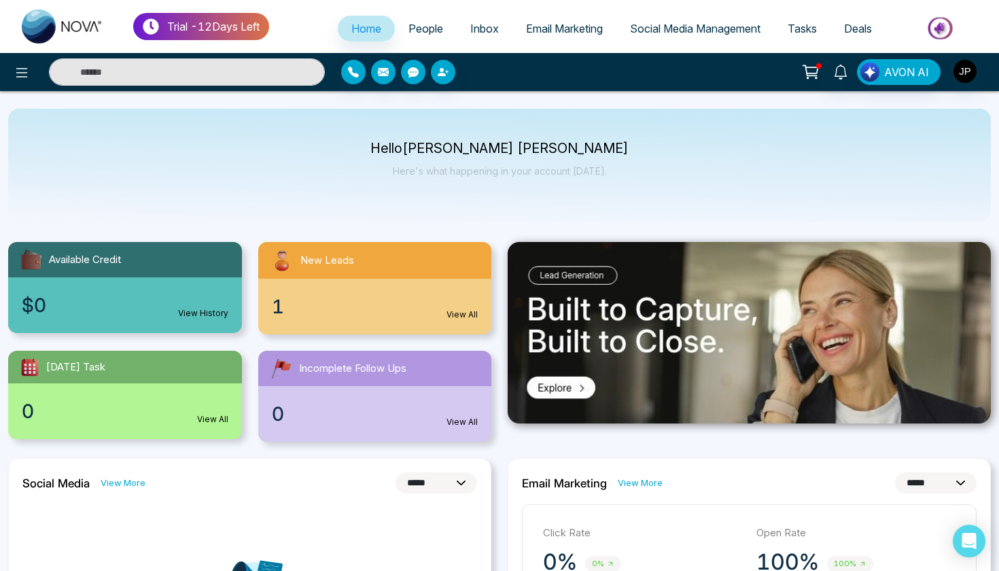
click at [408, 30] on span "People" at bounding box center [425, 29] width 35 height 14
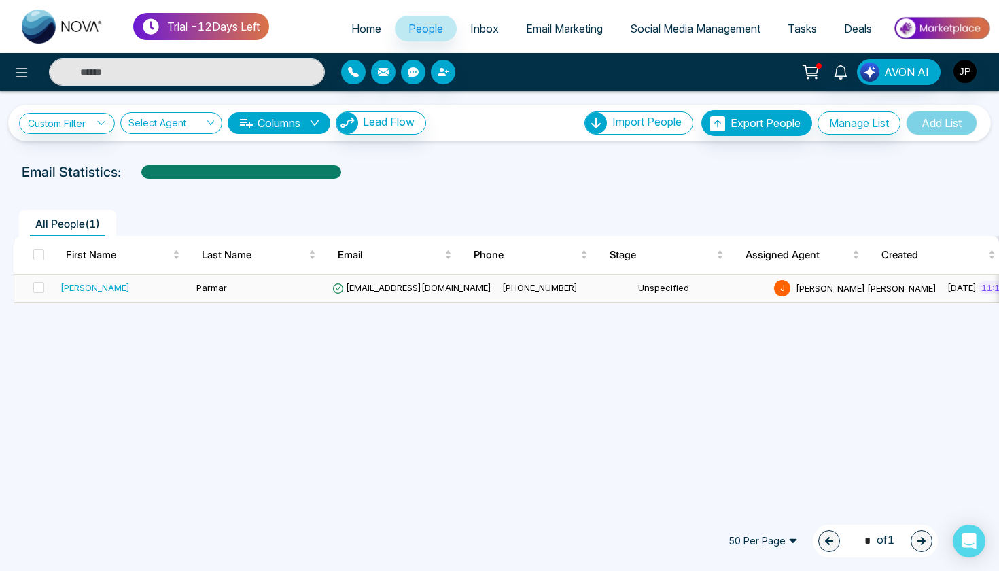
click at [120, 287] on div "[PERSON_NAME]" at bounding box center [122, 288] width 125 height 14
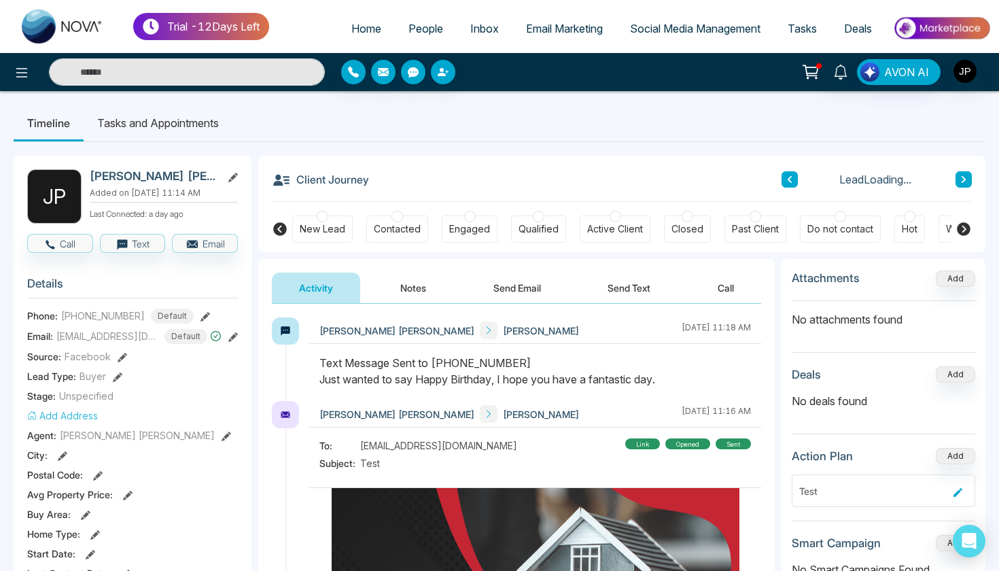
click at [622, 280] on button "Send Text" at bounding box center [628, 287] width 97 height 31
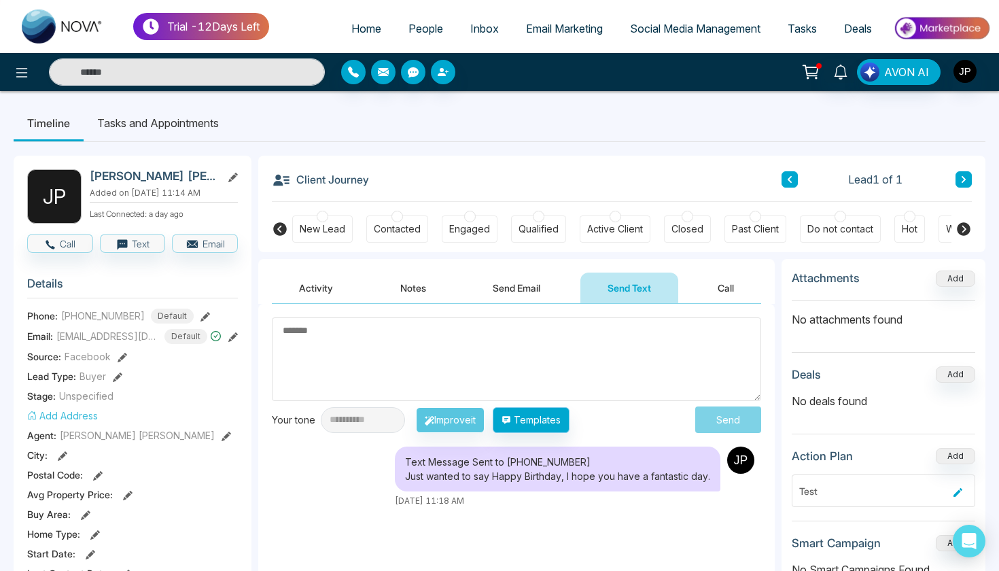
click at [560, 418] on button "Templates" at bounding box center [530, 420] width 77 height 26
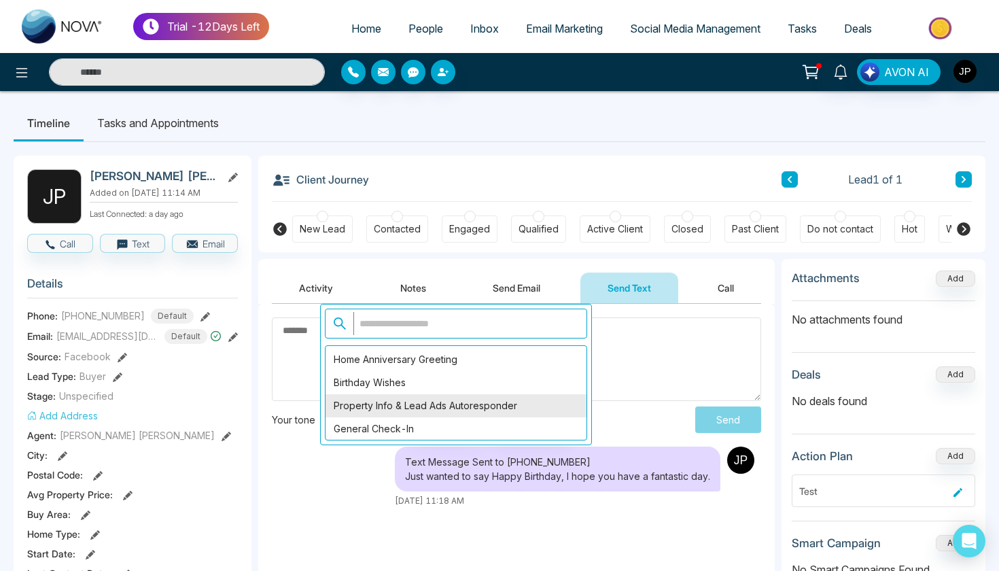
scroll to position [134, 0]
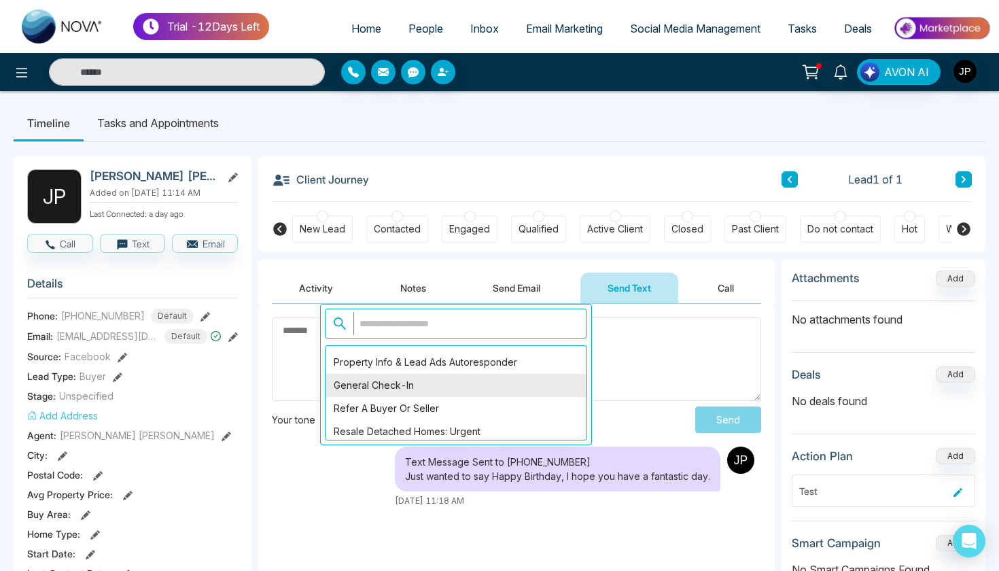
click at [454, 386] on div "General Check-In" at bounding box center [455, 385] width 261 height 23
type textarea "**********"
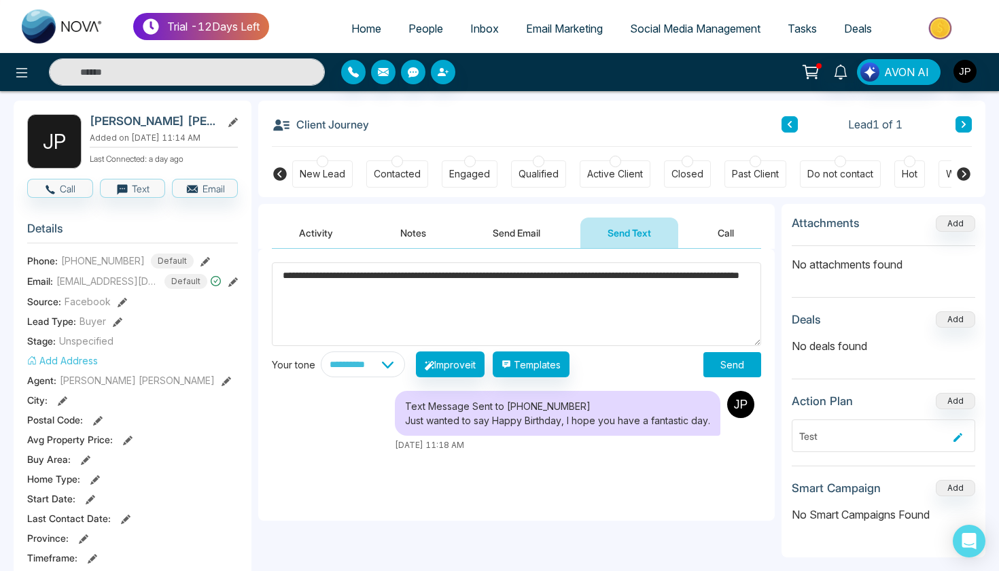
scroll to position [81, 0]
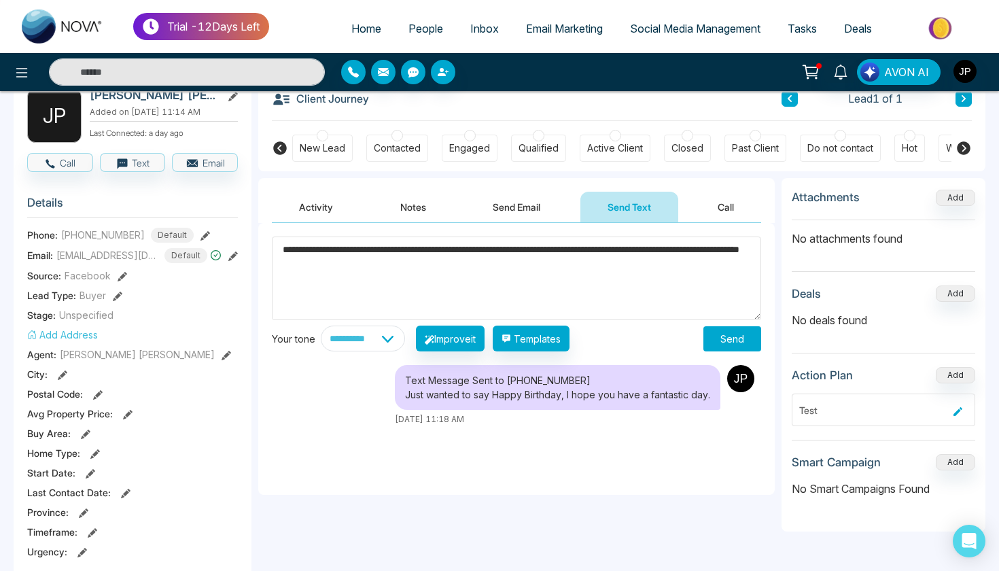
click at [711, 336] on button "Send" at bounding box center [732, 338] width 58 height 25
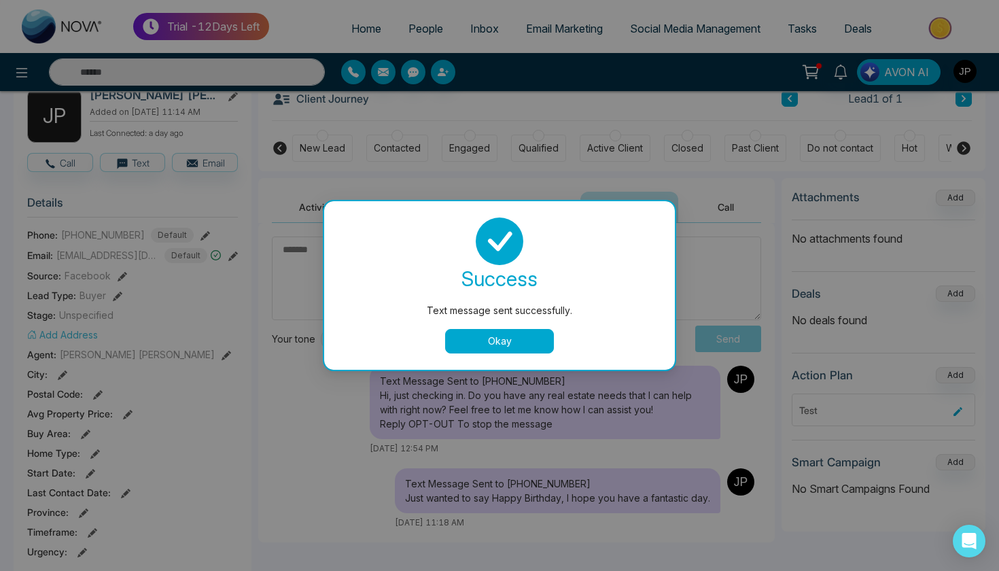
click at [544, 347] on button "Okay" at bounding box center [499, 341] width 109 height 24
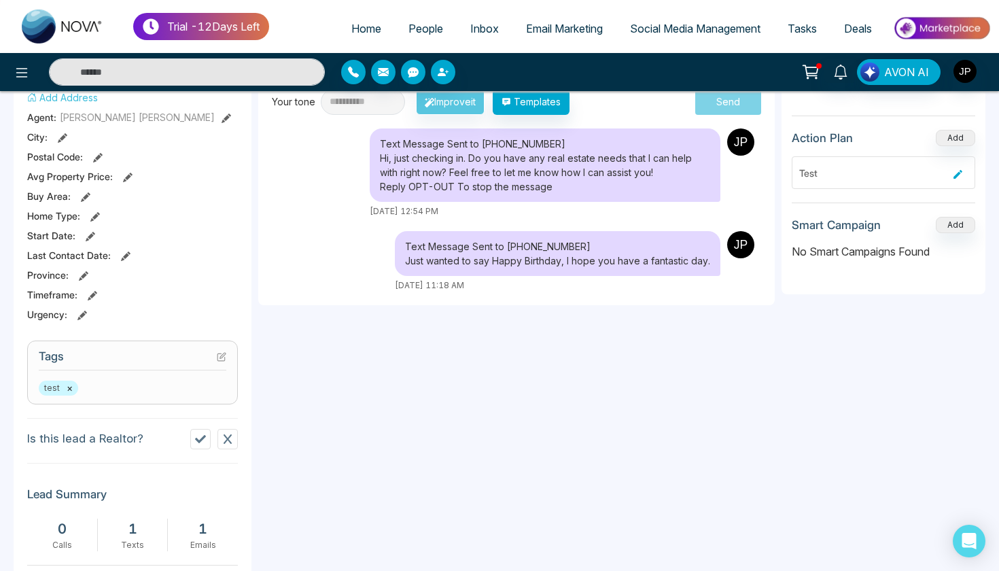
scroll to position [317, 0]
click at [226, 446] on icon at bounding box center [227, 440] width 11 height 11
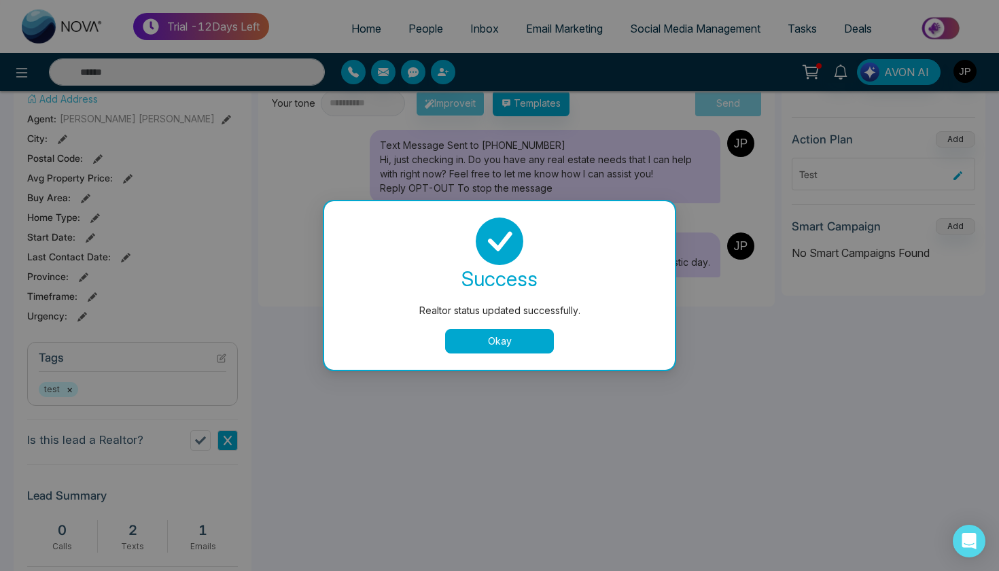
click at [494, 345] on button "Okay" at bounding box center [499, 341] width 109 height 24
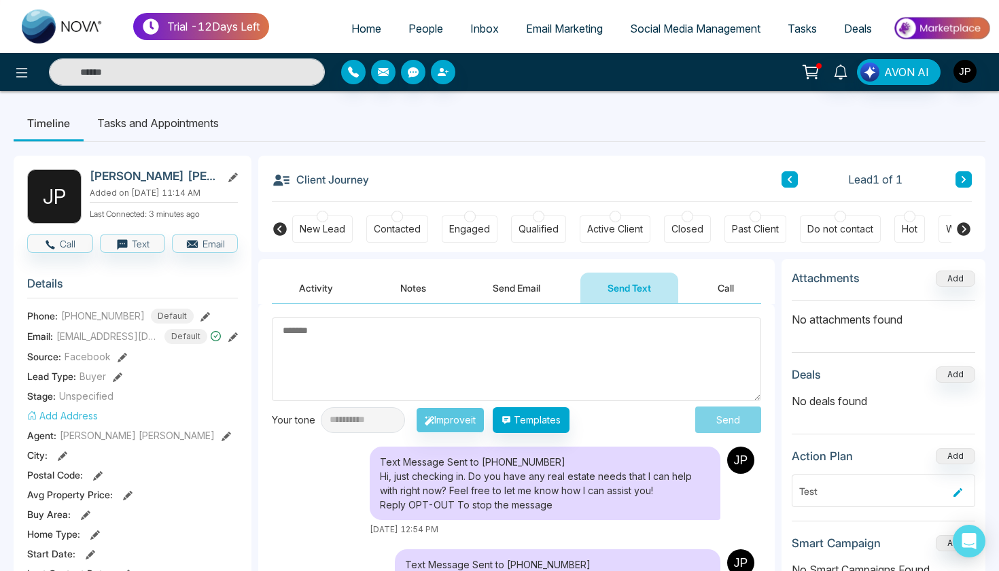
scroll to position [0, 0]
click at [193, 121] on li "Tasks and Appointments" at bounding box center [158, 123] width 149 height 37
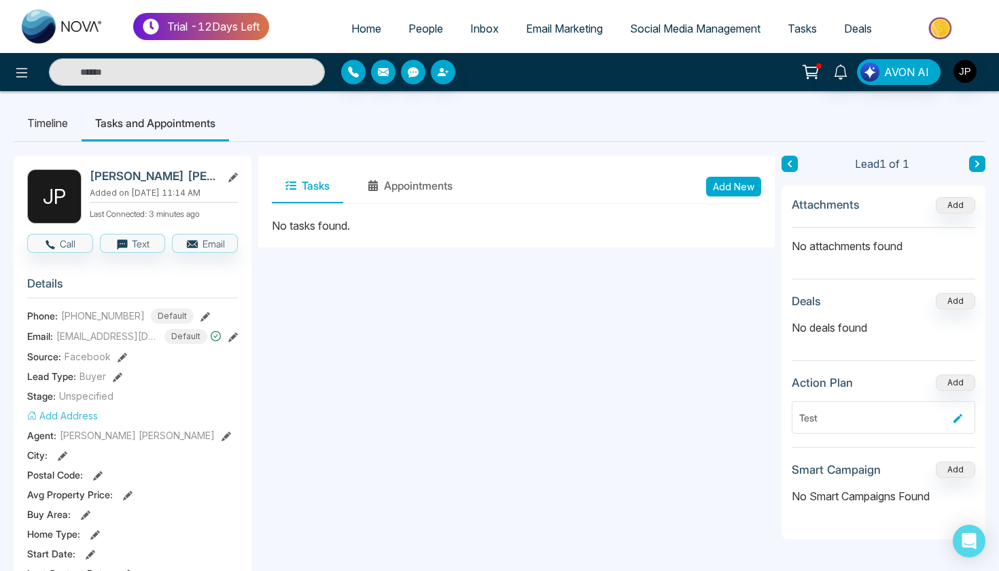
click at [54, 119] on li "Timeline" at bounding box center [48, 123] width 68 height 37
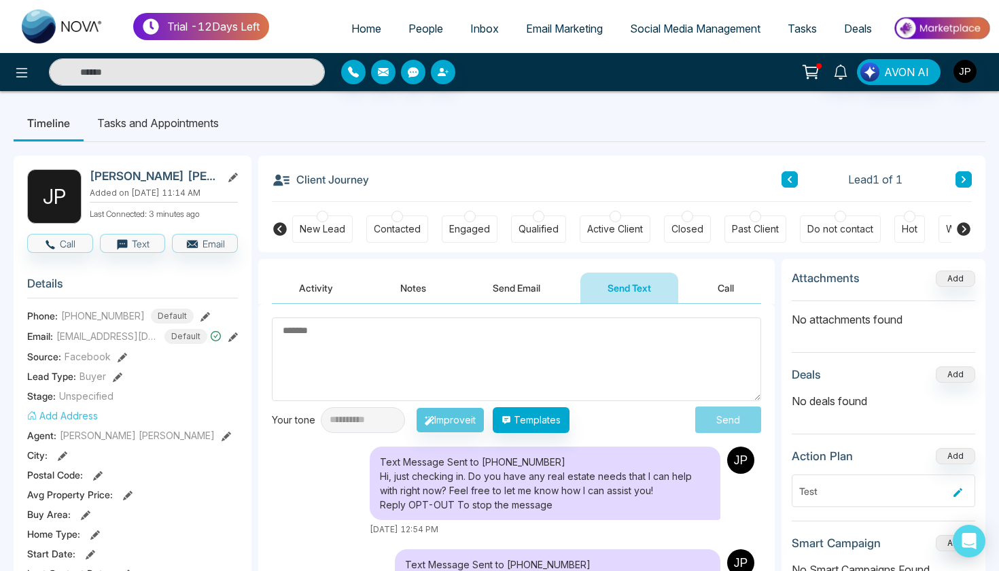
click at [364, 29] on span "Home" at bounding box center [366, 29] width 30 height 14
select select "*"
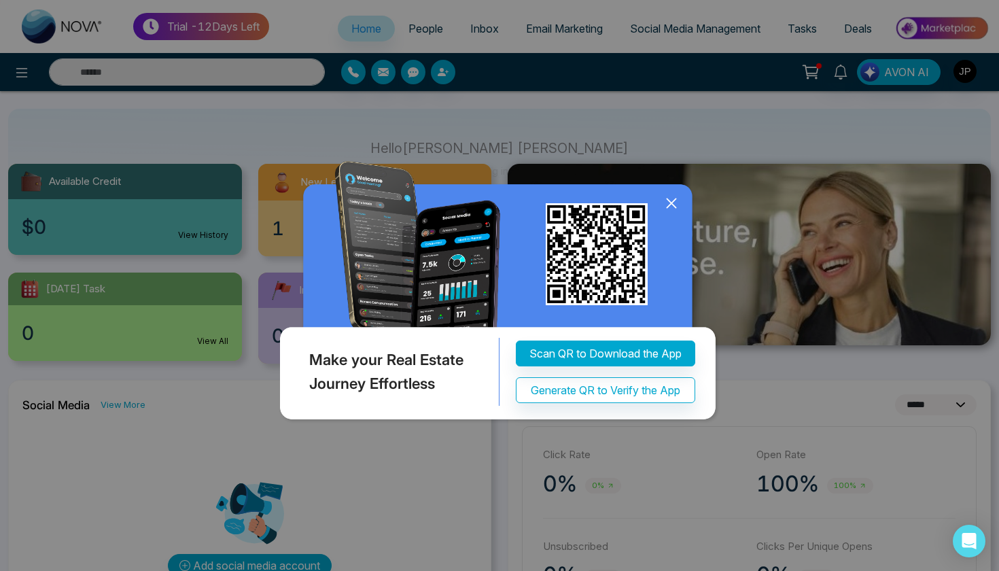
scroll to position [81, 0]
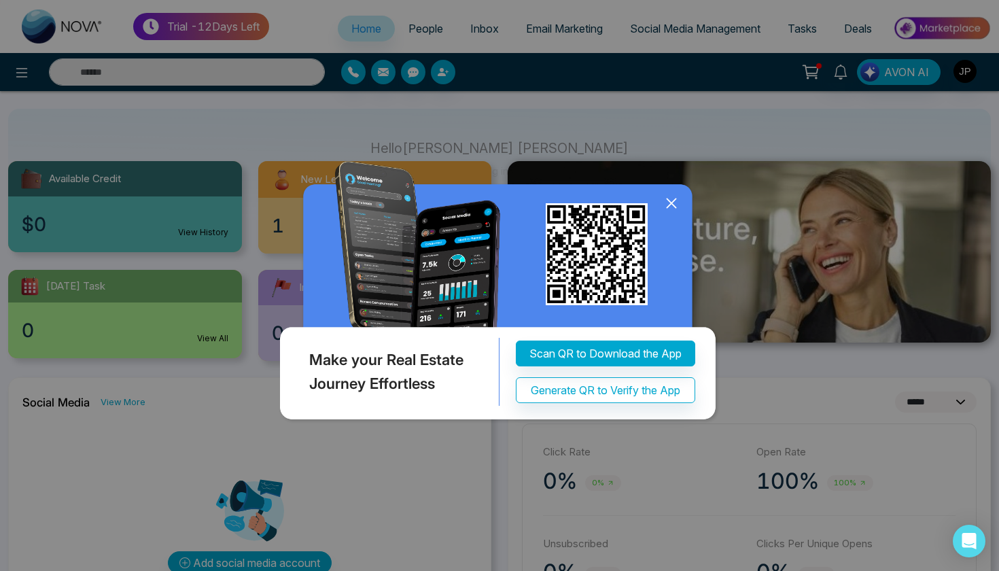
click at [672, 206] on icon at bounding box center [671, 203] width 20 height 20
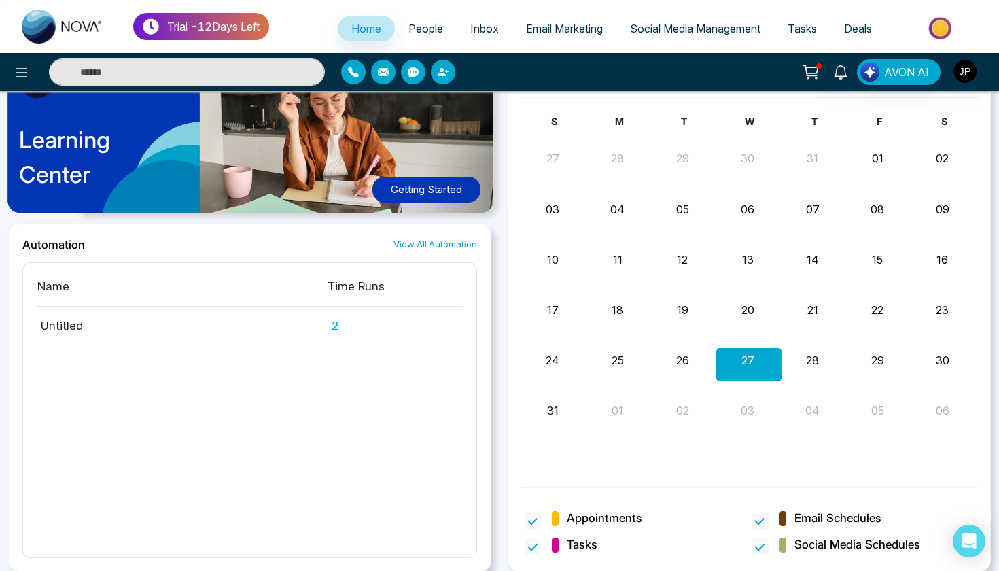
scroll to position [715, 0]
click at [492, 317] on div "Learning Center Getting Started Automation View All Automation Name Time Runs U…" at bounding box center [249, 311] width 499 height 522
click at [816, 70] on icon at bounding box center [810, 71] width 19 height 19
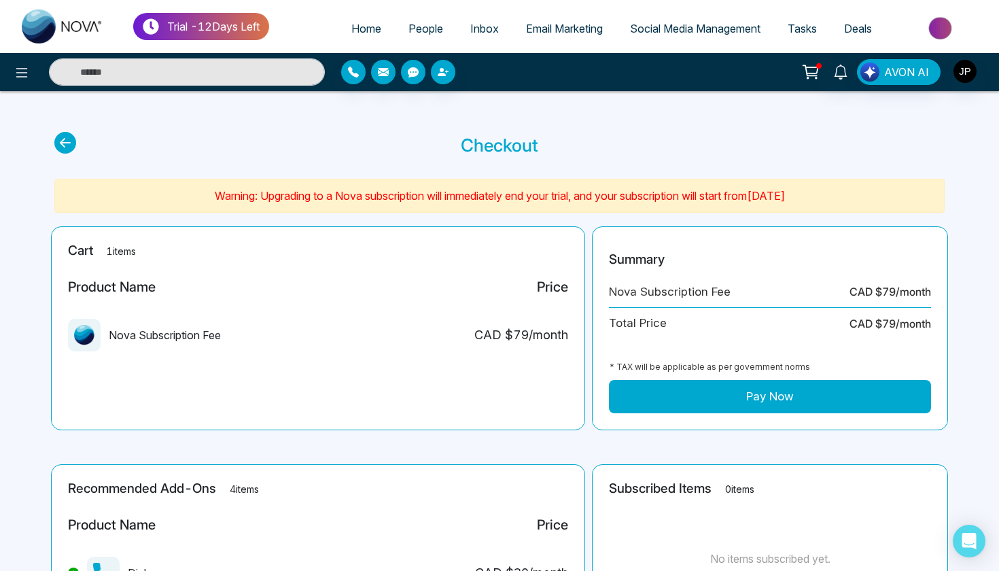
click at [62, 151] on icon at bounding box center [65, 143] width 22 height 22
select select "*"
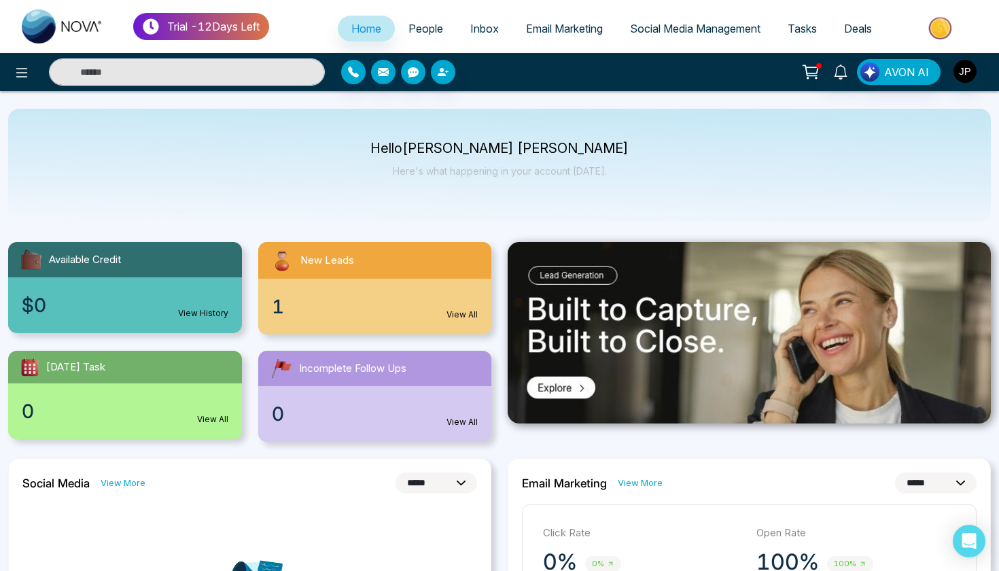
click at [431, 24] on div "Make your Real Estate Journey Effortless Scan QR to Download the App Generate Q…" at bounding box center [499, 285] width 999 height 571
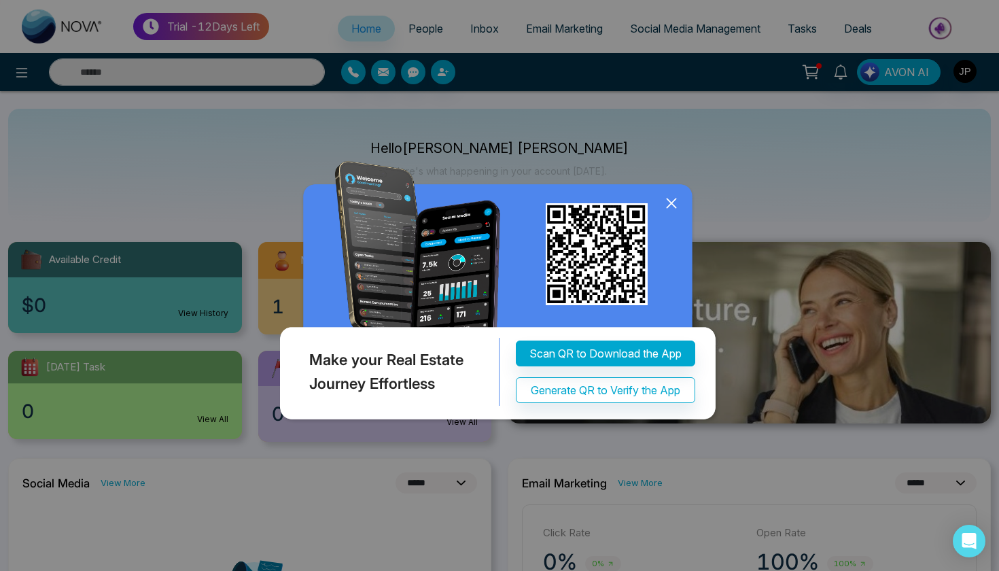
click at [671, 197] on icon at bounding box center [671, 203] width 20 height 20
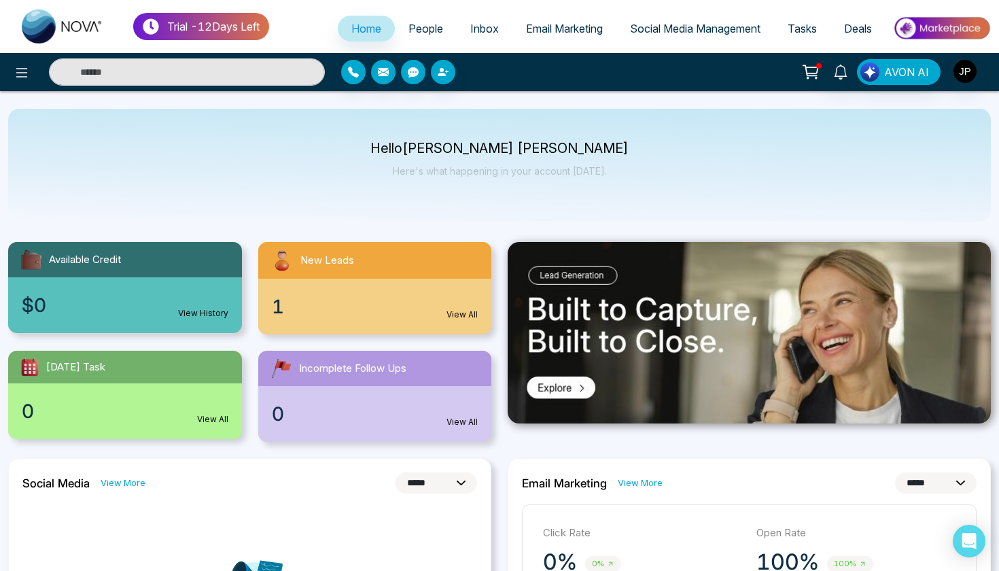
click at [423, 29] on span "People" at bounding box center [425, 29] width 35 height 14
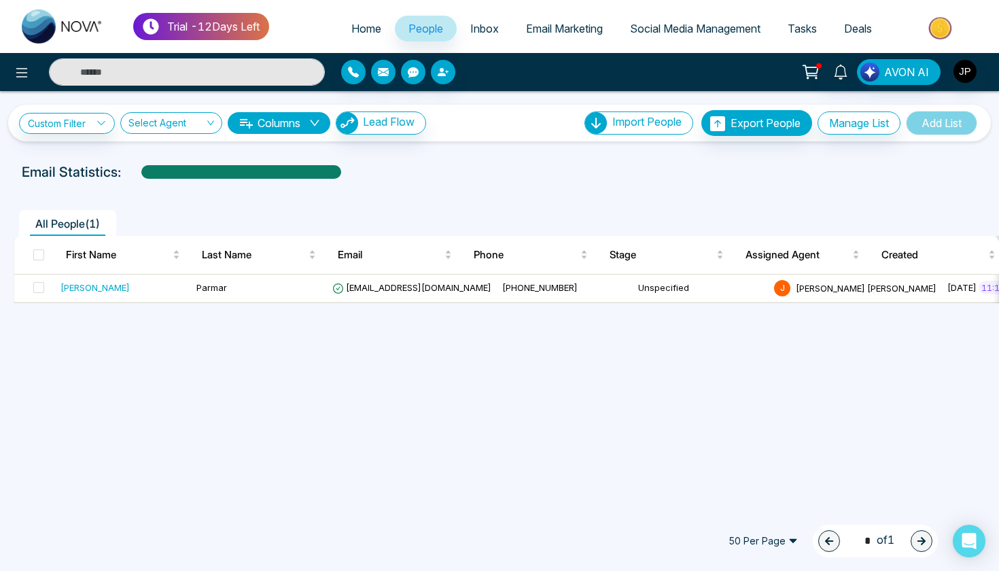
click at [492, 33] on link "Inbox" at bounding box center [484, 29] width 56 height 26
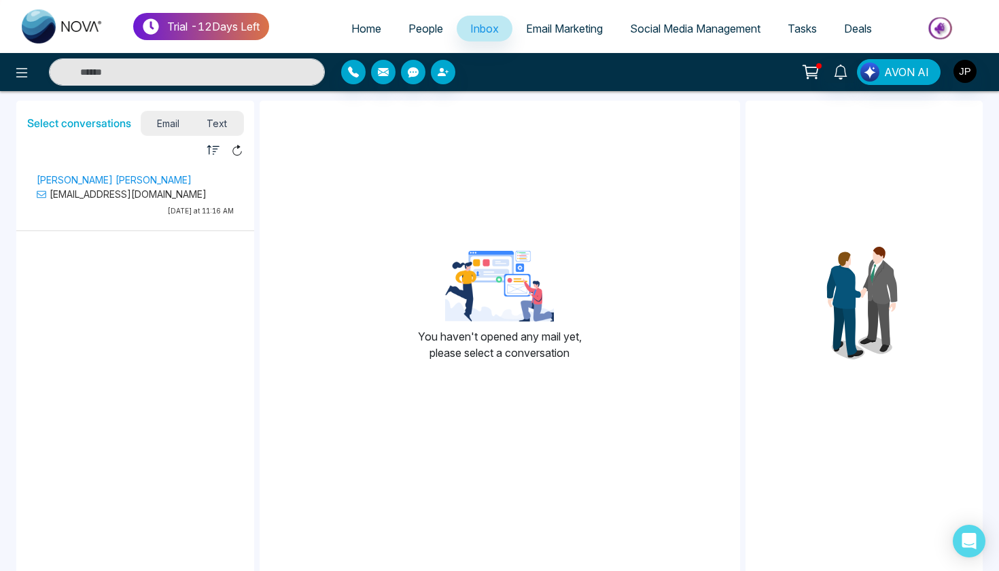
click at [165, 183] on p "[PERSON_NAME] [PERSON_NAME]" at bounding box center [135, 180] width 197 height 14
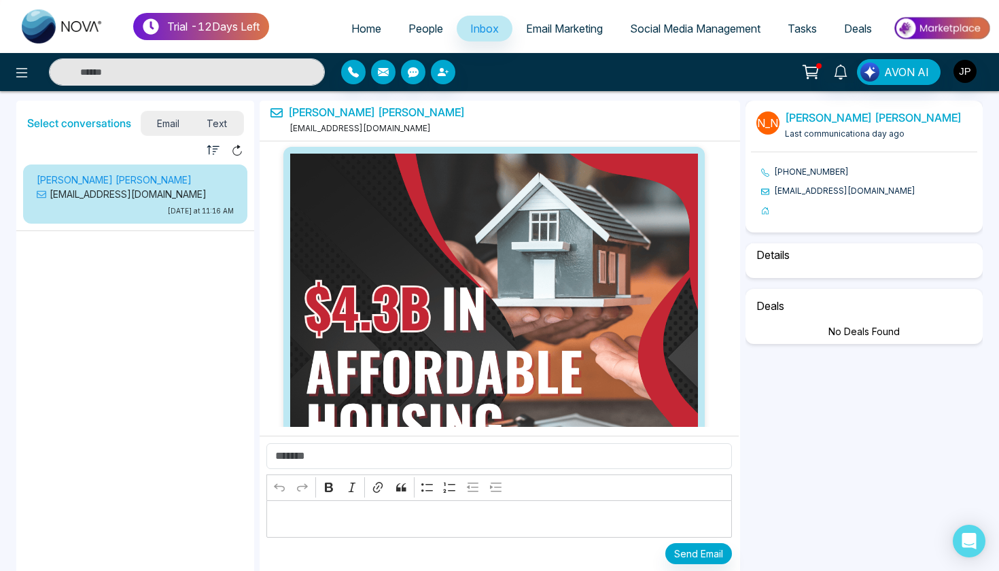
scroll to position [1513, 0]
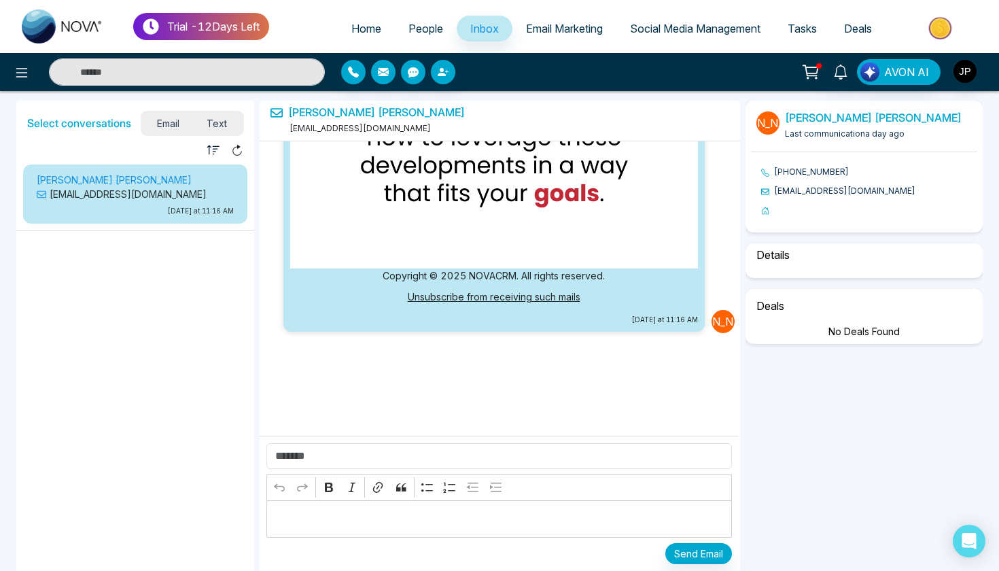
select select "*"
select select "********"
select select "*****"
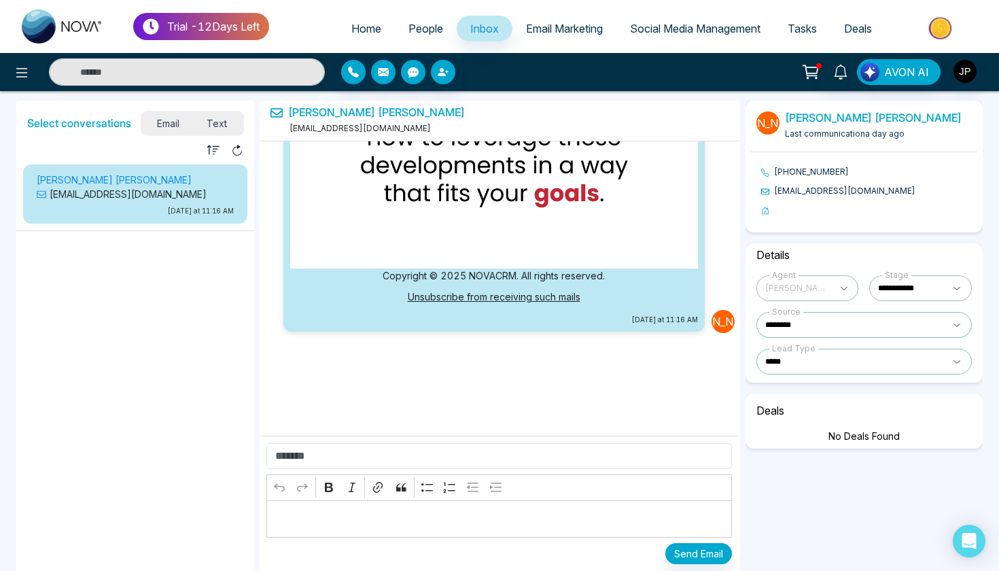
click at [363, 27] on span "Home" at bounding box center [366, 29] width 30 height 14
select select "*"
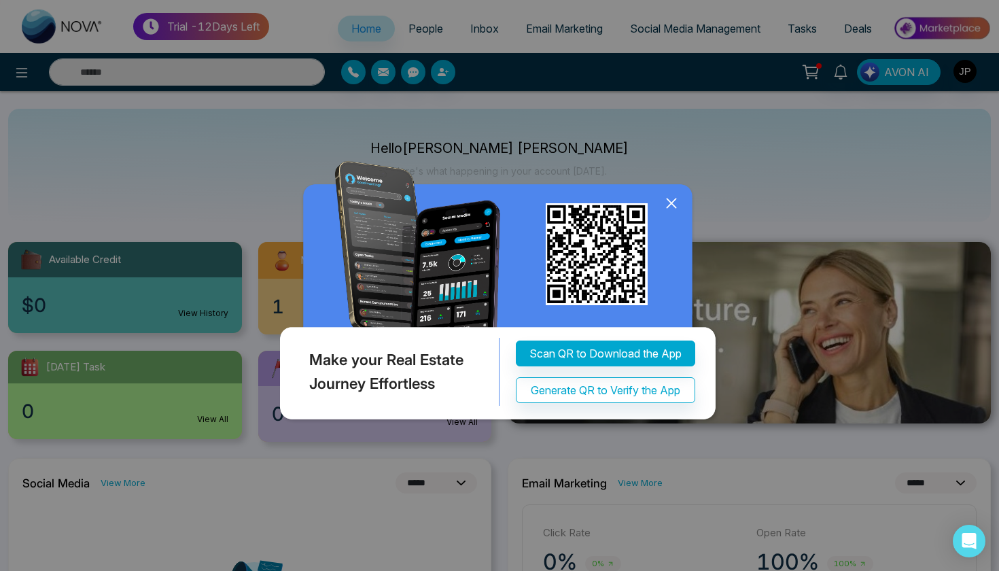
click at [671, 202] on icon at bounding box center [671, 203] width 20 height 20
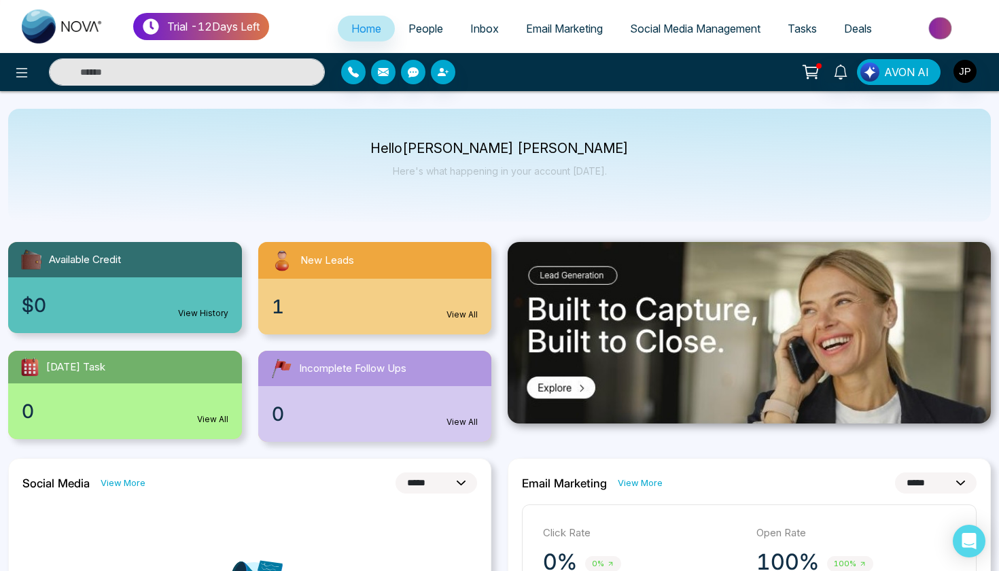
scroll to position [12, 0]
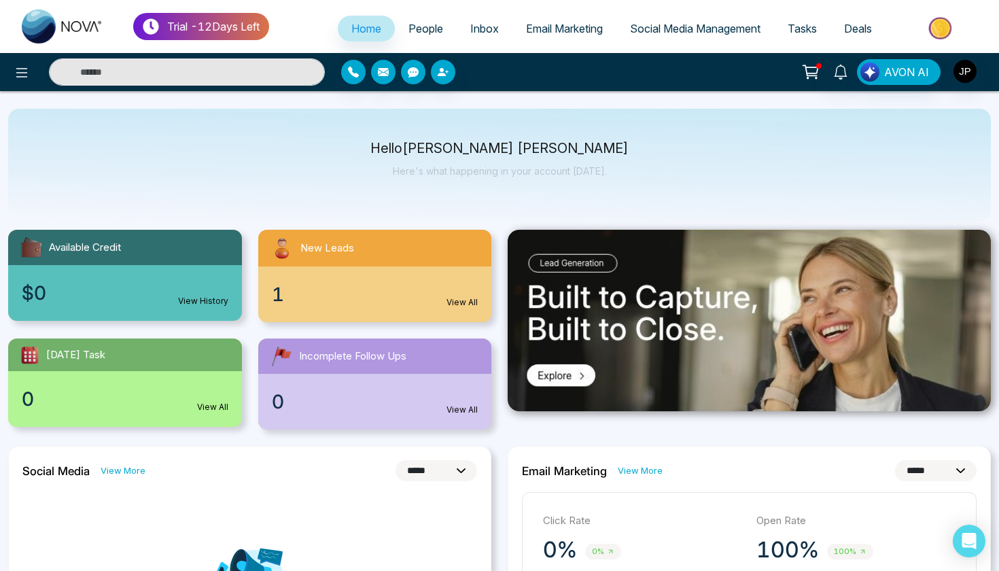
click at [446, 288] on div "1 View All" at bounding box center [375, 294] width 234 height 56
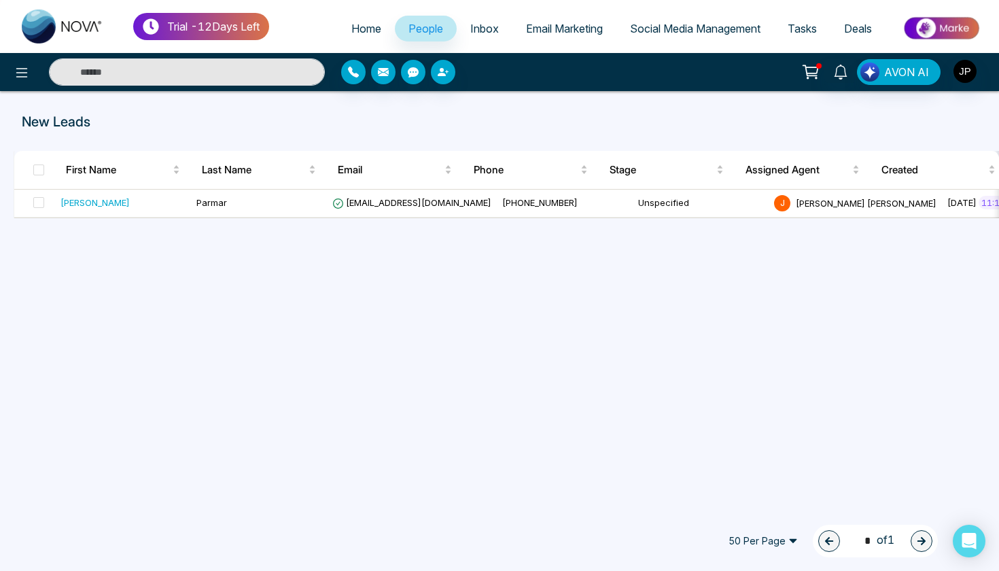
select select "*"
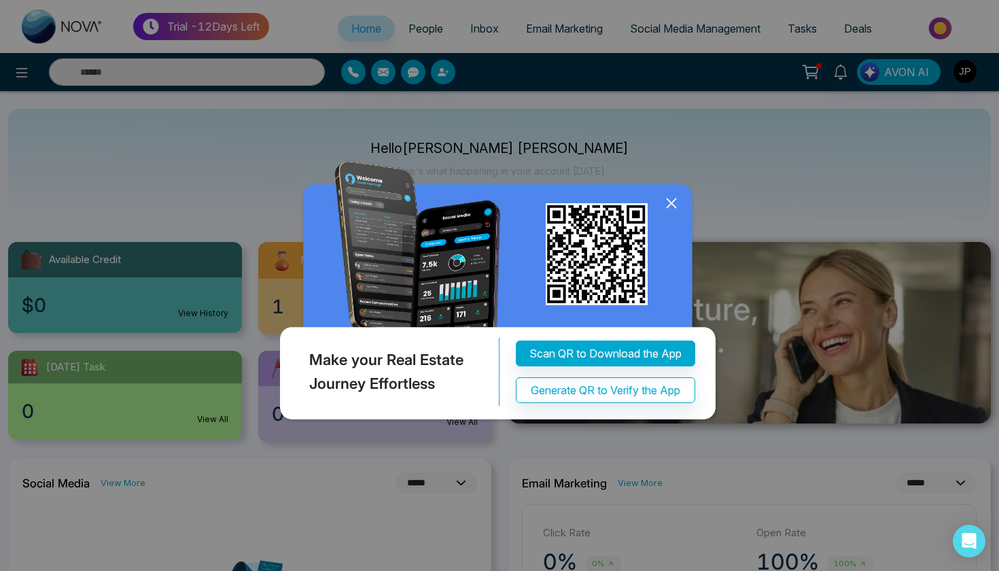
click at [674, 205] on icon at bounding box center [671, 203] width 20 height 20
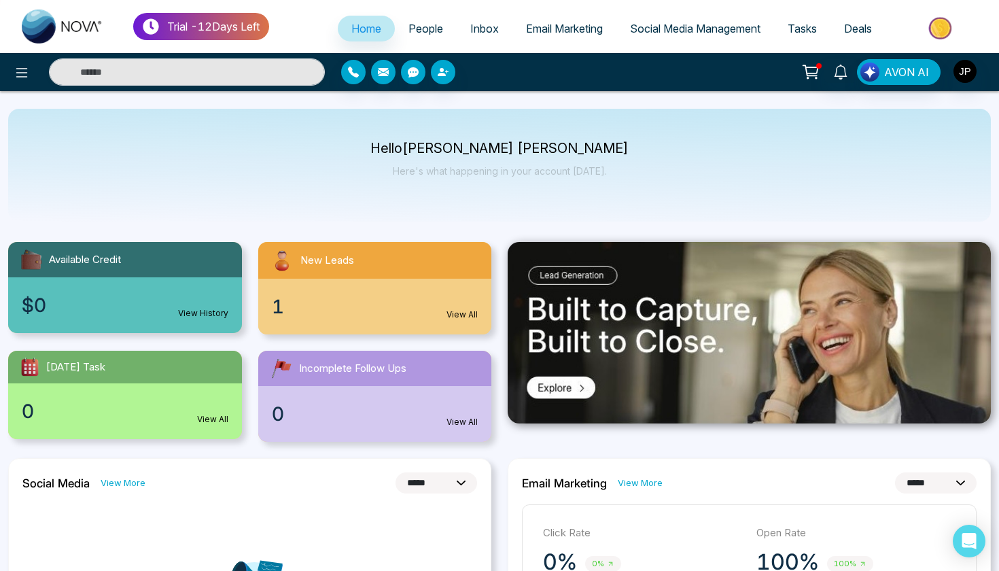
click at [416, 28] on span "People" at bounding box center [425, 29] width 35 height 14
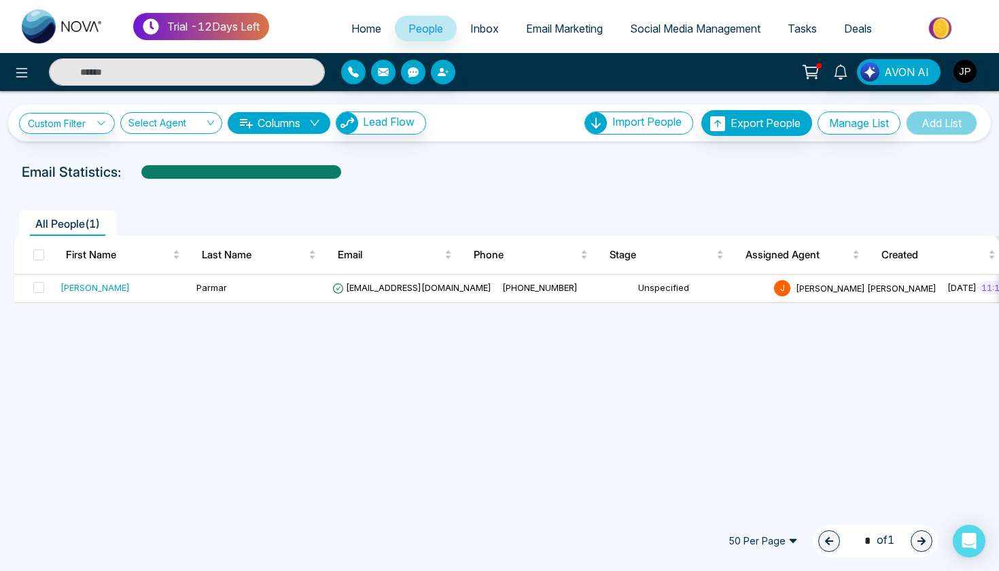
click at [482, 33] on span "Inbox" at bounding box center [484, 29] width 29 height 14
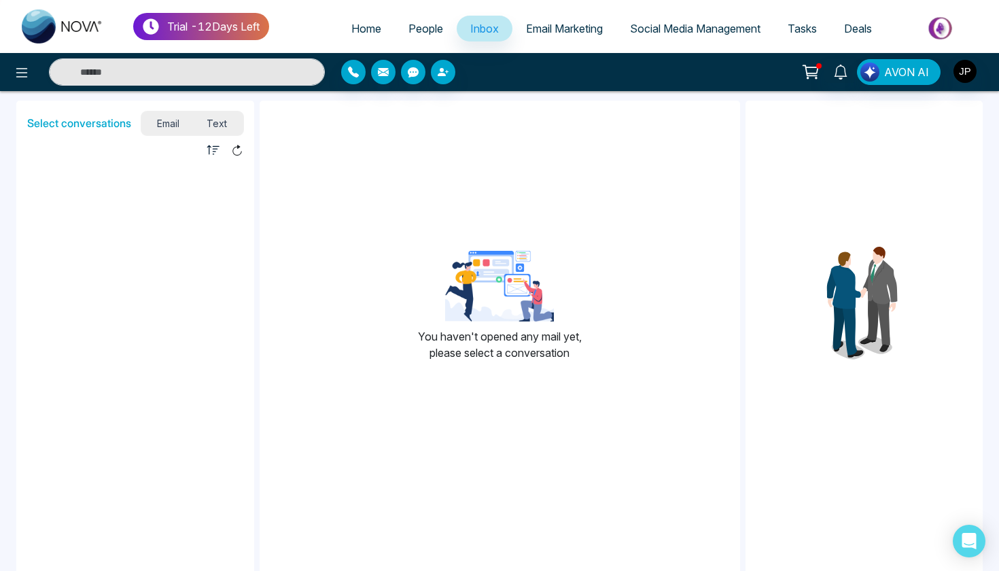
click at [545, 28] on span "Email Marketing" at bounding box center [564, 29] width 77 height 14
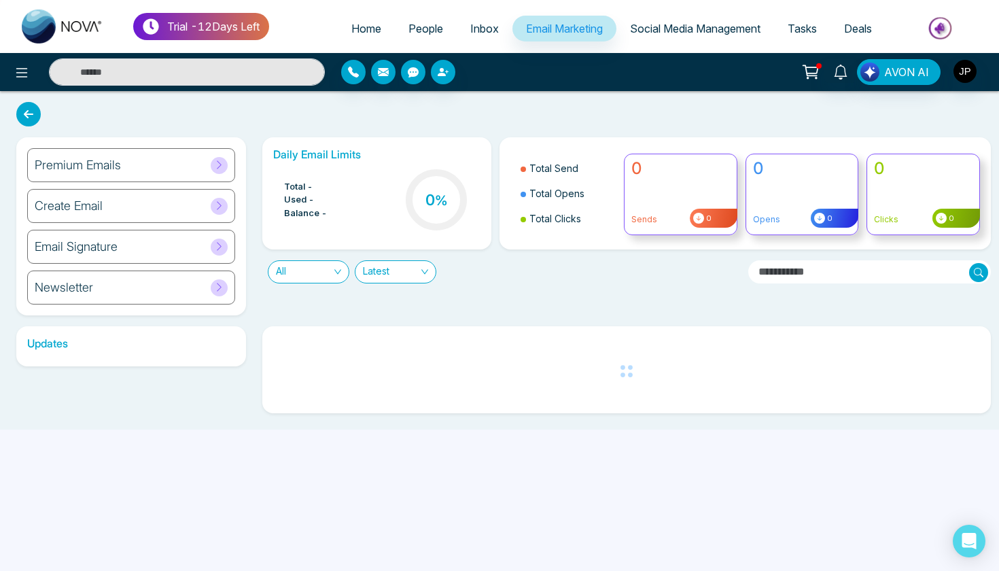
click at [641, 26] on span "Social Media Management" at bounding box center [695, 29] width 130 height 14
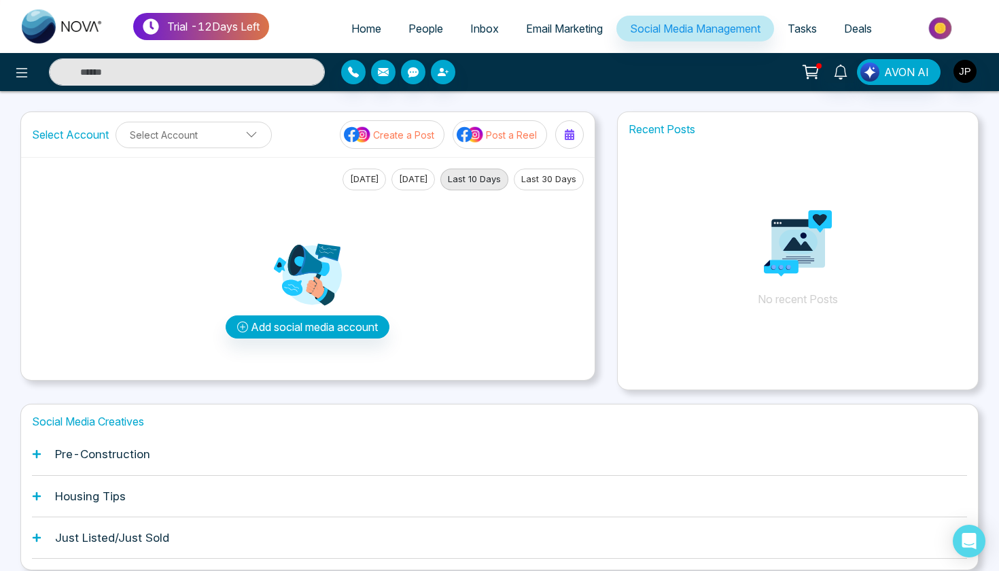
click at [435, 25] on link "People" at bounding box center [426, 29] width 62 height 26
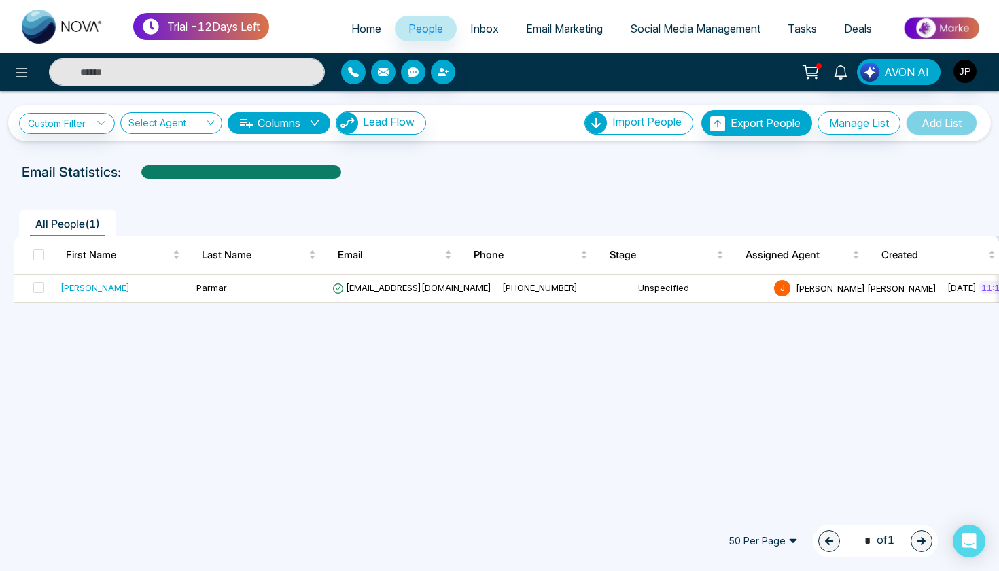
click at [473, 25] on span "Inbox" at bounding box center [484, 29] width 29 height 14
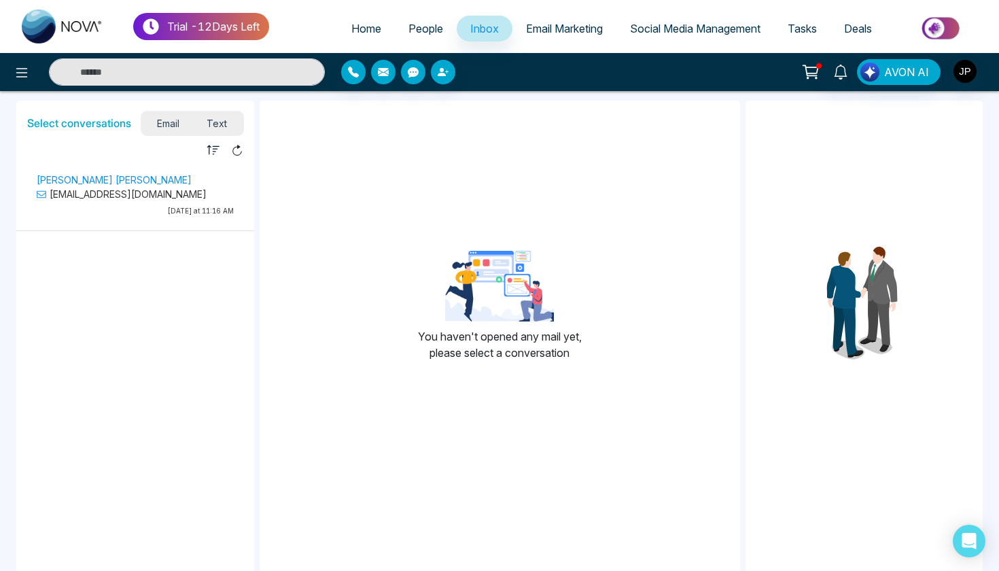
click at [410, 37] on link "People" at bounding box center [426, 29] width 62 height 26
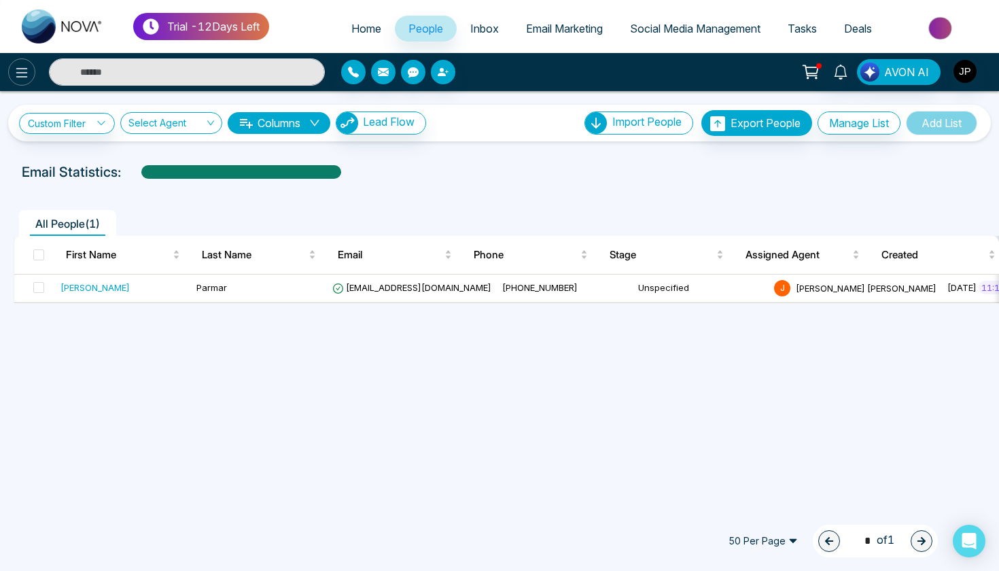
click at [16, 73] on icon at bounding box center [22, 73] width 16 height 16
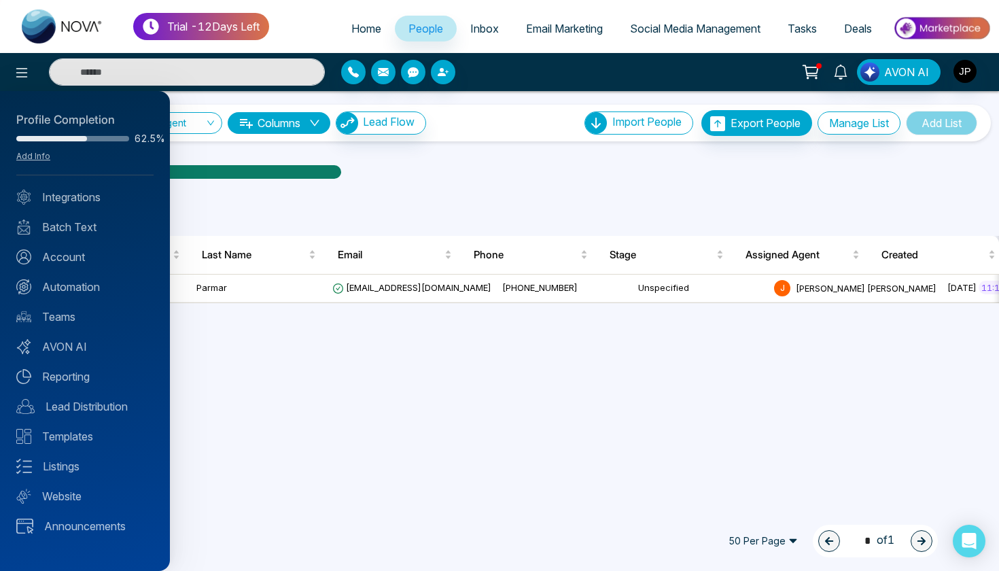
click at [425, 410] on div at bounding box center [499, 285] width 999 height 571
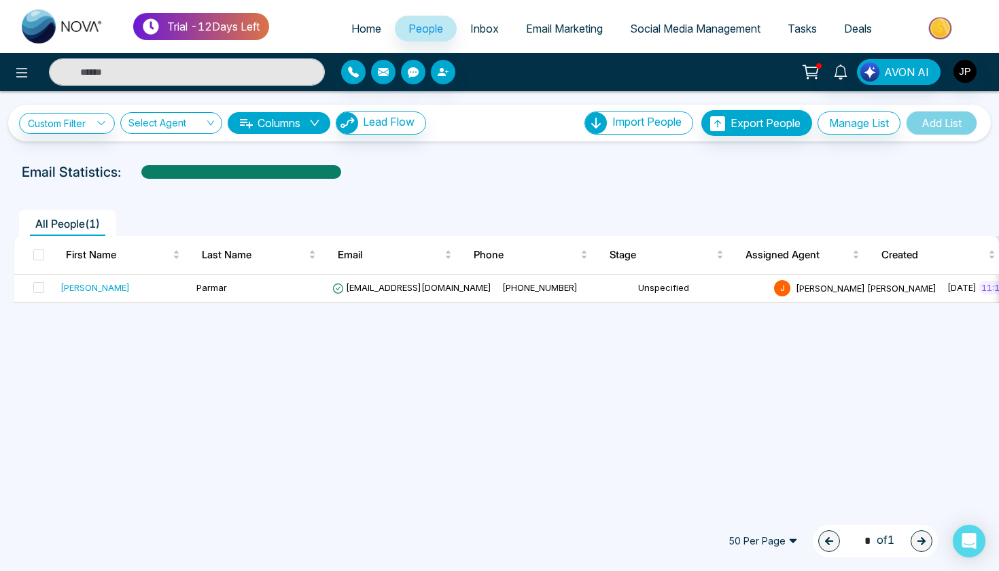
click at [94, 22] on img at bounding box center [63, 27] width 82 height 34
select select "*"
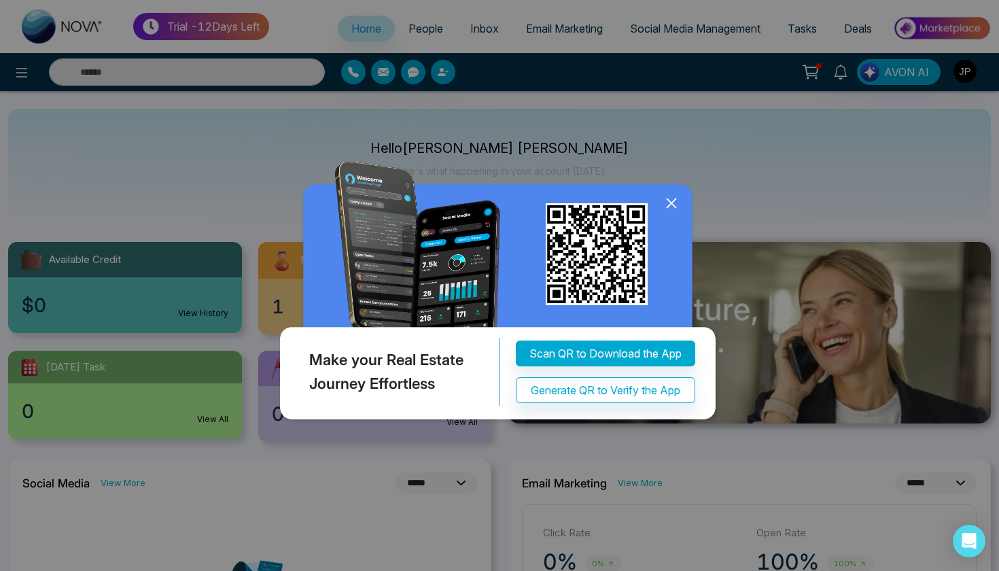
click at [669, 200] on icon at bounding box center [671, 203] width 20 height 20
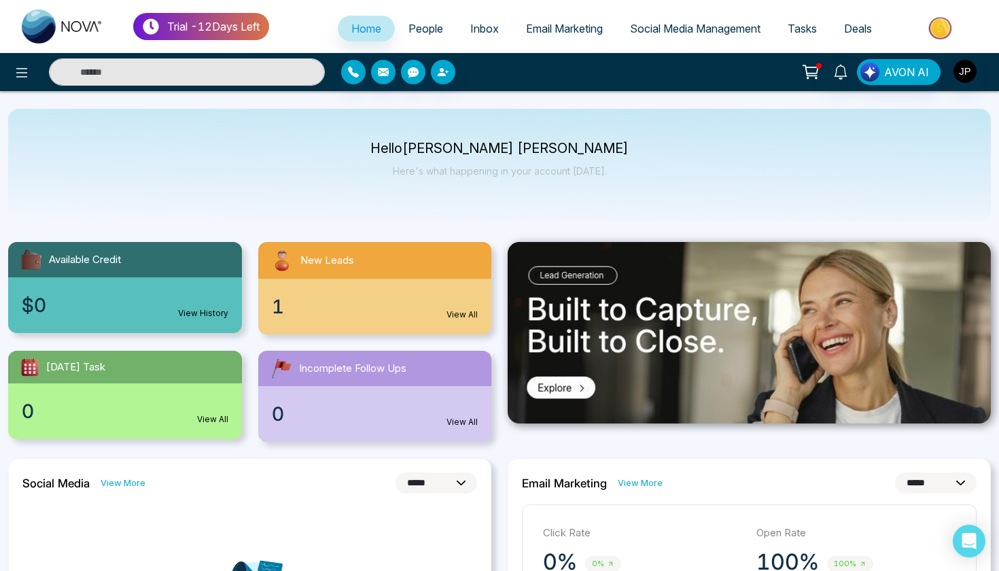
click at [957, 66] on img "button" at bounding box center [964, 71] width 23 height 23
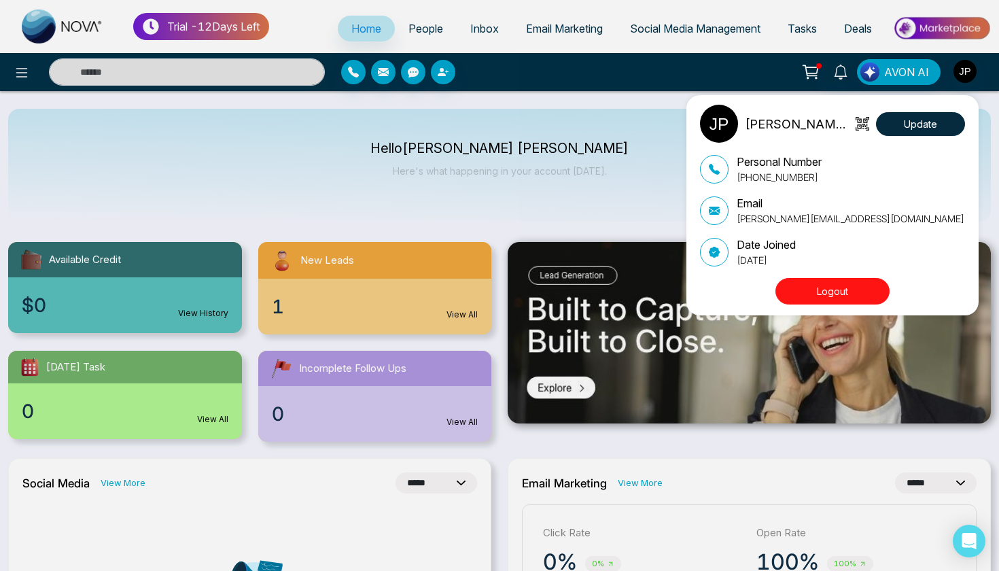
click at [600, 218] on div "Jagr Parmar Update Personal Number +16479010286 Email jagr@mmnovatech.com Date …" at bounding box center [499, 285] width 999 height 571
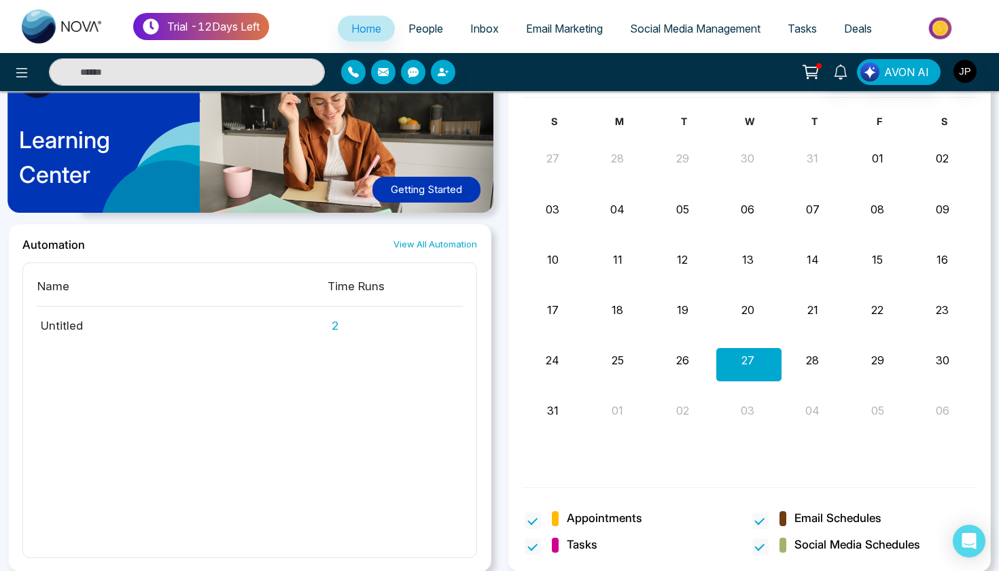
scroll to position [715, 0]
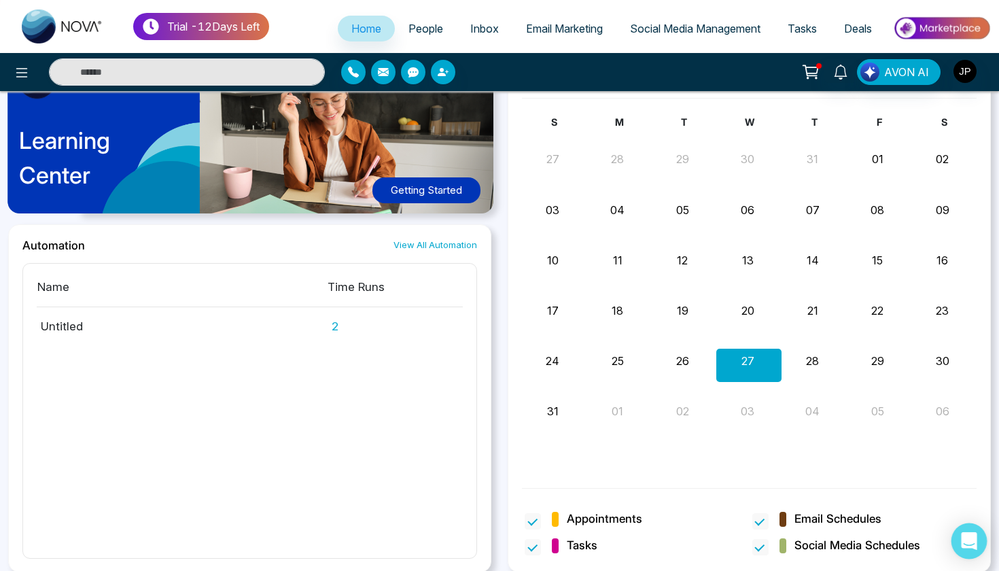
click at [982, 545] on div "Open Intercom Messenger" at bounding box center [969, 541] width 36 height 36
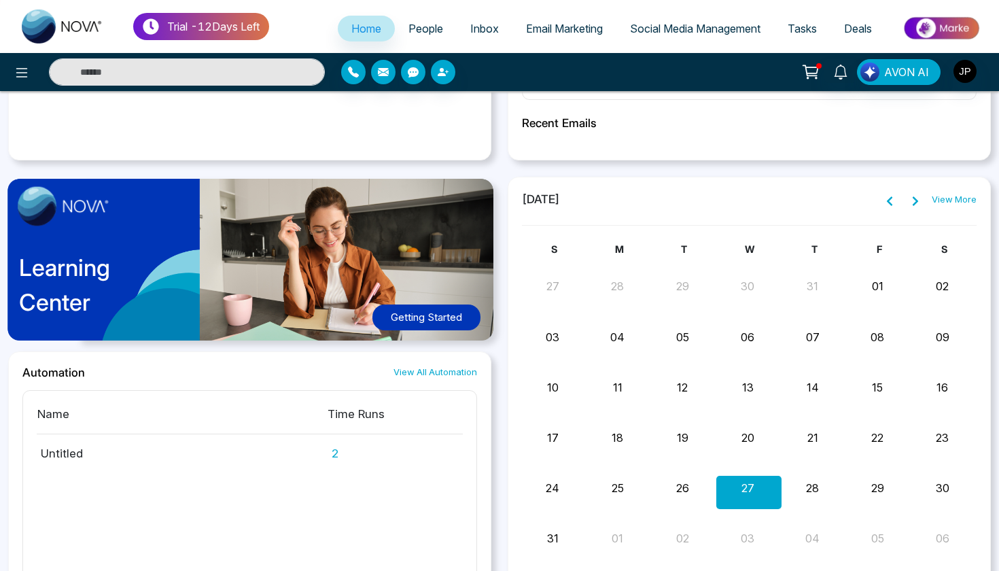
scroll to position [586, 0]
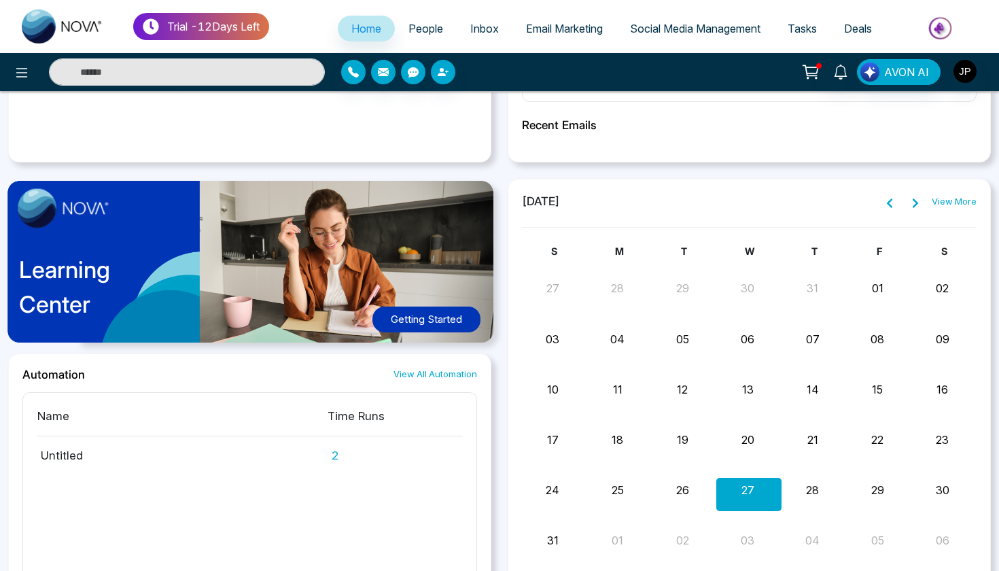
click at [411, 330] on button "Getting Started" at bounding box center [426, 319] width 108 height 26
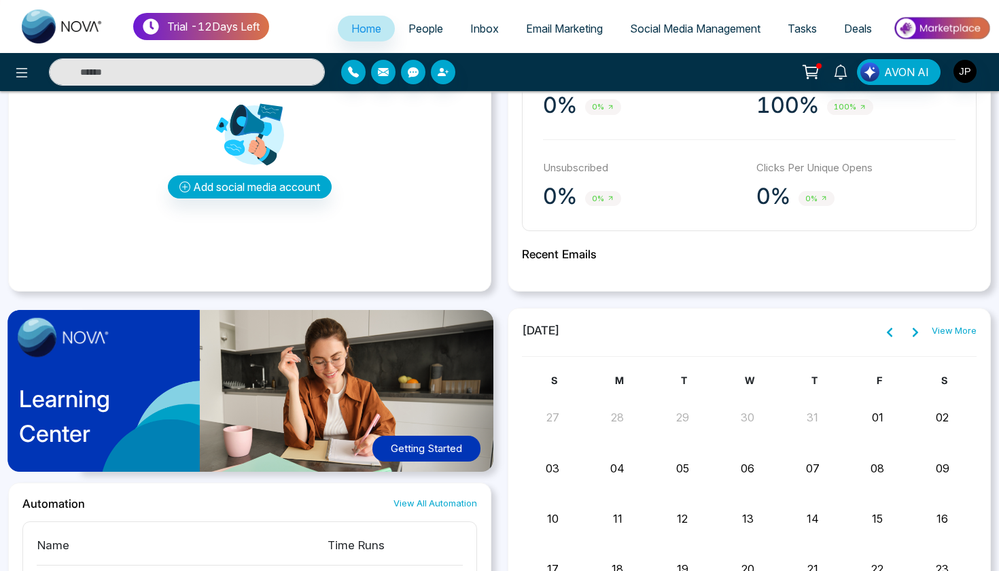
scroll to position [473, 0]
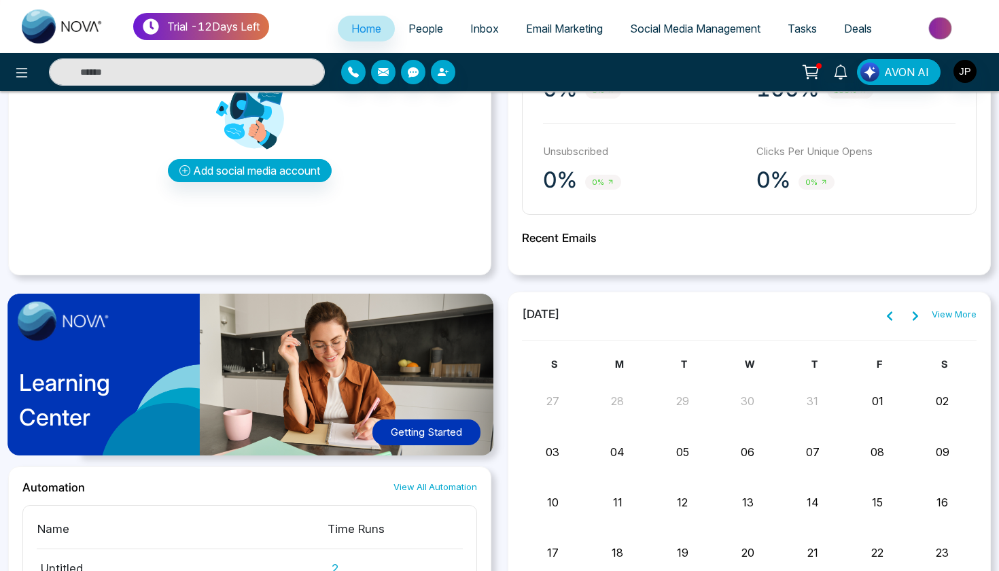
click at [498, 266] on div "**********" at bounding box center [249, 130] width 499 height 290
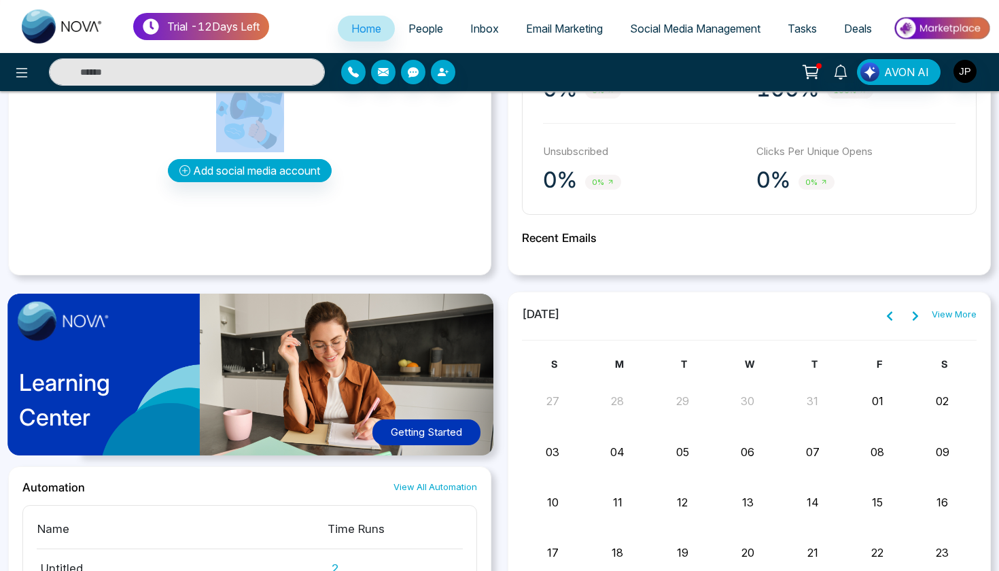
click at [498, 266] on div "**********" at bounding box center [249, 130] width 499 height 290
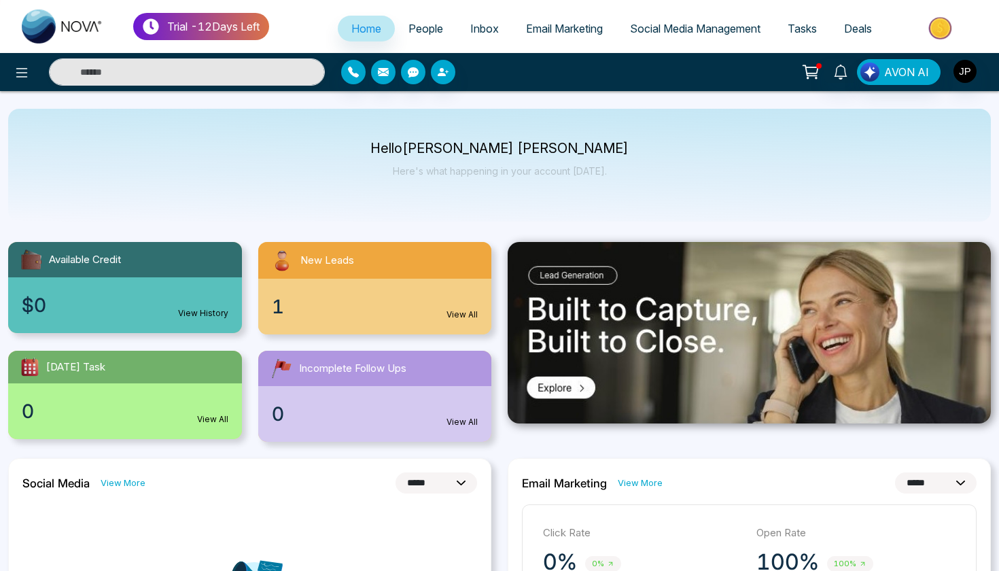
scroll to position [0, 0]
click at [418, 31] on span "People" at bounding box center [425, 29] width 35 height 14
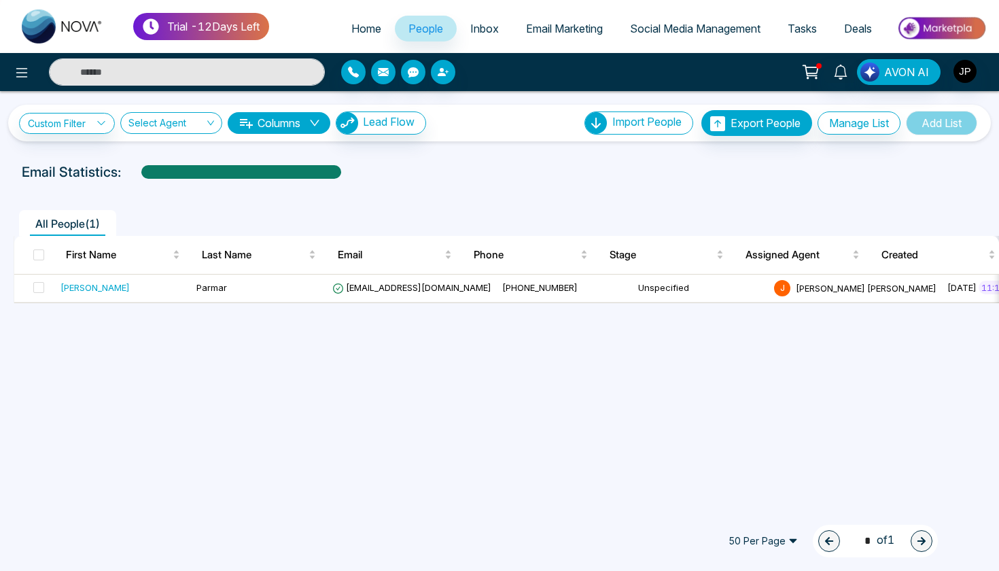
click at [560, 36] on link "Email Marketing" at bounding box center [564, 29] width 104 height 26
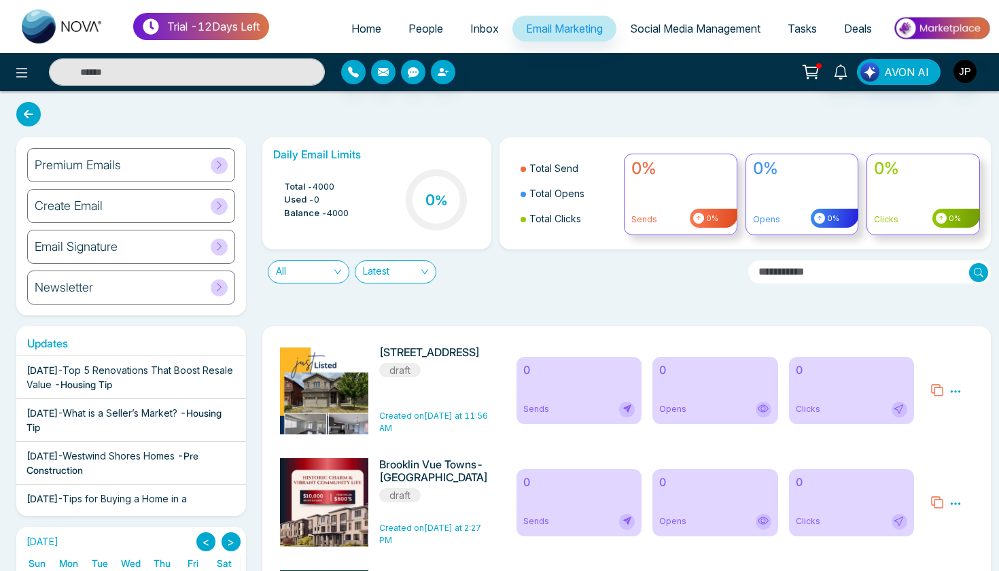
click at [100, 245] on h6 "Email Signature" at bounding box center [76, 246] width 83 height 15
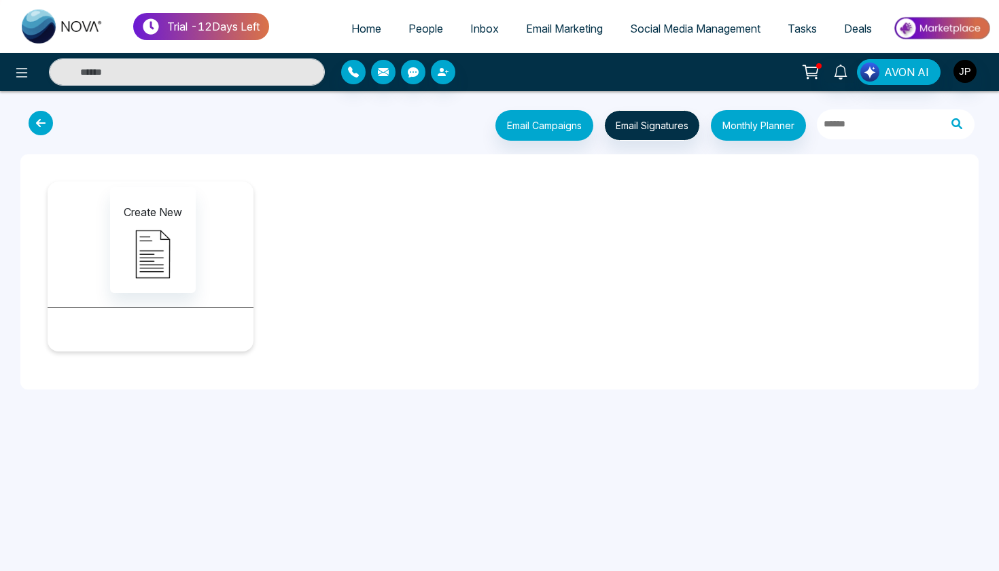
click at [37, 124] on icon at bounding box center [41, 123] width 24 height 24
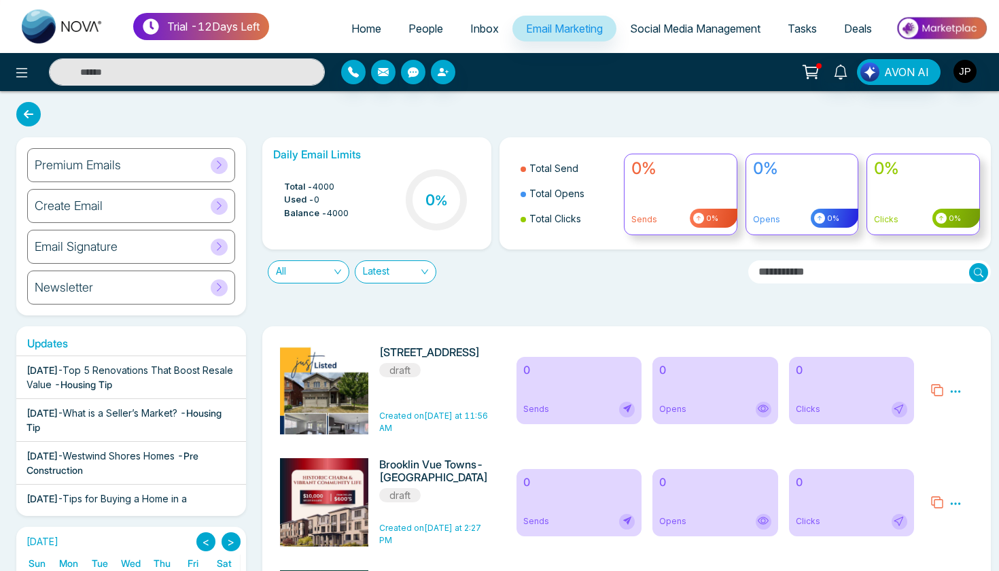
click at [641, 37] on link "Social Media Management" at bounding box center [695, 29] width 158 height 26
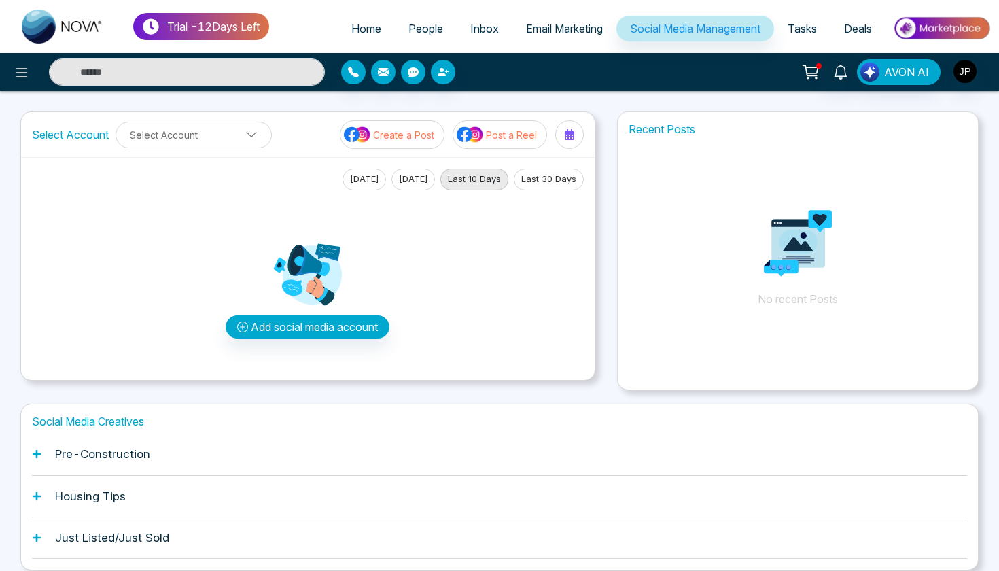
click at [467, 20] on link "Inbox" at bounding box center [484, 29] width 56 height 26
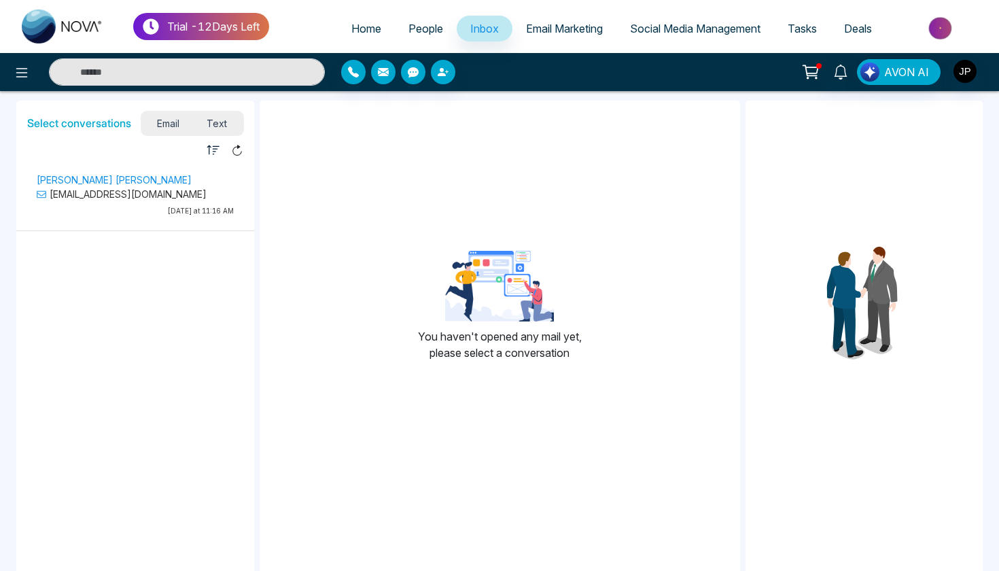
click at [520, 21] on link "Email Marketing" at bounding box center [564, 29] width 104 height 26
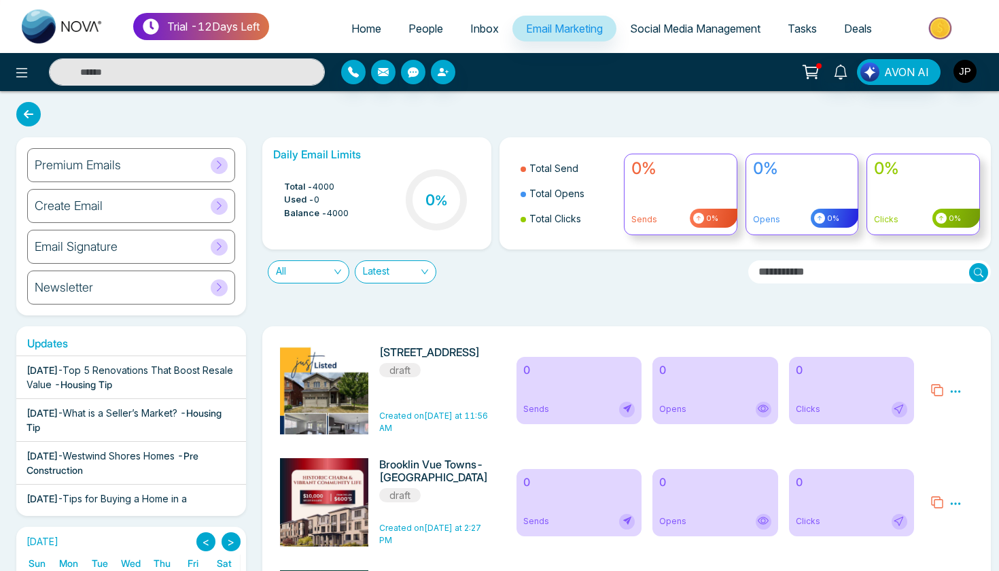
click at [465, 40] on link "Inbox" at bounding box center [484, 29] width 56 height 26
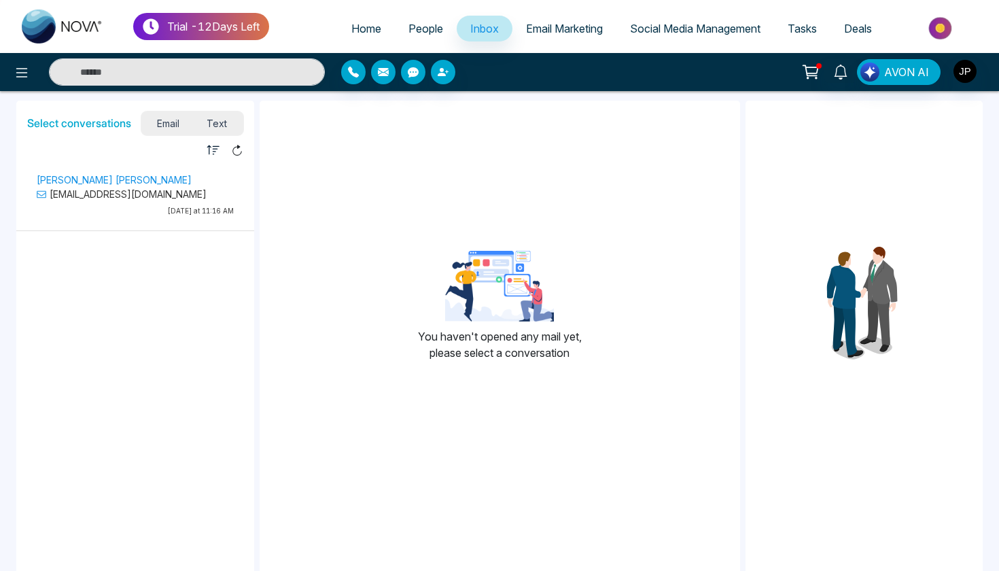
click at [546, 21] on link "Email Marketing" at bounding box center [564, 29] width 104 height 26
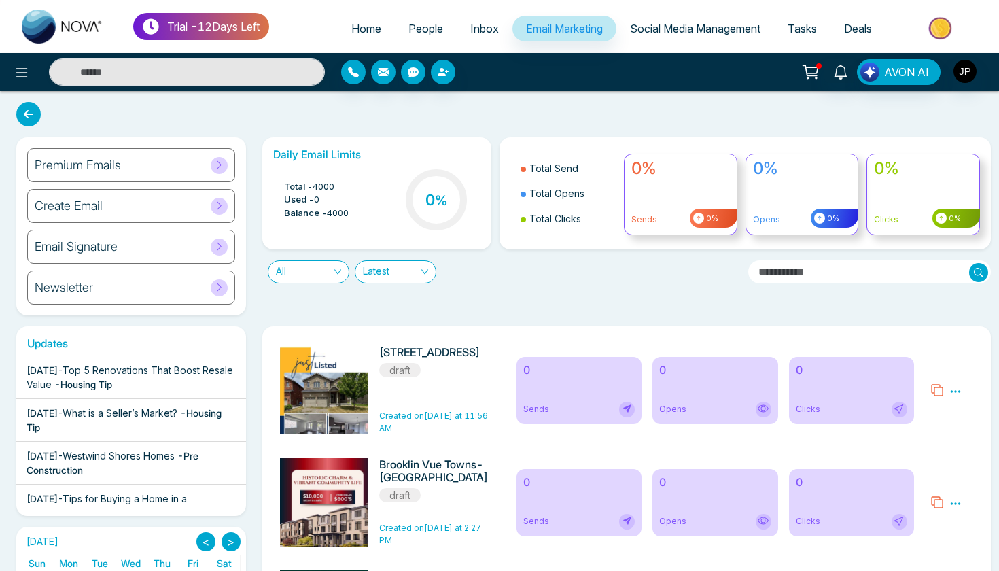
click at [476, 24] on span "Inbox" at bounding box center [484, 29] width 29 height 14
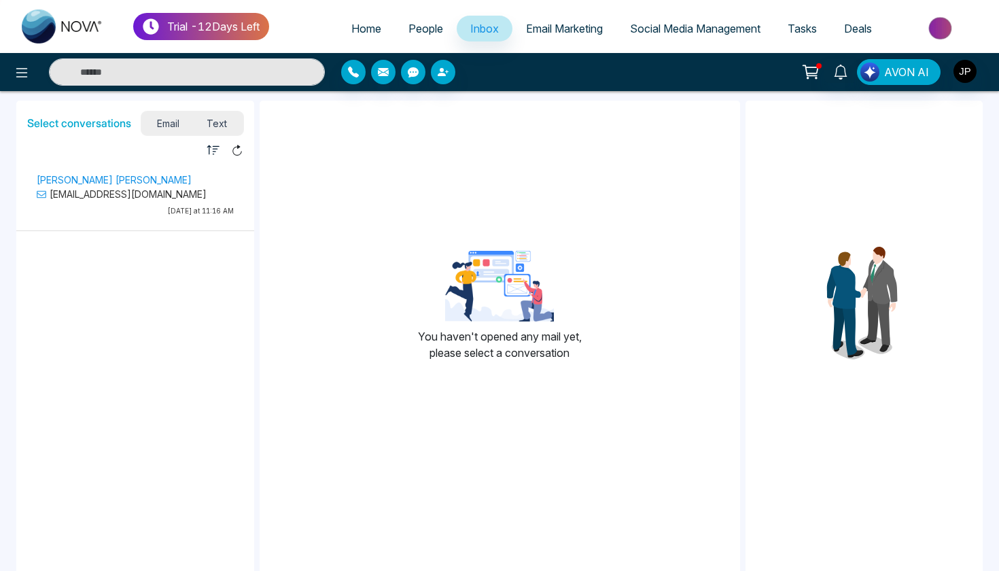
click at [696, 34] on span "Social Media Management" at bounding box center [695, 29] width 130 height 14
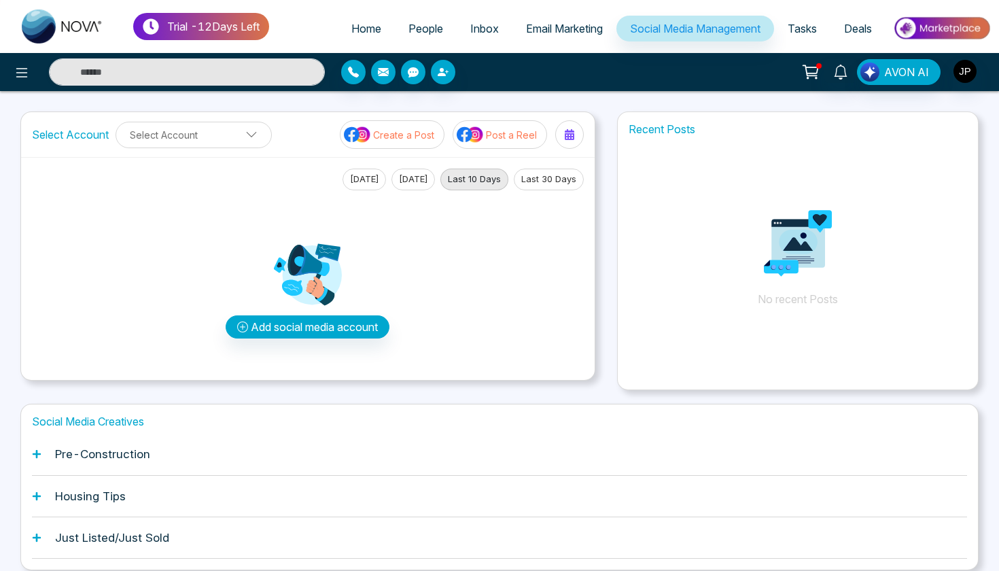
click at [488, 31] on span "Inbox" at bounding box center [484, 29] width 29 height 14
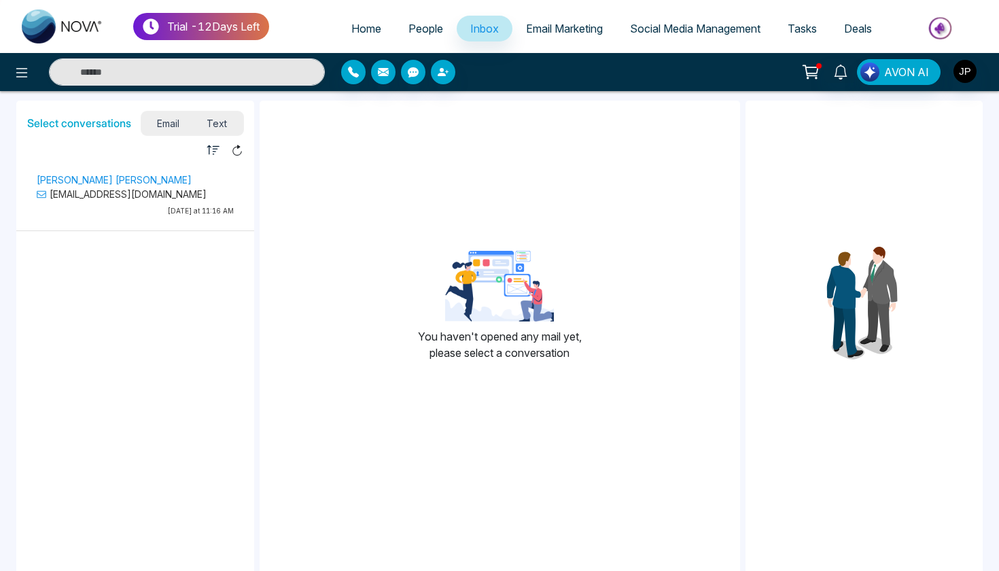
click at [209, 129] on span "Text" at bounding box center [217, 123] width 48 height 18
click at [534, 17] on link "Email Marketing" at bounding box center [564, 29] width 104 height 26
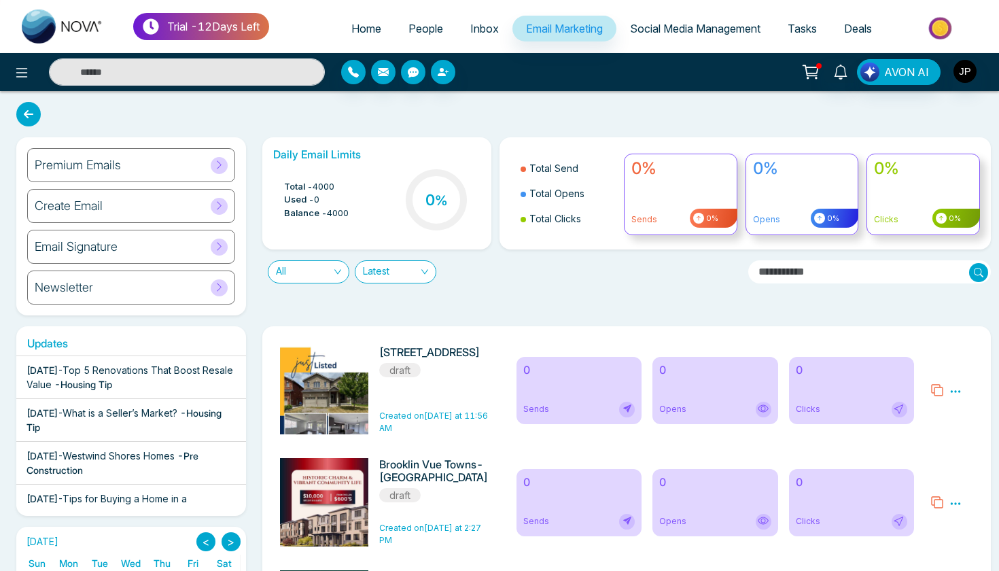
click at [711, 194] on div "0% Sends 0%" at bounding box center [680, 195] width 113 height 82
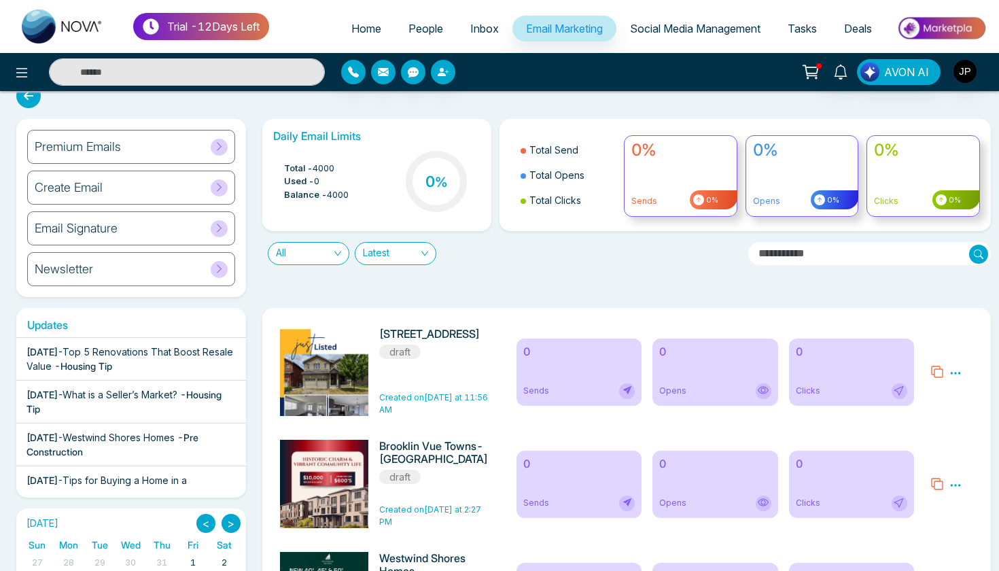
scroll to position [20, 0]
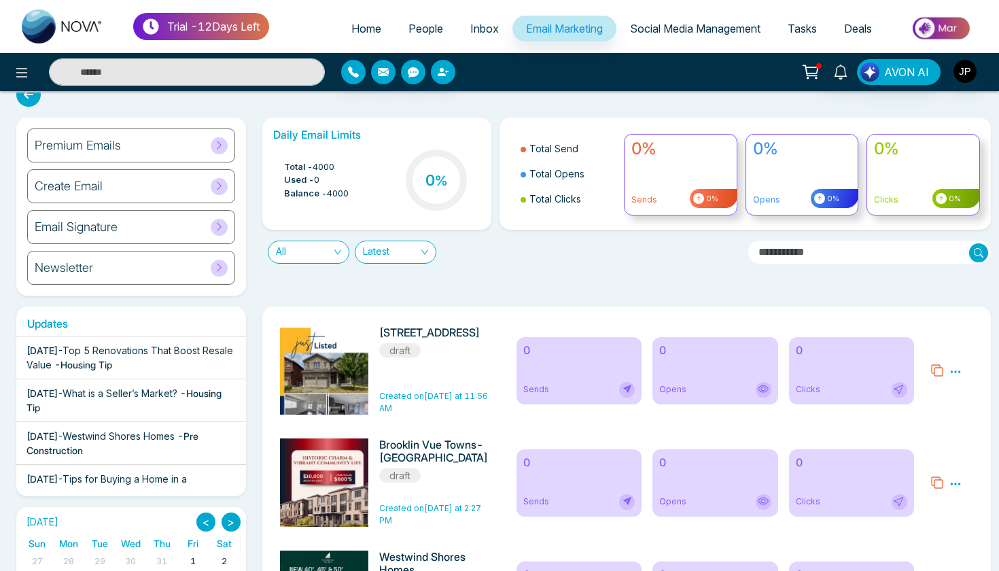
click at [367, 36] on link "Home" at bounding box center [366, 29] width 57 height 26
select select "*"
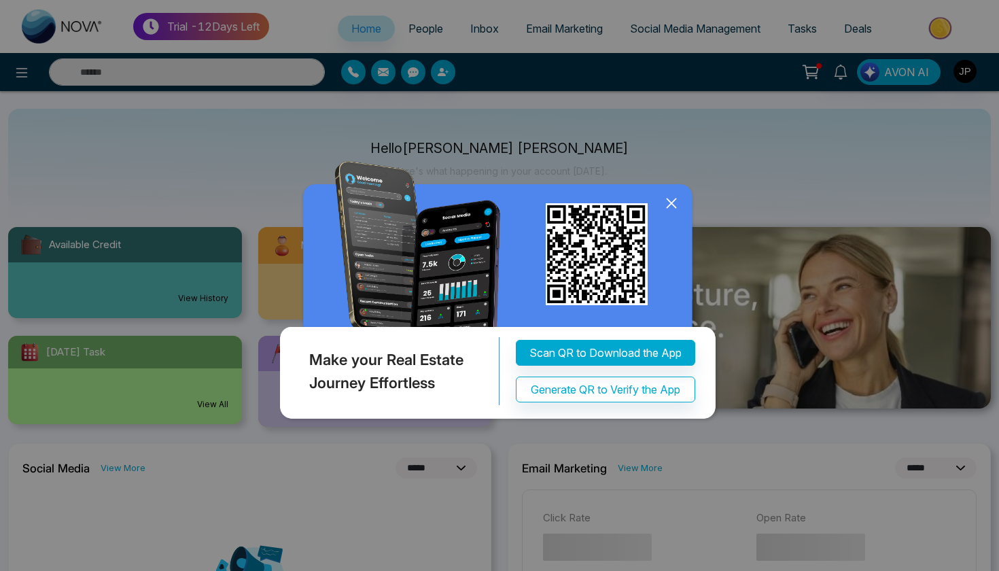
scroll to position [40, 0]
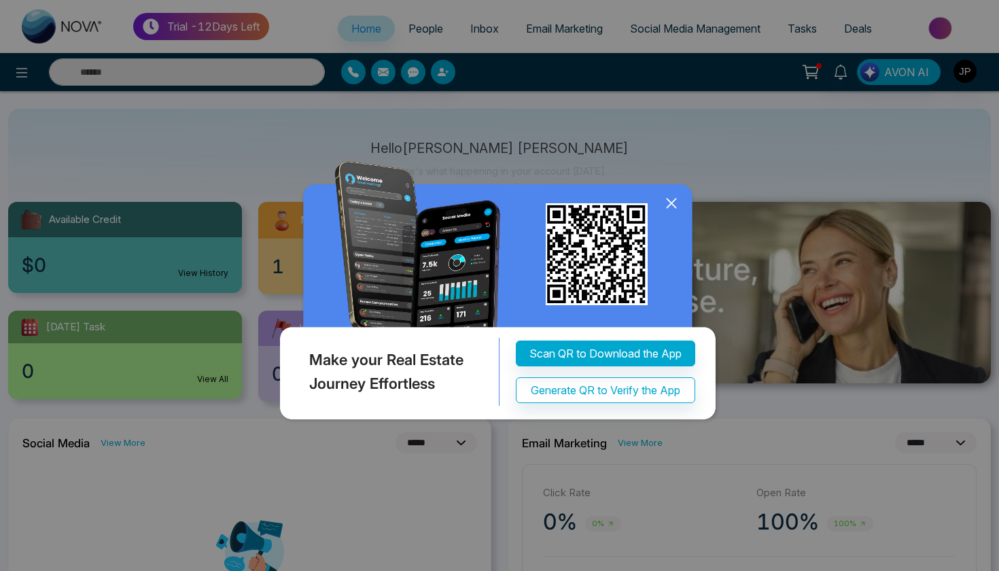
click at [670, 206] on icon at bounding box center [671, 203] width 20 height 20
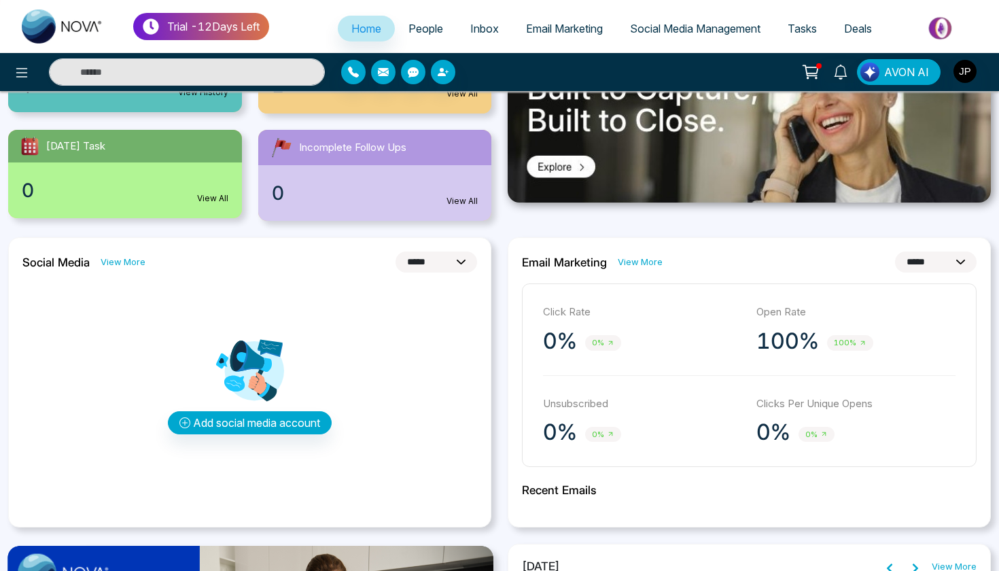
scroll to position [220, 0]
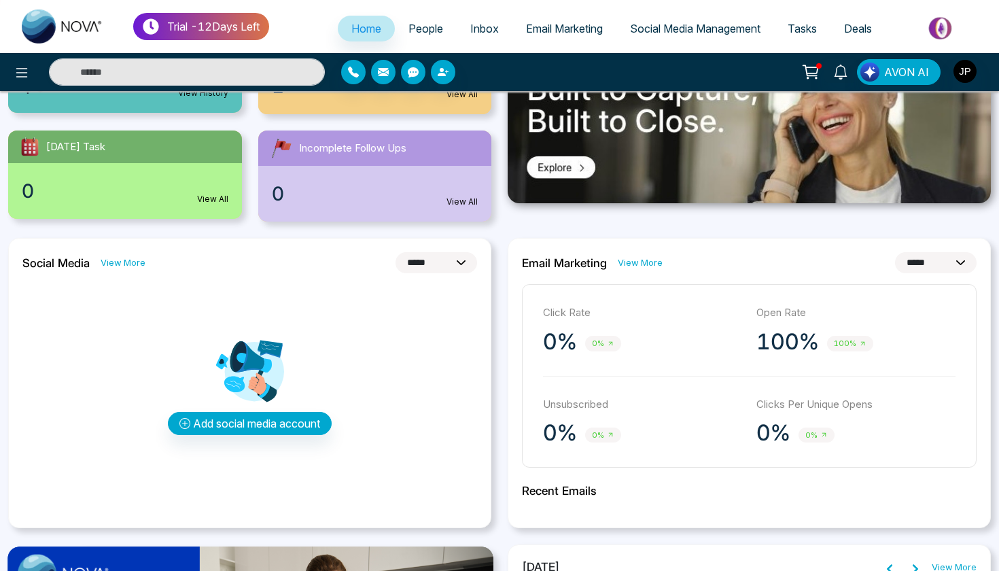
select select "*"
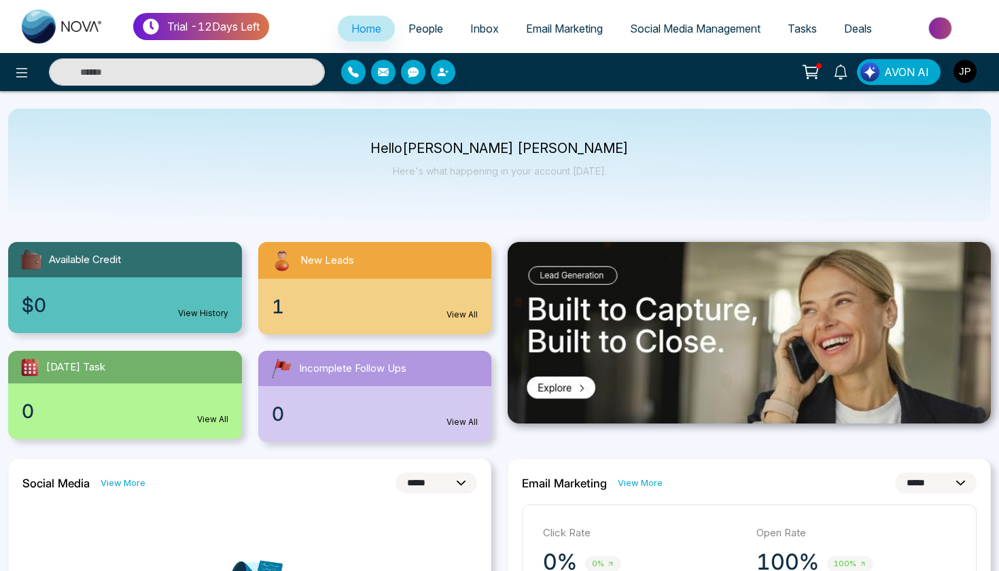
scroll to position [0, 0]
click at [541, 29] on span "Email Marketing" at bounding box center [564, 29] width 77 height 14
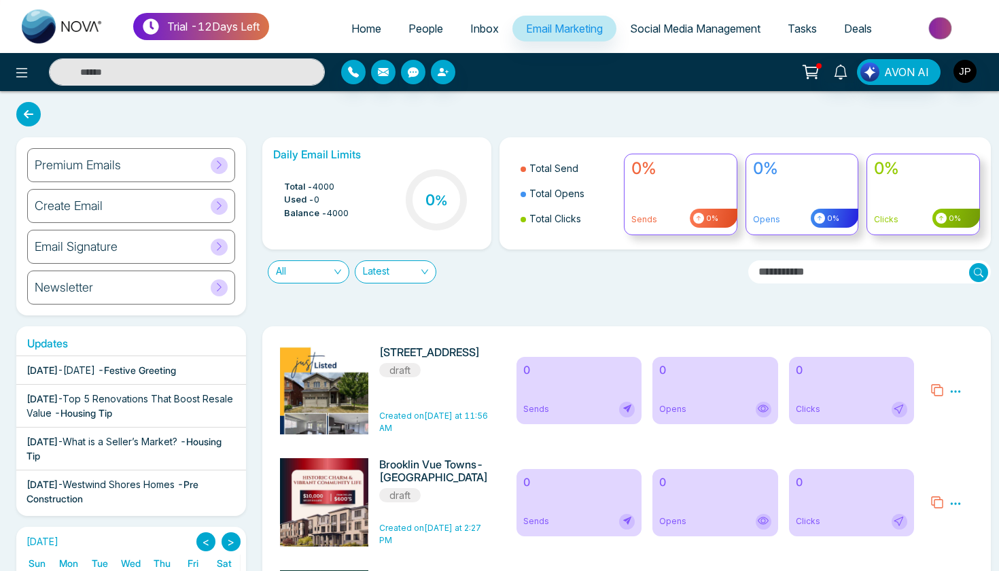
click at [521, 275] on div "All Latest" at bounding box center [499, 266] width 491 height 34
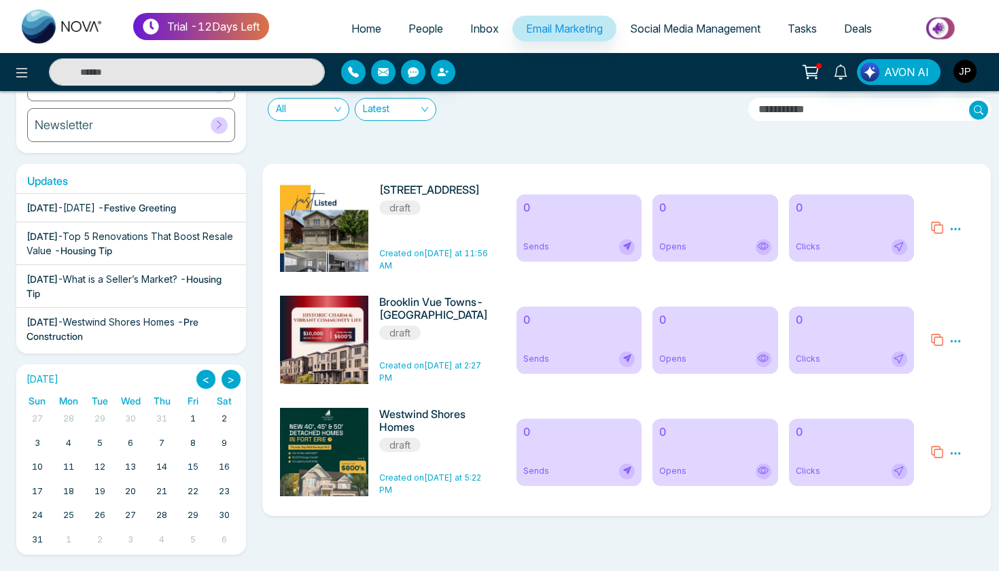
scroll to position [162, 0]
click at [364, 35] on span "Home" at bounding box center [366, 29] width 30 height 14
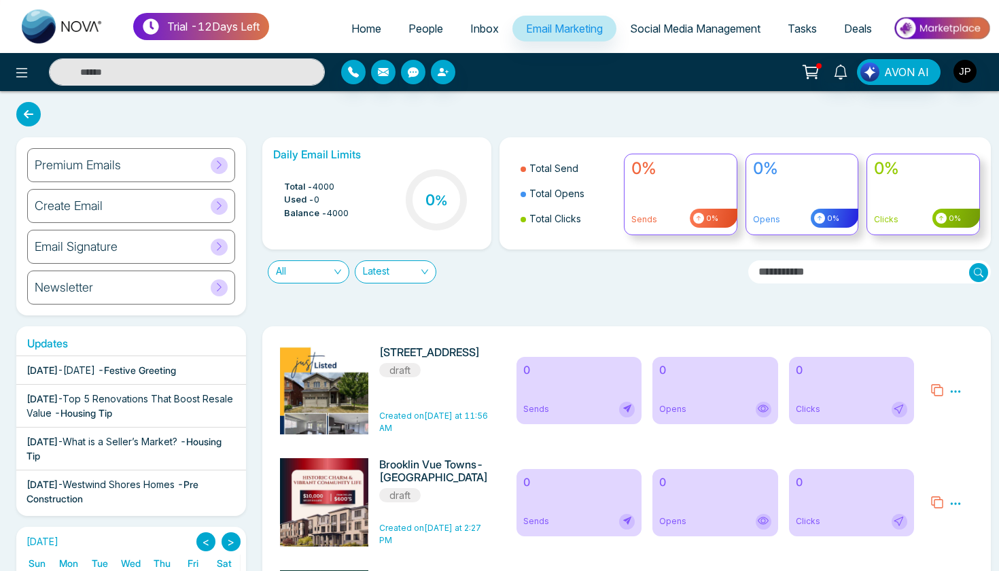
select select "*"
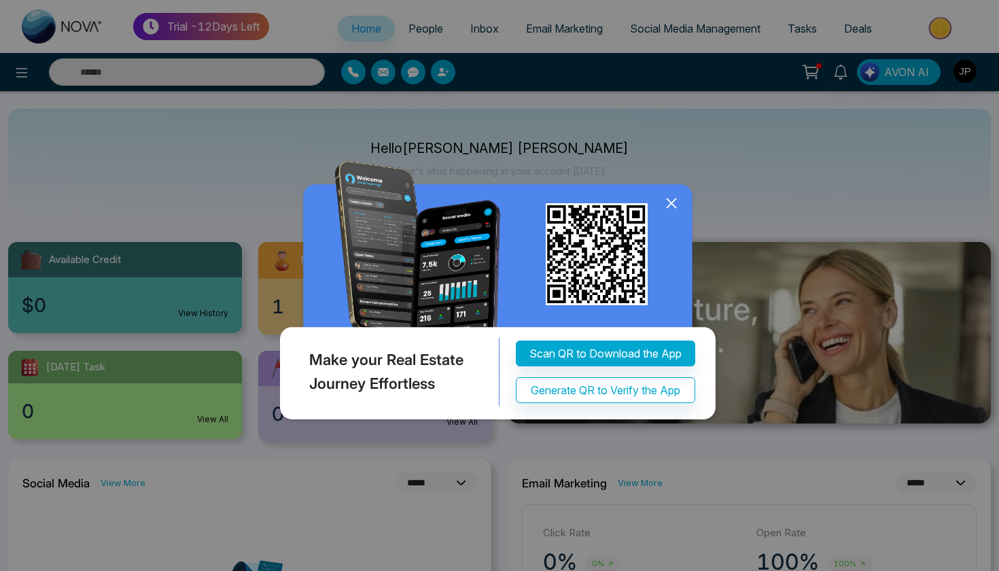
click at [670, 194] on icon at bounding box center [671, 203] width 20 height 20
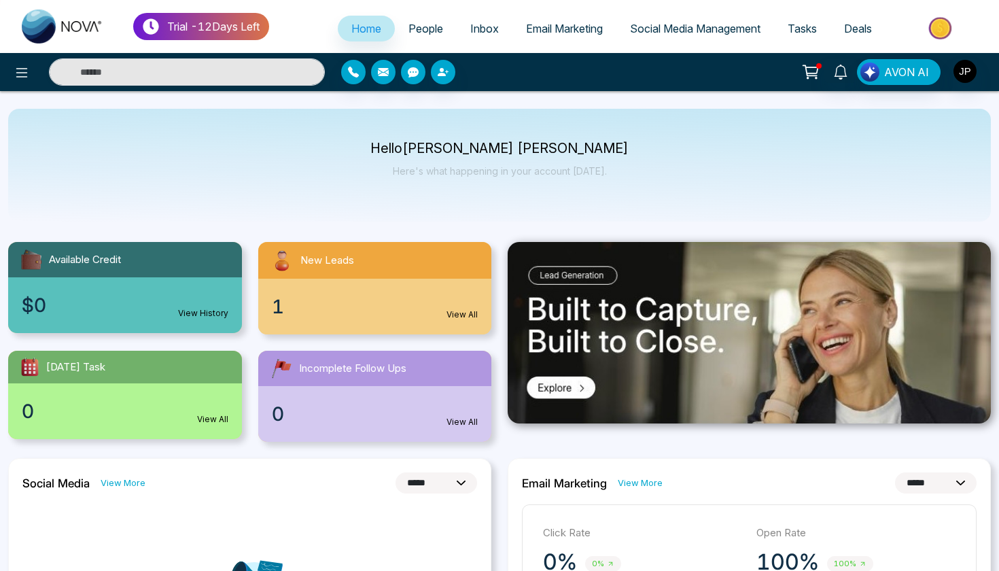
click at [425, 38] on link "People" at bounding box center [426, 29] width 62 height 26
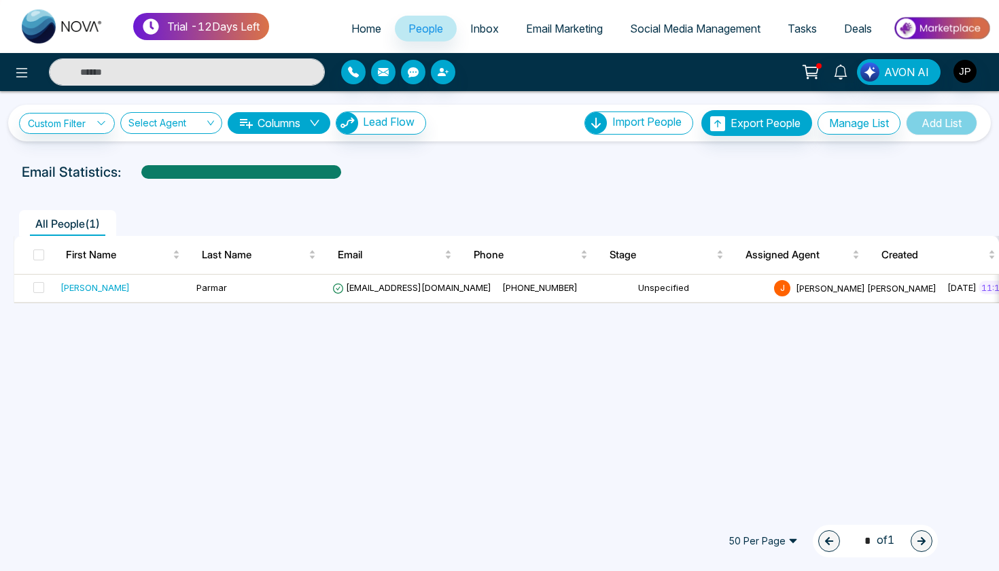
click at [488, 35] on link "Inbox" at bounding box center [484, 29] width 56 height 26
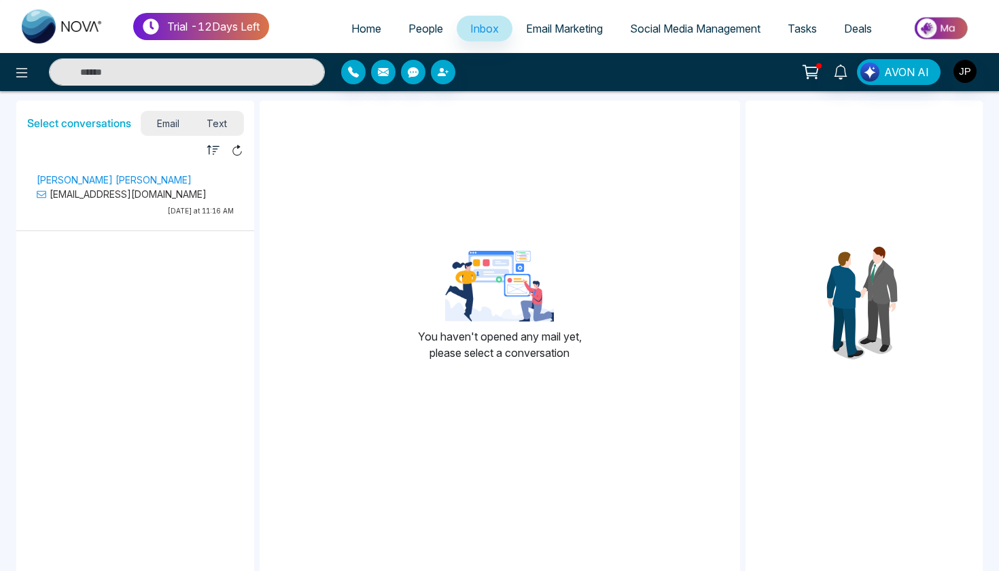
click at [541, 39] on link "Email Marketing" at bounding box center [564, 29] width 104 height 26
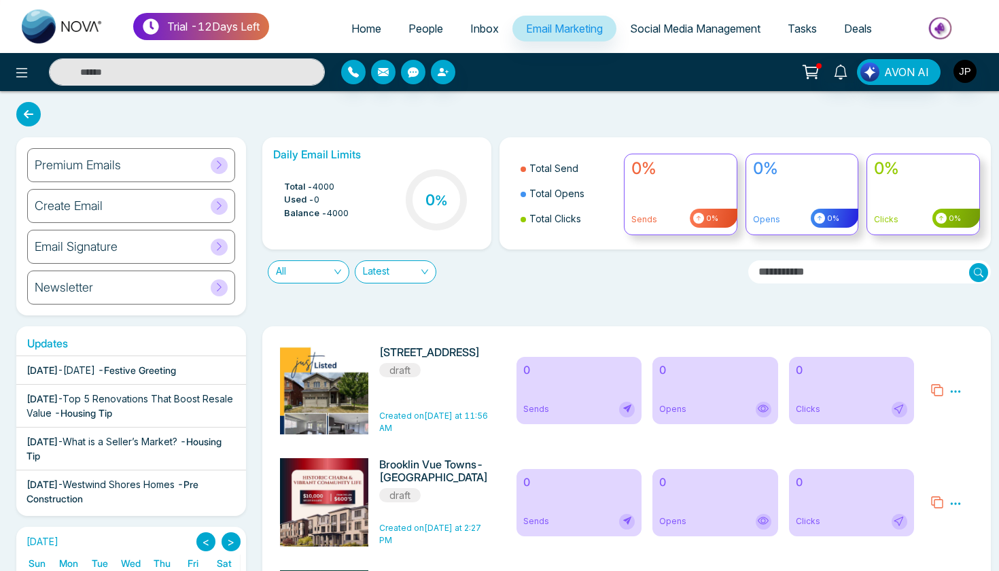
click at [661, 31] on span "Social Media Management" at bounding box center [695, 29] width 130 height 14
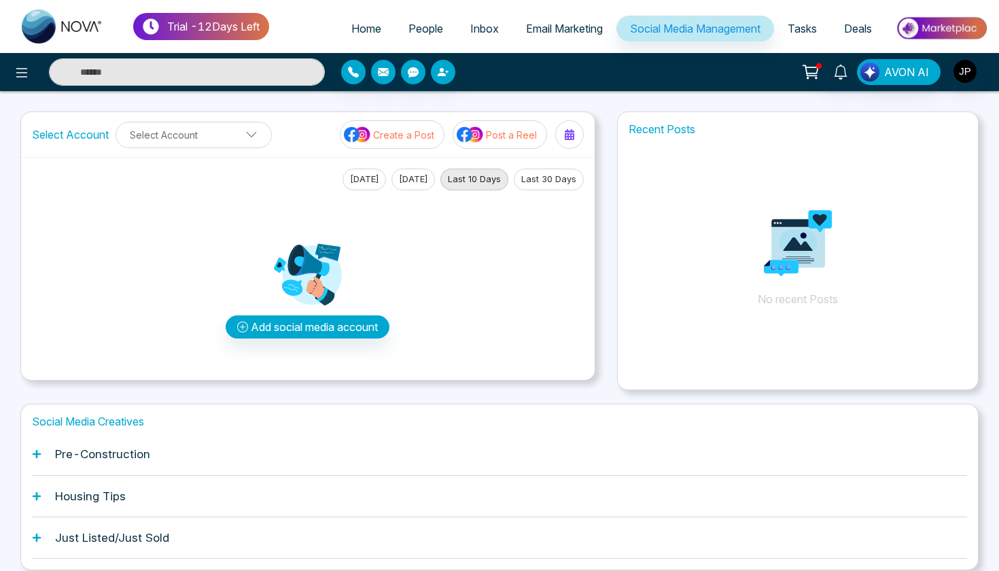
click at [798, 38] on link "Tasks" at bounding box center [802, 29] width 56 height 26
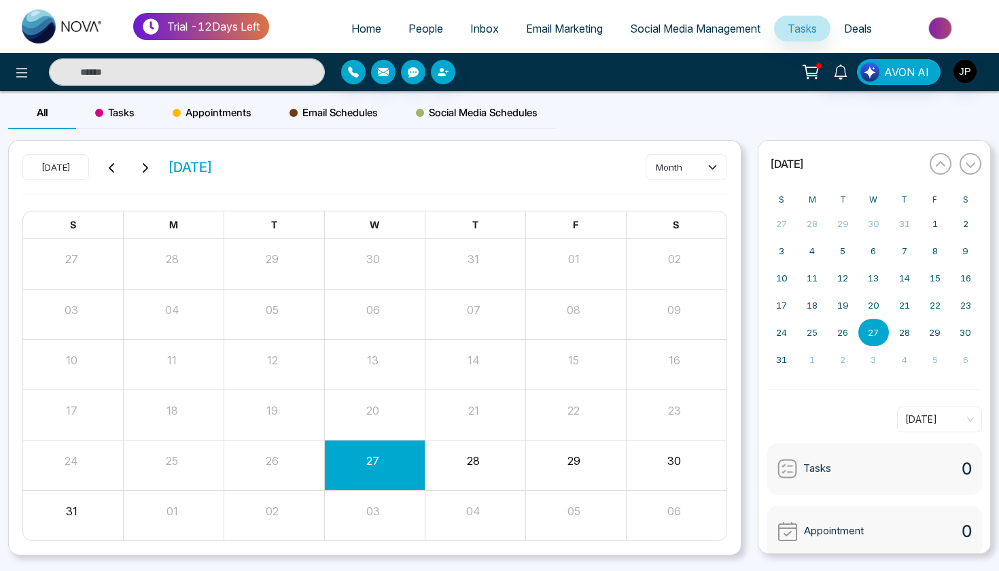
click at [816, 72] on icon at bounding box center [810, 71] width 19 height 19
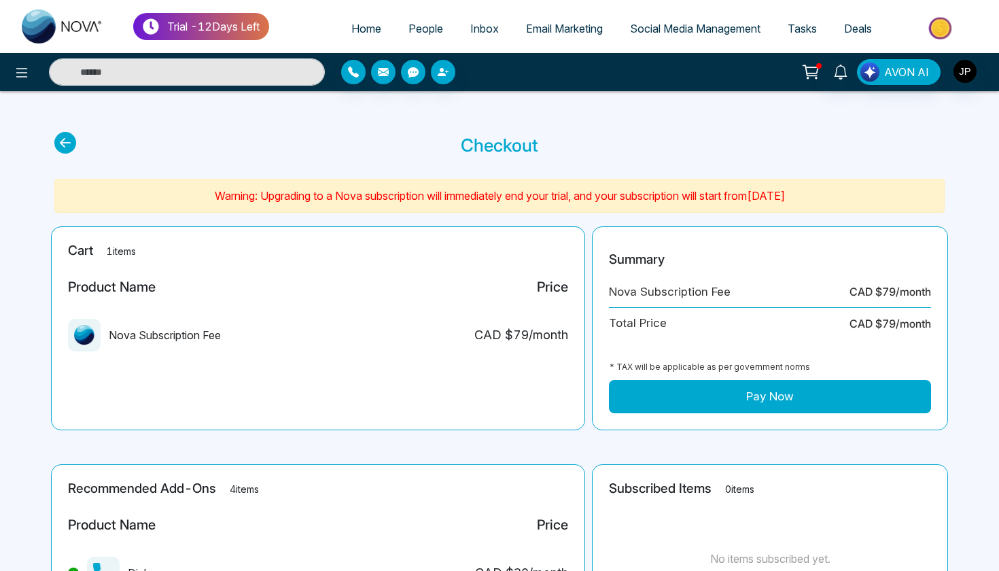
click at [785, 37] on link "Tasks" at bounding box center [802, 29] width 56 height 26
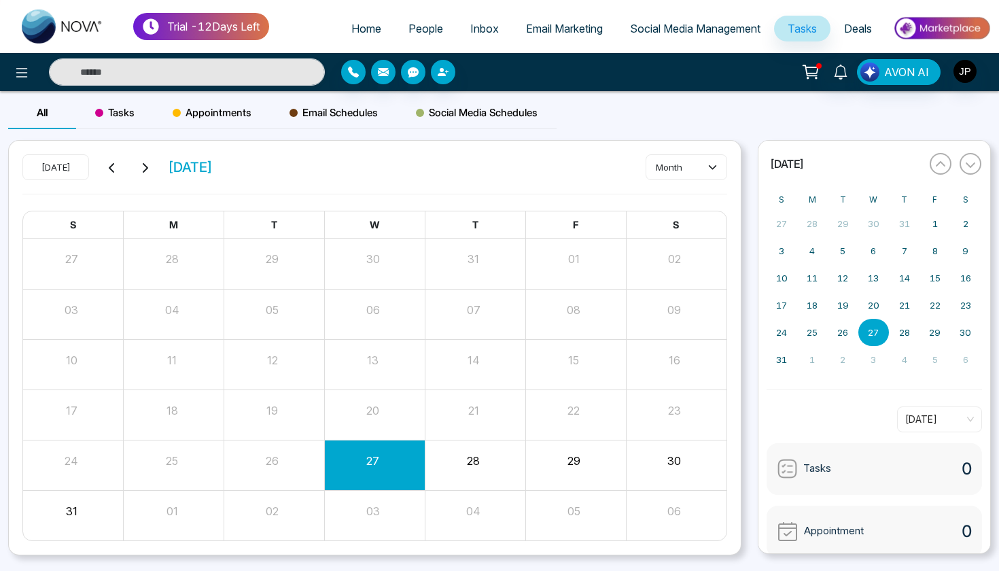
click at [699, 37] on link "Social Media Management" at bounding box center [695, 29] width 158 height 26
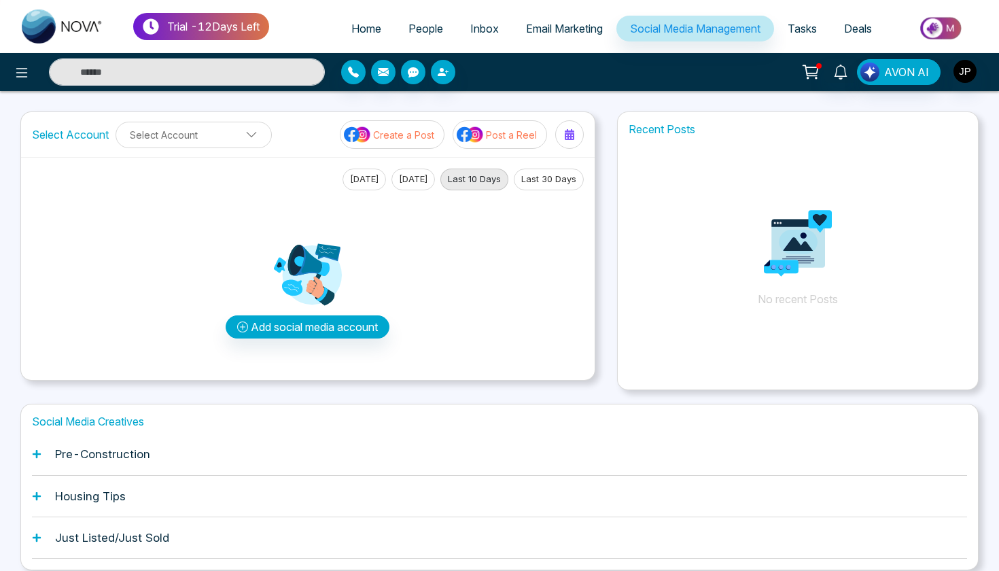
click at [549, 38] on link "Email Marketing" at bounding box center [564, 29] width 104 height 26
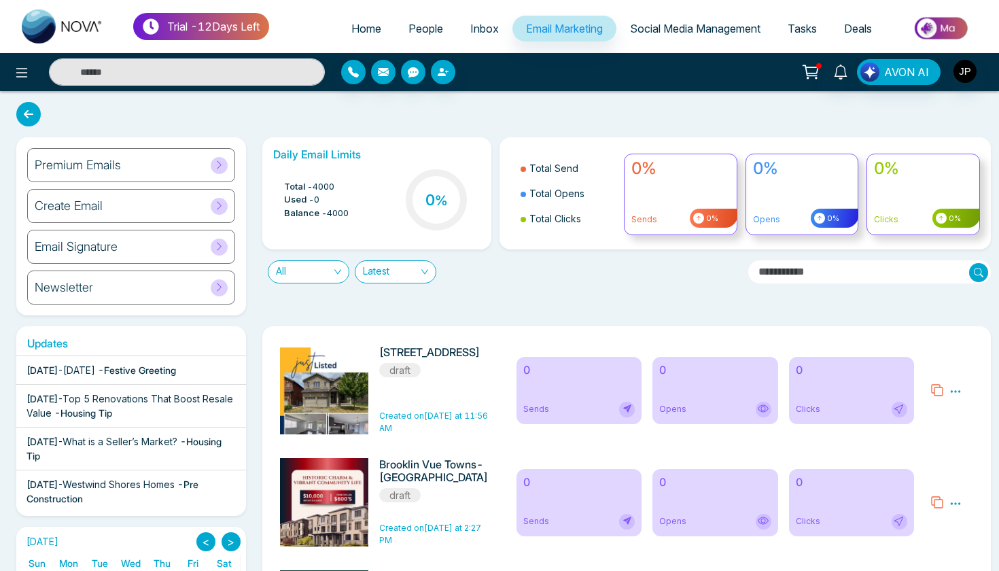
click at [489, 31] on link "Inbox" at bounding box center [484, 29] width 56 height 26
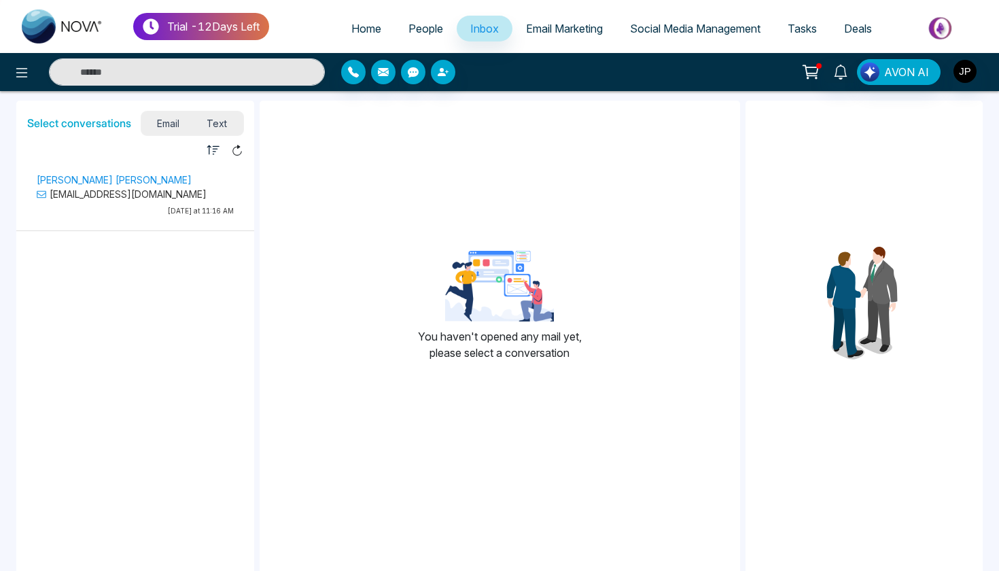
click at [410, 33] on span "People" at bounding box center [425, 29] width 35 height 14
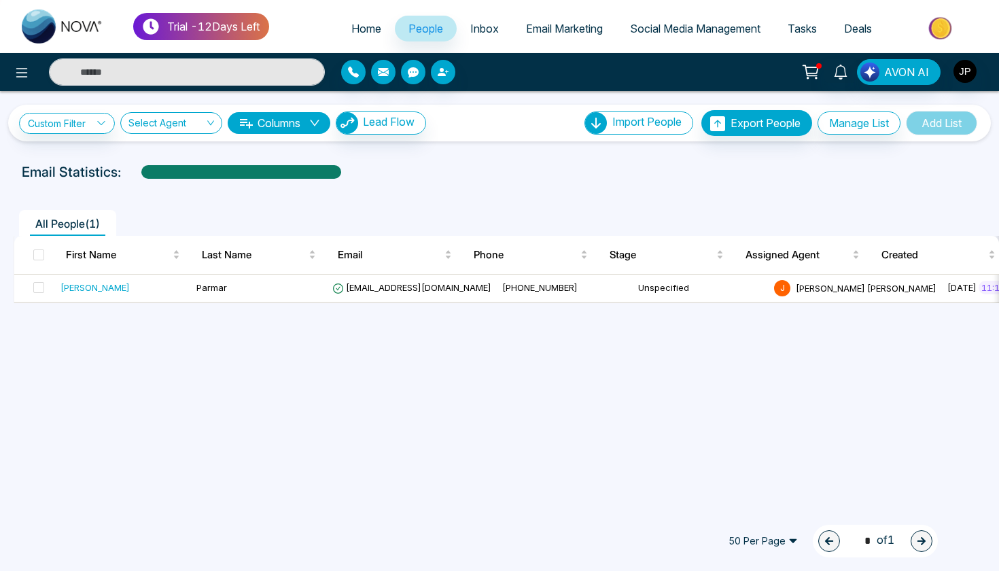
click at [351, 27] on span "Home" at bounding box center [366, 29] width 30 height 14
select select "*"
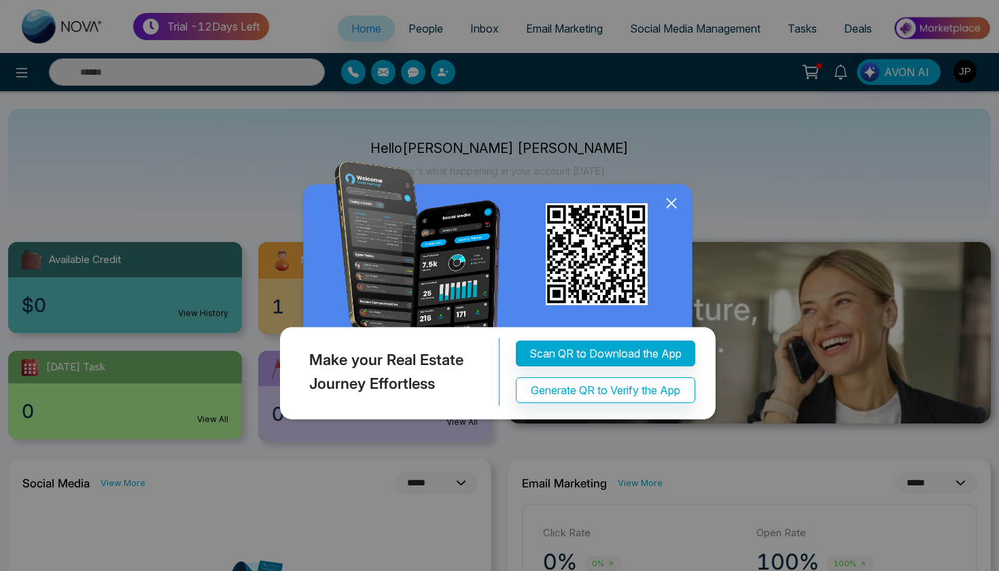
click at [674, 200] on icon at bounding box center [671, 203] width 20 height 20
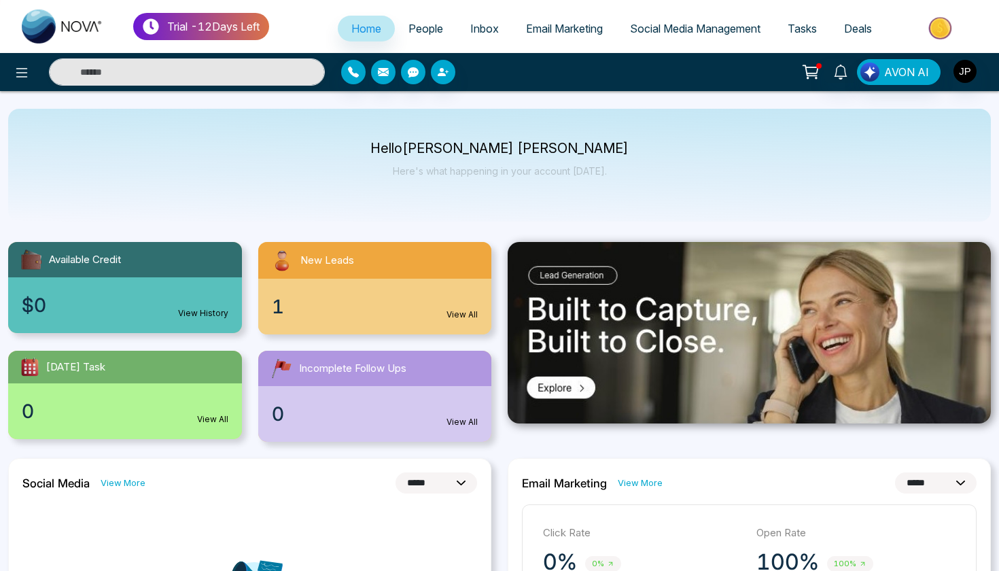
click at [795, 22] on span "Tasks" at bounding box center [801, 29] width 29 height 14
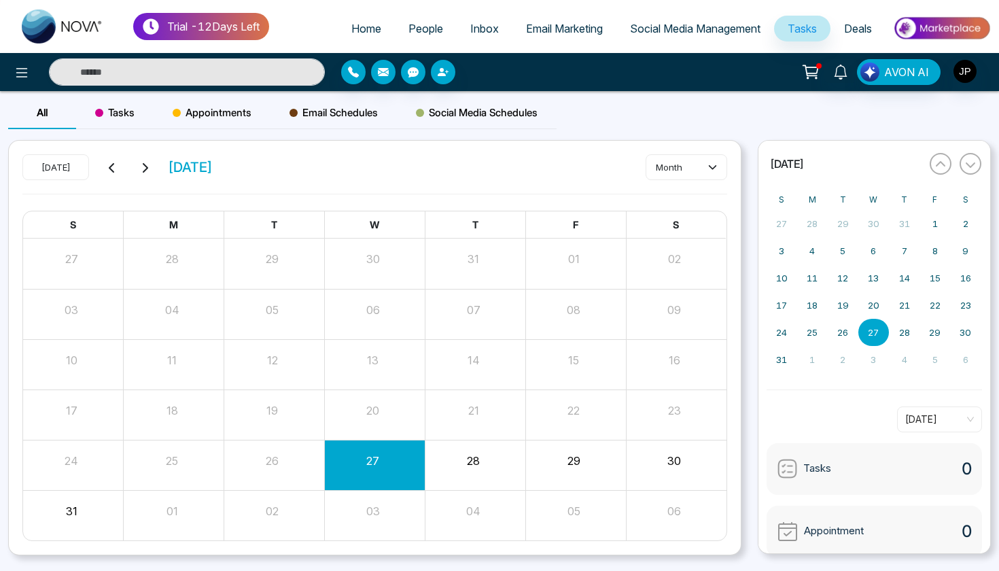
click at [649, 37] on link "Social Media Management" at bounding box center [695, 29] width 158 height 26
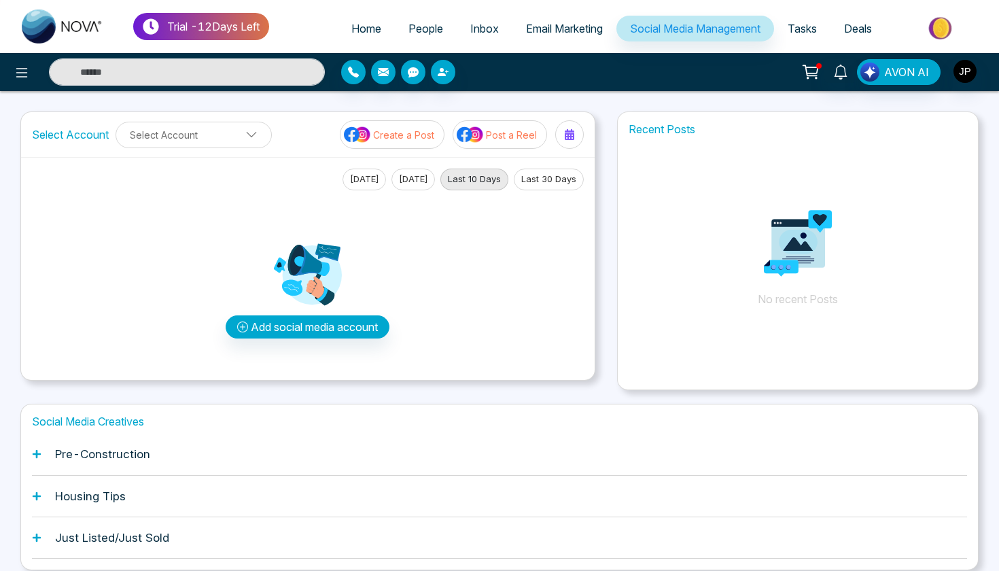
click at [562, 35] on link "Email Marketing" at bounding box center [564, 29] width 104 height 26
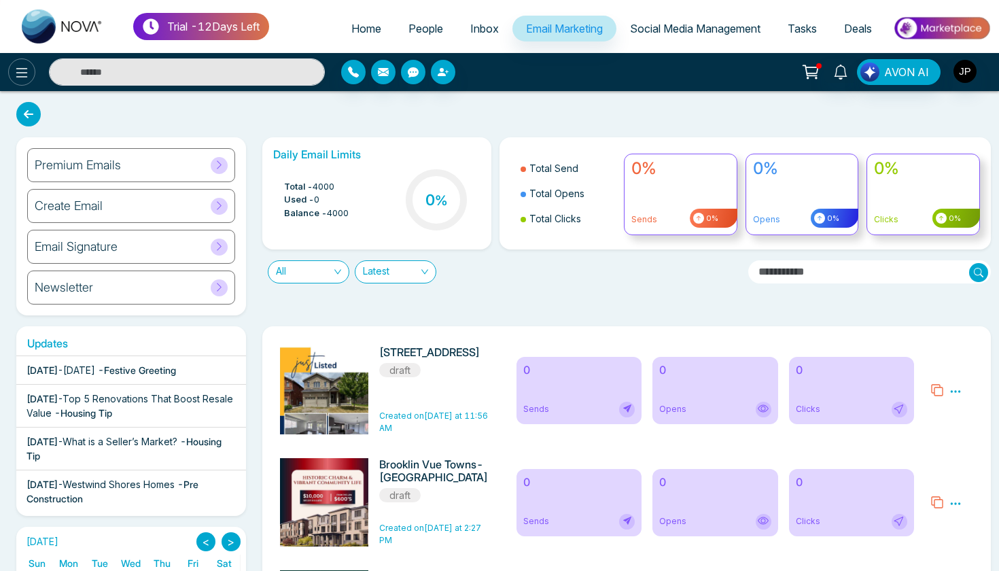
click at [18, 73] on icon at bounding box center [22, 73] width 12 height 10
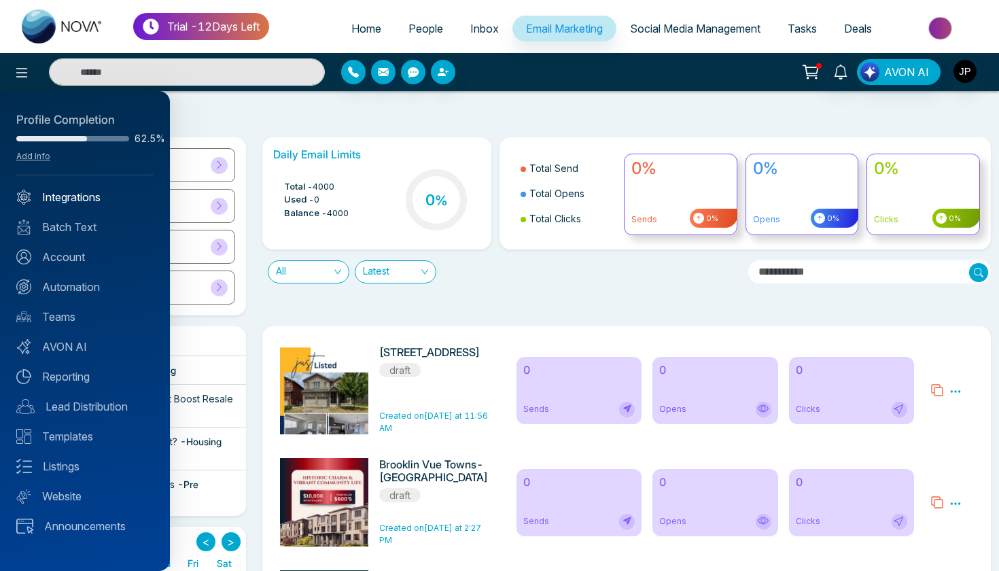
click at [91, 194] on link "Integrations" at bounding box center [84, 197] width 137 height 16
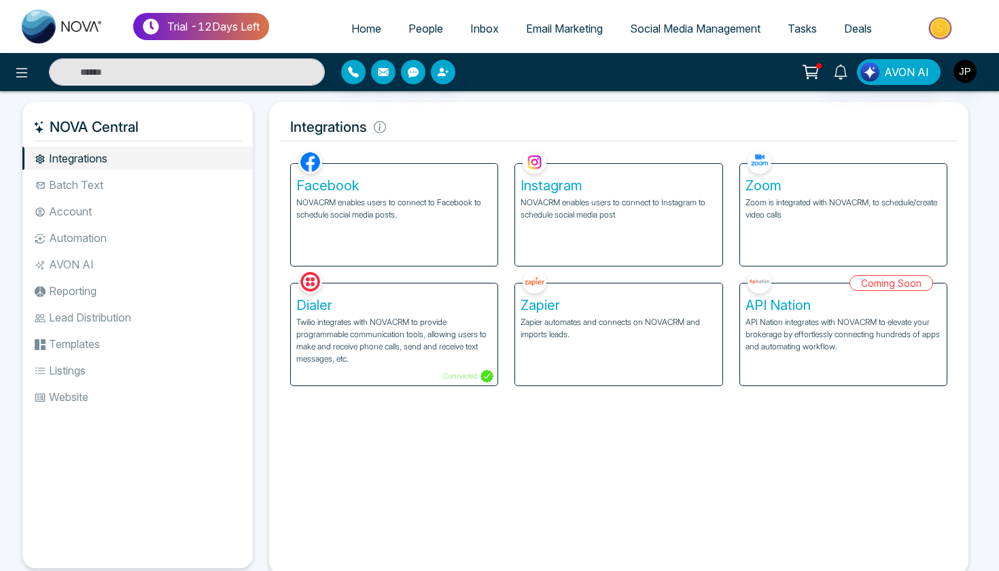
click at [92, 182] on li "Batch Text" at bounding box center [137, 184] width 230 height 23
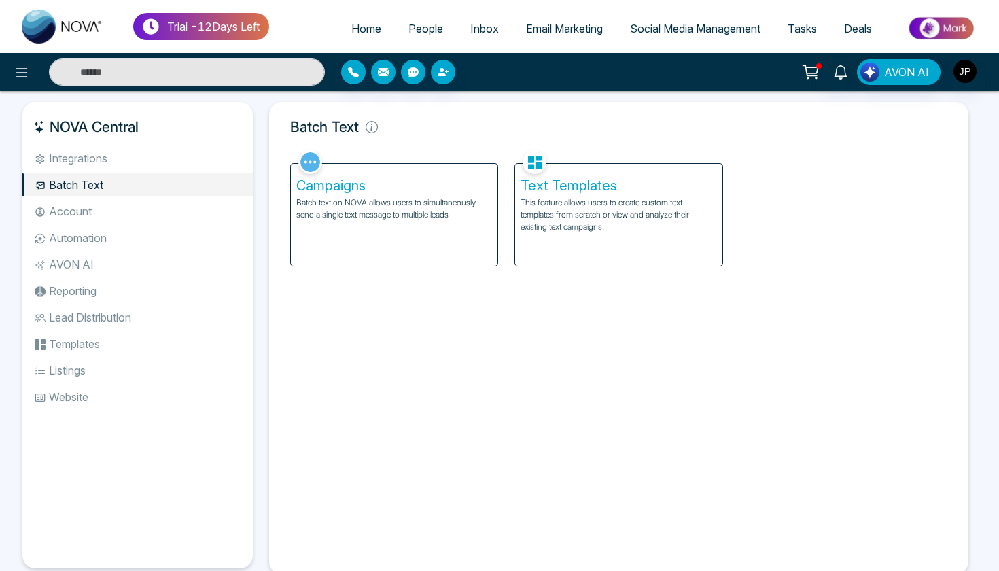
click at [88, 207] on li "Account" at bounding box center [137, 211] width 230 height 23
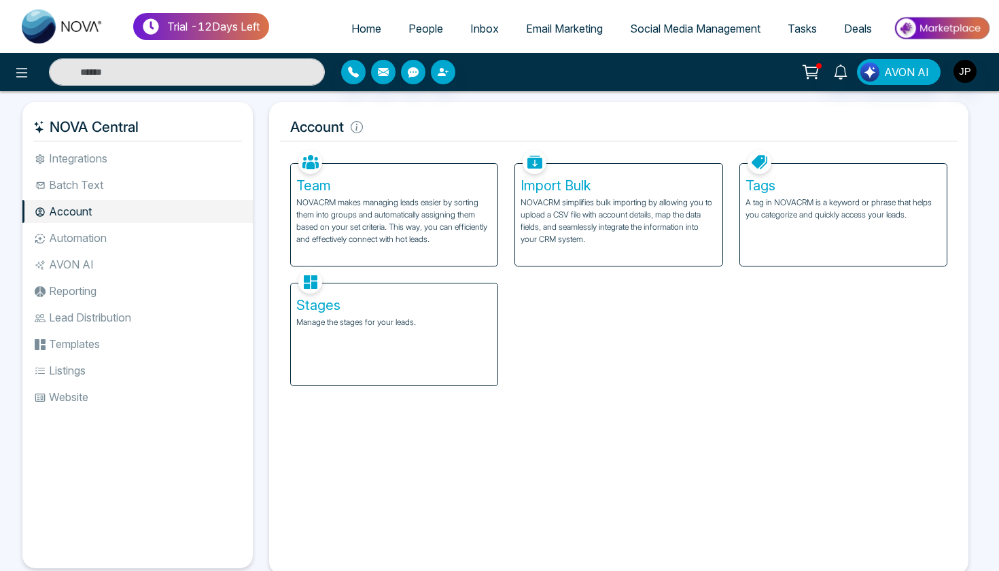
click at [175, 245] on li "Automation" at bounding box center [137, 237] width 230 height 23
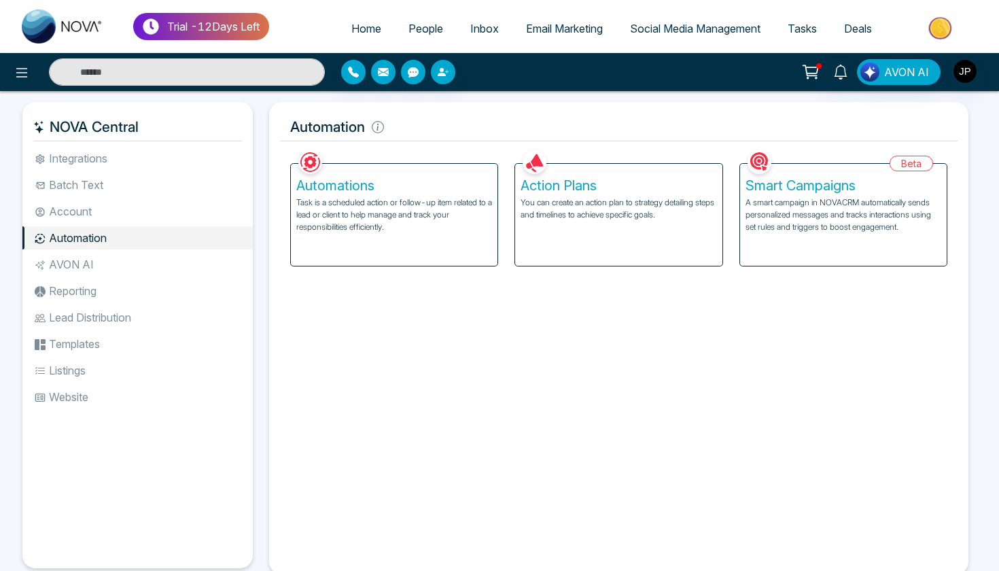
click at [141, 209] on li "Account" at bounding box center [137, 211] width 230 height 23
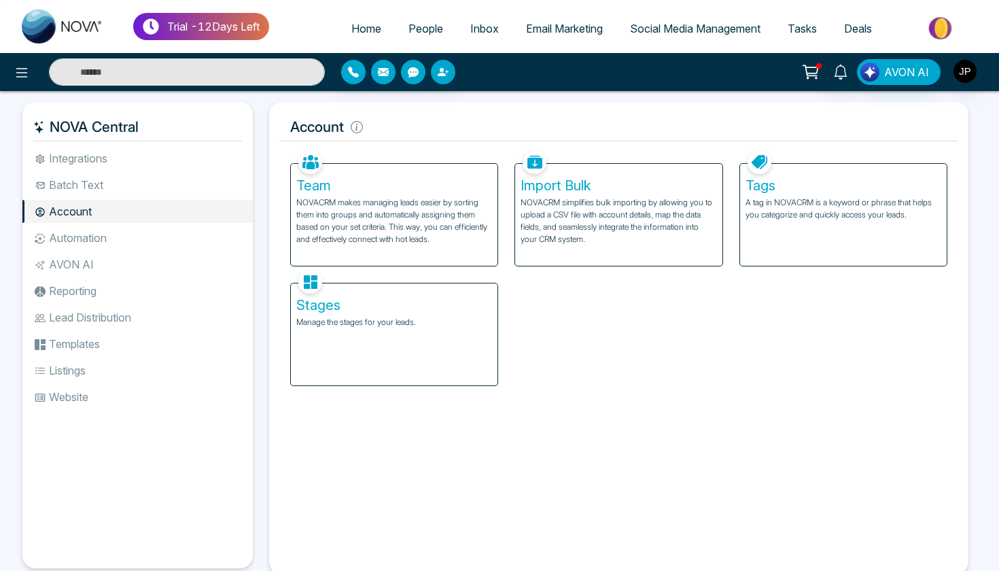
click at [113, 262] on li "AVON AI" at bounding box center [137, 264] width 230 height 23
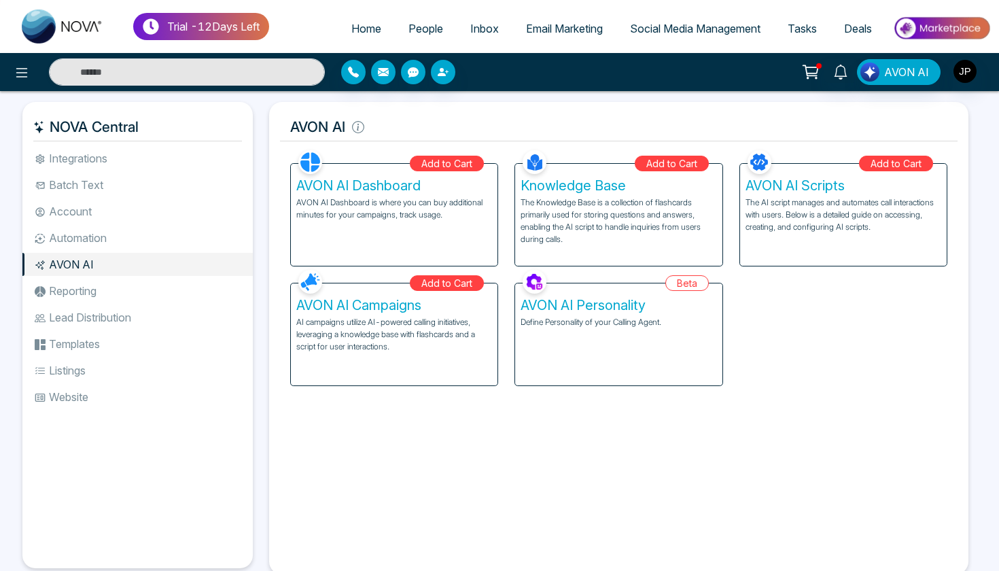
click at [96, 289] on li "Reporting" at bounding box center [137, 290] width 230 height 23
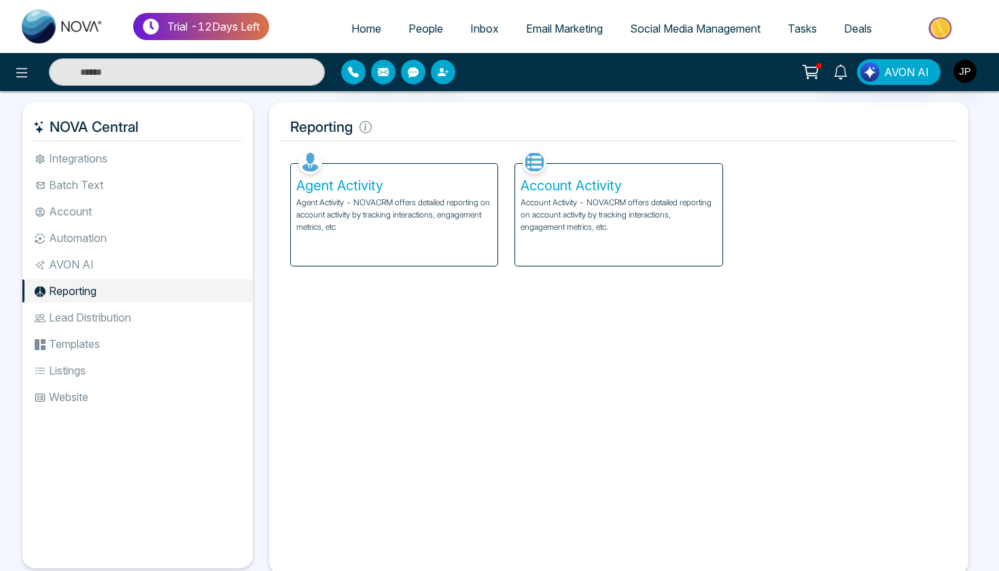
click at [103, 236] on li "Automation" at bounding box center [137, 237] width 230 height 23
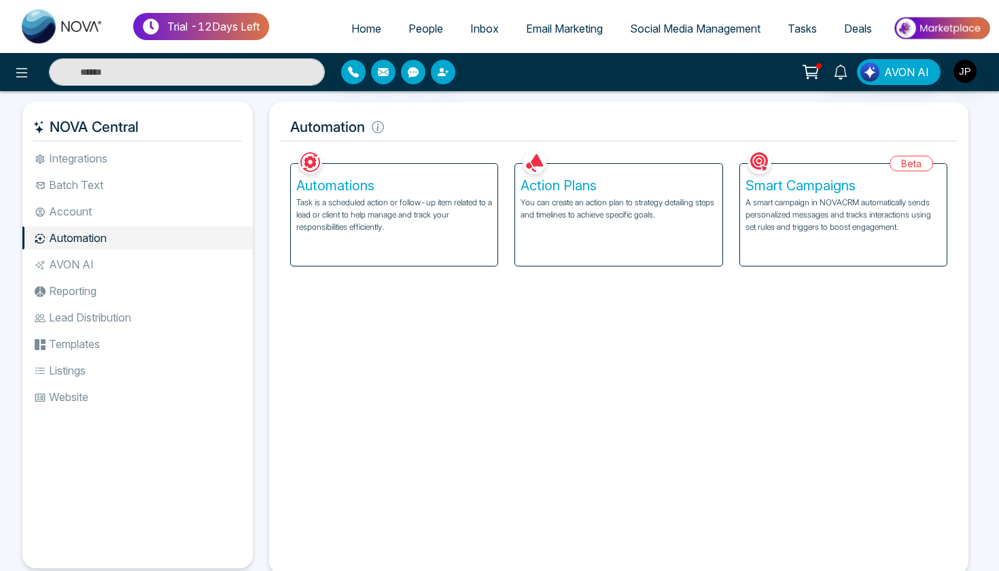
click at [108, 318] on li "Lead Distribution" at bounding box center [137, 317] width 230 height 23
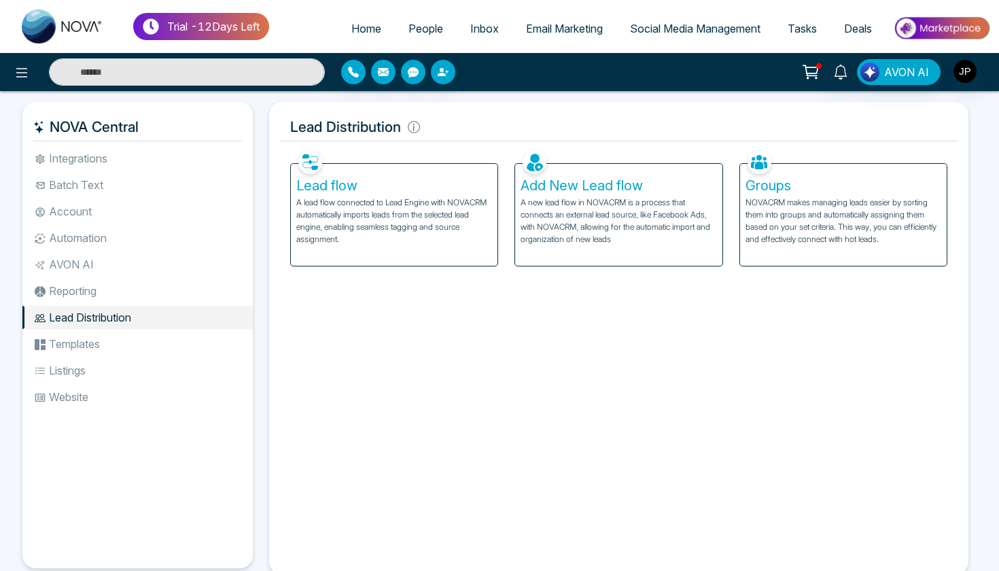
click at [97, 294] on li "Reporting" at bounding box center [137, 290] width 230 height 23
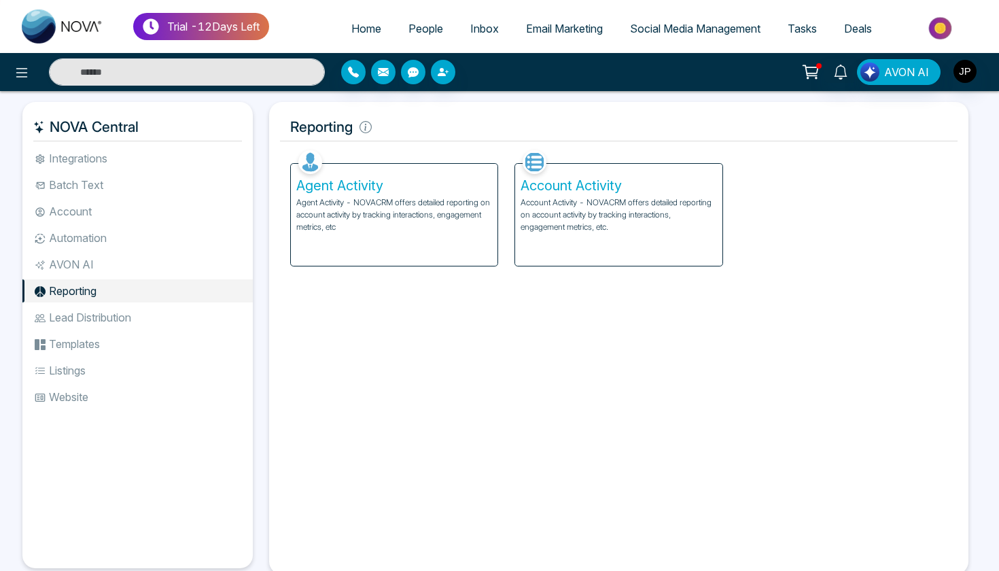
click at [85, 221] on li "Account" at bounding box center [137, 211] width 230 height 23
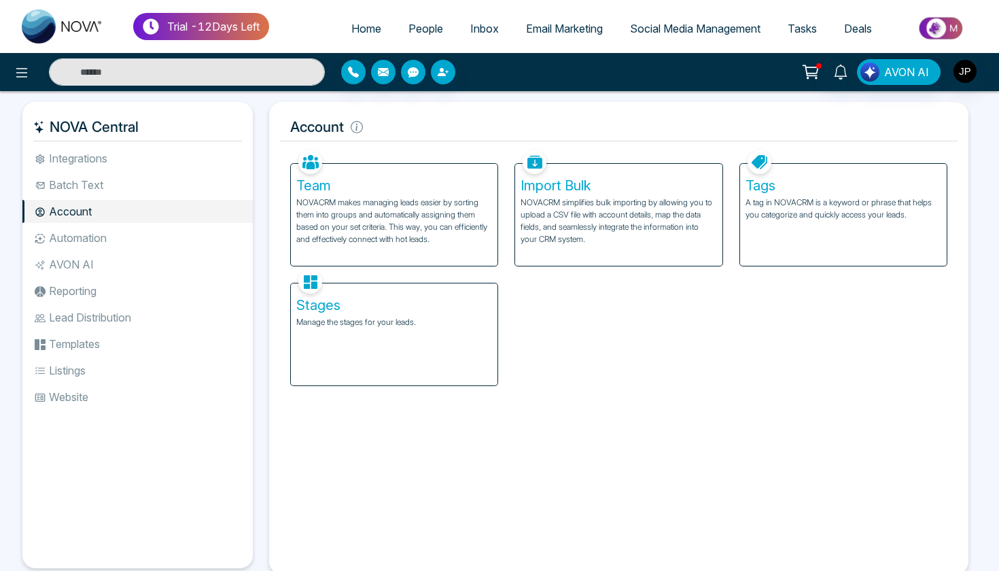
click at [100, 178] on li "Batch Text" at bounding box center [137, 184] width 230 height 23
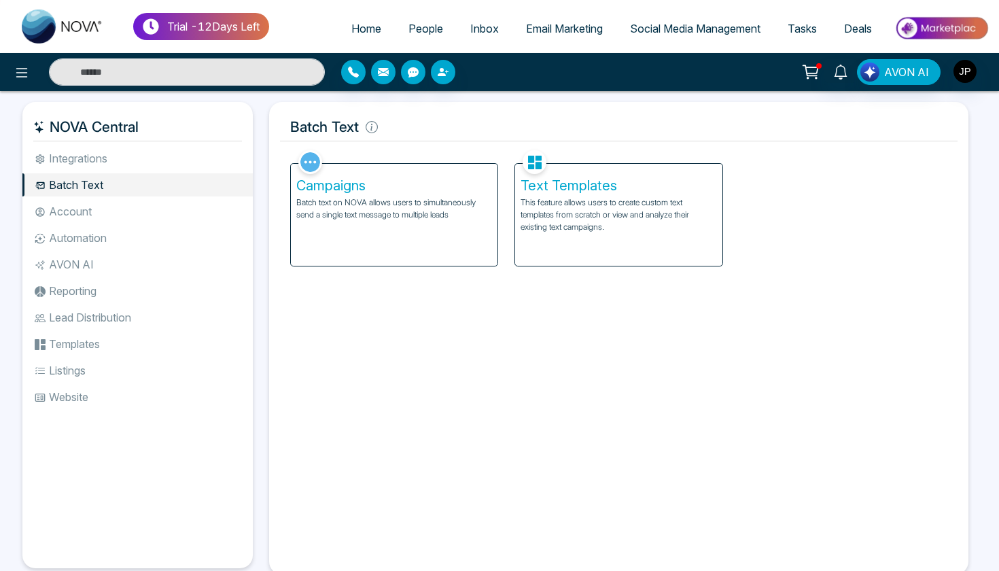
click at [96, 168] on li "Integrations" at bounding box center [137, 158] width 230 height 23
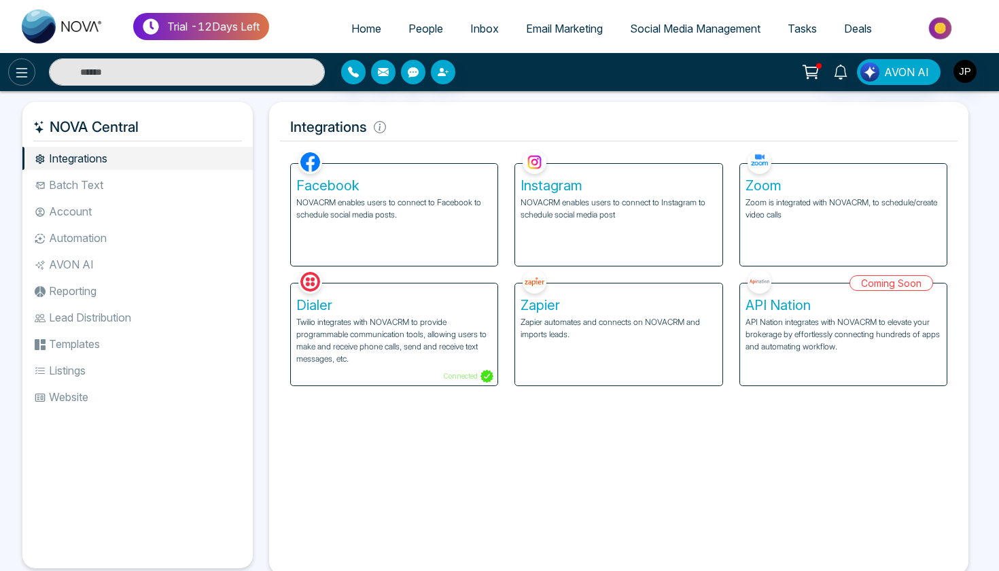
click at [20, 77] on icon at bounding box center [22, 73] width 12 height 10
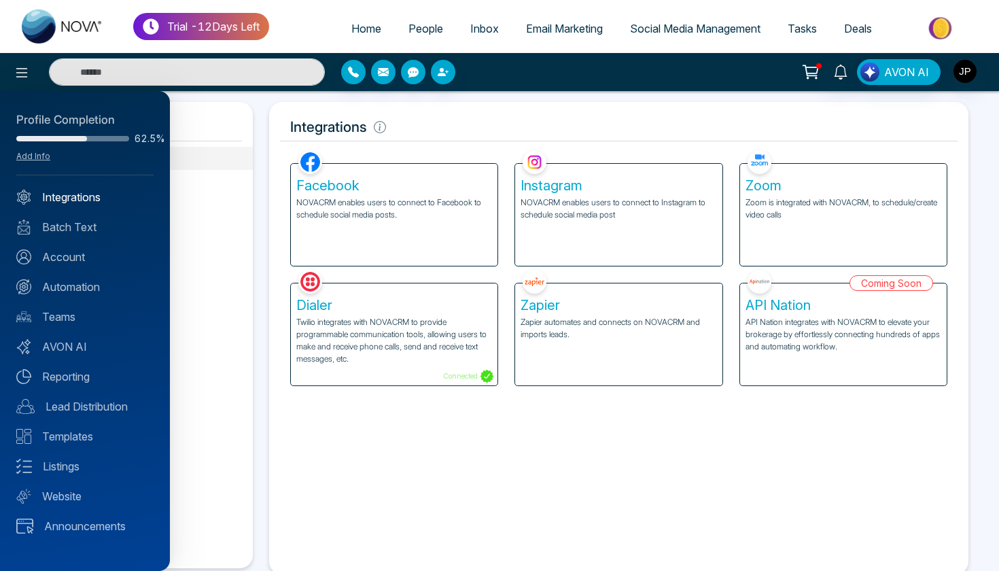
click at [77, 199] on link "Integrations" at bounding box center [84, 197] width 137 height 16
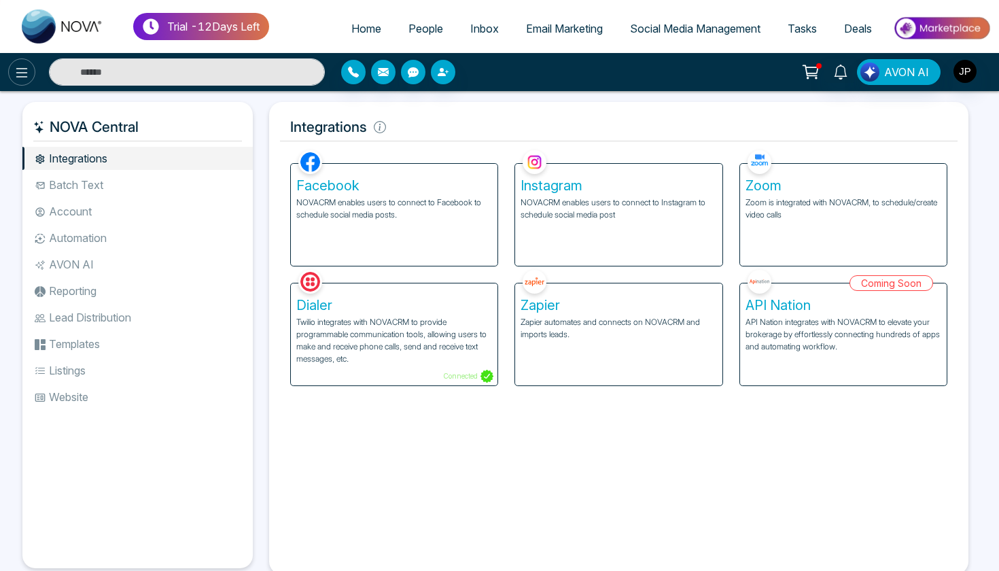
click at [25, 67] on icon at bounding box center [22, 73] width 16 height 16
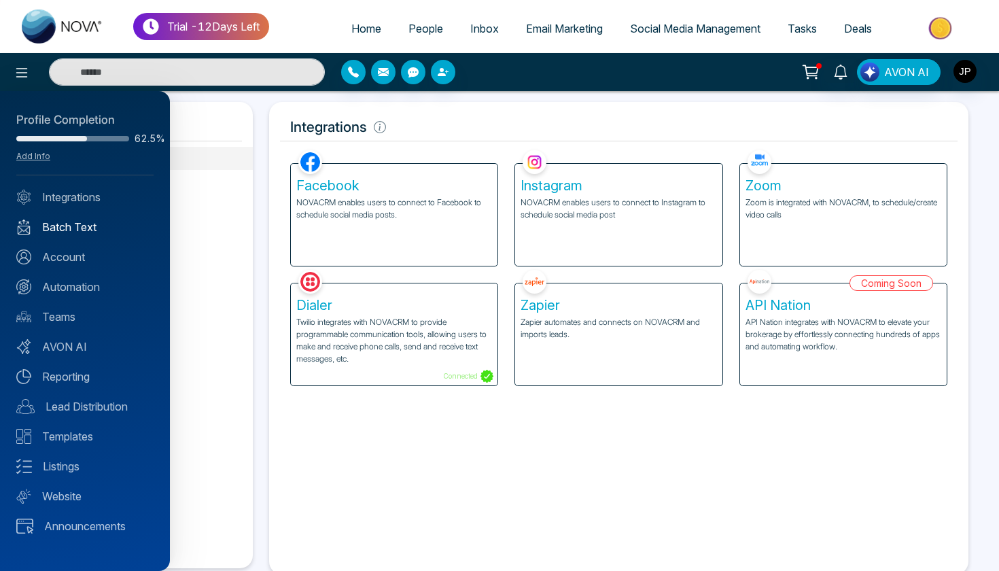
click at [81, 228] on link "Batch Text" at bounding box center [84, 227] width 137 height 16
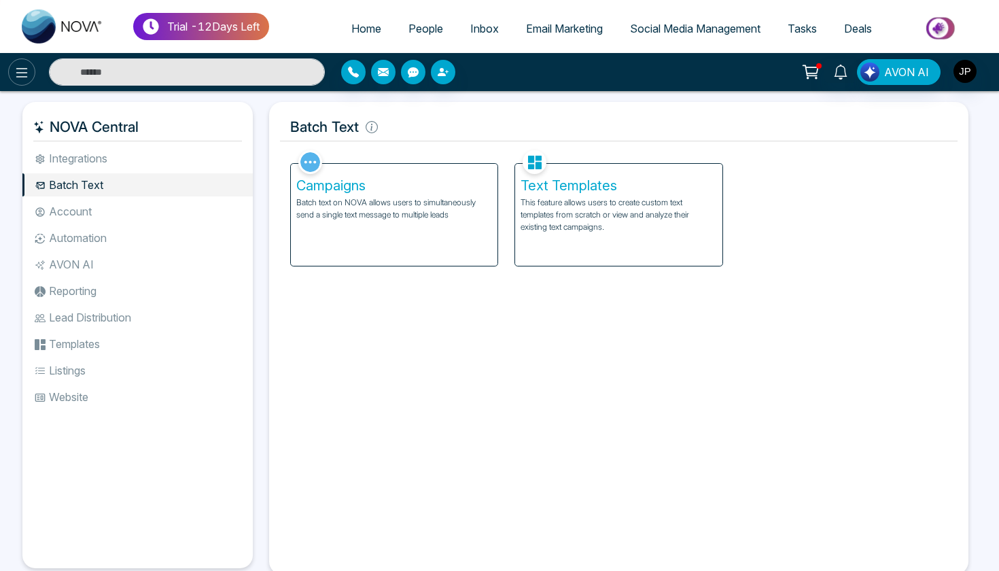
click at [19, 79] on icon at bounding box center [22, 73] width 16 height 16
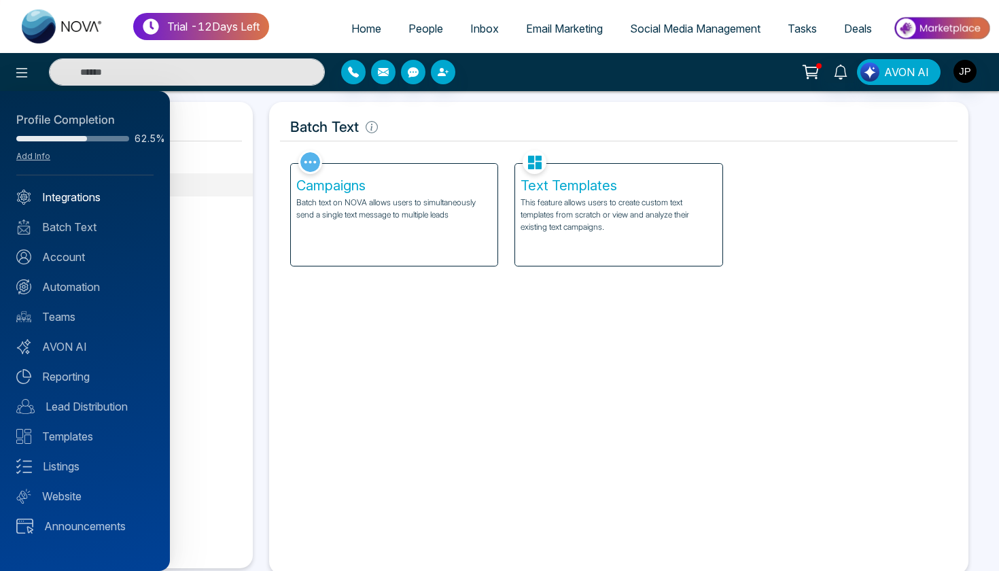
click at [72, 201] on link "Integrations" at bounding box center [84, 197] width 137 height 16
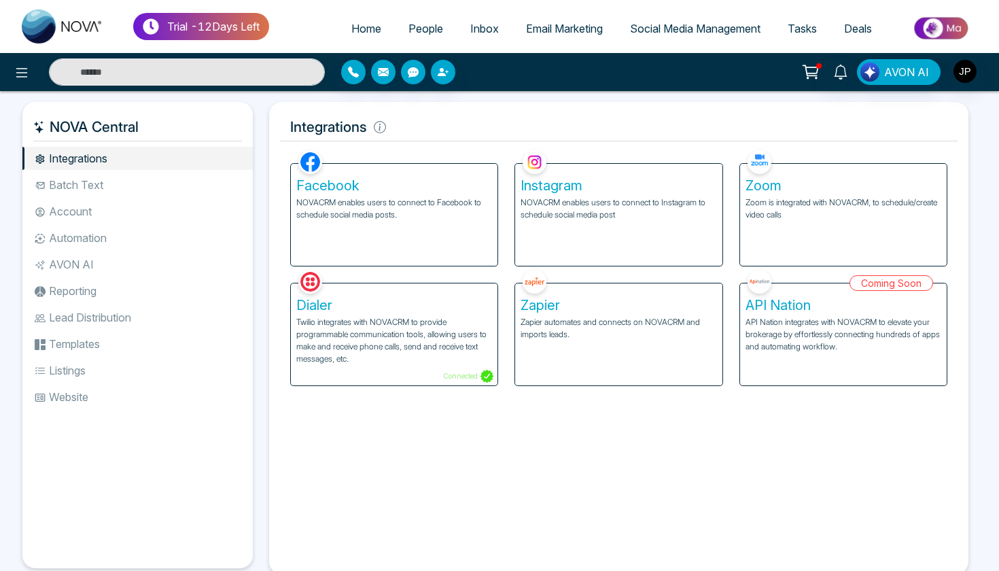
click at [168, 180] on li "Batch Text" at bounding box center [137, 184] width 230 height 23
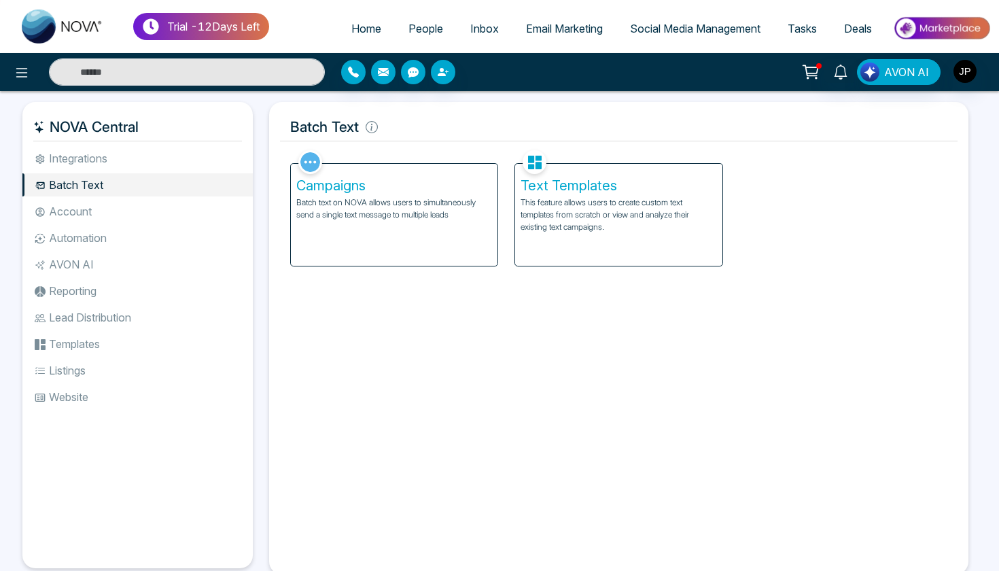
click at [158, 207] on li "Account" at bounding box center [137, 211] width 230 height 23
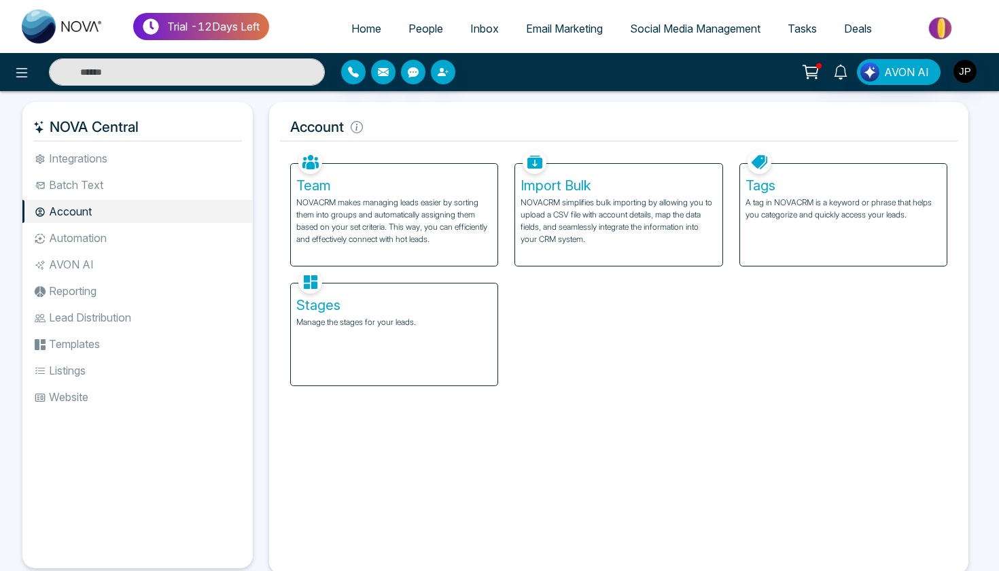
click at [149, 231] on li "Automation" at bounding box center [137, 237] width 230 height 23
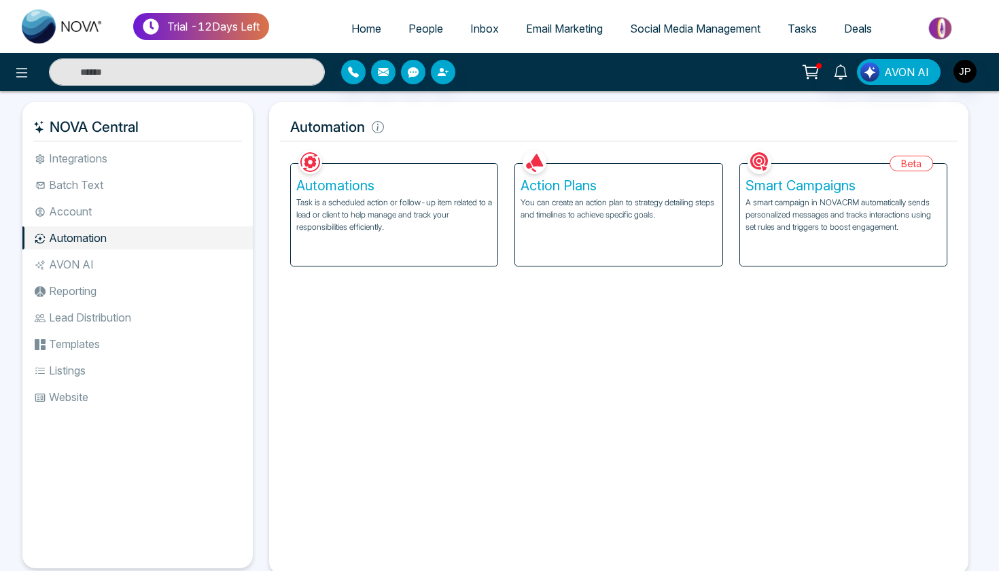
click at [156, 272] on li "AVON AI" at bounding box center [137, 264] width 230 height 23
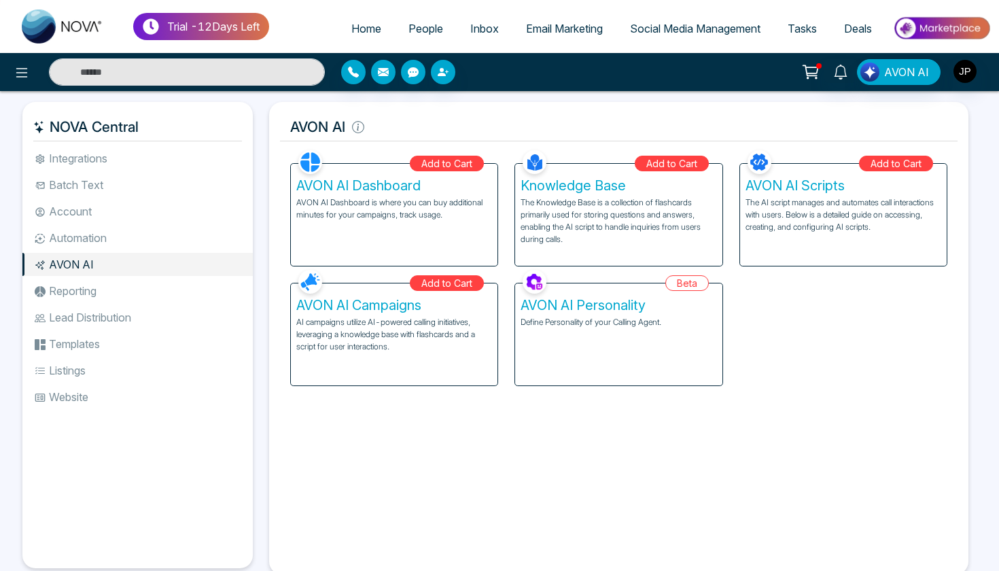
click at [143, 300] on li "Reporting" at bounding box center [137, 290] width 230 height 23
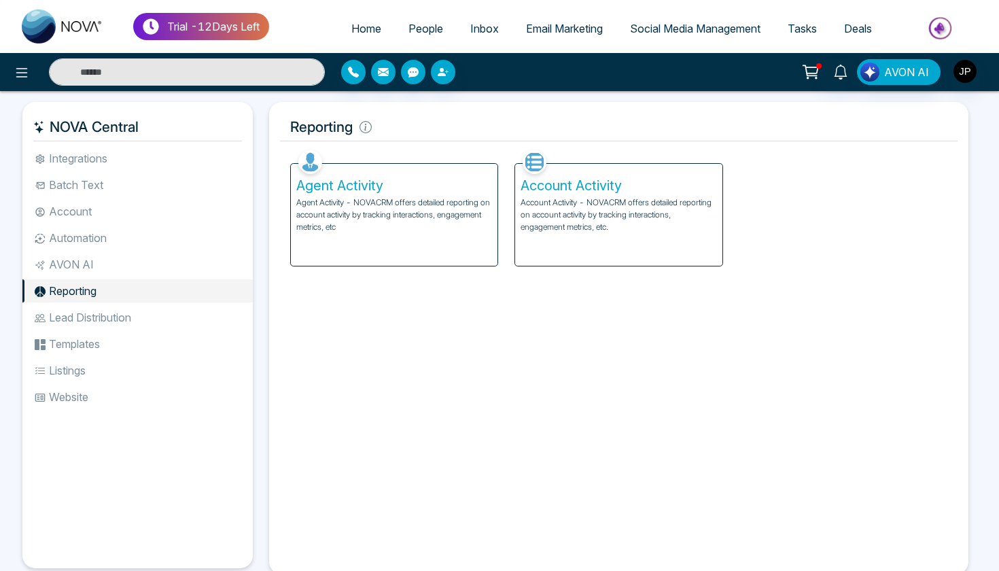
click at [132, 313] on li "Lead Distribution" at bounding box center [137, 317] width 230 height 23
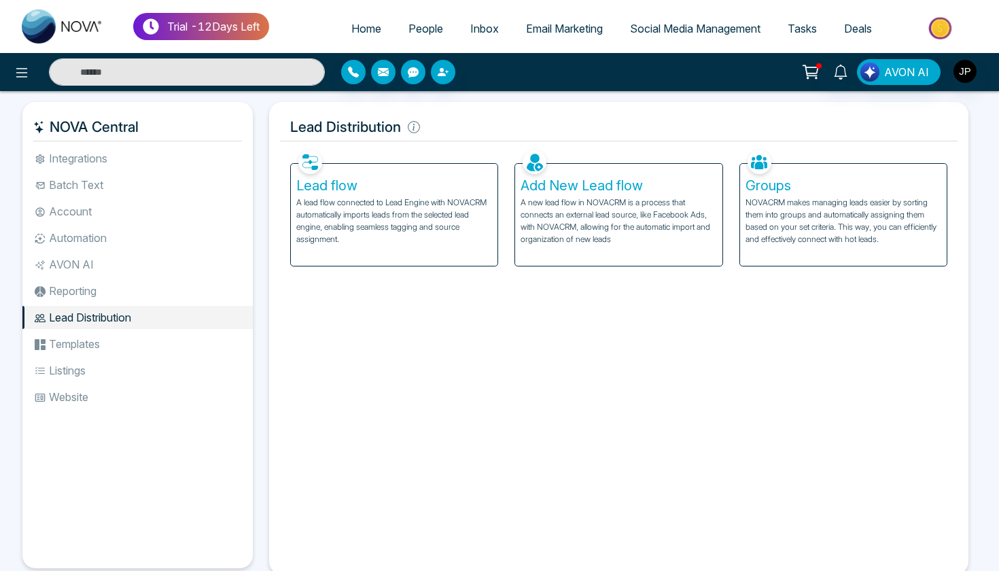
click at [125, 336] on li "Templates" at bounding box center [137, 343] width 230 height 23
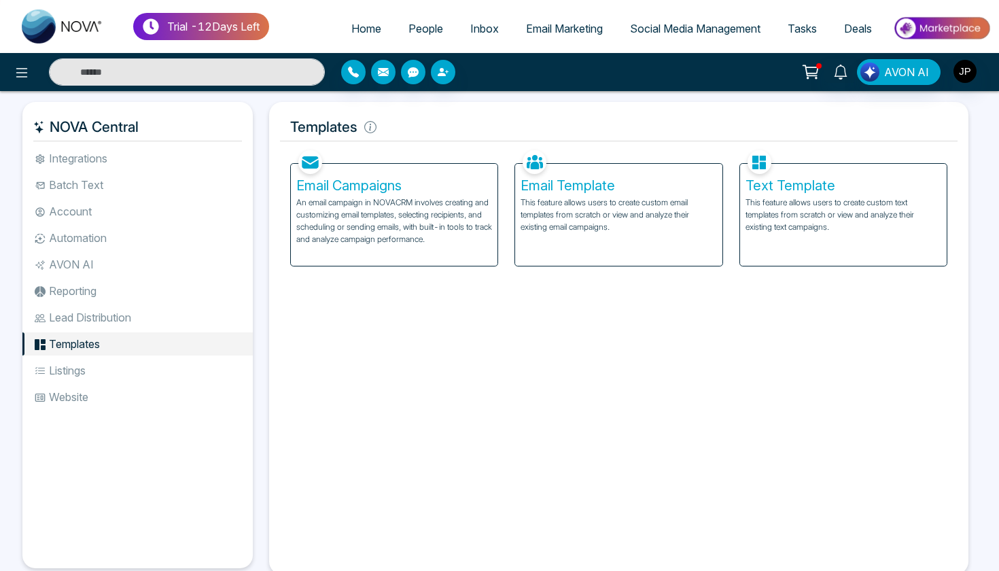
click at [115, 370] on li "Listings" at bounding box center [137, 370] width 230 height 23
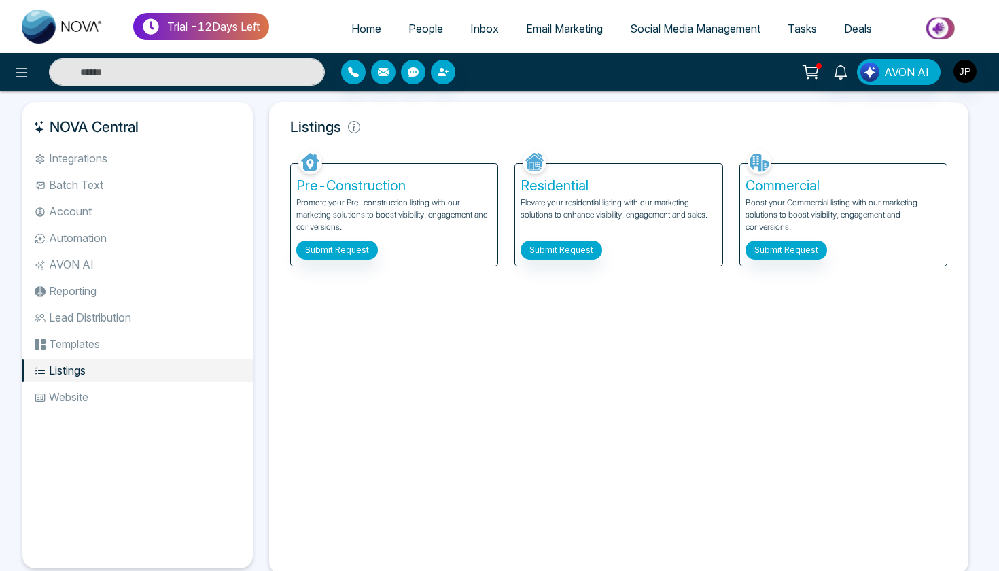
click at [107, 391] on li "Website" at bounding box center [137, 396] width 230 height 23
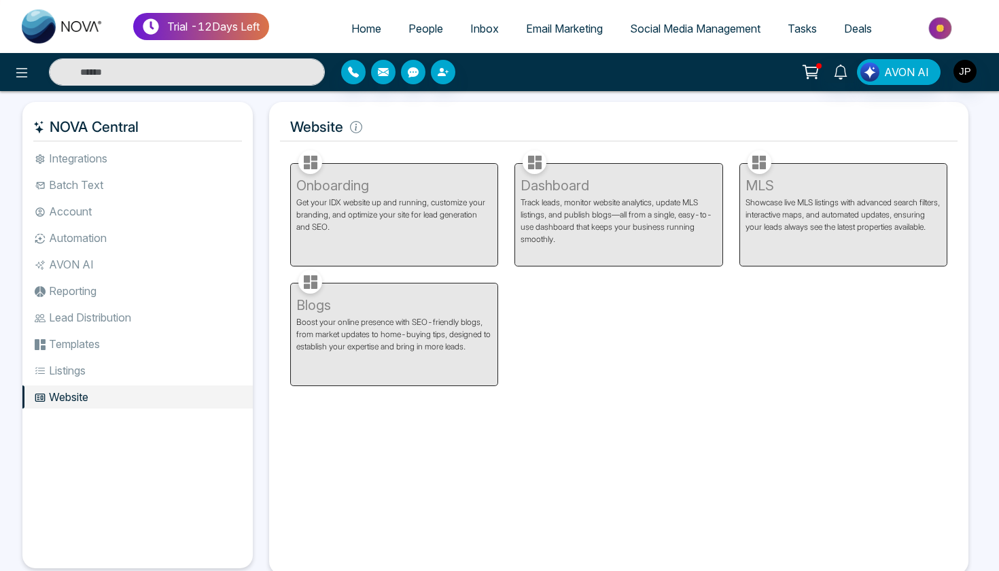
click at [540, 31] on span "Email Marketing" at bounding box center [564, 29] width 77 height 14
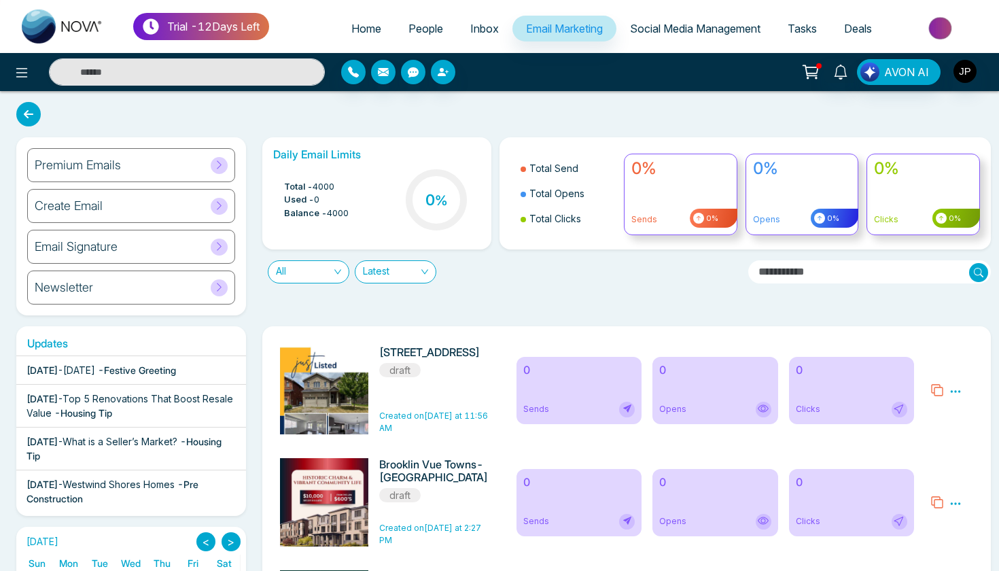
click at [653, 23] on span "Social Media Management" at bounding box center [695, 29] width 130 height 14
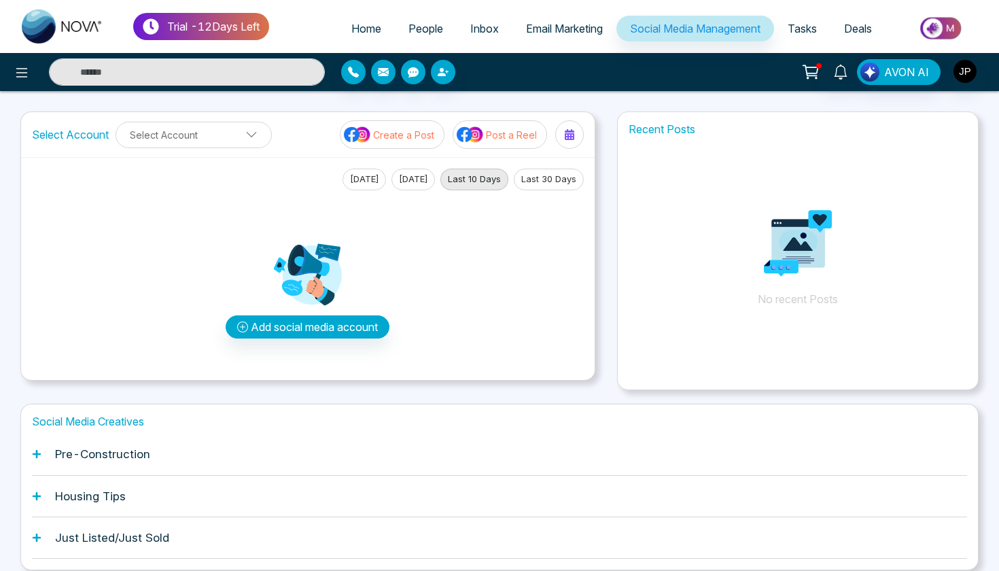
click at [798, 35] on span "Tasks" at bounding box center [801, 29] width 29 height 14
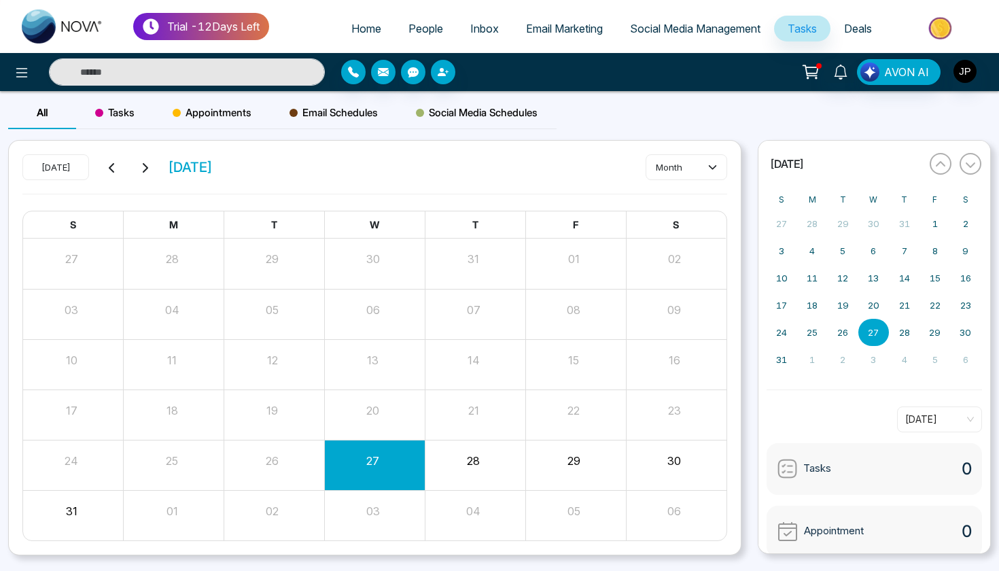
click at [475, 39] on link "Inbox" at bounding box center [484, 29] width 56 height 26
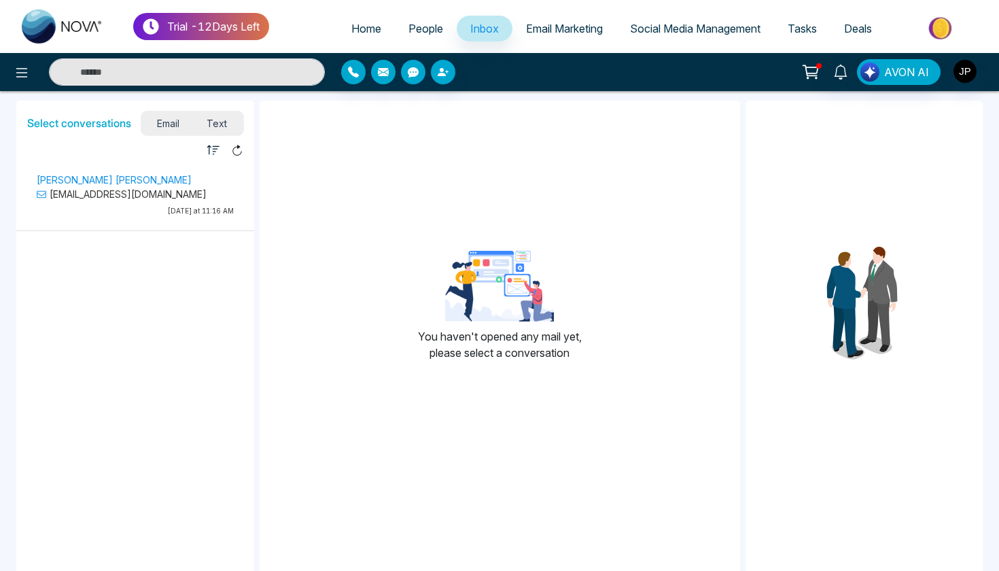
click at [543, 37] on link "Email Marketing" at bounding box center [564, 29] width 104 height 26
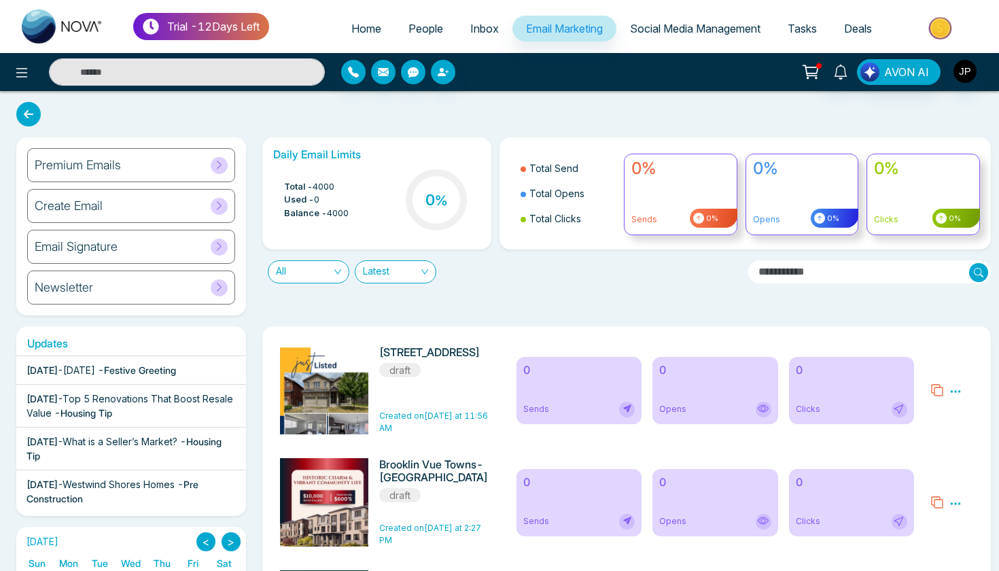
click at [356, 33] on span "Home" at bounding box center [366, 29] width 30 height 14
select select "*"
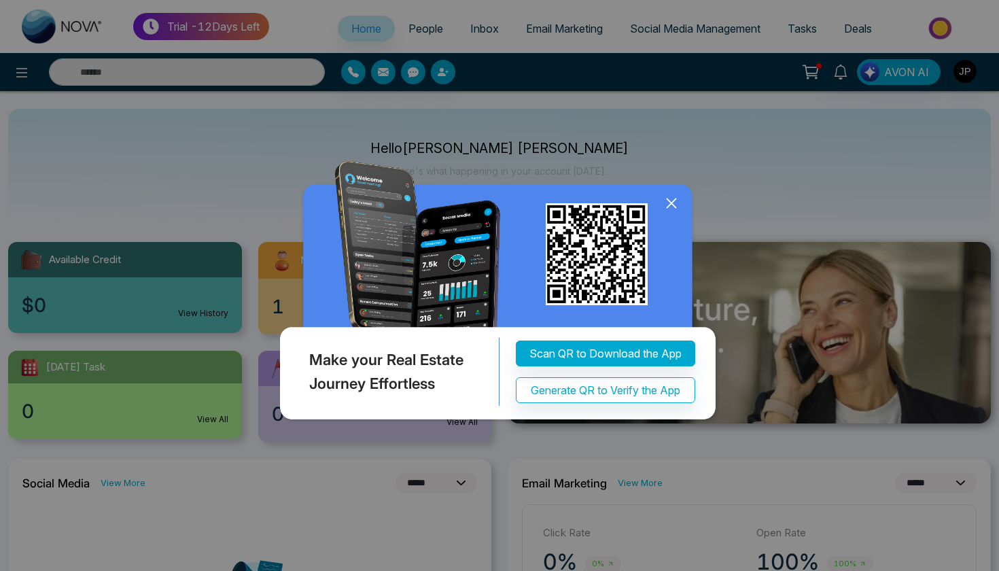
click at [674, 207] on icon at bounding box center [671, 203] width 20 height 20
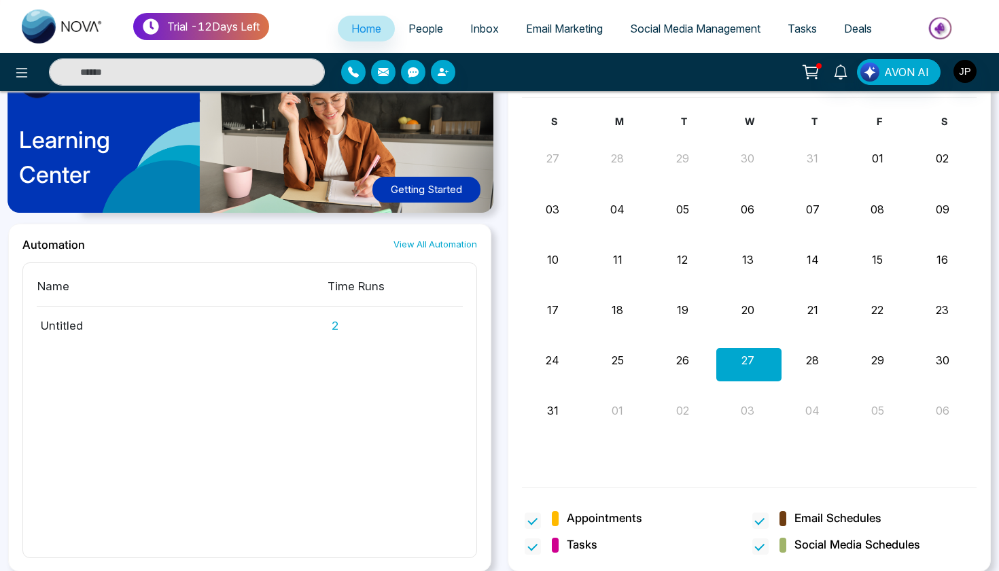
scroll to position [715, 0]
click at [428, 243] on link "View All Automation" at bounding box center [435, 244] width 84 height 13
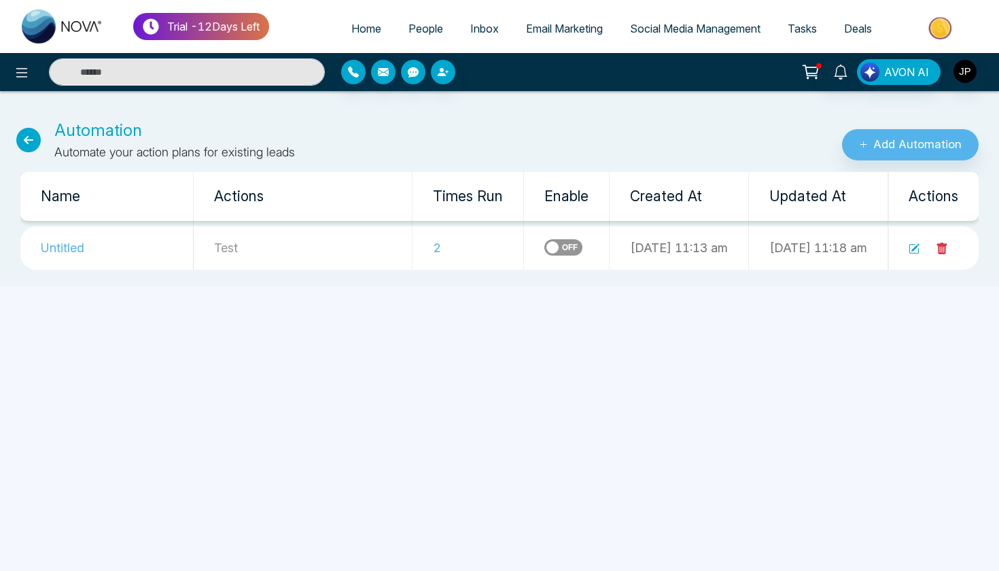
click at [353, 40] on link "Home" at bounding box center [366, 29] width 57 height 26
select select "*"
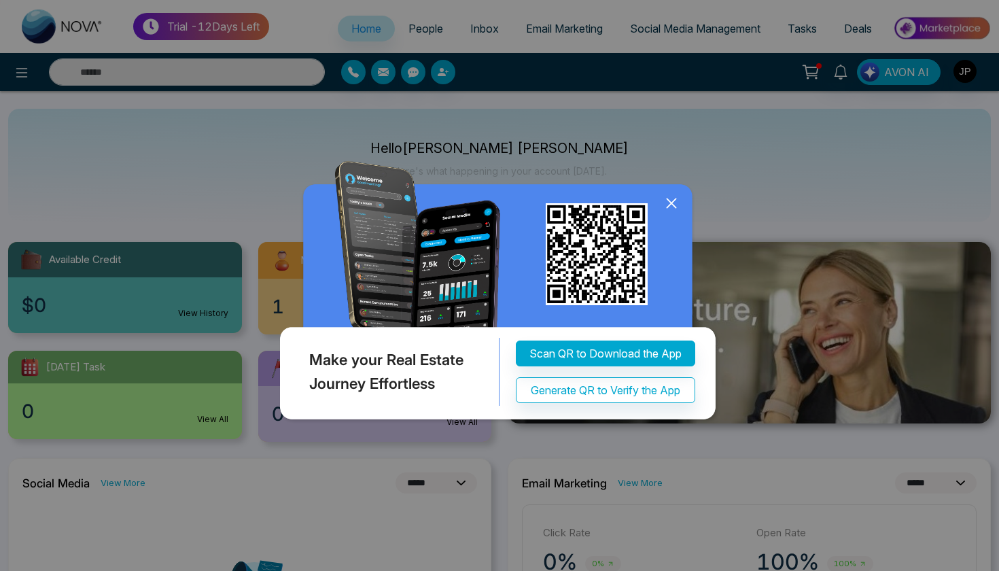
click at [675, 207] on icon at bounding box center [671, 203] width 20 height 20
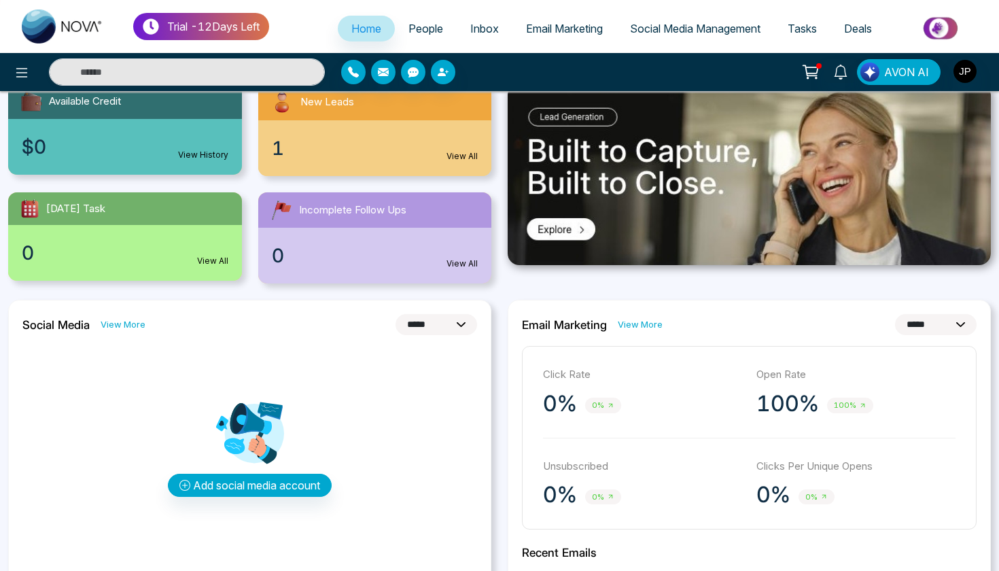
scroll to position [126, 0]
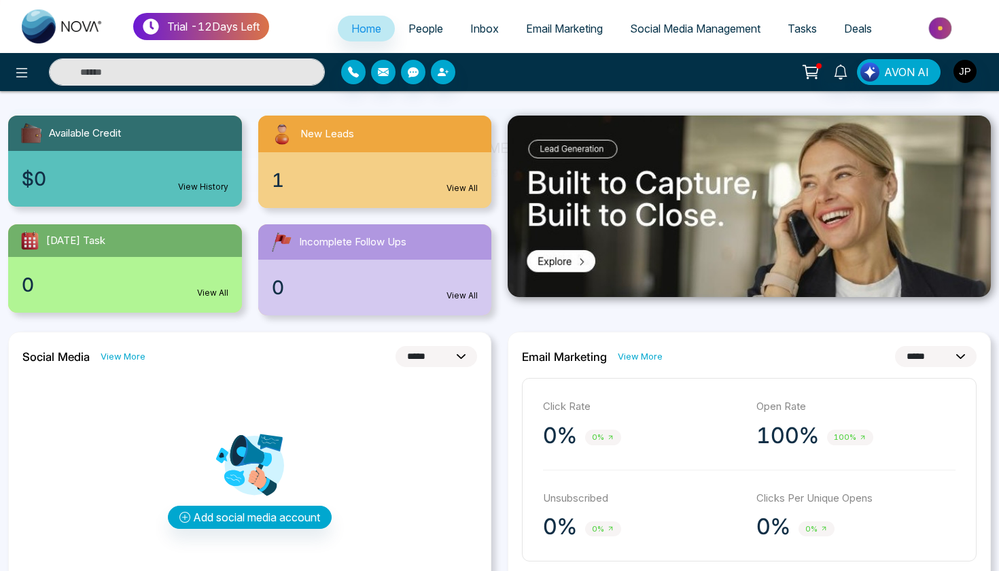
click at [537, 31] on span "Email Marketing" at bounding box center [564, 29] width 77 height 14
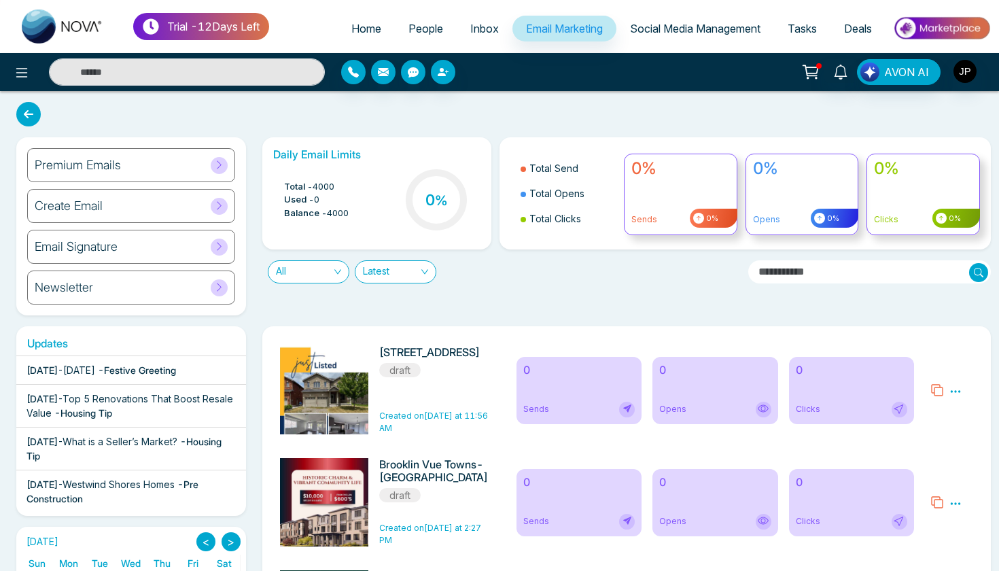
click at [696, 219] on icon at bounding box center [698, 218] width 11 height 11
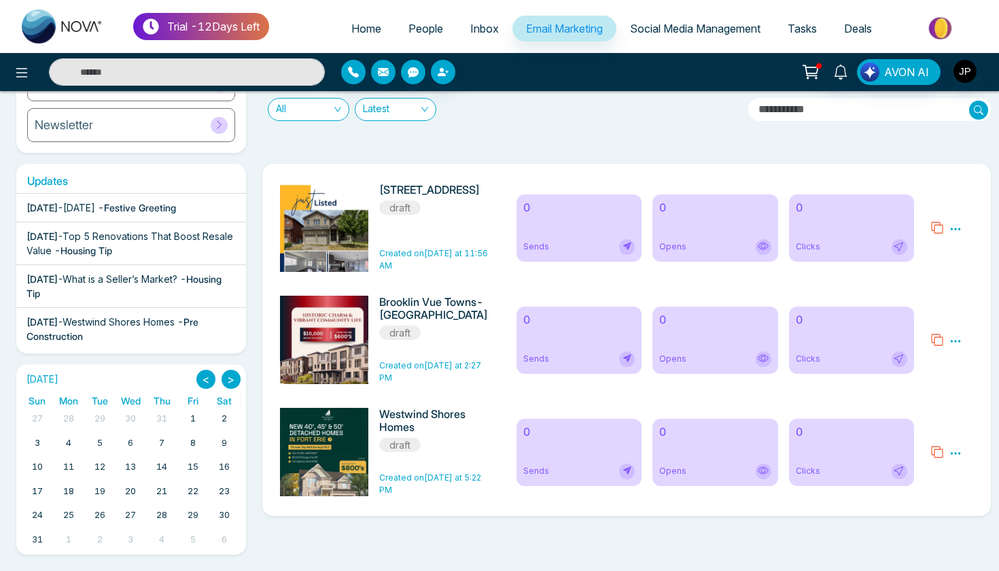
scroll to position [162, 0]
click at [492, 128] on div "Daily Email Limits Total - 4000 Used - 0 Balance - 4000 0 % Total Send Total Op…" at bounding box center [622, 64] width 737 height 178
click at [286, 154] on div "Updates Aug 27 2025 - Labour Day 2025 - Festive Greeting Aug 22 2025 - Top 5 Re…" at bounding box center [499, 353] width 982 height 401
click at [484, 37] on link "Inbox" at bounding box center [484, 29] width 56 height 26
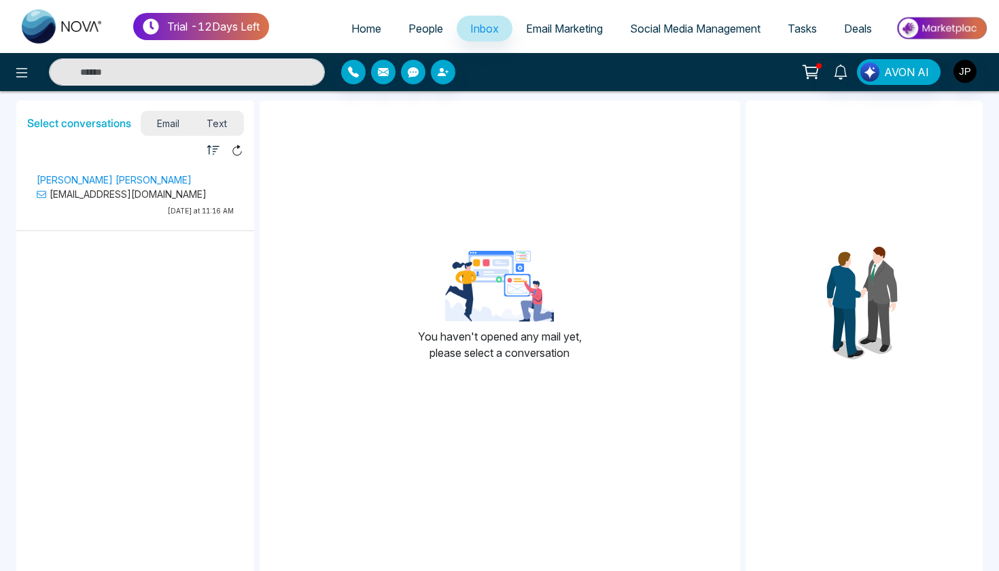
click at [406, 35] on link "People" at bounding box center [426, 29] width 62 height 26
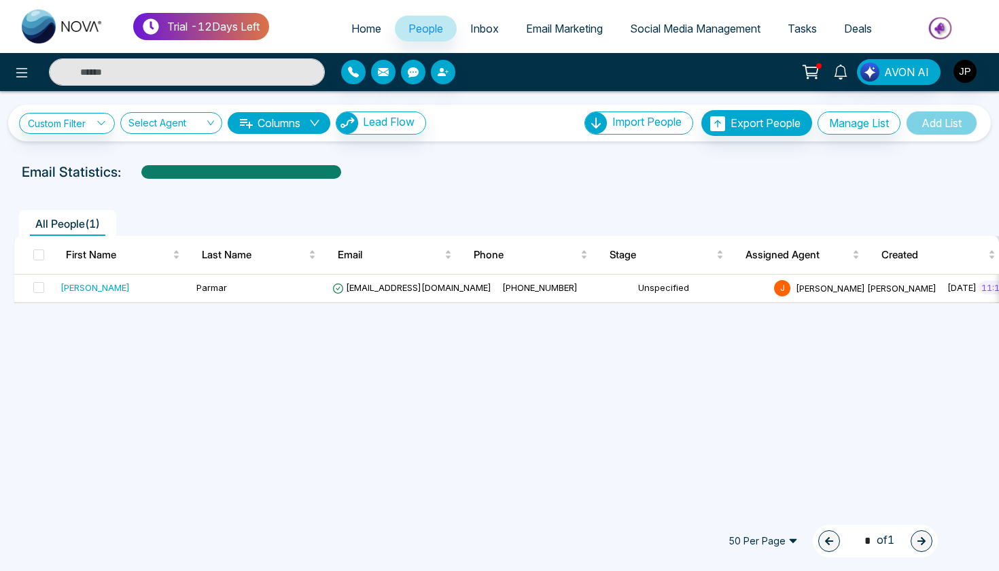
click at [353, 38] on link "Home" at bounding box center [366, 29] width 57 height 26
select select "*"
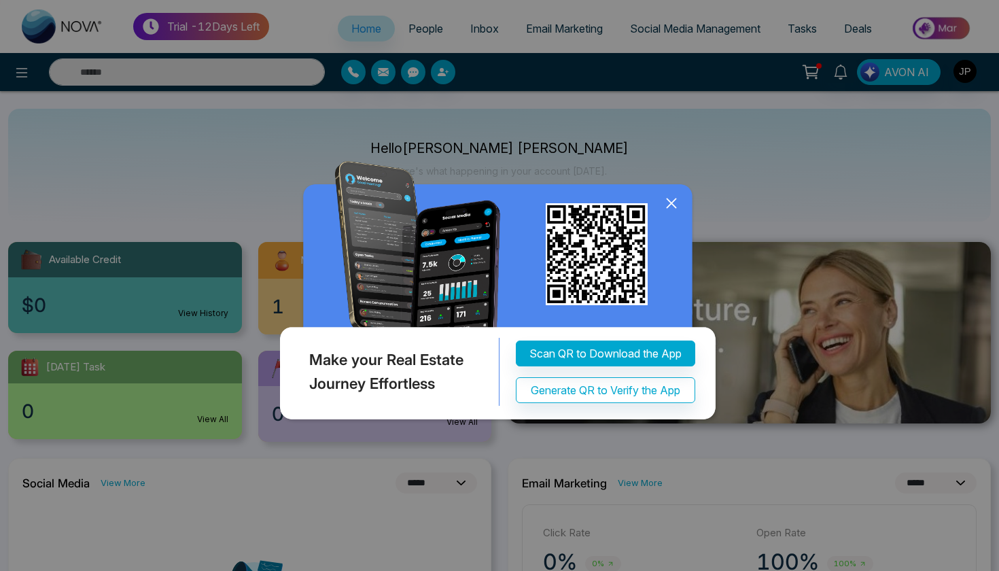
click at [668, 202] on icon at bounding box center [671, 203] width 20 height 20
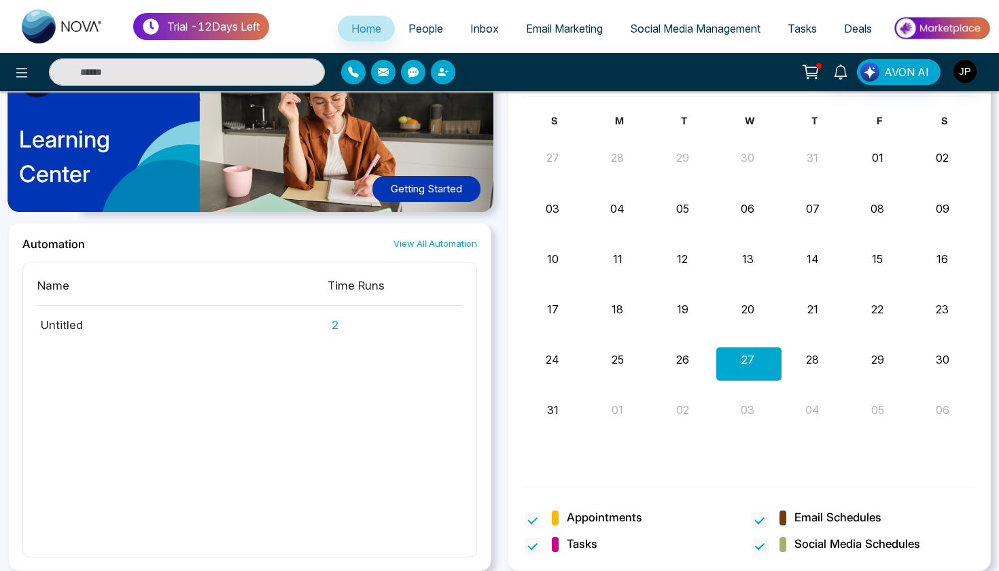
scroll to position [715, 0]
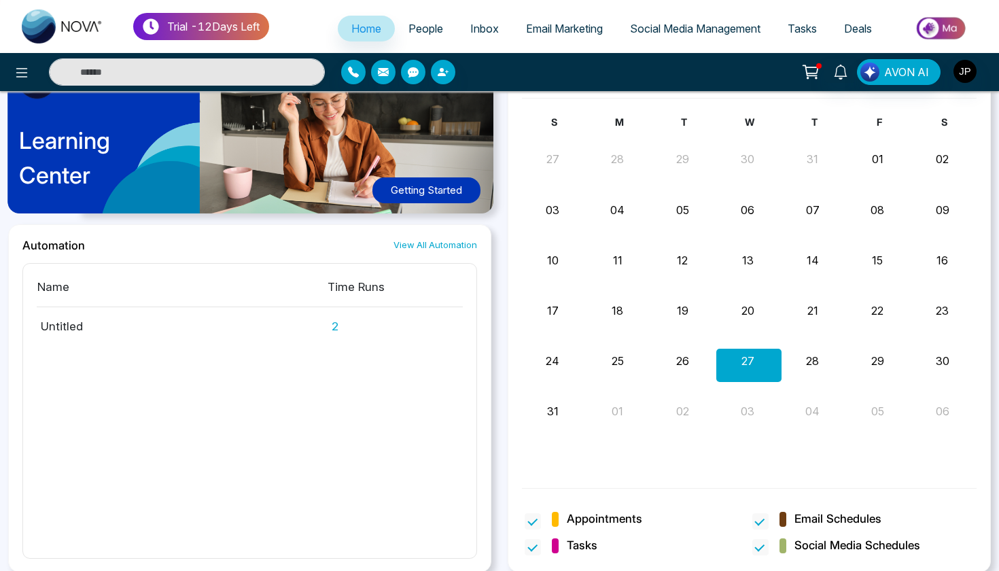
click at [815, 361] on button "28" at bounding box center [812, 361] width 13 height 16
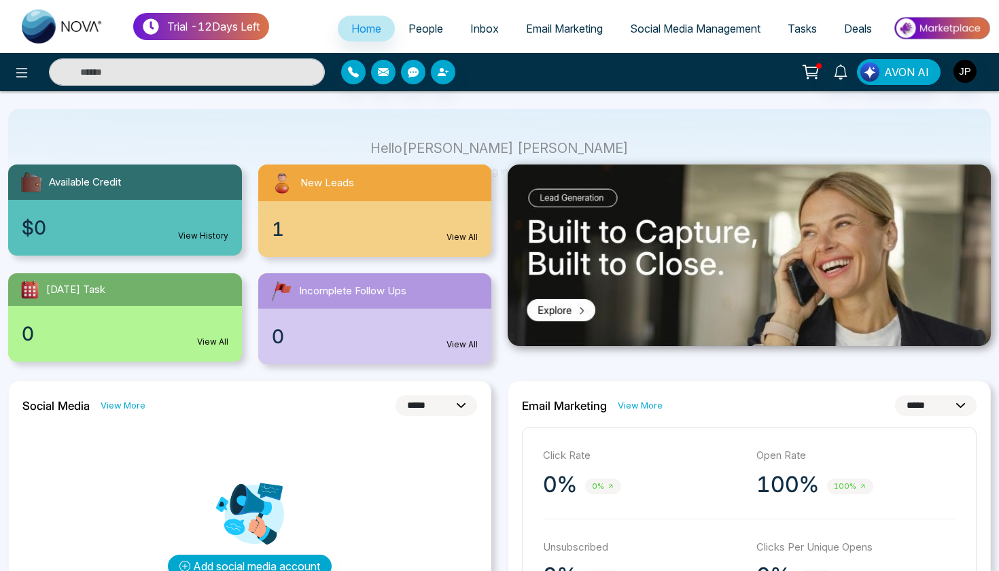
scroll to position [62, 0]
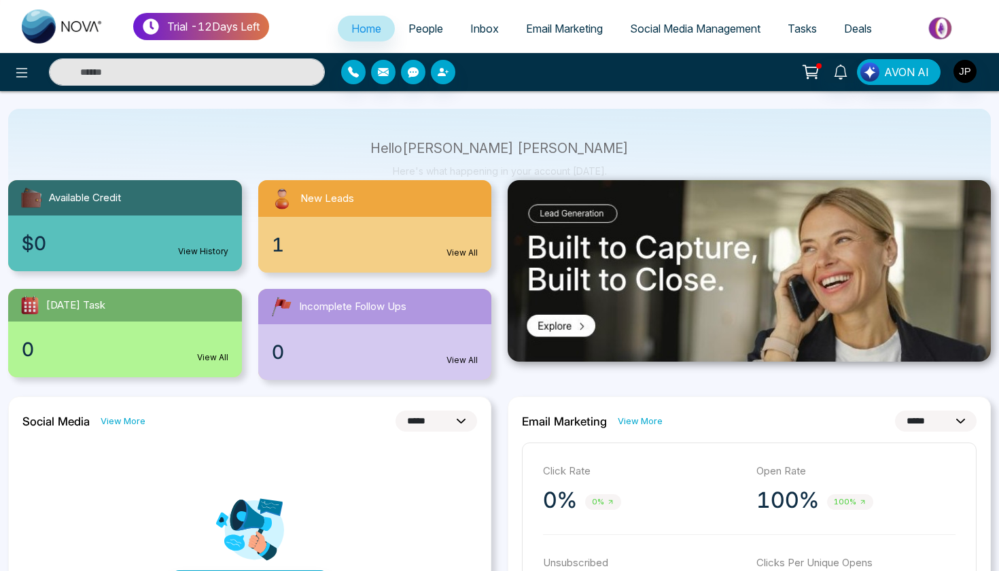
click at [639, 422] on link "View More" at bounding box center [639, 420] width 45 height 13
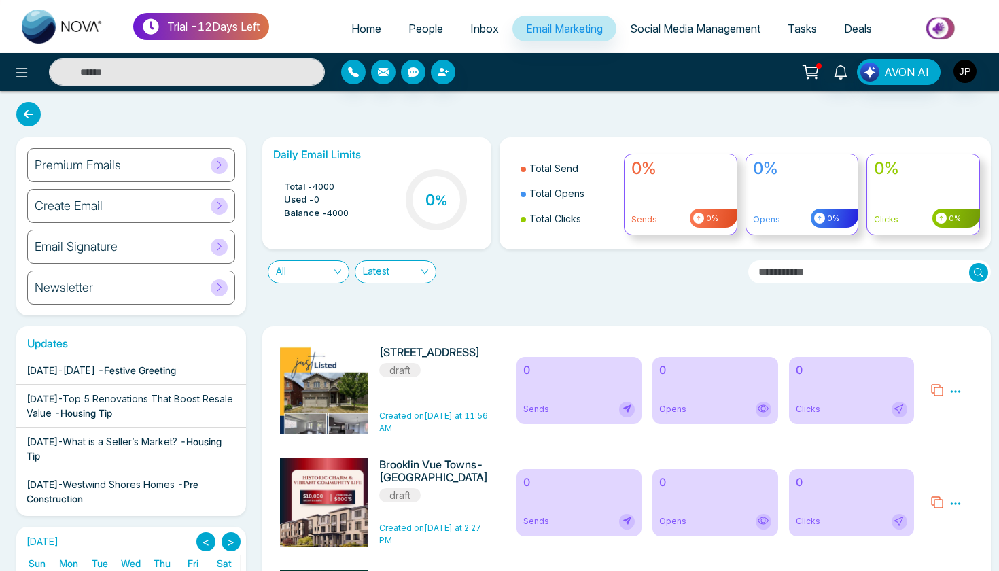
select select "*"
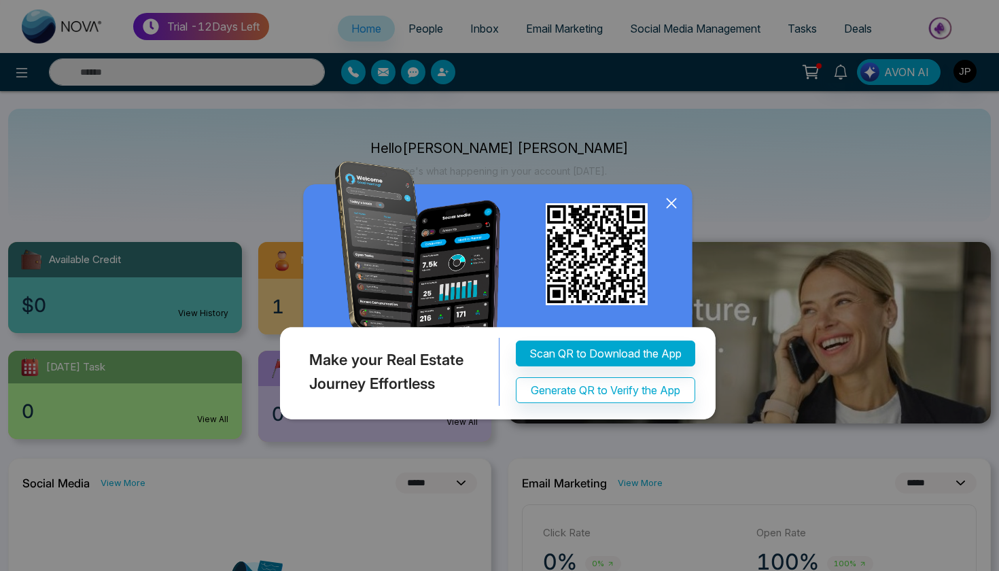
click at [674, 207] on icon at bounding box center [671, 203] width 20 height 20
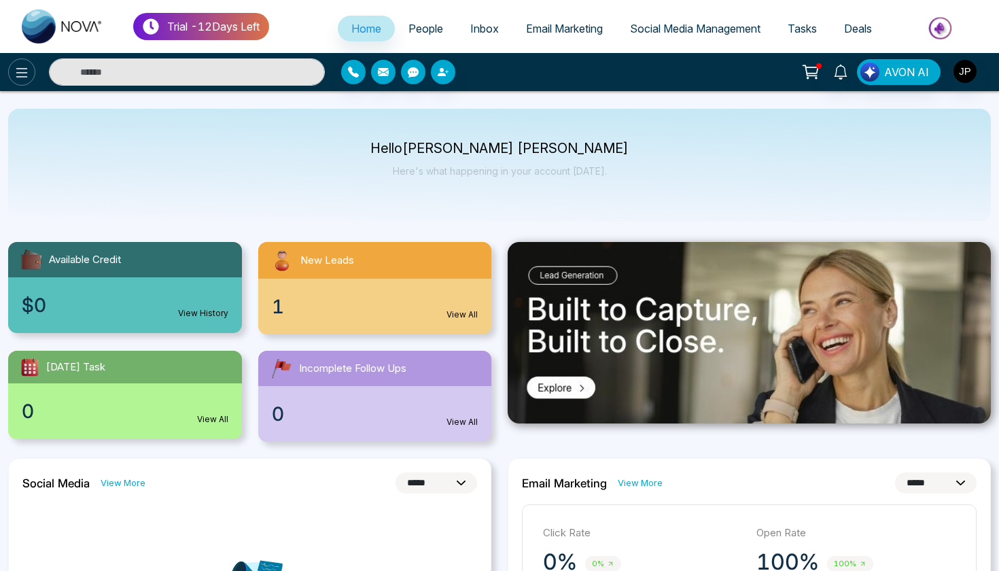
click at [24, 71] on icon at bounding box center [22, 73] width 16 height 16
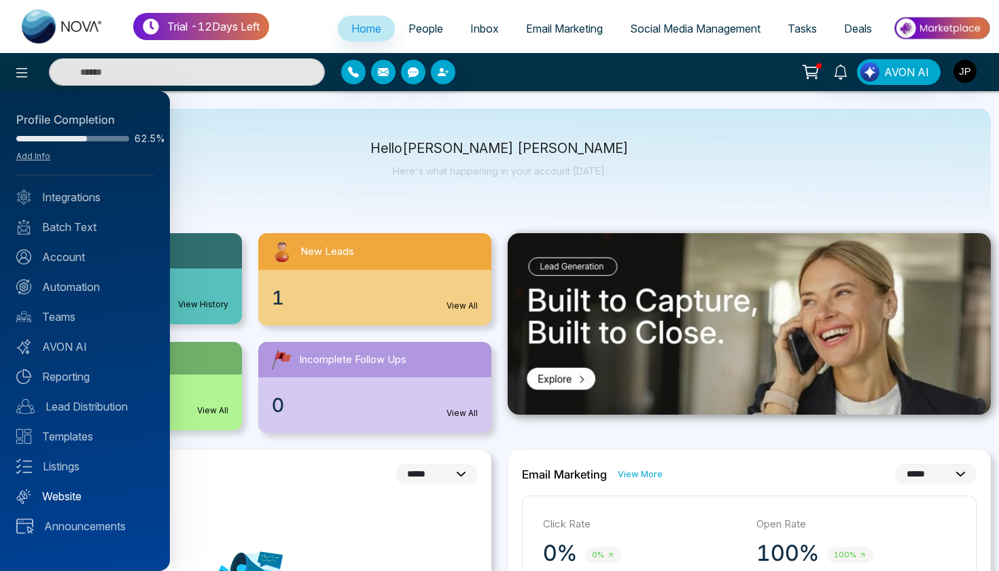
scroll to position [19, 0]
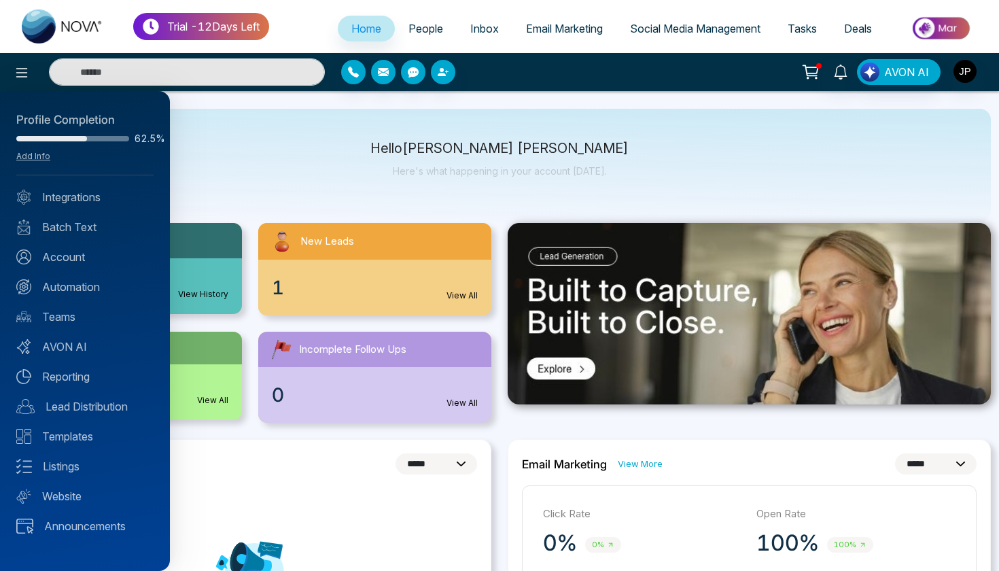
click at [325, 164] on div at bounding box center [499, 285] width 999 height 571
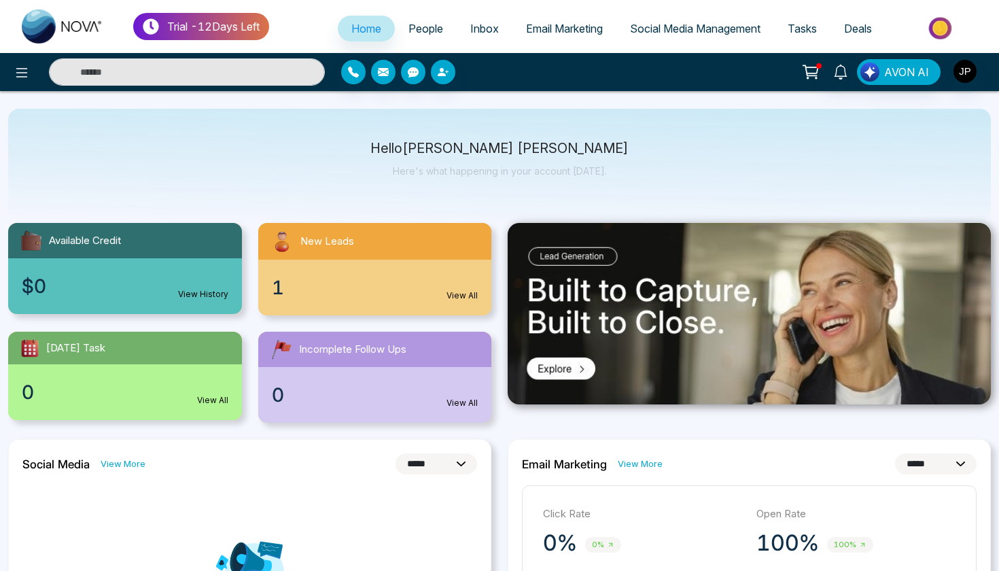
click at [192, 313] on div "$0 View History" at bounding box center [125, 286] width 234 height 56
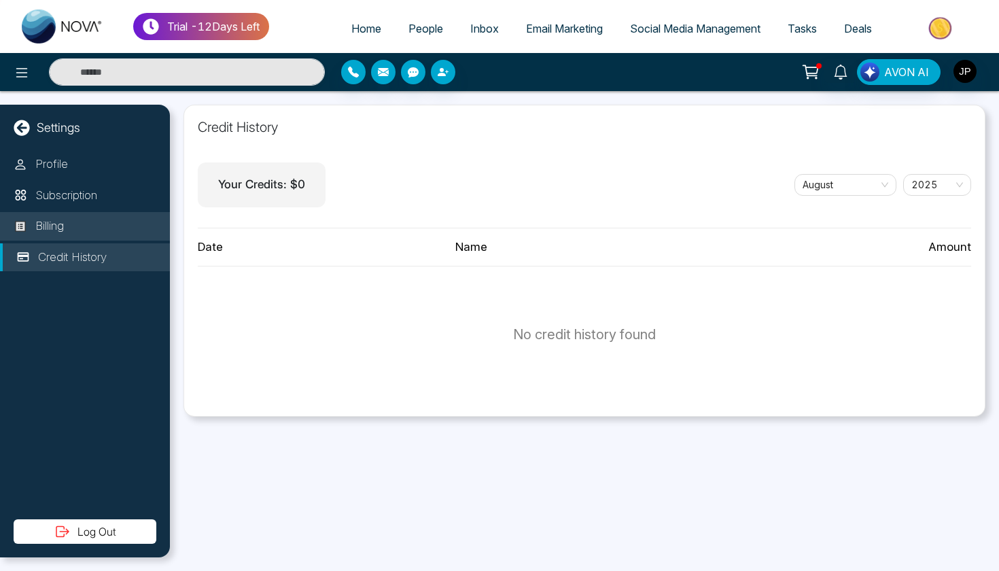
click at [71, 219] on li "Billing" at bounding box center [85, 226] width 170 height 29
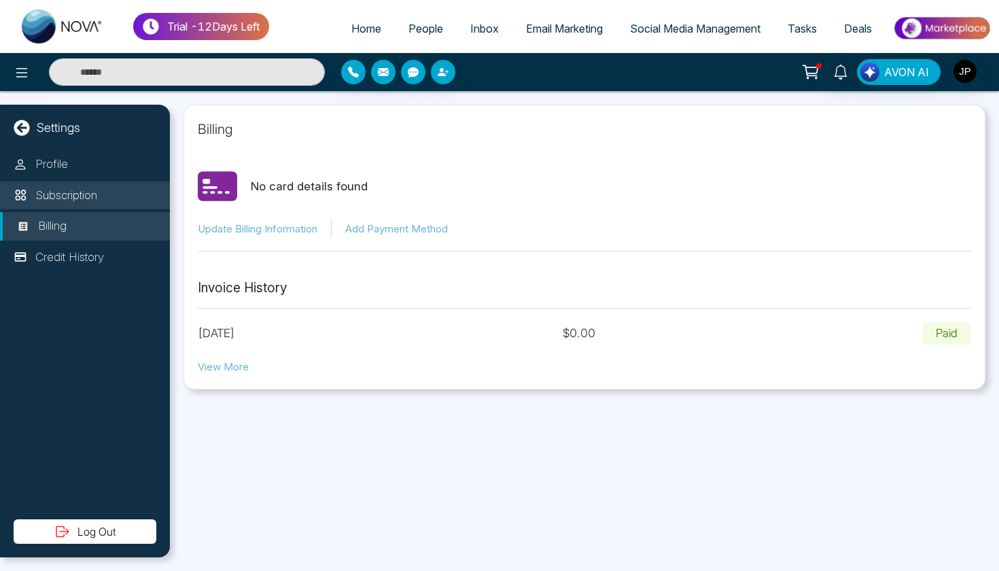
click at [101, 193] on li "Subscription" at bounding box center [85, 195] width 170 height 29
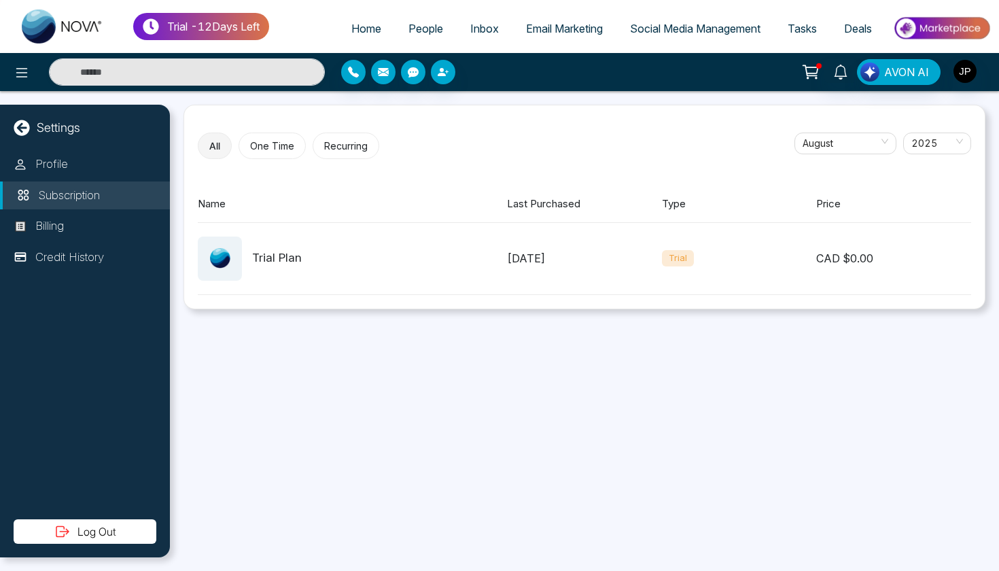
click at [420, 257] on div "Trial Plan" at bounding box center [352, 258] width 309 height 44
click at [570, 255] on div "[DATE]" at bounding box center [584, 258] width 155 height 16
click at [914, 71] on span "AVON AI" at bounding box center [906, 72] width 45 height 16
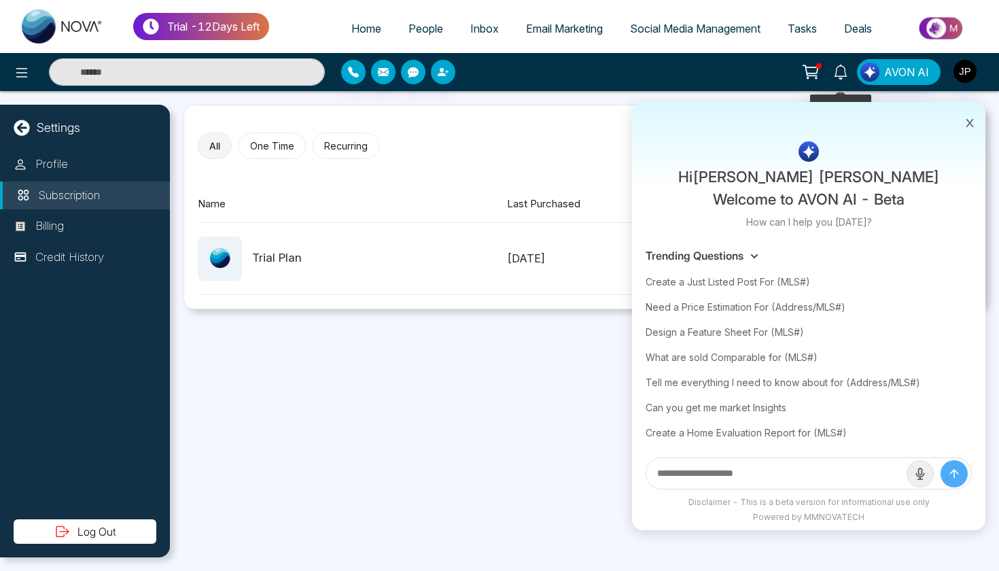
click at [810, 75] on icon at bounding box center [810, 71] width 19 height 19
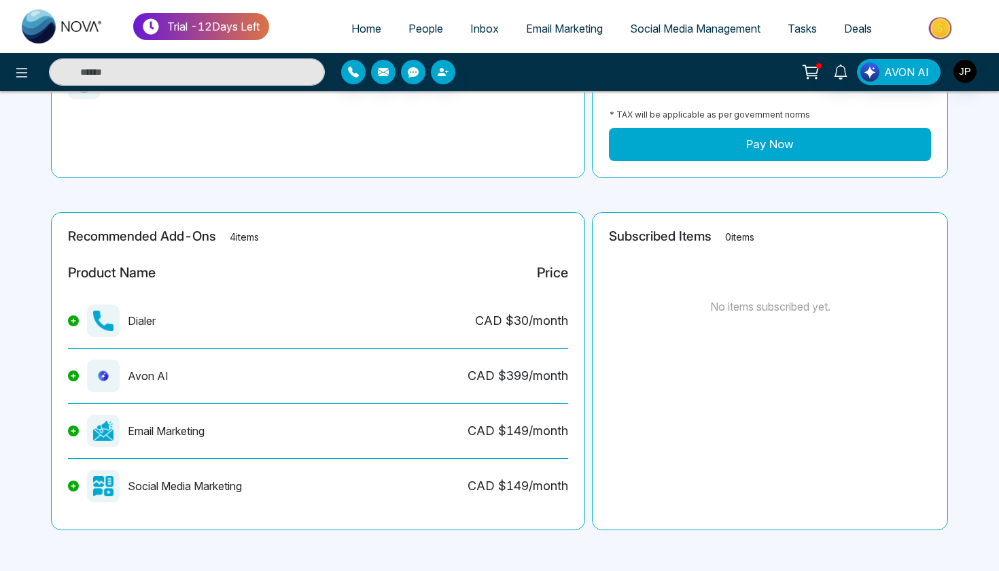
scroll to position [251, 0]
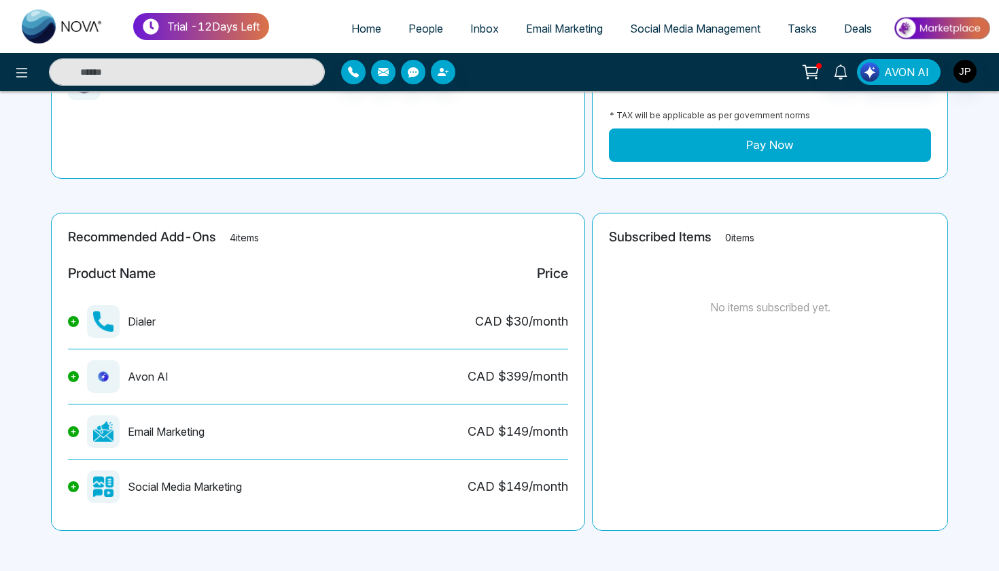
click at [78, 35] on img at bounding box center [63, 27] width 82 height 34
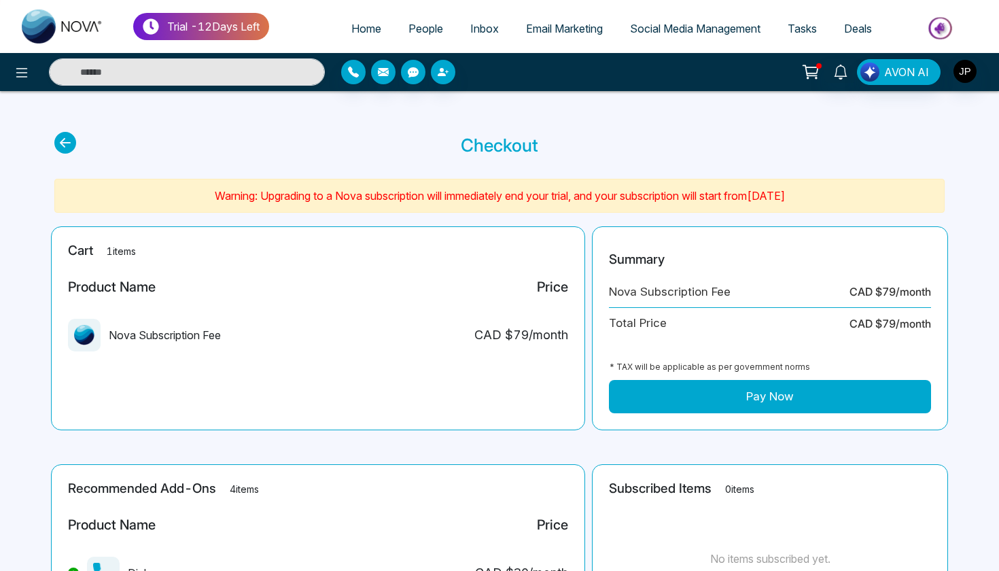
select select "*"
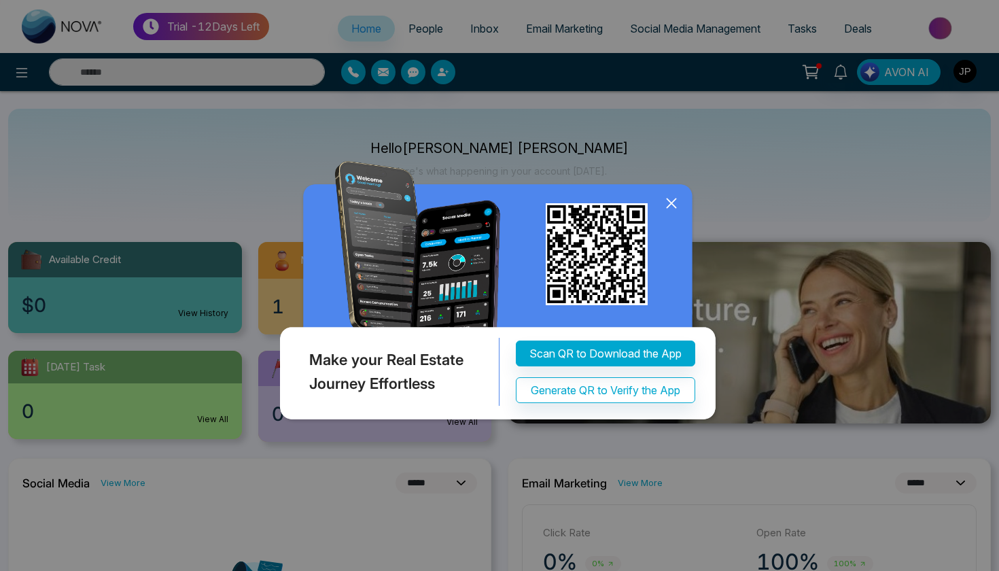
click at [666, 207] on icon at bounding box center [671, 203] width 20 height 20
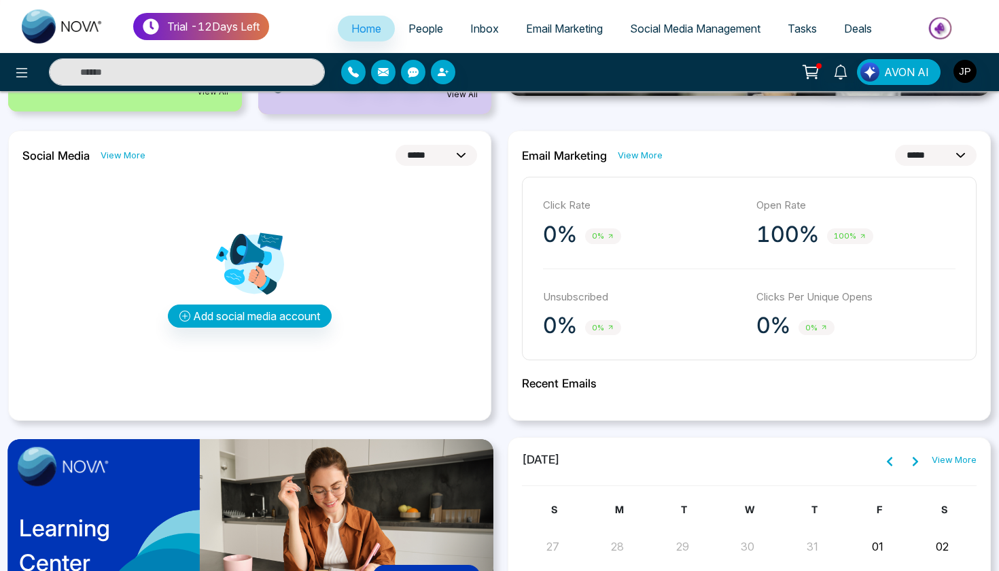
scroll to position [298, 0]
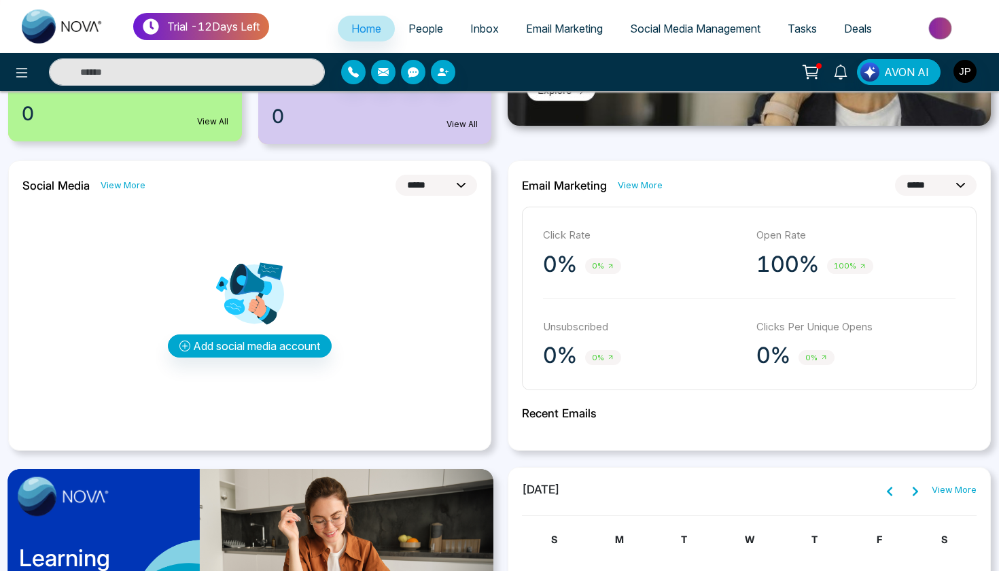
click at [408, 31] on span "People" at bounding box center [425, 29] width 35 height 14
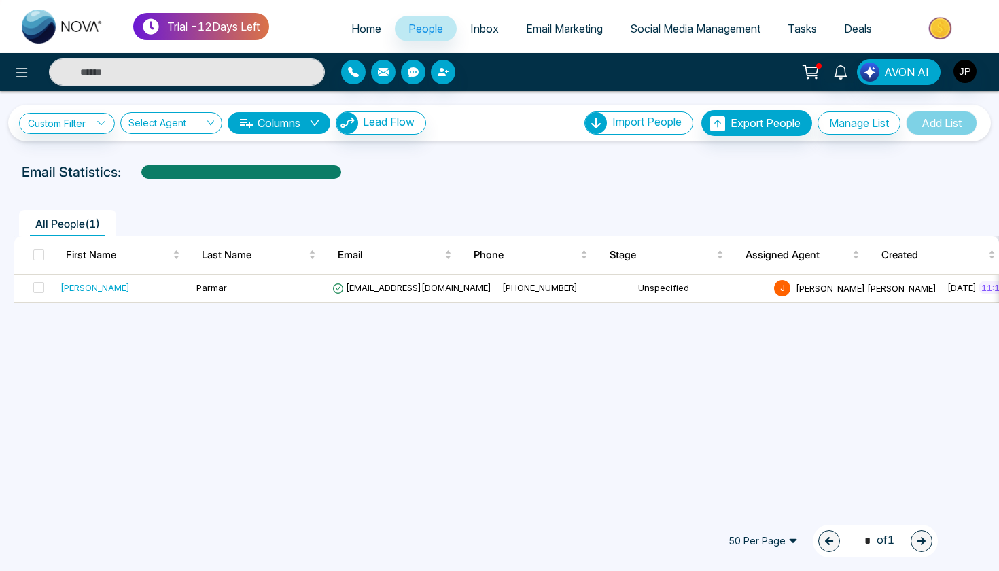
click at [664, 39] on link "Social Media Management" at bounding box center [695, 29] width 158 height 26
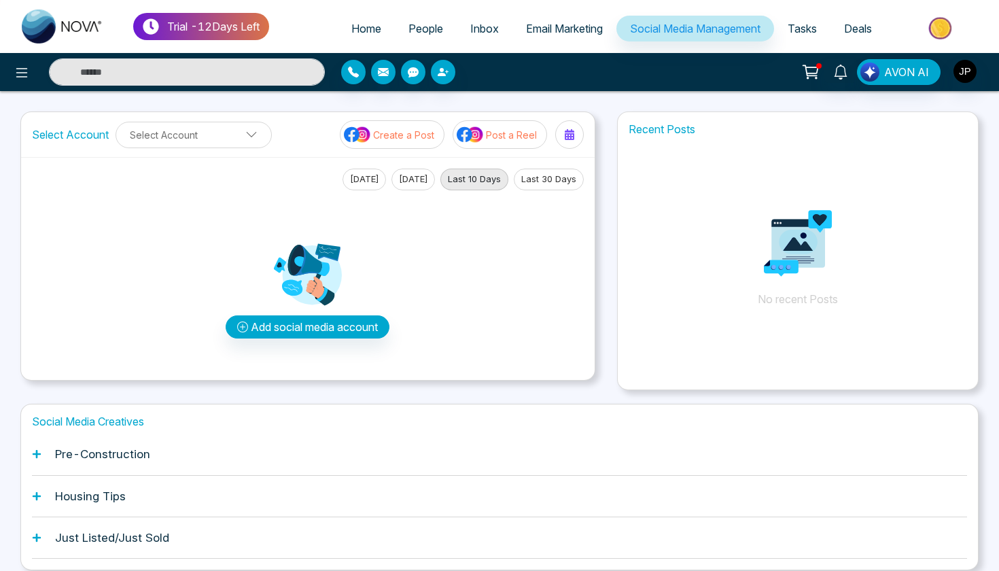
click at [537, 27] on span "Email Marketing" at bounding box center [564, 29] width 77 height 14
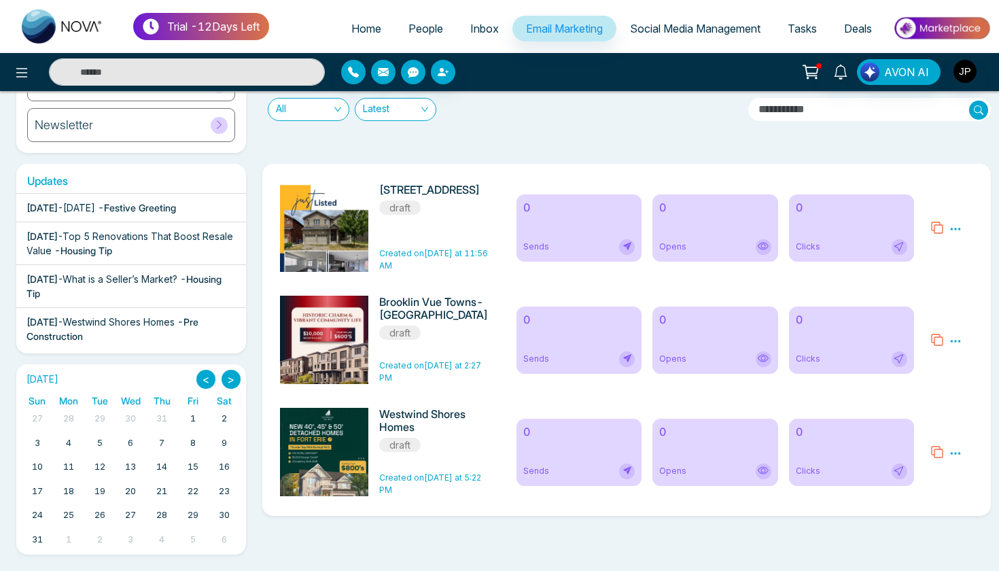
scroll to position [162, 0]
click at [177, 285] on span "What is a Seller’s Market?" at bounding box center [119, 279] width 115 height 12
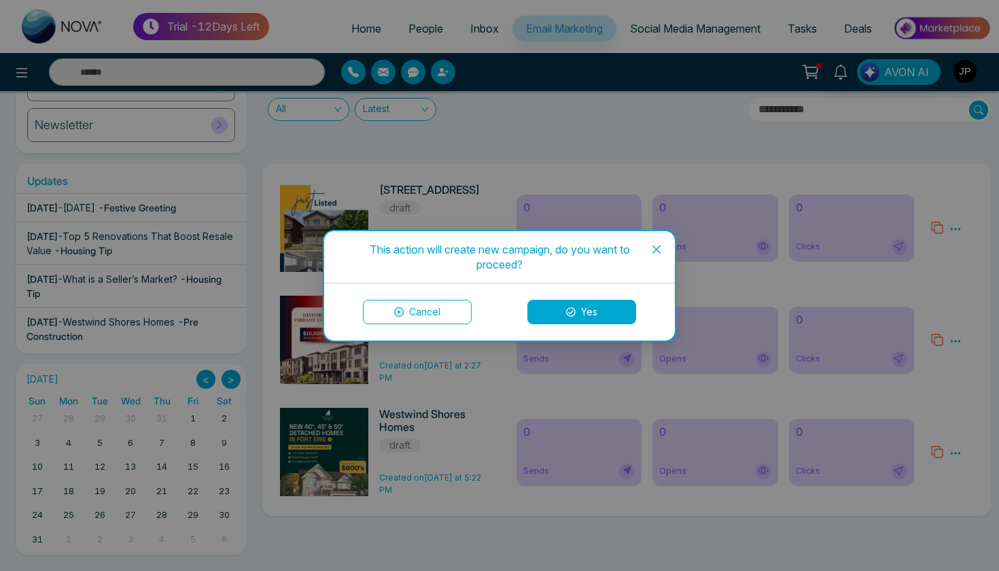
click at [583, 310] on button "Yes" at bounding box center [581, 312] width 109 height 24
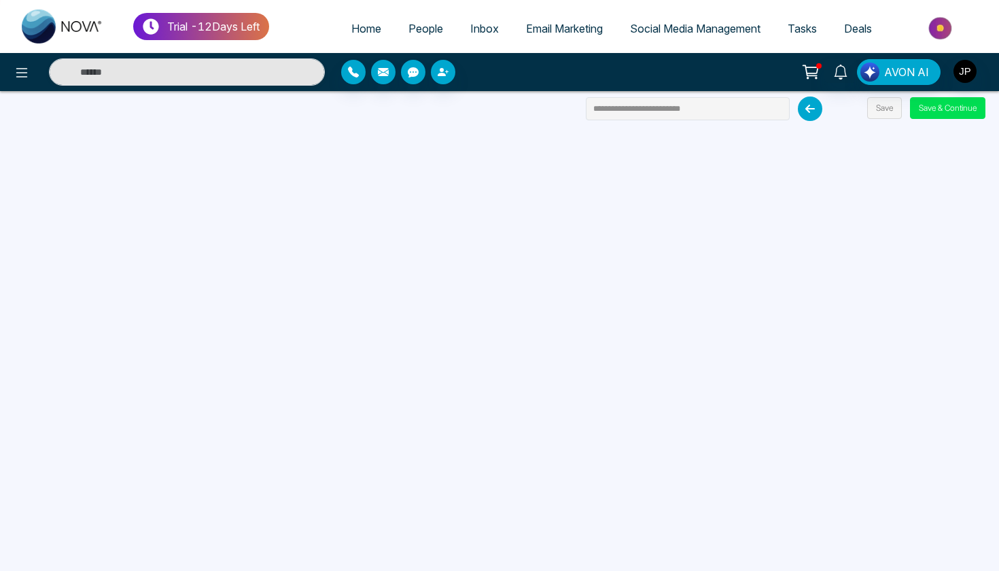
click at [803, 113] on icon at bounding box center [809, 108] width 24 height 24
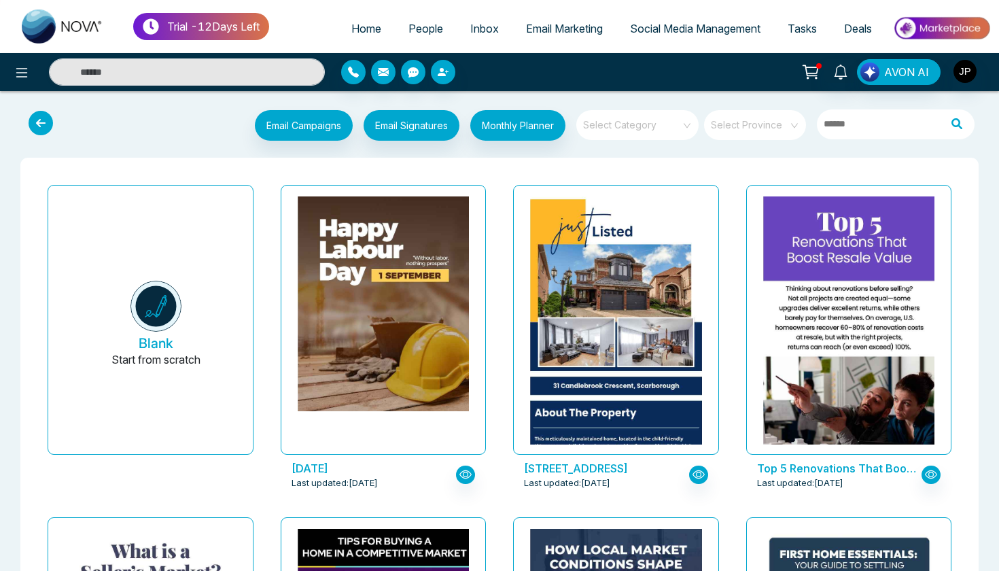
click at [69, 36] on img at bounding box center [63, 27] width 82 height 34
select select "*"
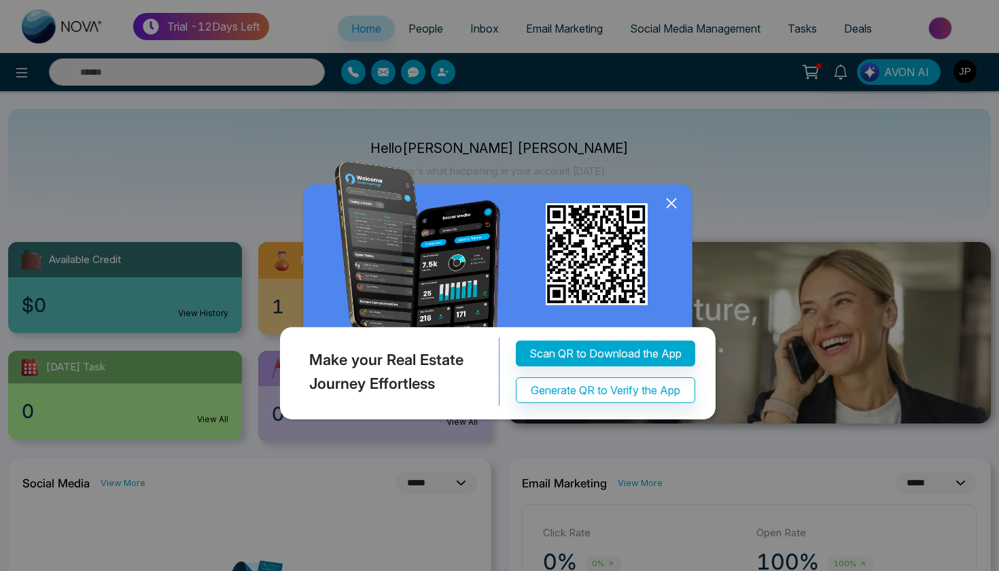
click at [677, 197] on icon at bounding box center [671, 203] width 20 height 20
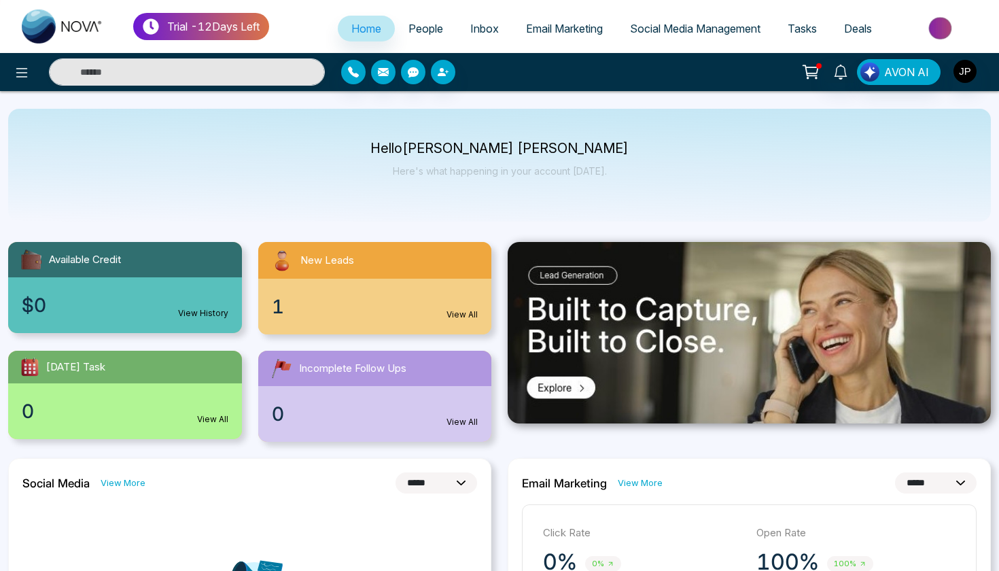
click at [811, 86] on div "AVON AI" at bounding box center [499, 72] width 999 height 38
click at [800, 75] on button at bounding box center [810, 72] width 27 height 26
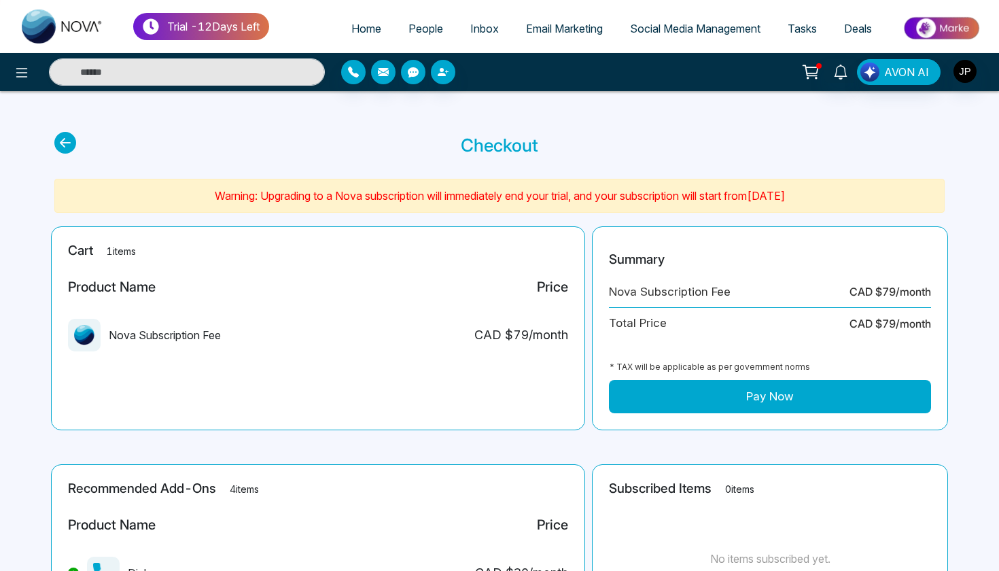
click at [62, 143] on icon at bounding box center [65, 143] width 22 height 22
select select "*"
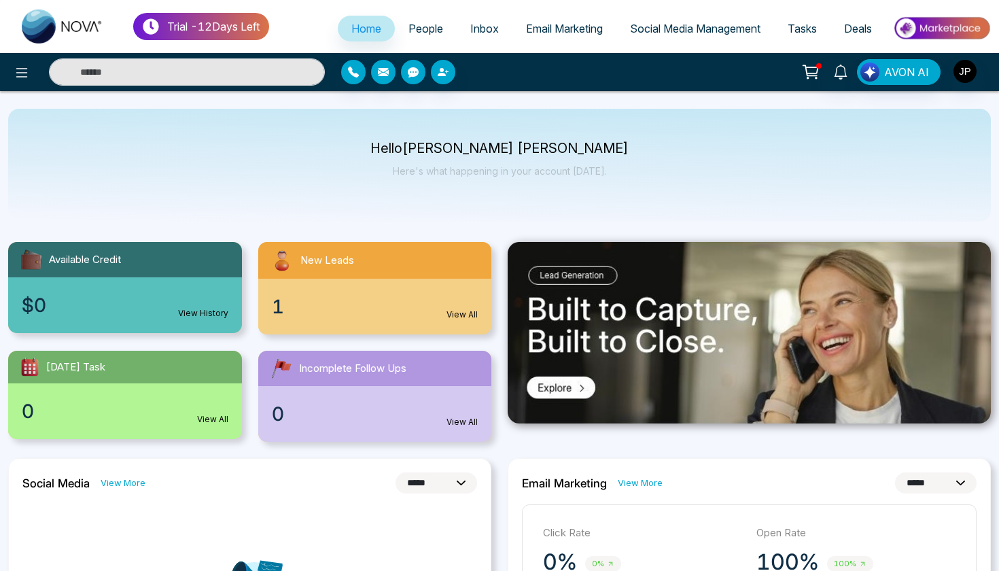
scroll to position [41, 0]
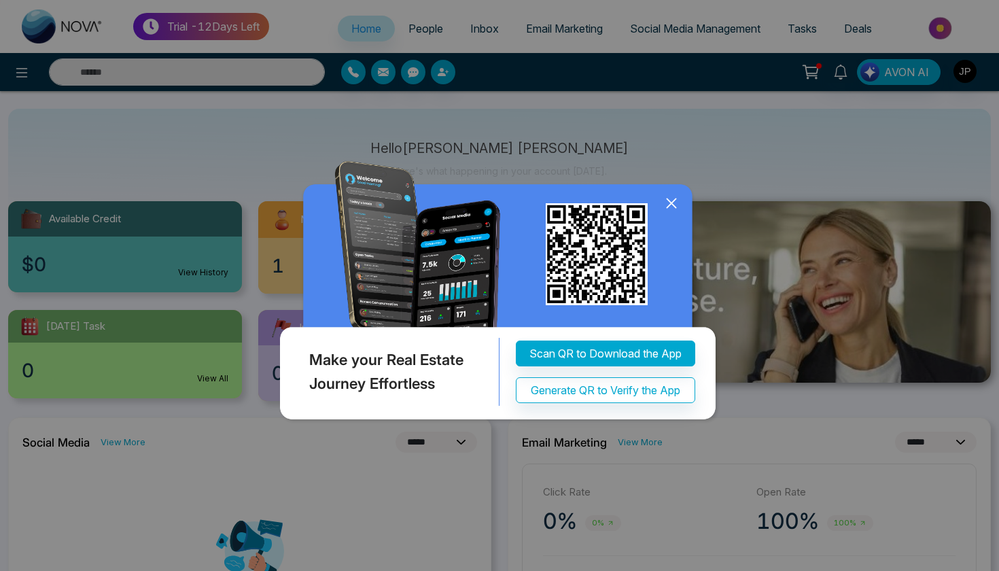
click at [666, 204] on icon at bounding box center [671, 203] width 20 height 20
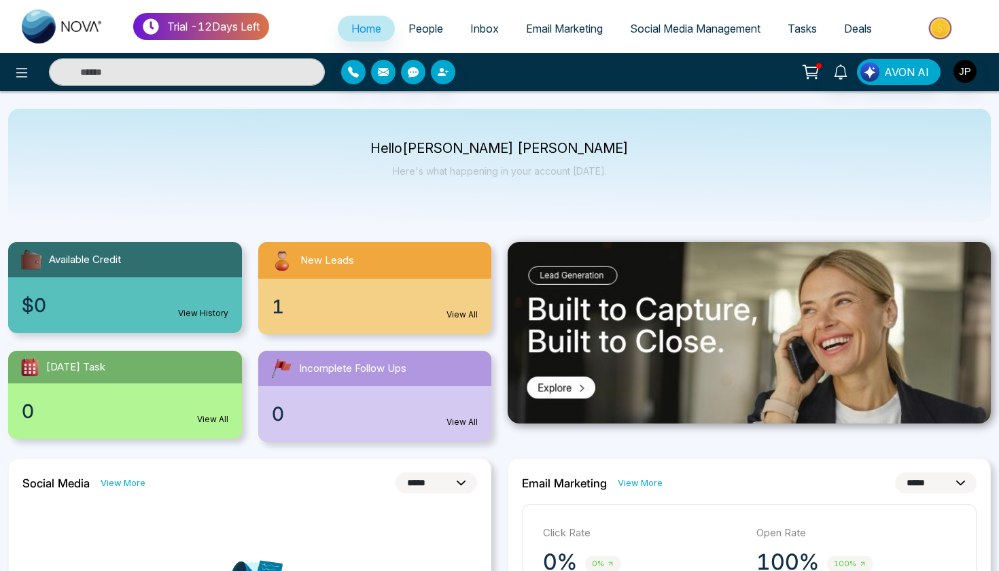
scroll to position [0, 0]
click at [548, 24] on span "Email Marketing" at bounding box center [564, 29] width 77 height 14
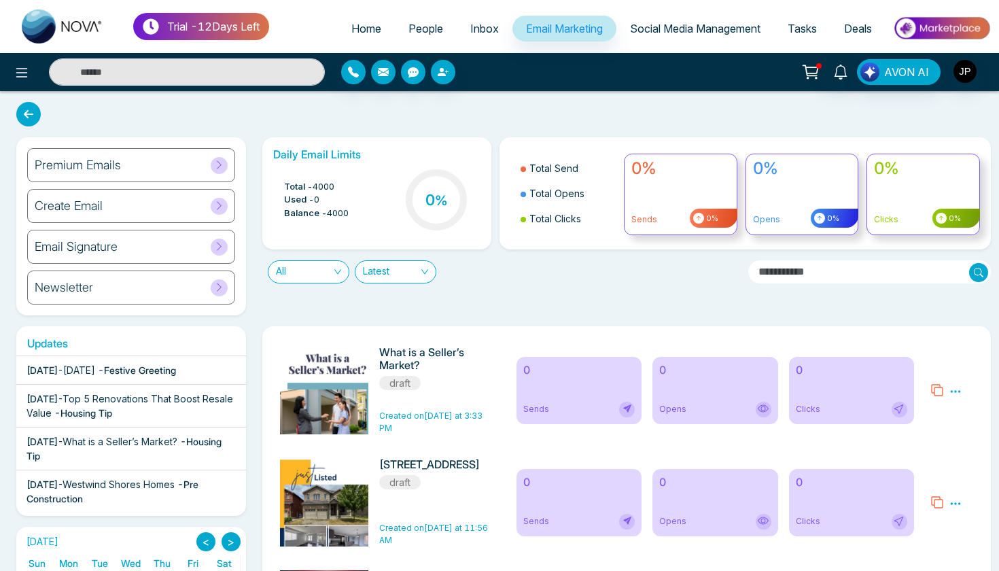
click at [814, 71] on icon at bounding box center [810, 71] width 19 height 19
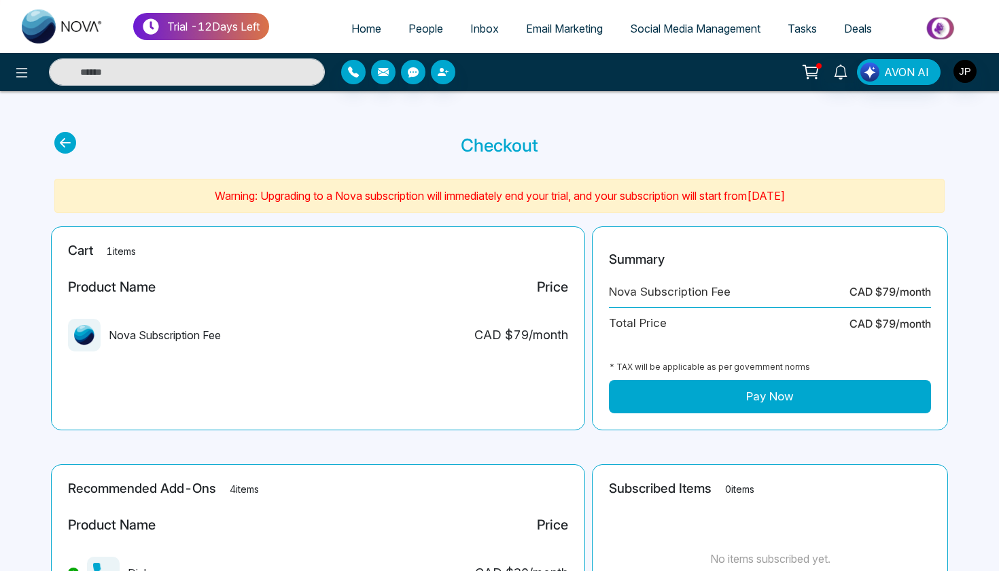
click at [724, 137] on section "Checkout" at bounding box center [499, 145] width 890 height 26
click at [367, 20] on link "Home" at bounding box center [366, 29] width 57 height 26
select select "*"
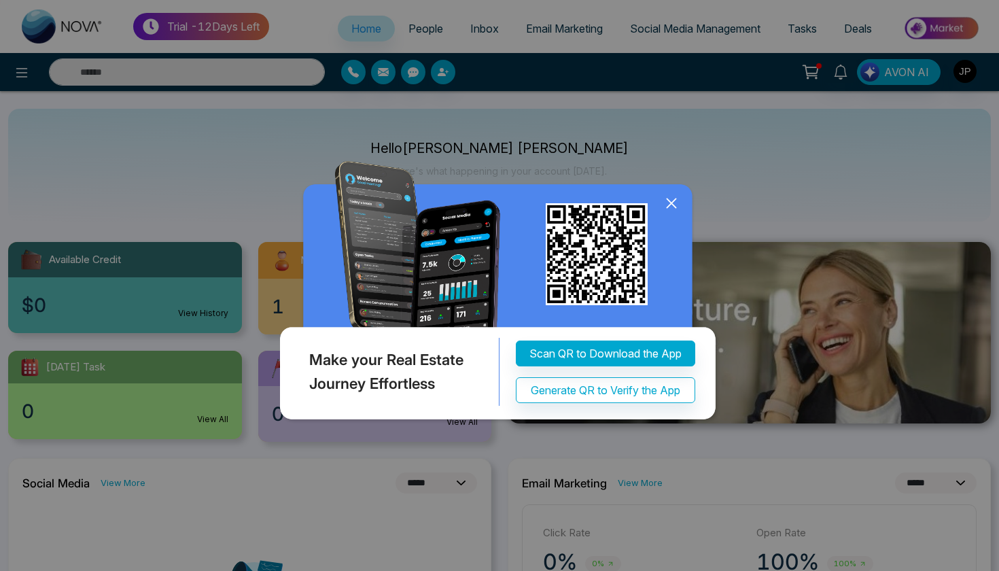
click at [674, 199] on icon at bounding box center [671, 203] width 20 height 20
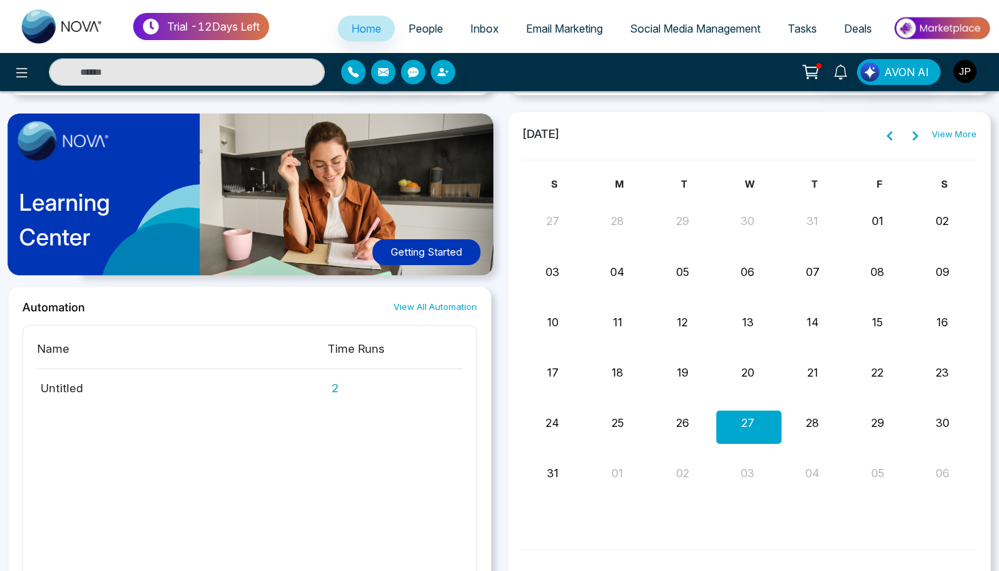
scroll to position [692, 0]
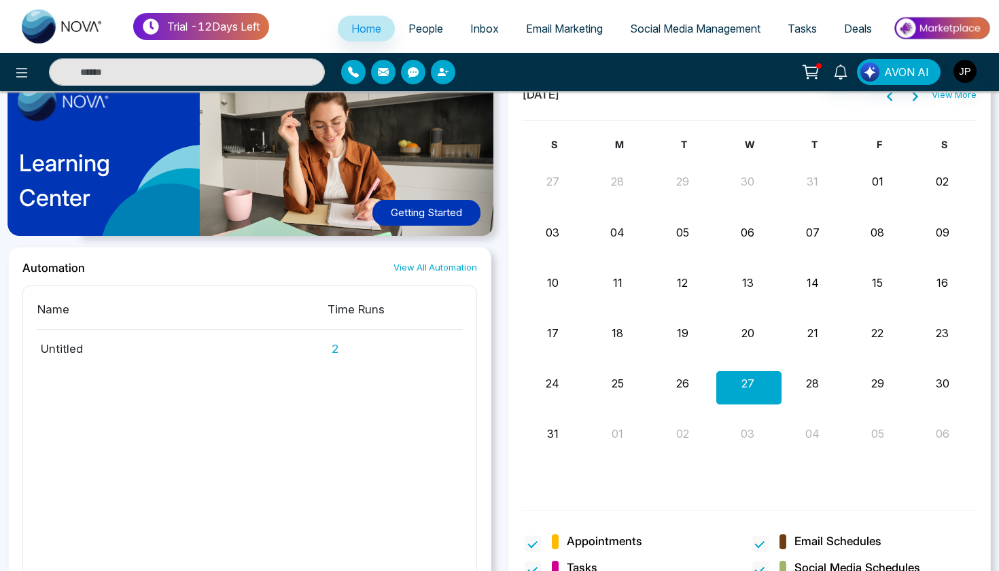
click at [909, 72] on span "AVON AI" at bounding box center [906, 72] width 45 height 16
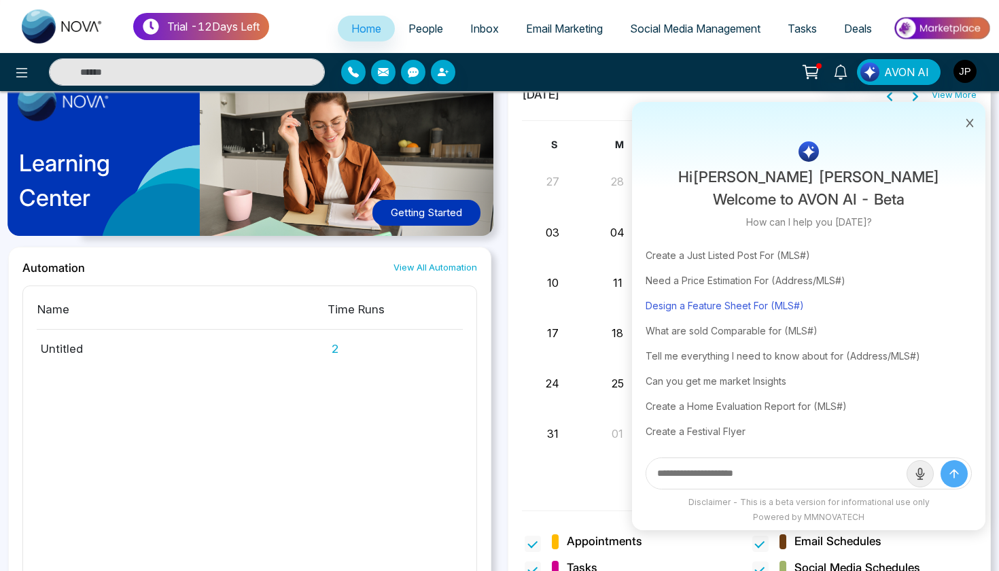
scroll to position [29, 0]
click at [960, 121] on button at bounding box center [969, 122] width 18 height 26
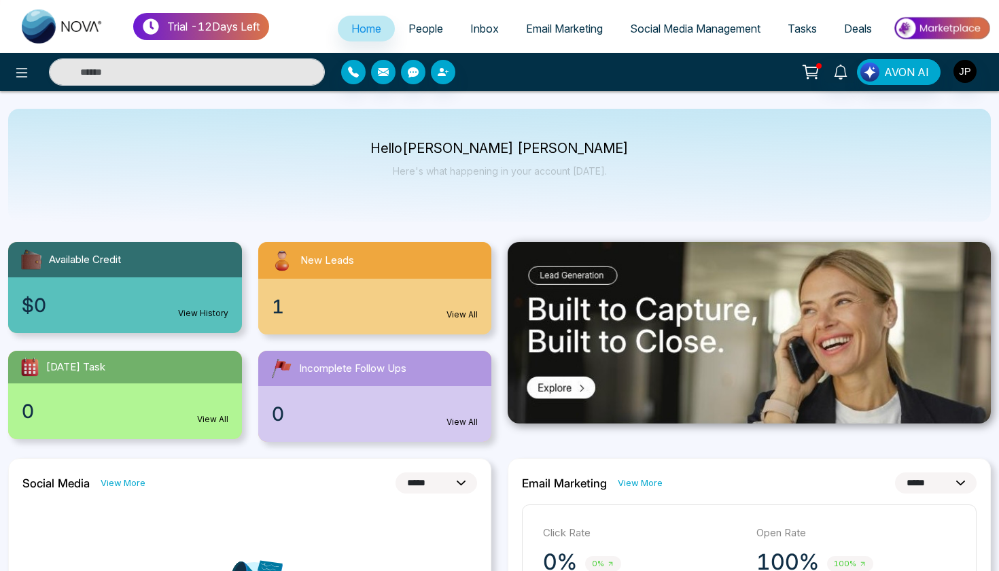
scroll to position [0, 0]
click at [458, 253] on div "New Leads" at bounding box center [375, 260] width 234 height 37
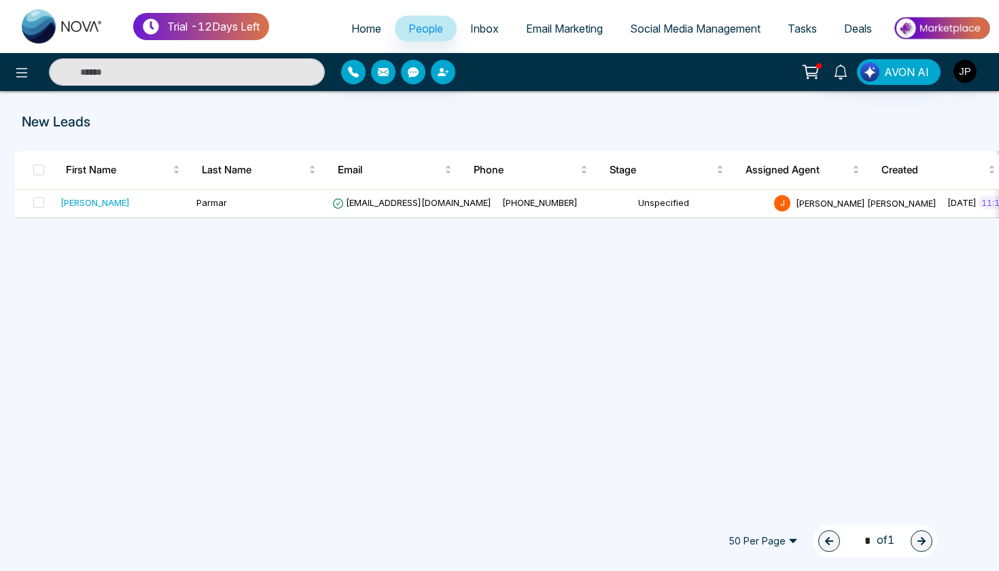
click at [519, 358] on div "Trial - 12 Days Left Home People Inbox Email Marketing Social Media Management …" at bounding box center [499, 285] width 999 height 571
click at [637, 35] on link "Social Media Management" at bounding box center [695, 29] width 158 height 26
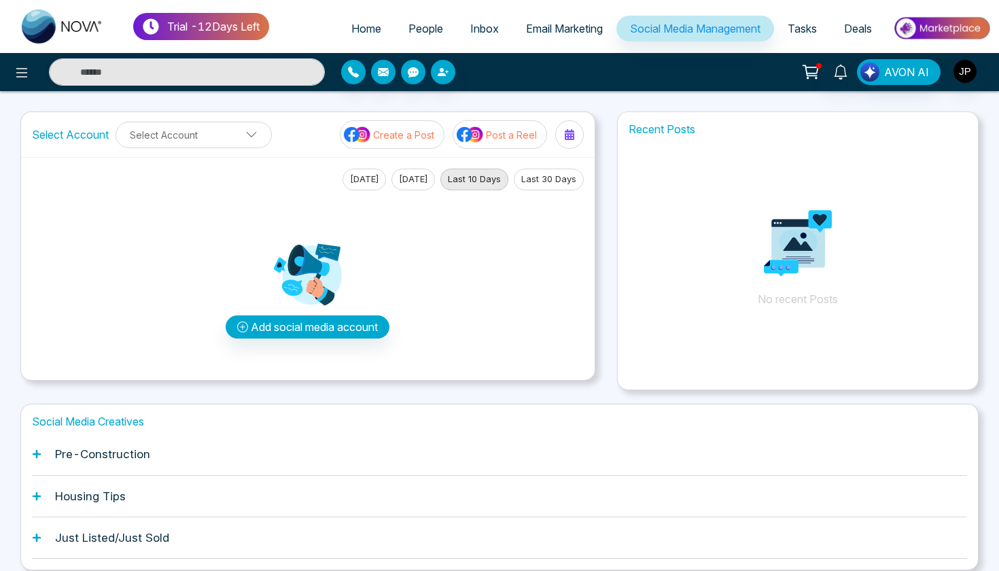
click at [549, 27] on span "Email Marketing" at bounding box center [564, 29] width 77 height 14
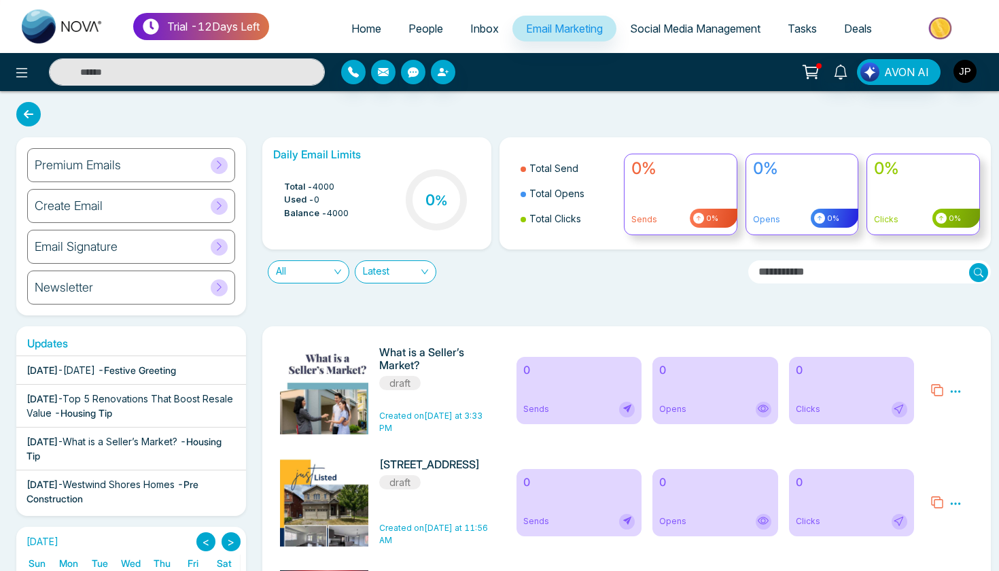
click at [647, 29] on span "Social Media Management" at bounding box center [695, 29] width 130 height 14
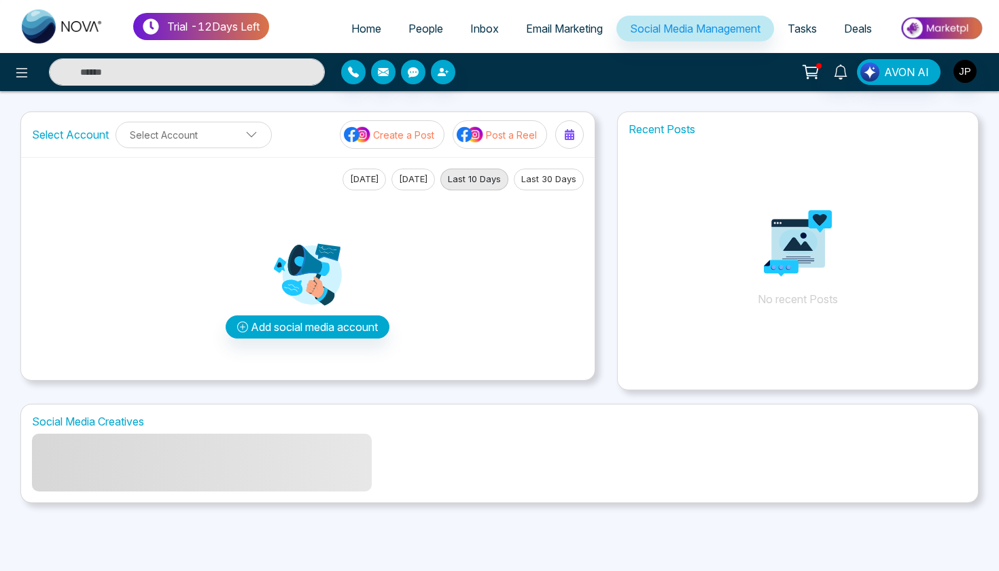
click at [564, 32] on span "Email Marketing" at bounding box center [564, 29] width 77 height 14
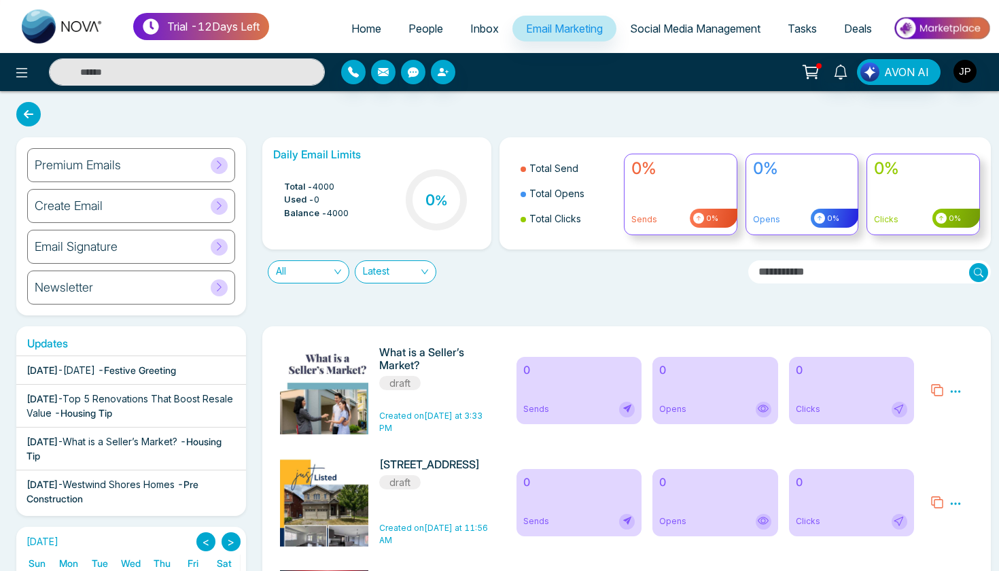
click at [721, 36] on link "Social Media Management" at bounding box center [695, 29] width 158 height 26
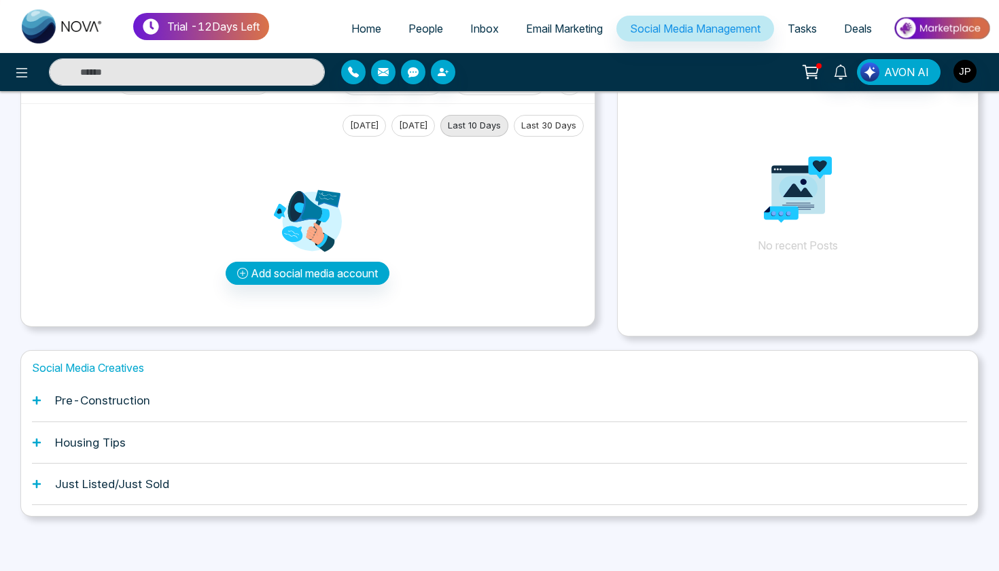
scroll to position [53, 0]
click at [937, 21] on img at bounding box center [941, 28] width 98 height 31
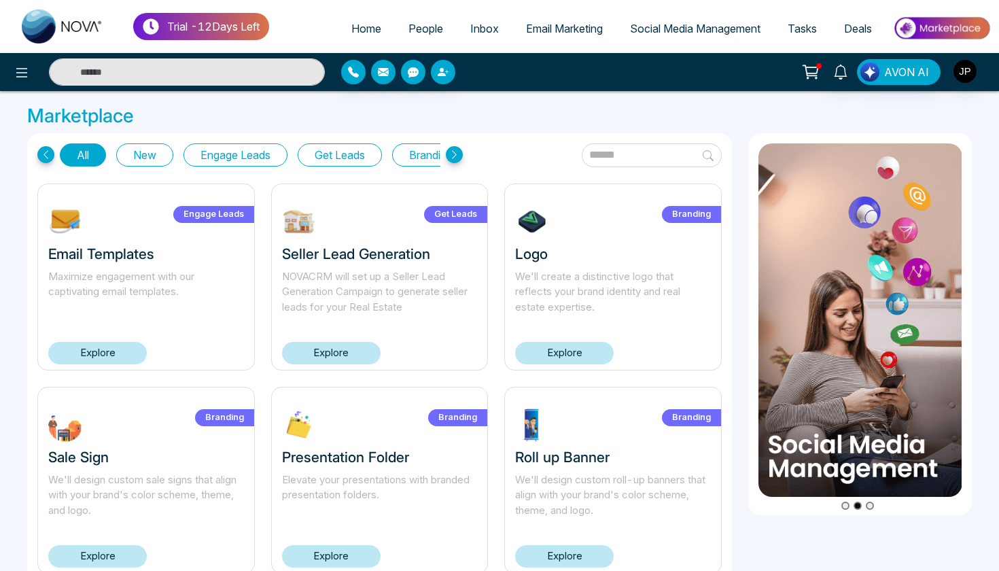
click at [459, 158] on icon at bounding box center [454, 154] width 17 height 17
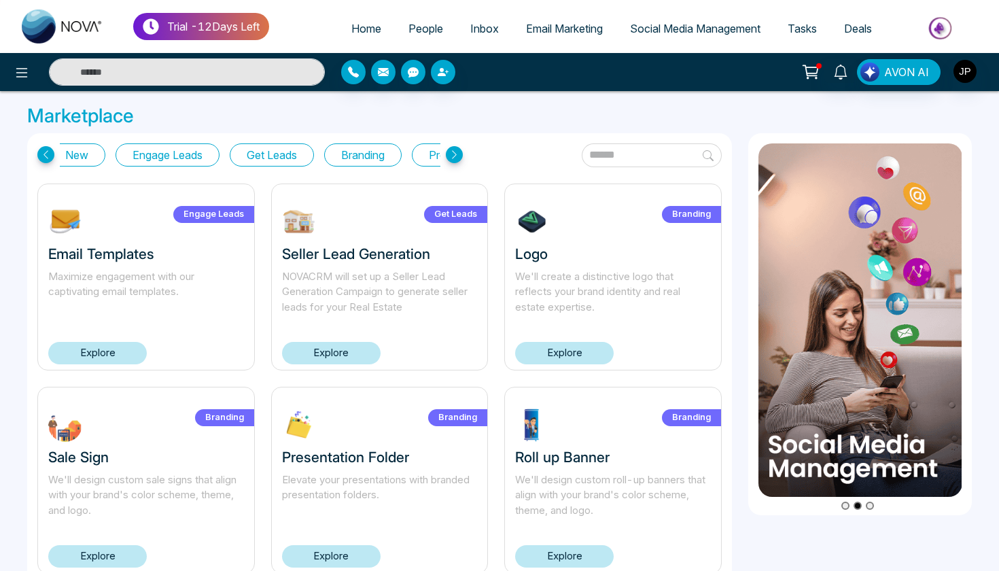
click at [459, 158] on icon at bounding box center [454, 154] width 17 height 17
click at [399, 147] on button "Promote Listings" at bounding box center [375, 154] width 116 height 23
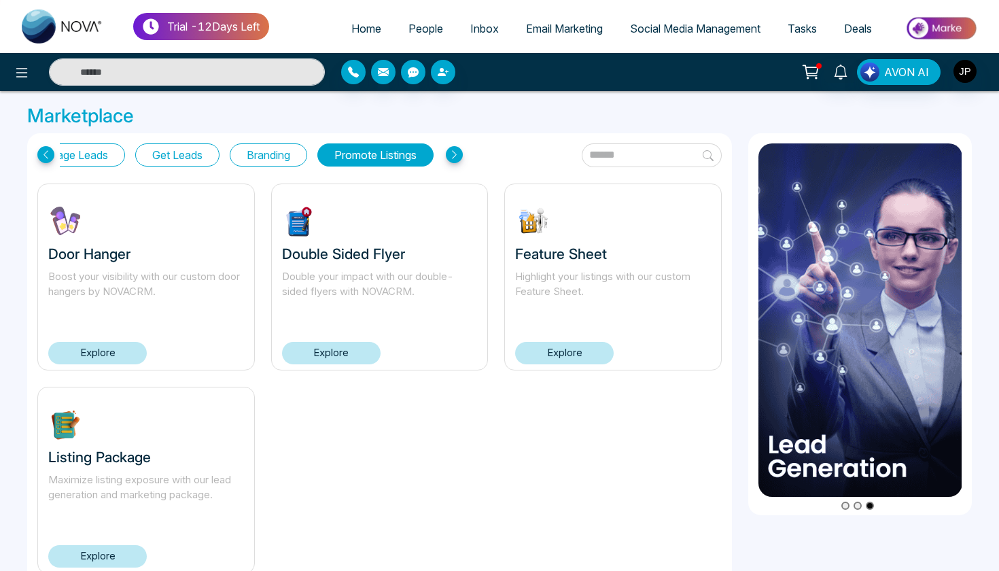
click at [265, 149] on button "Branding" at bounding box center [268, 154] width 77 height 23
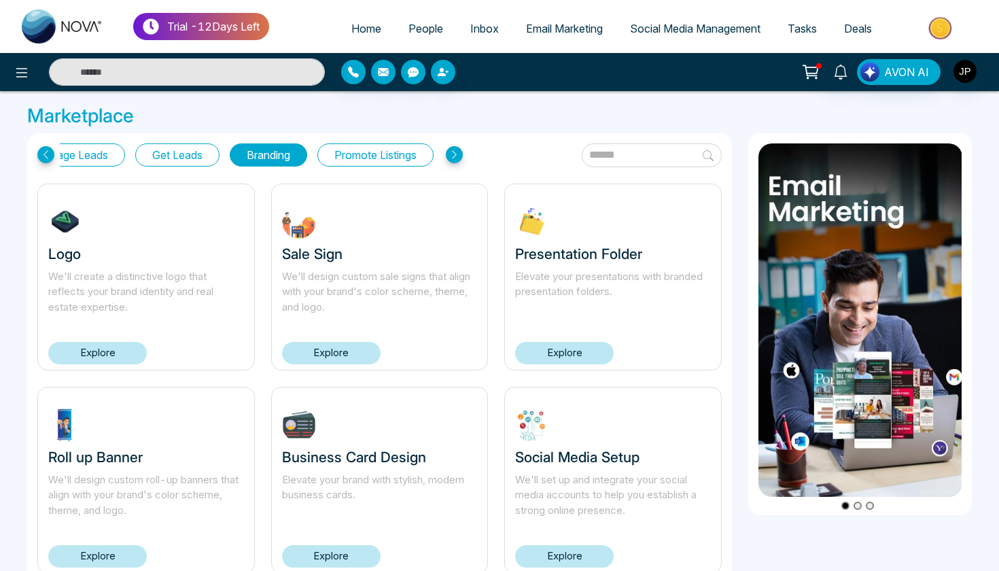
click at [180, 154] on button "Get Leads" at bounding box center [177, 154] width 84 height 23
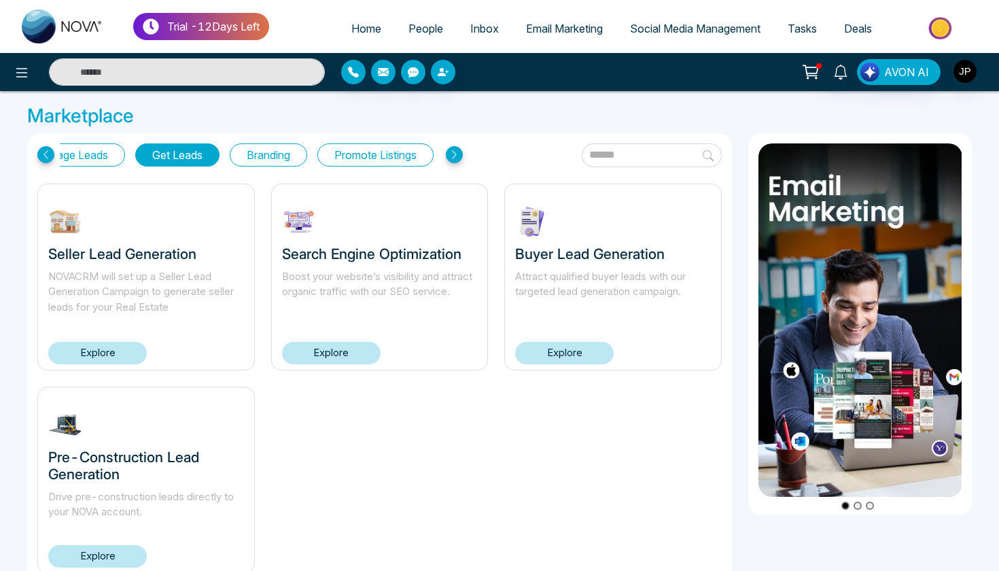
click at [581, 157] on input "text" at bounding box center [651, 155] width 140 height 24
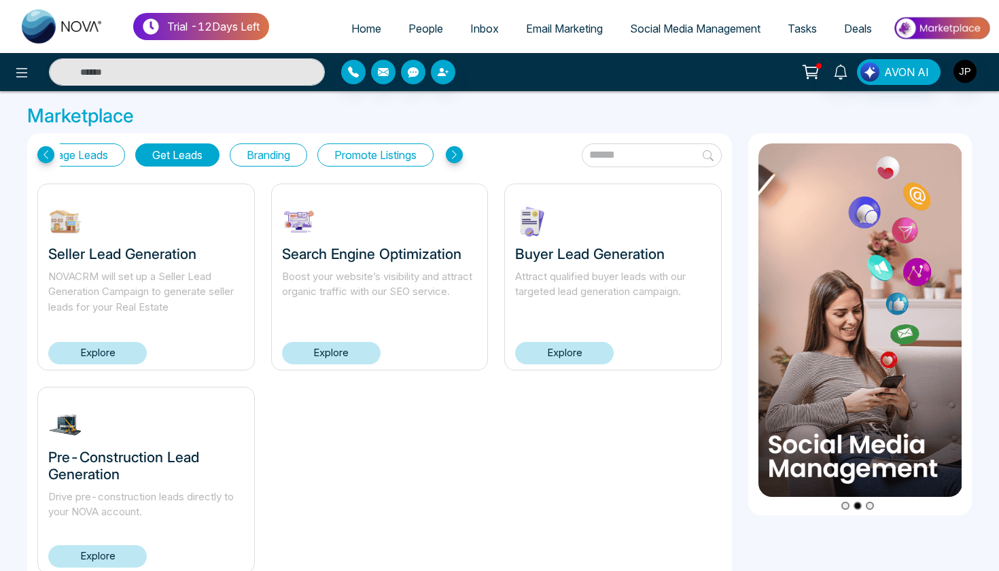
click at [397, 157] on button "Promote Listings" at bounding box center [375, 154] width 116 height 23
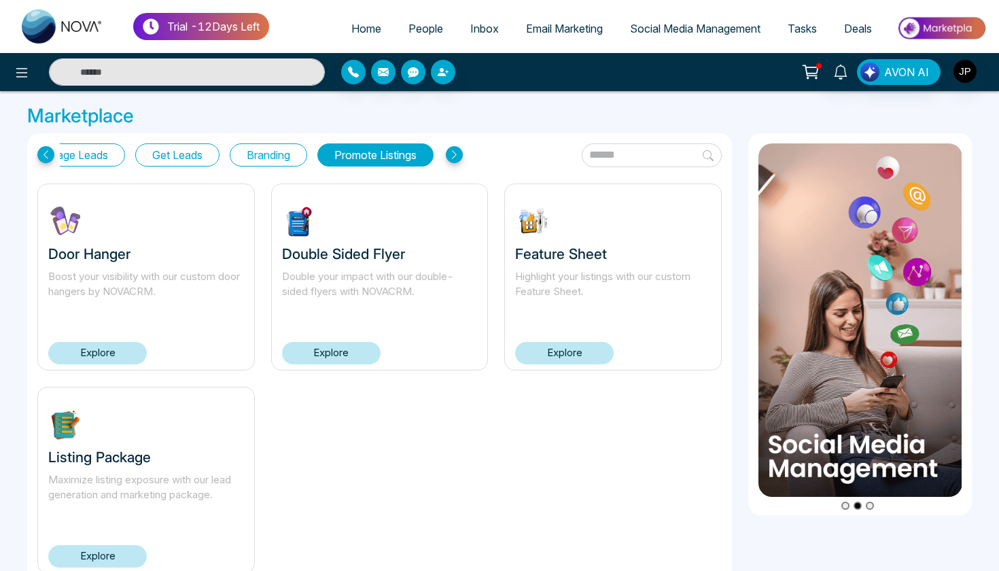
click at [110, 154] on button "Engage Leads" at bounding box center [73, 154] width 104 height 23
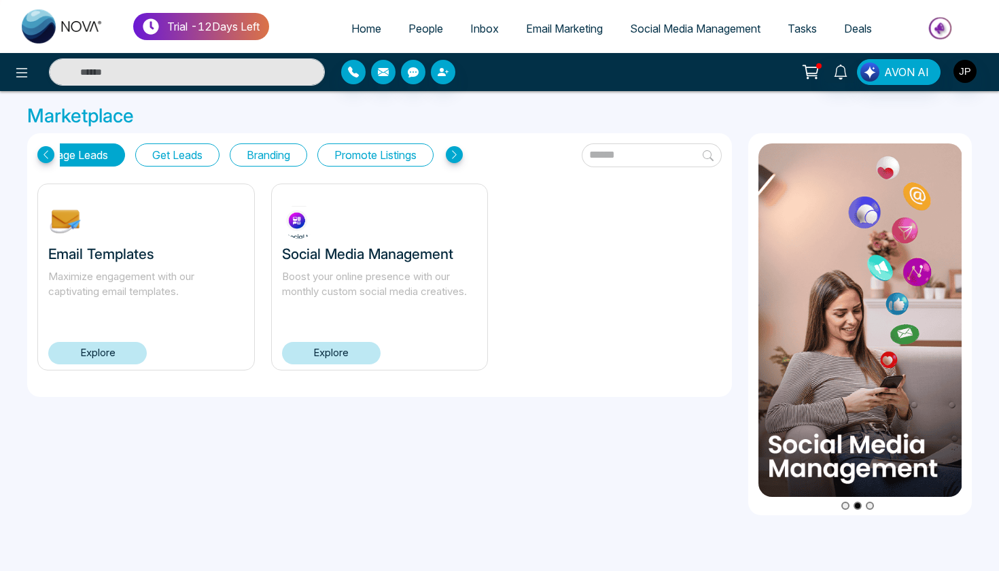
click at [46, 156] on icon at bounding box center [45, 154] width 17 height 17
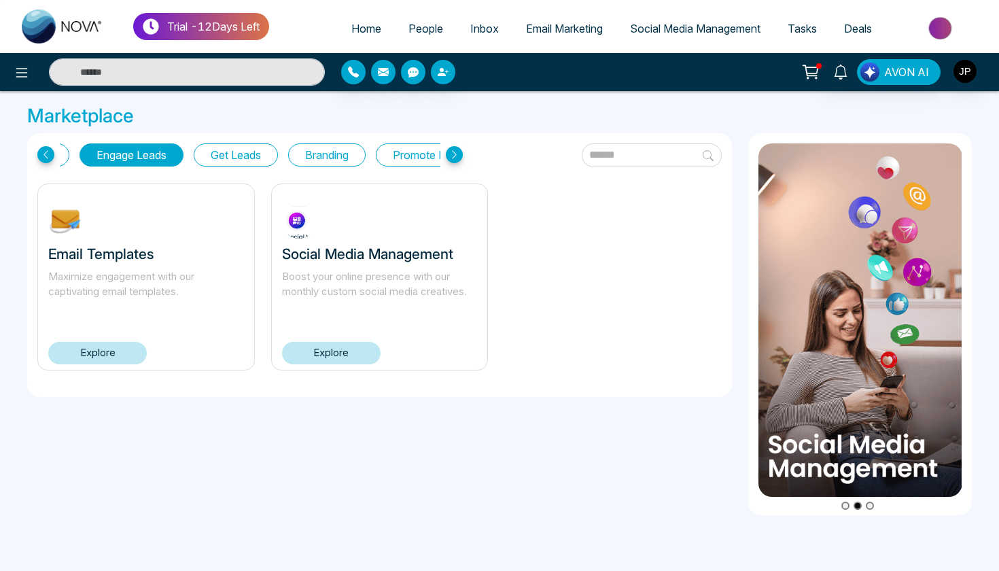
click at [46, 156] on icon at bounding box center [45, 154] width 17 height 17
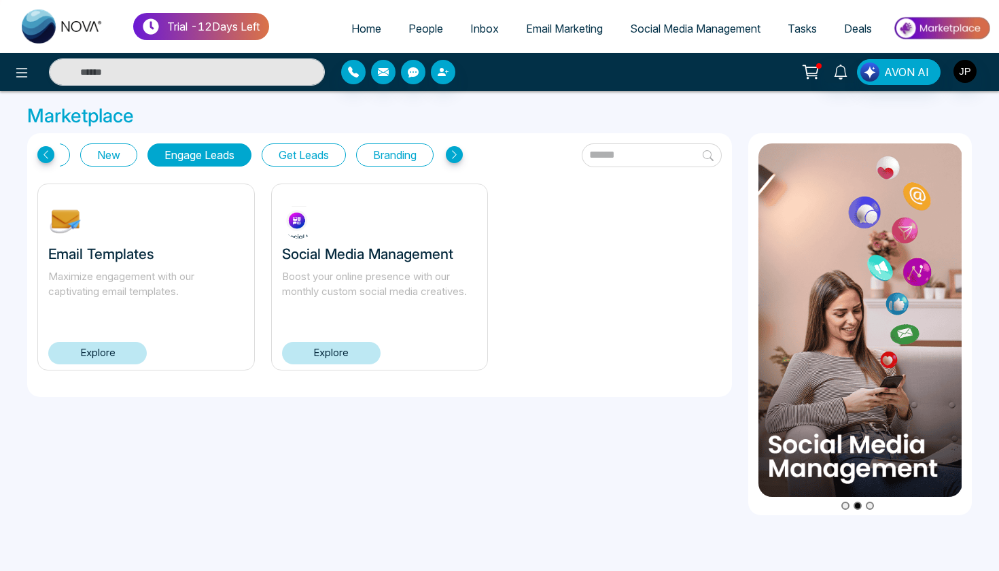
click at [46, 156] on icon at bounding box center [45, 154] width 17 height 17
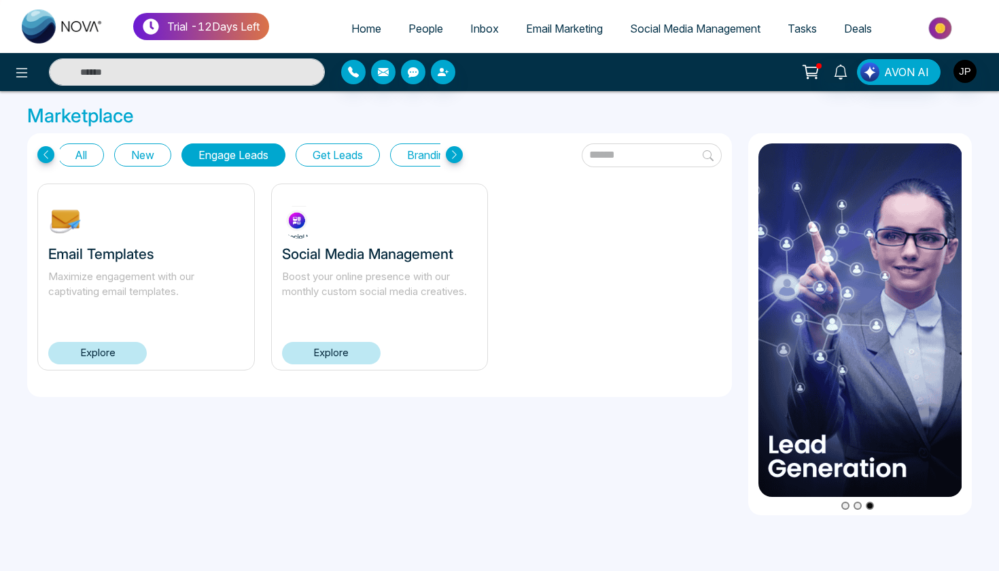
scroll to position [0, 0]
click at [46, 156] on icon at bounding box center [45, 154] width 17 height 17
click at [84, 149] on button "All" at bounding box center [83, 154] width 46 height 23
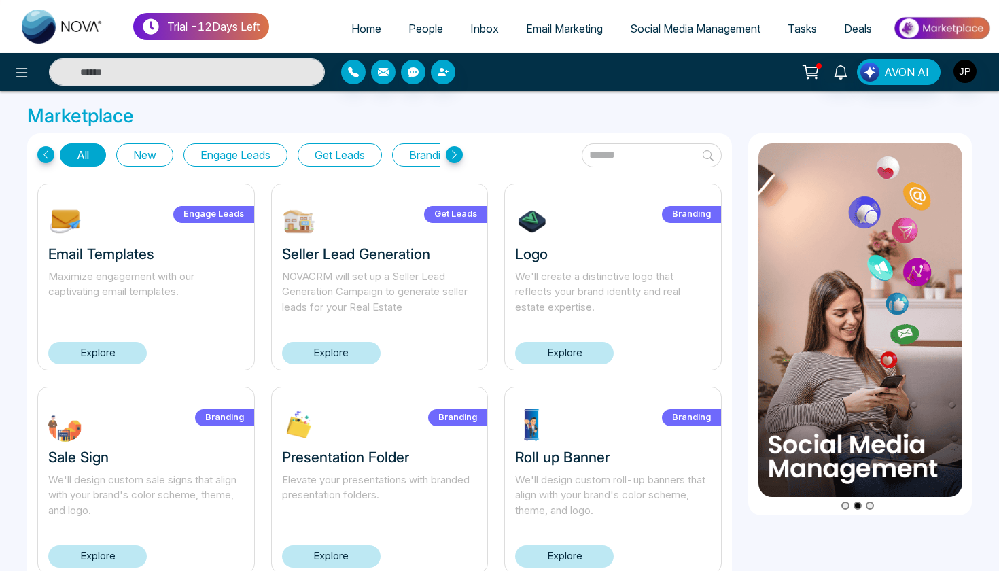
click at [452, 154] on icon at bounding box center [454, 154] width 17 height 17
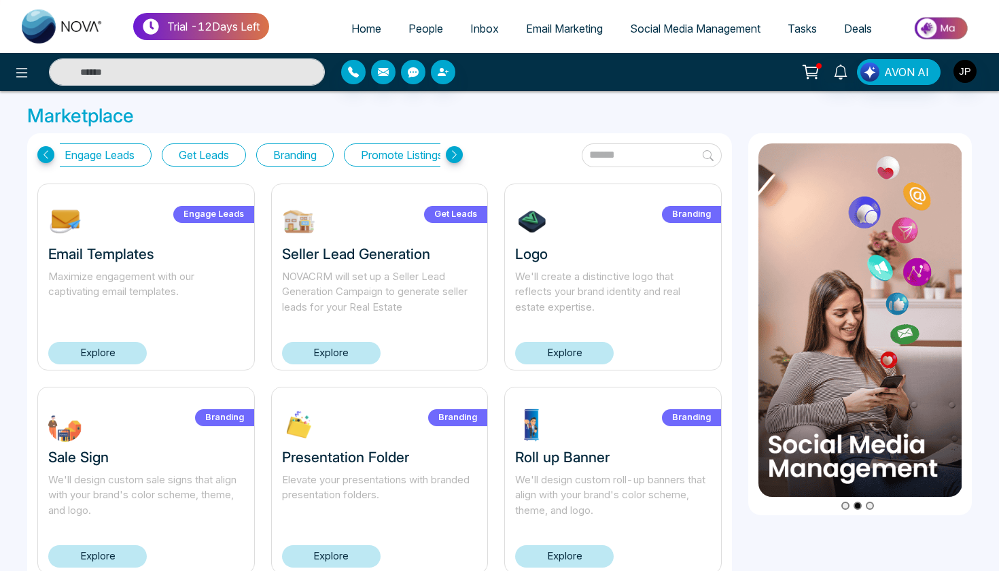
click at [452, 154] on icon at bounding box center [454, 154] width 17 height 17
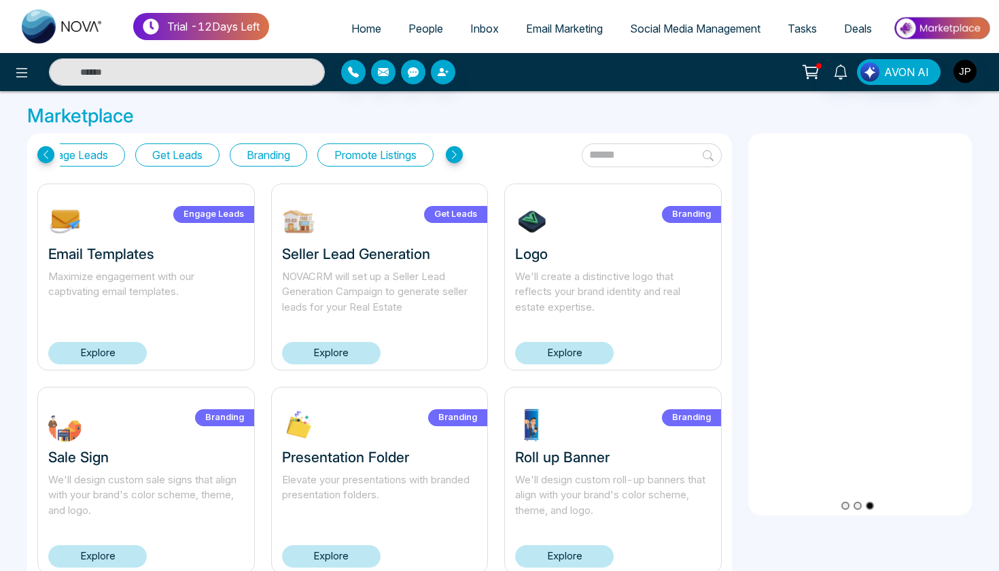
scroll to position [0, 172]
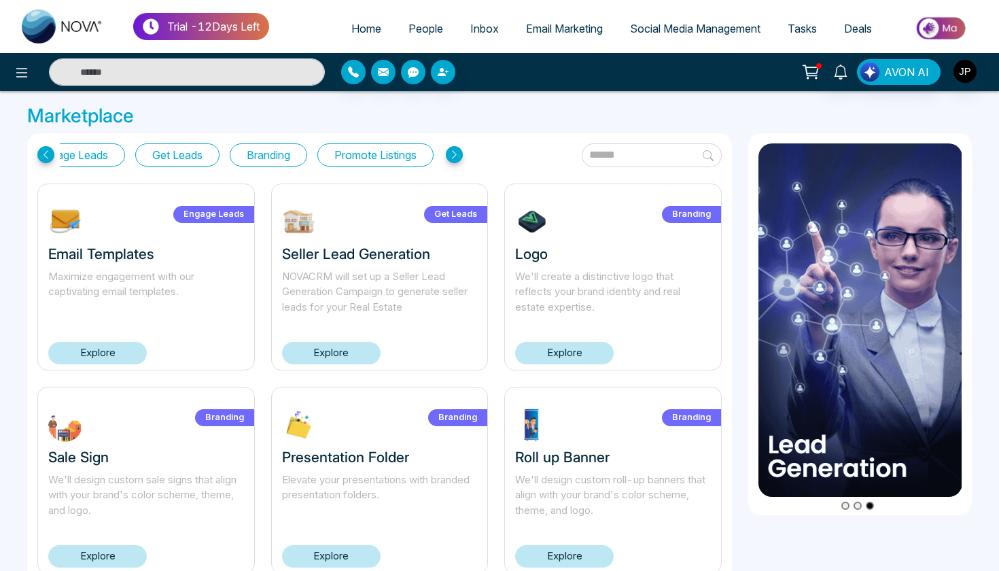
click at [452, 154] on icon at bounding box center [454, 154] width 17 height 17
click at [391, 155] on button "Promote Listings" at bounding box center [375, 154] width 116 height 23
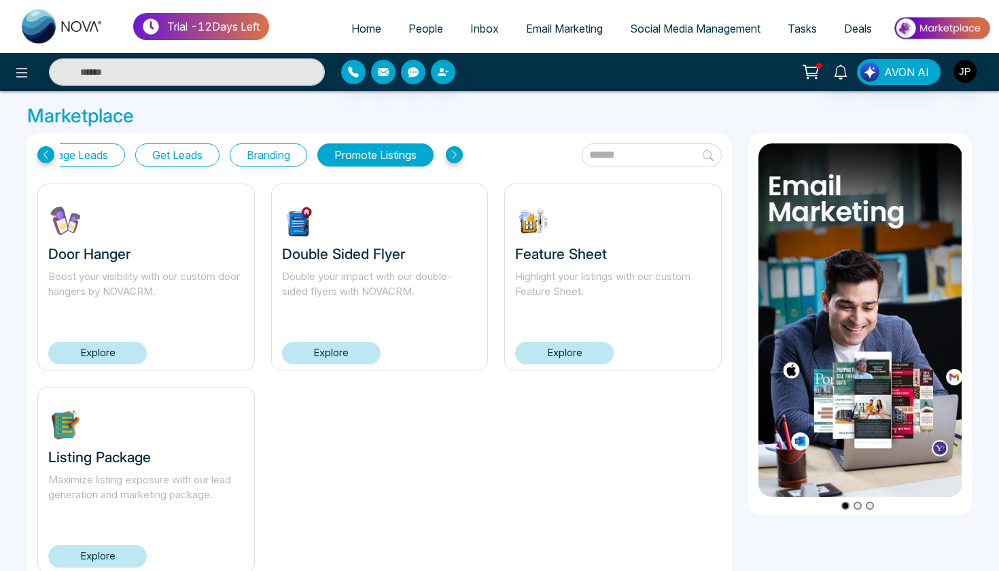
click at [281, 155] on button "Branding" at bounding box center [268, 154] width 77 height 23
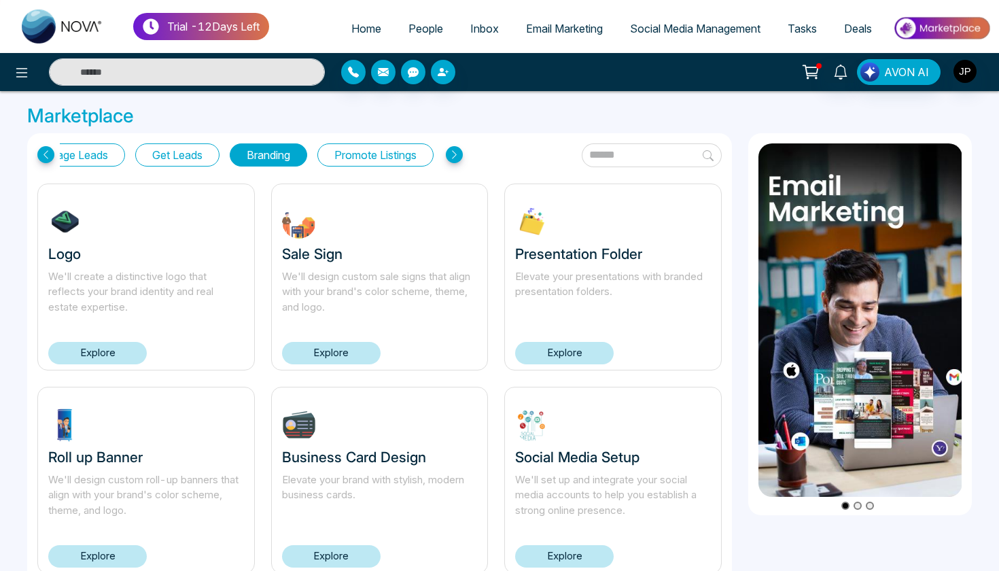
click at [160, 156] on button "Get Leads" at bounding box center [177, 154] width 84 height 23
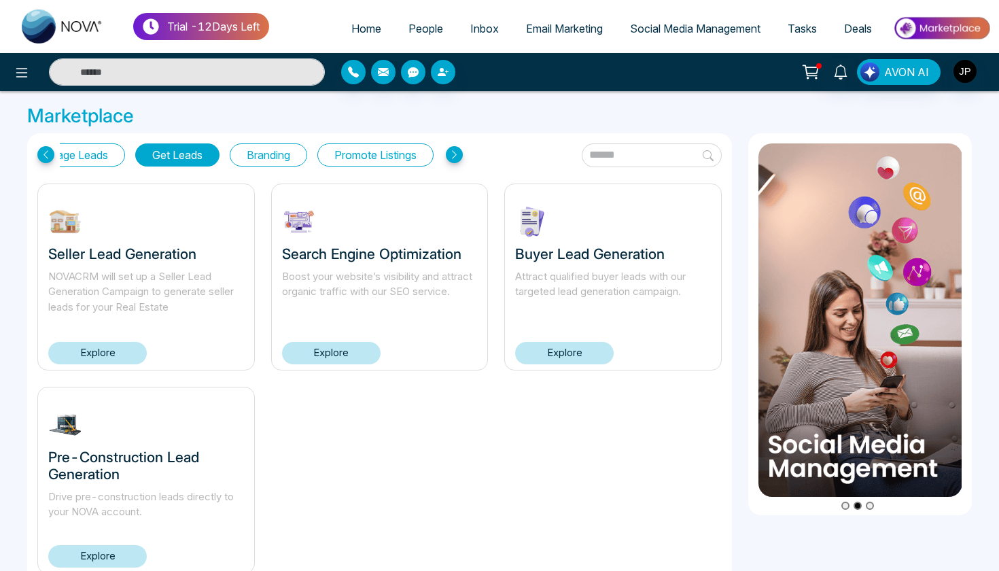
click at [95, 162] on button "Engage Leads" at bounding box center [73, 154] width 104 height 23
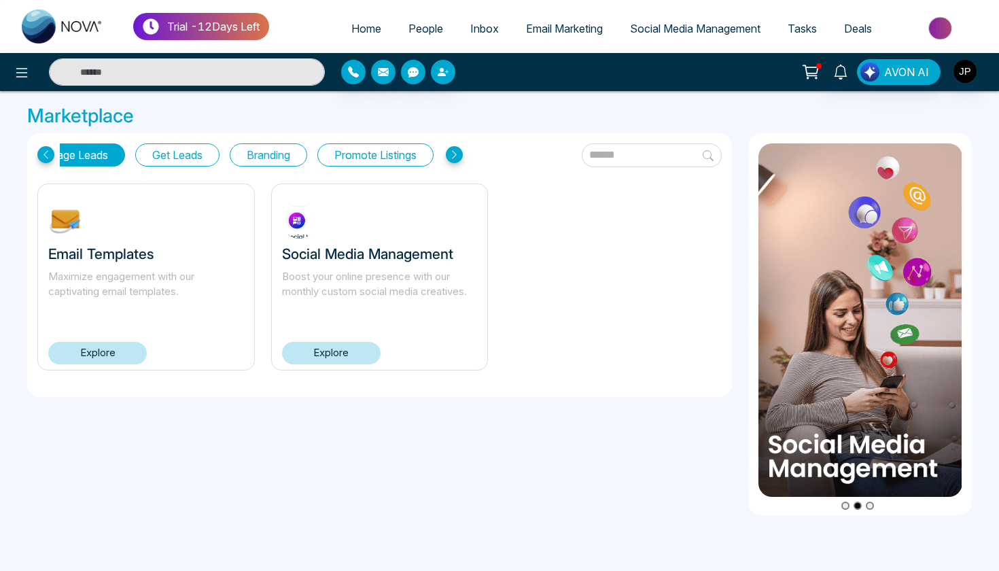
click at [48, 159] on icon at bounding box center [45, 154] width 17 height 17
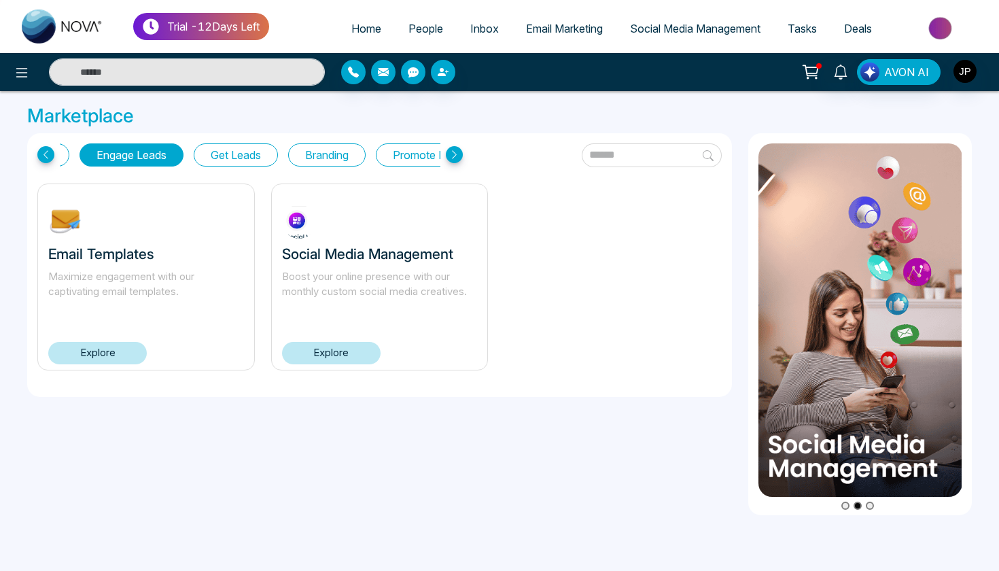
click at [48, 159] on icon at bounding box center [45, 154] width 17 height 17
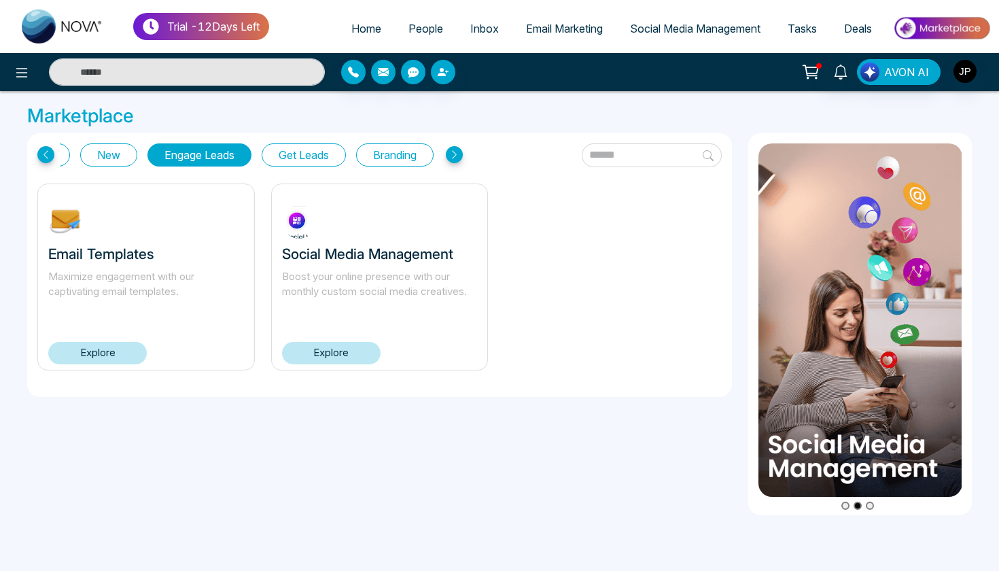
click at [48, 159] on icon at bounding box center [45, 154] width 17 height 17
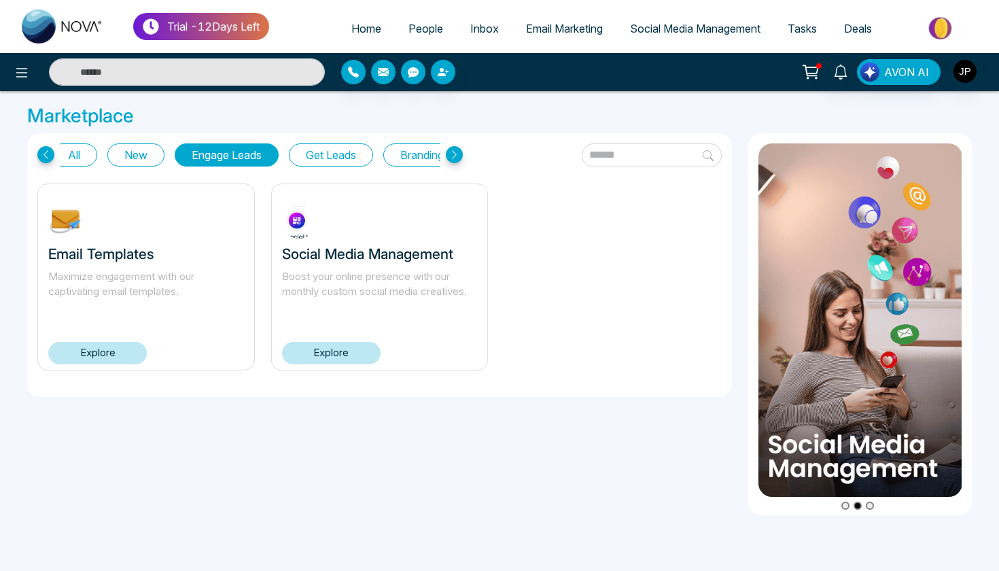
scroll to position [0, 0]
click at [48, 159] on icon at bounding box center [45, 154] width 17 height 17
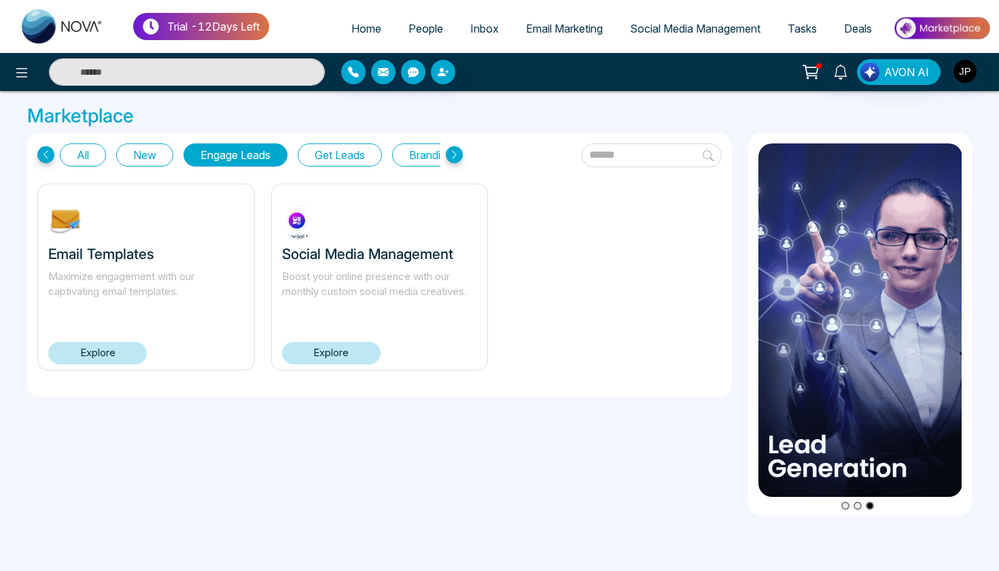
click at [98, 162] on button "All" at bounding box center [83, 154] width 46 height 23
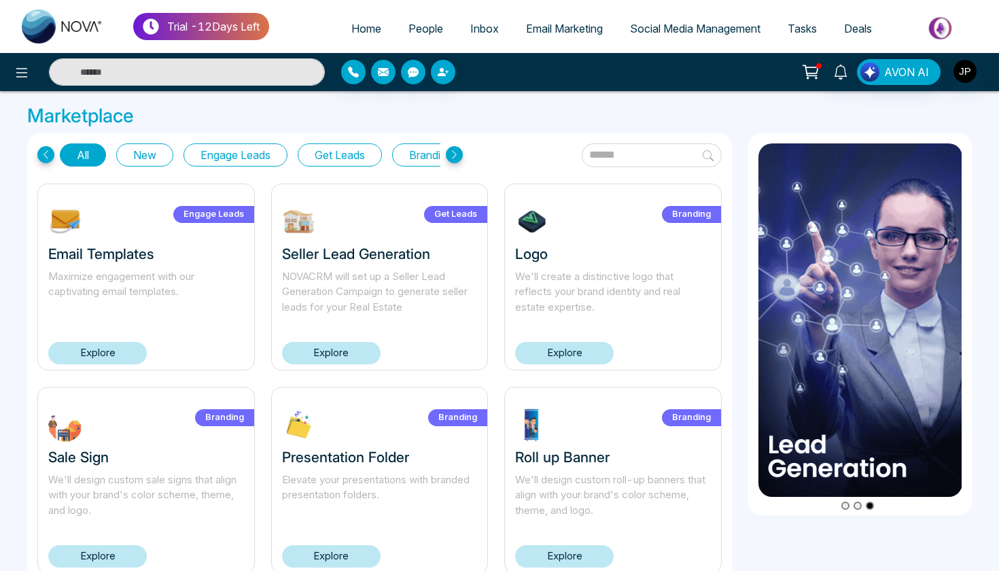
click at [134, 158] on button "New" at bounding box center [144, 154] width 57 height 23
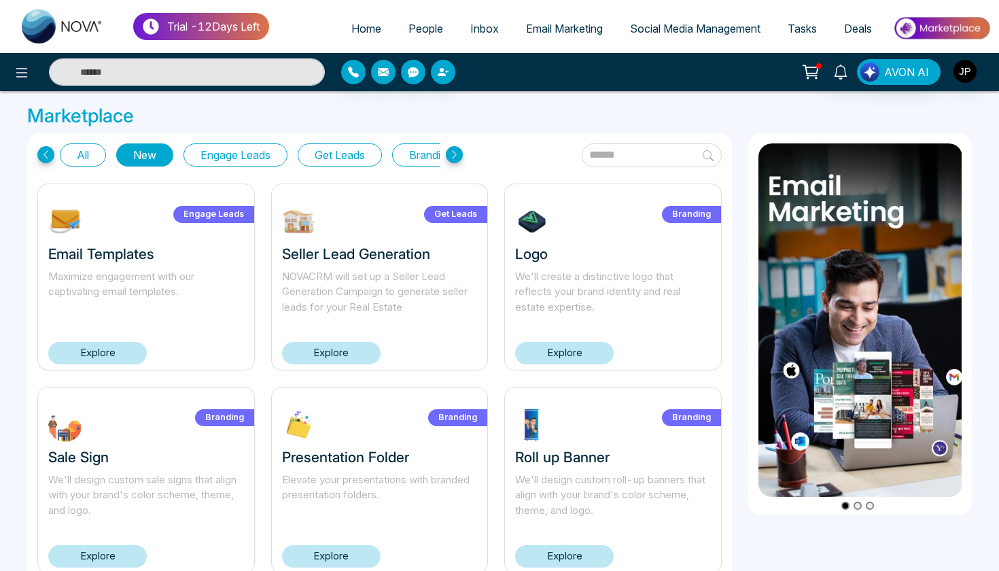
click at [451, 150] on icon at bounding box center [454, 154] width 17 height 17
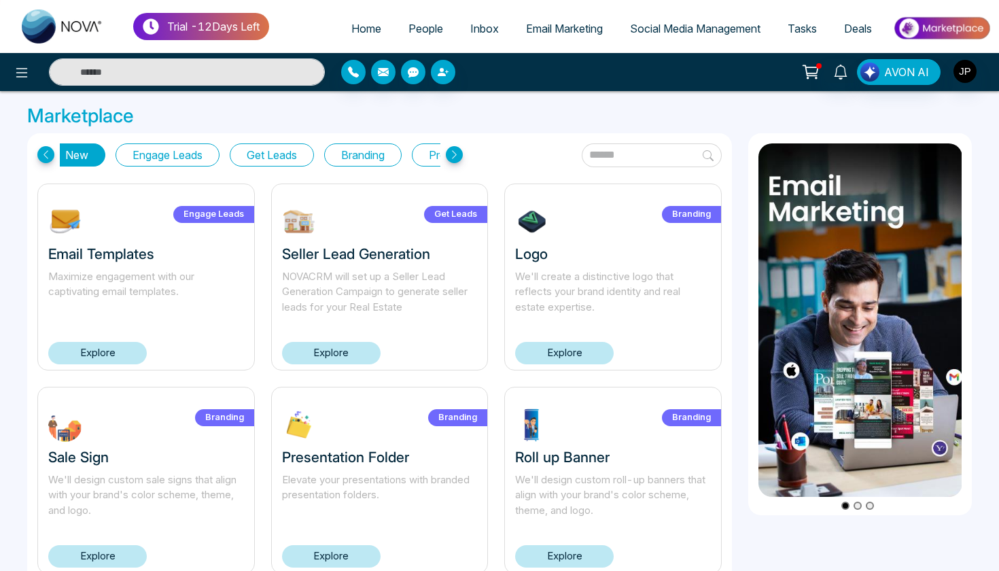
click at [450, 149] on icon at bounding box center [454, 154] width 17 height 17
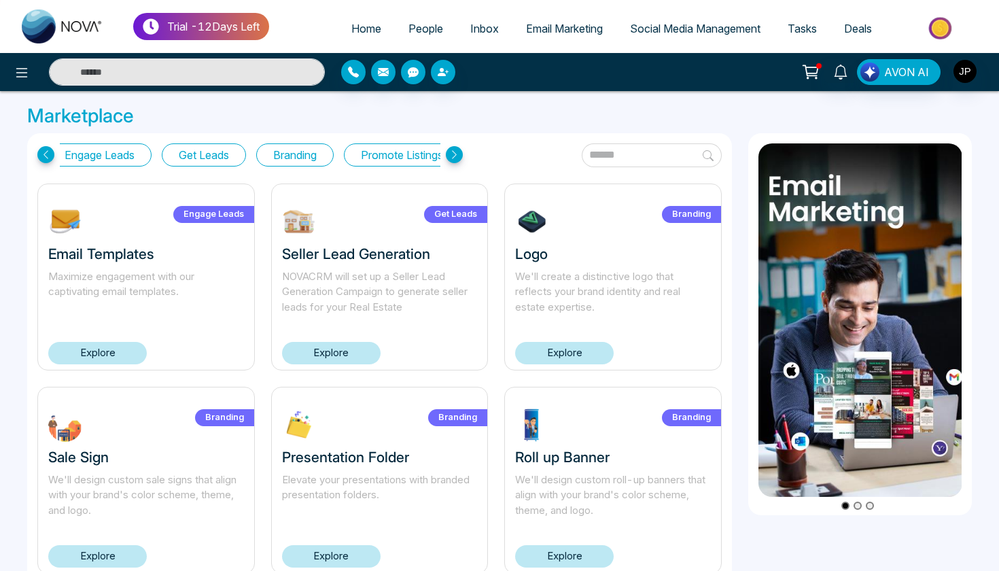
click at [450, 149] on icon at bounding box center [454, 154] width 17 height 17
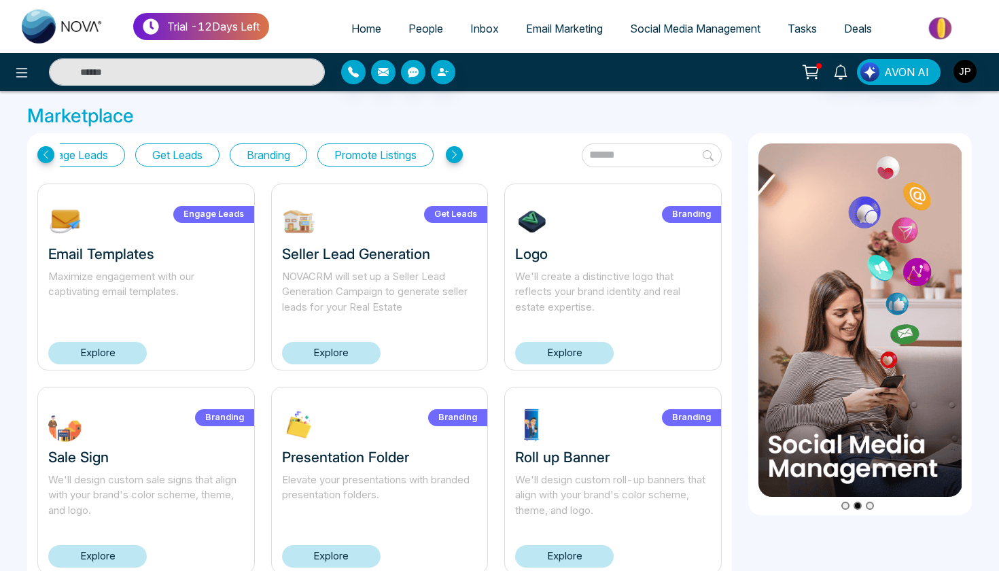
click at [394, 149] on button "Promote Listings" at bounding box center [375, 154] width 116 height 23
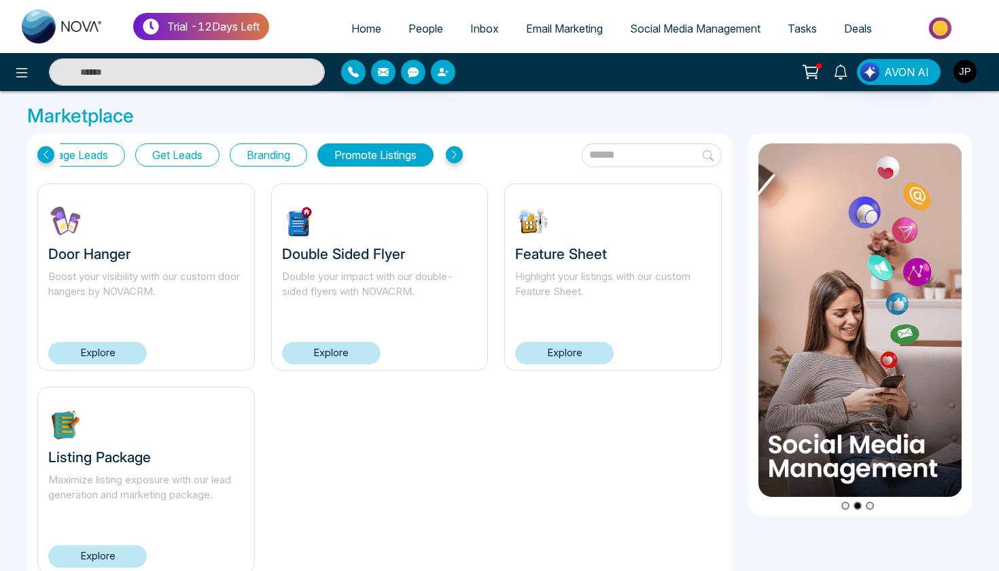
click at [270, 149] on button "Branding" at bounding box center [268, 154] width 77 height 23
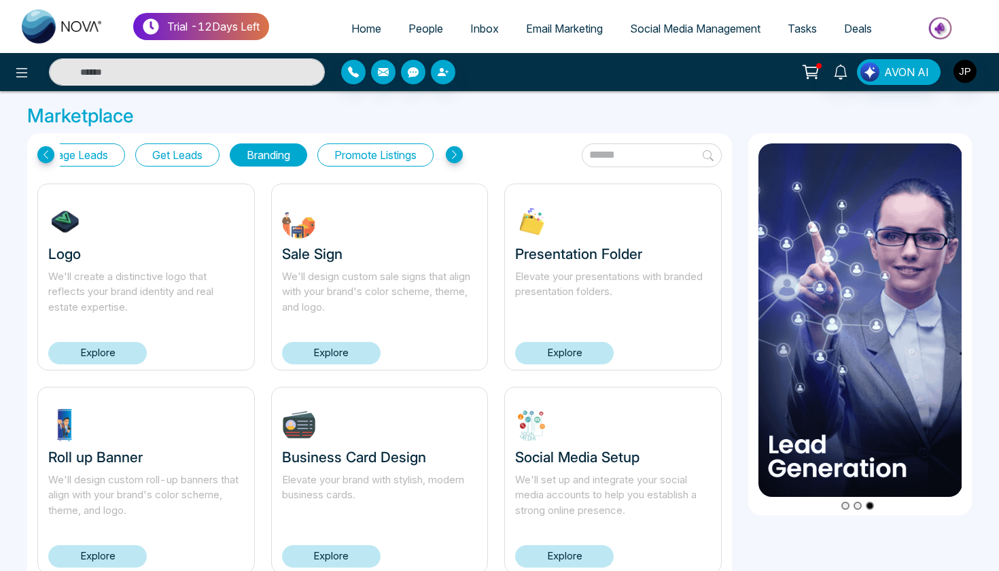
click at [164, 160] on button "Get Leads" at bounding box center [177, 154] width 84 height 23
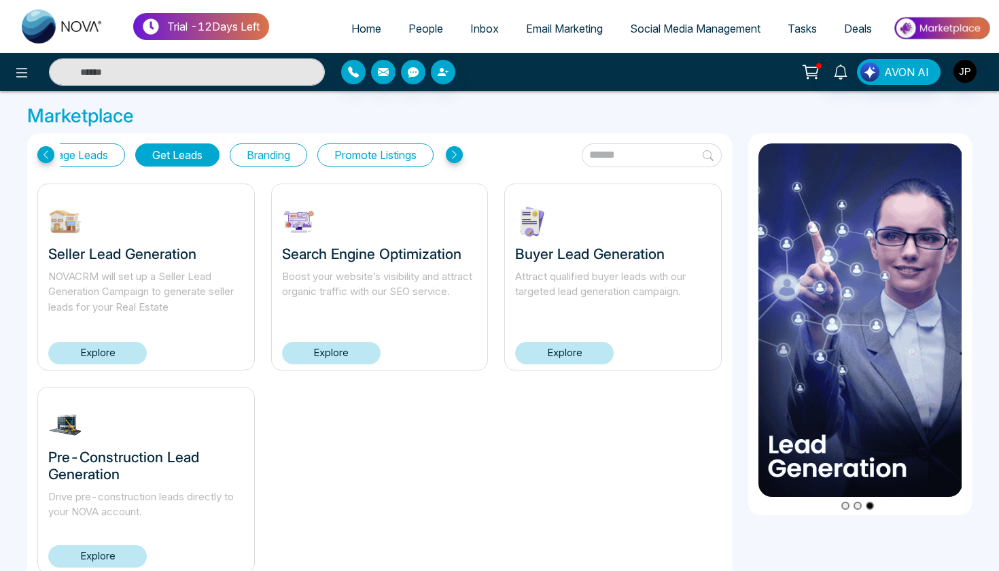
click at [70, 160] on button "Engage Leads" at bounding box center [73, 154] width 104 height 23
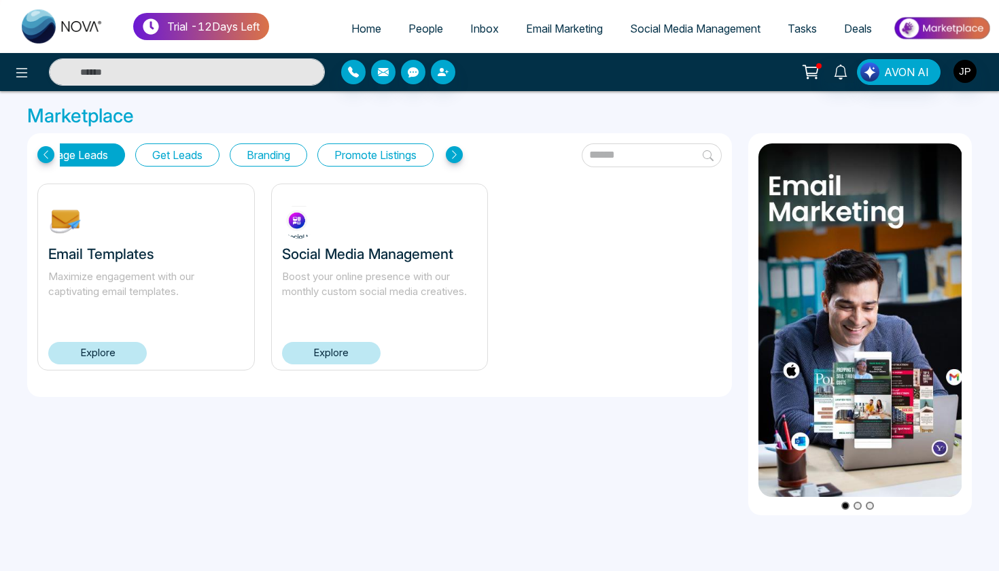
click at [46, 156] on icon at bounding box center [45, 154] width 17 height 17
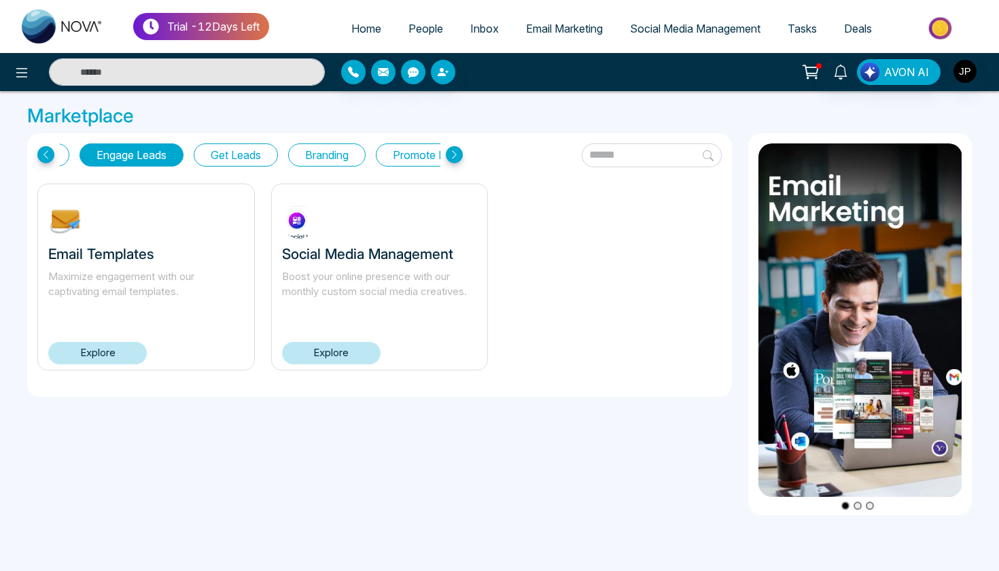
click at [46, 156] on icon at bounding box center [45, 154] width 17 height 17
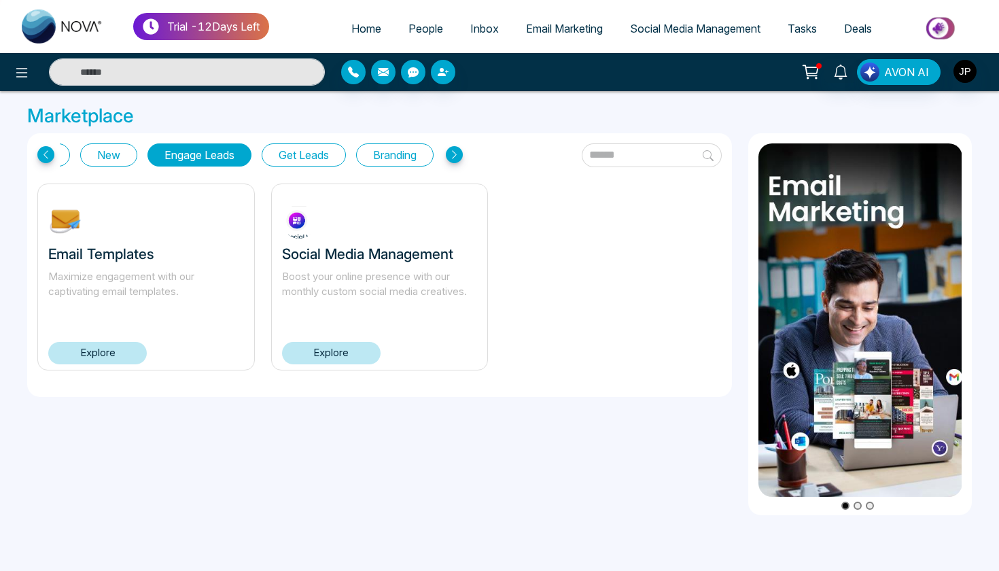
click at [46, 156] on icon at bounding box center [45, 154] width 17 height 17
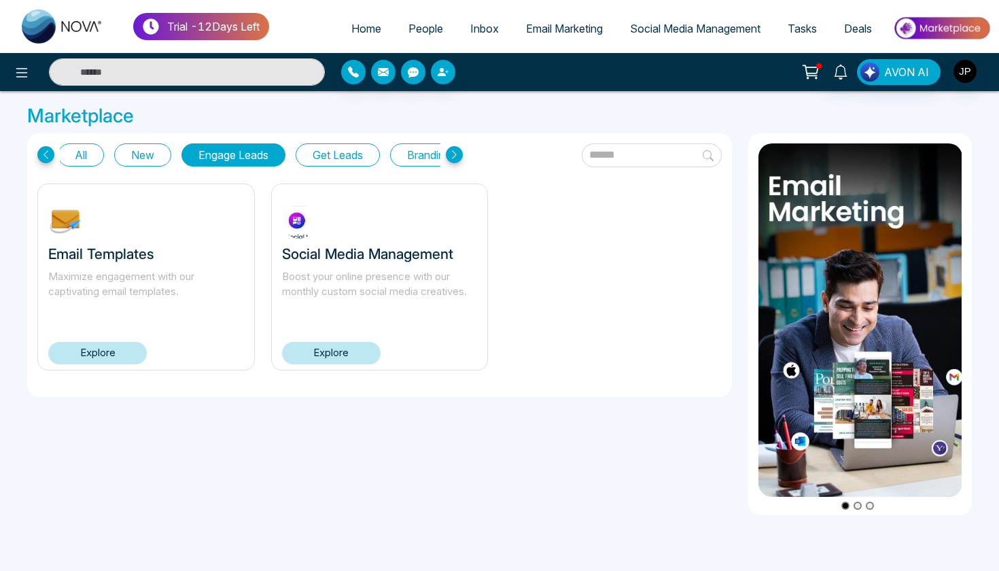
scroll to position [0, 0]
click at [46, 156] on icon at bounding box center [45, 154] width 17 height 17
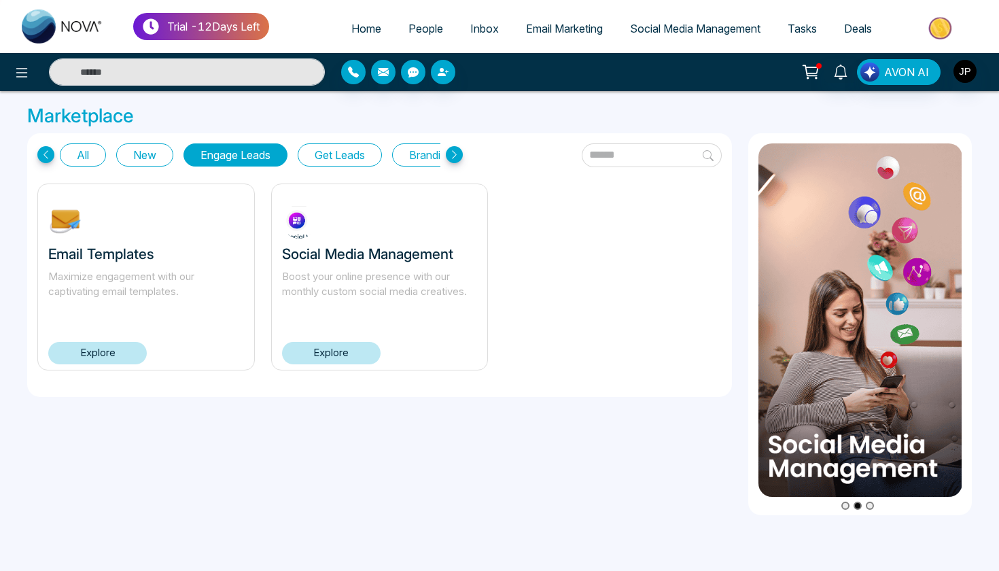
click at [46, 156] on icon at bounding box center [45, 154] width 17 height 17
click at [69, 158] on button "All" at bounding box center [83, 154] width 46 height 23
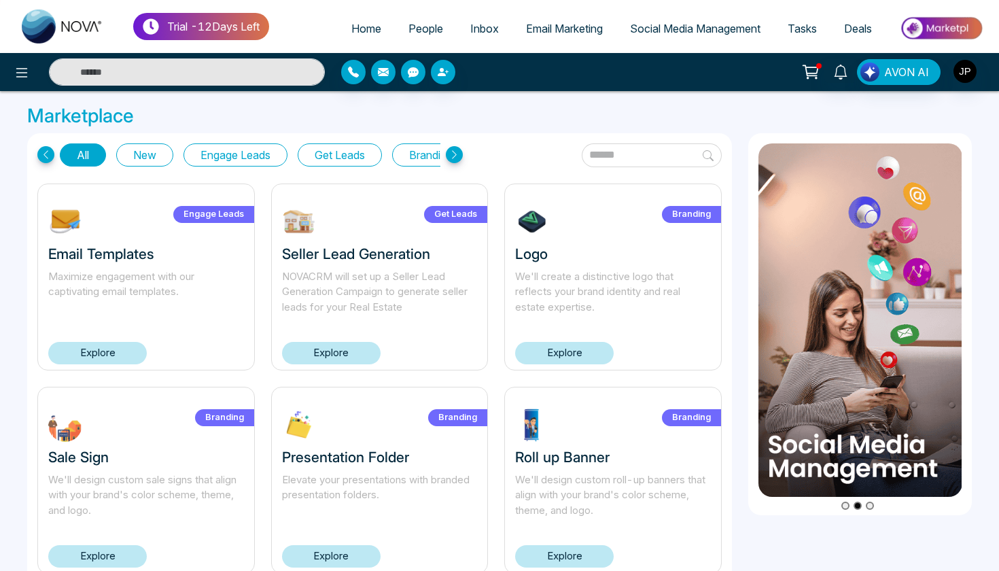
click at [590, 109] on h3 "Marketplace" at bounding box center [499, 116] width 944 height 23
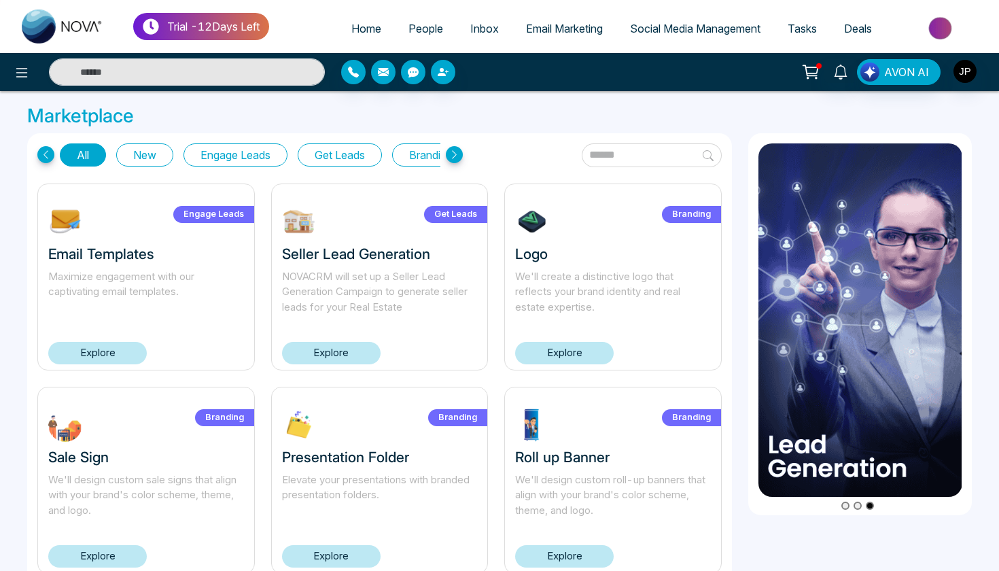
click at [586, 130] on div "Marketplace" at bounding box center [499, 119] width 960 height 29
